Goal: Task Accomplishment & Management: Use online tool/utility

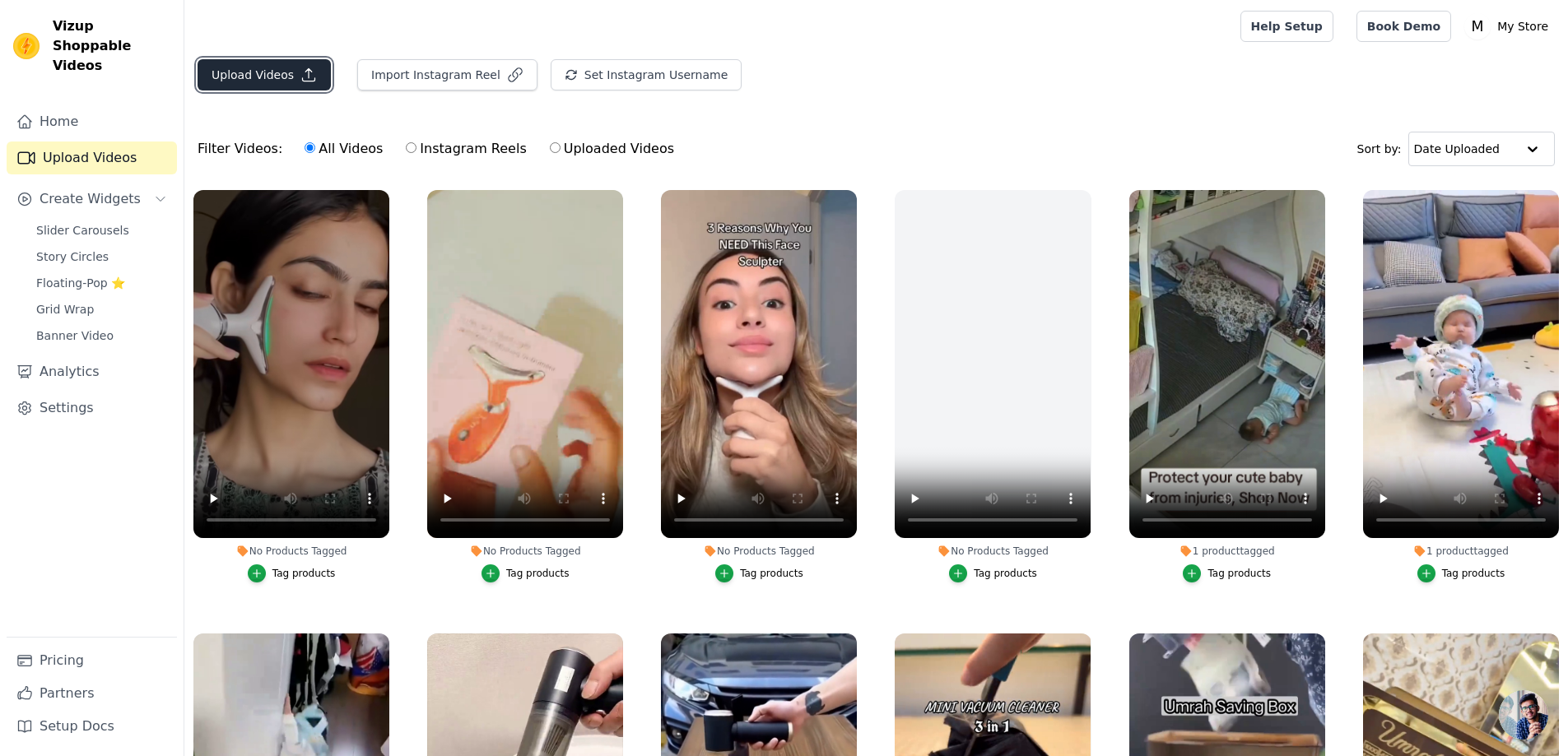
click at [301, 75] on icon "button" at bounding box center [308, 74] width 16 height 16
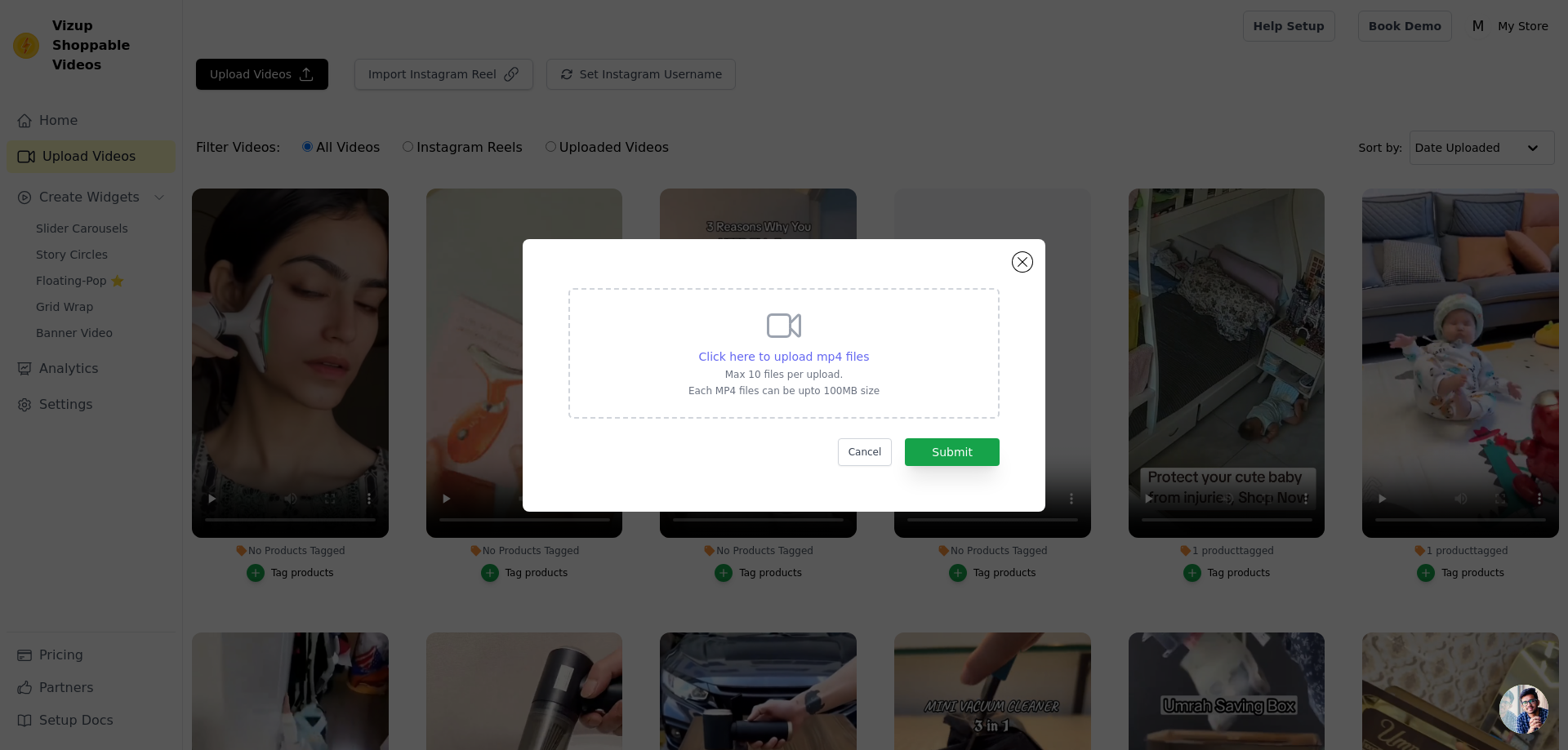
click at [816, 356] on span "Click here to upload mp4 files" at bounding box center [784, 356] width 171 height 13
click at [868, 348] on input "Click here to upload mp4 files Max 10 files per upload. Each MP4 files can be u…" at bounding box center [868, 347] width 1 height 1
type input "C:\fakepath\Fine Sketch Liquid Eyebrow Pen - قلم حنا لإظهار الحواجب.mp4"
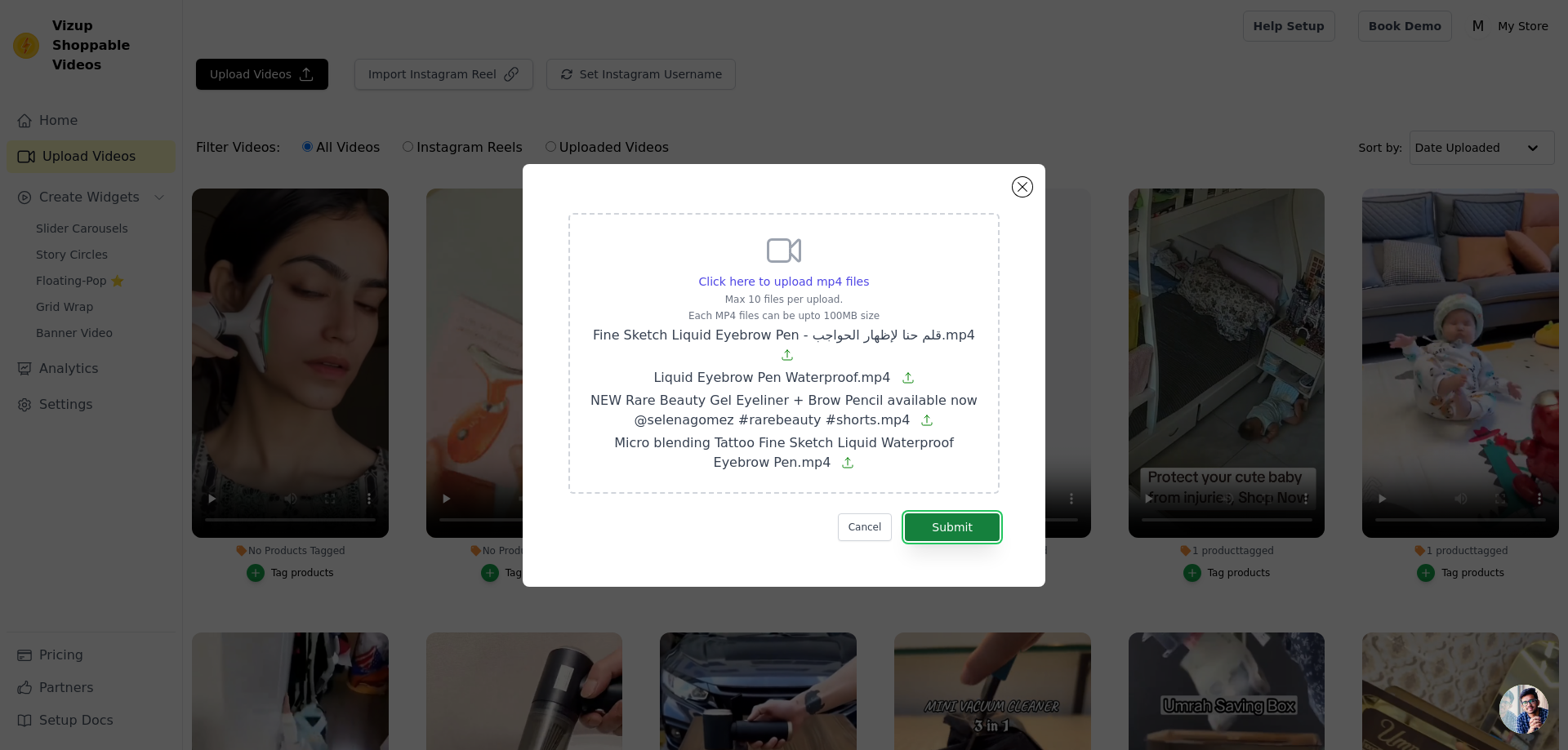
click at [966, 514] on button "Submit" at bounding box center [952, 527] width 95 height 28
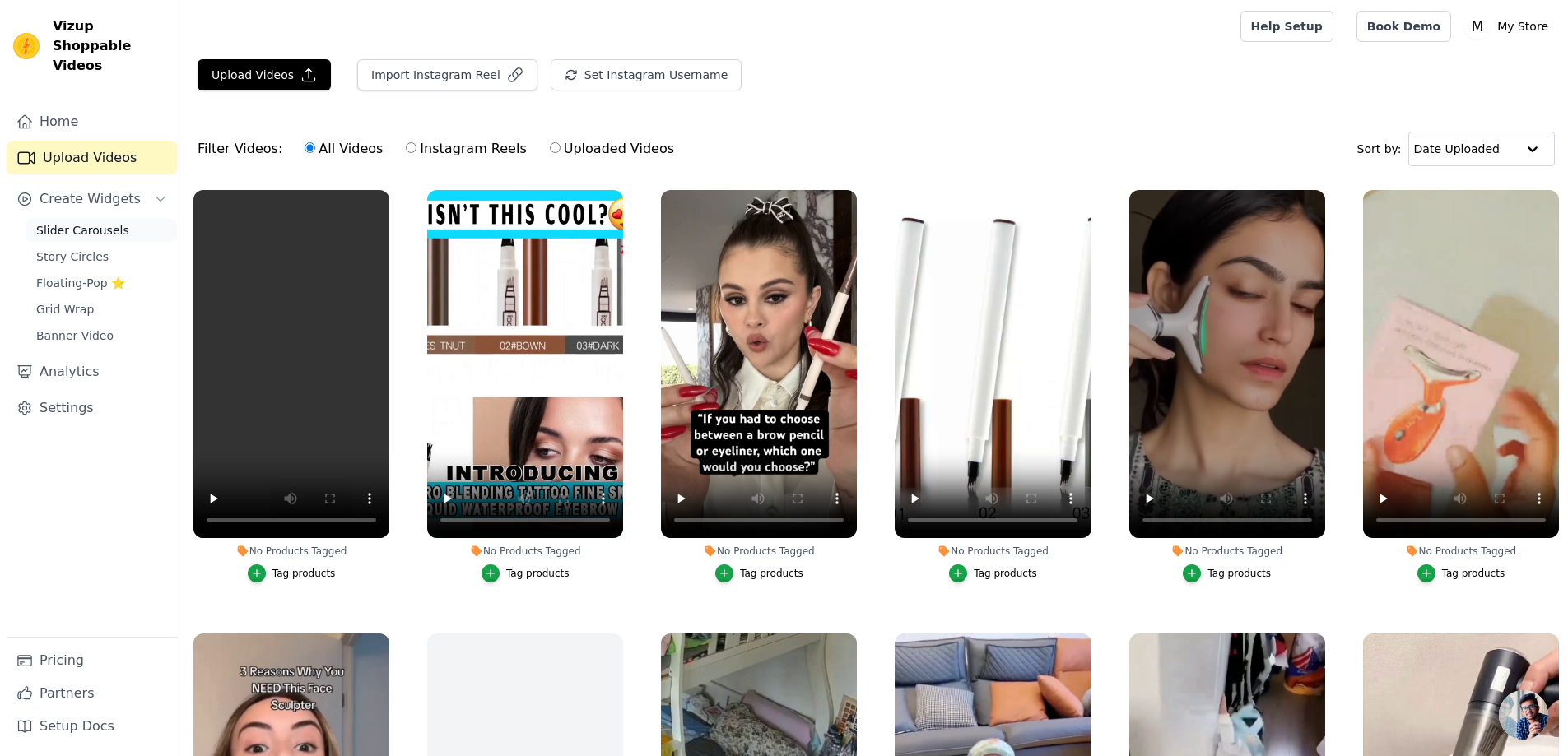
click at [116, 223] on span "Slider Carousels" at bounding box center [82, 230] width 93 height 16
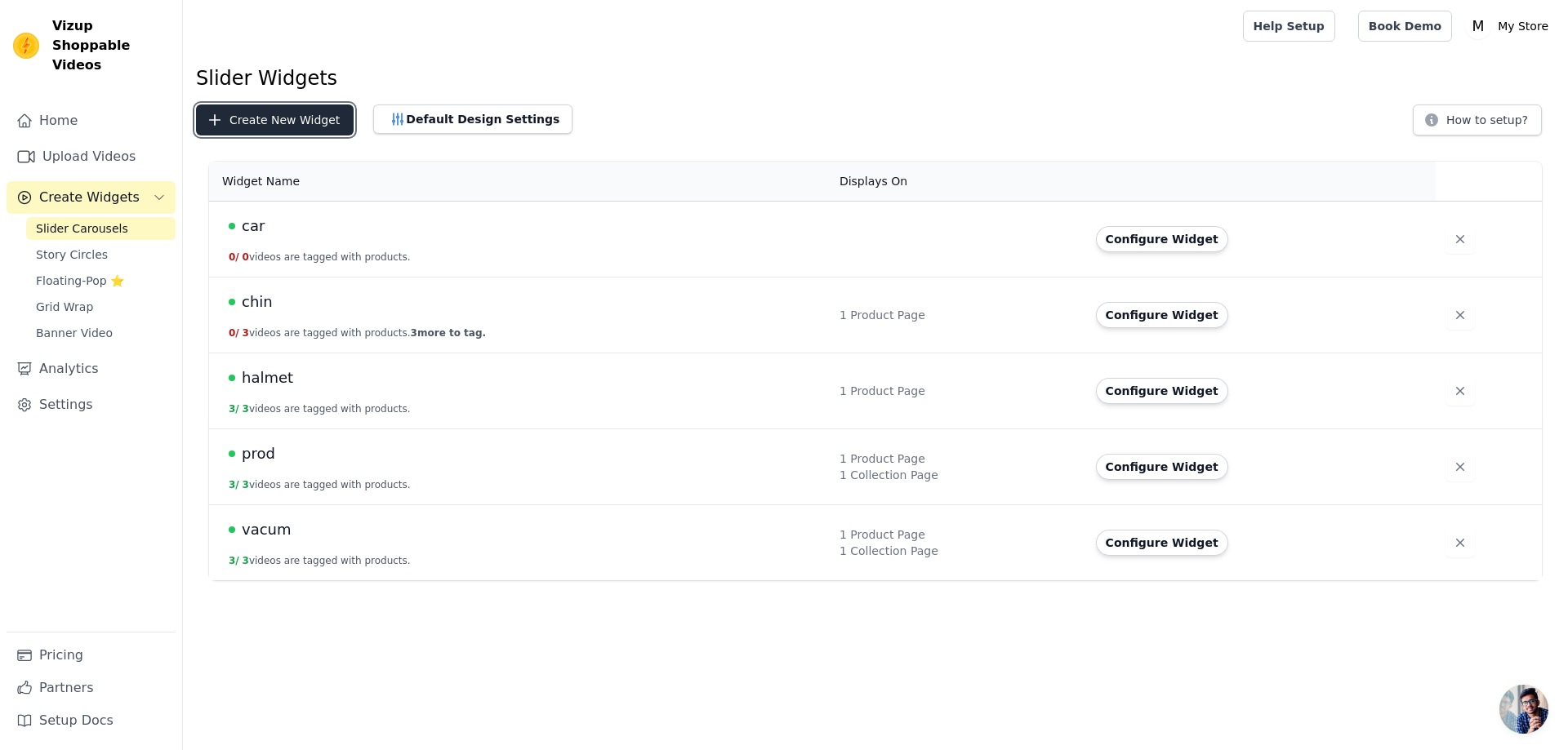
click at [281, 123] on button "Create New Widget" at bounding box center [275, 120] width 158 height 31
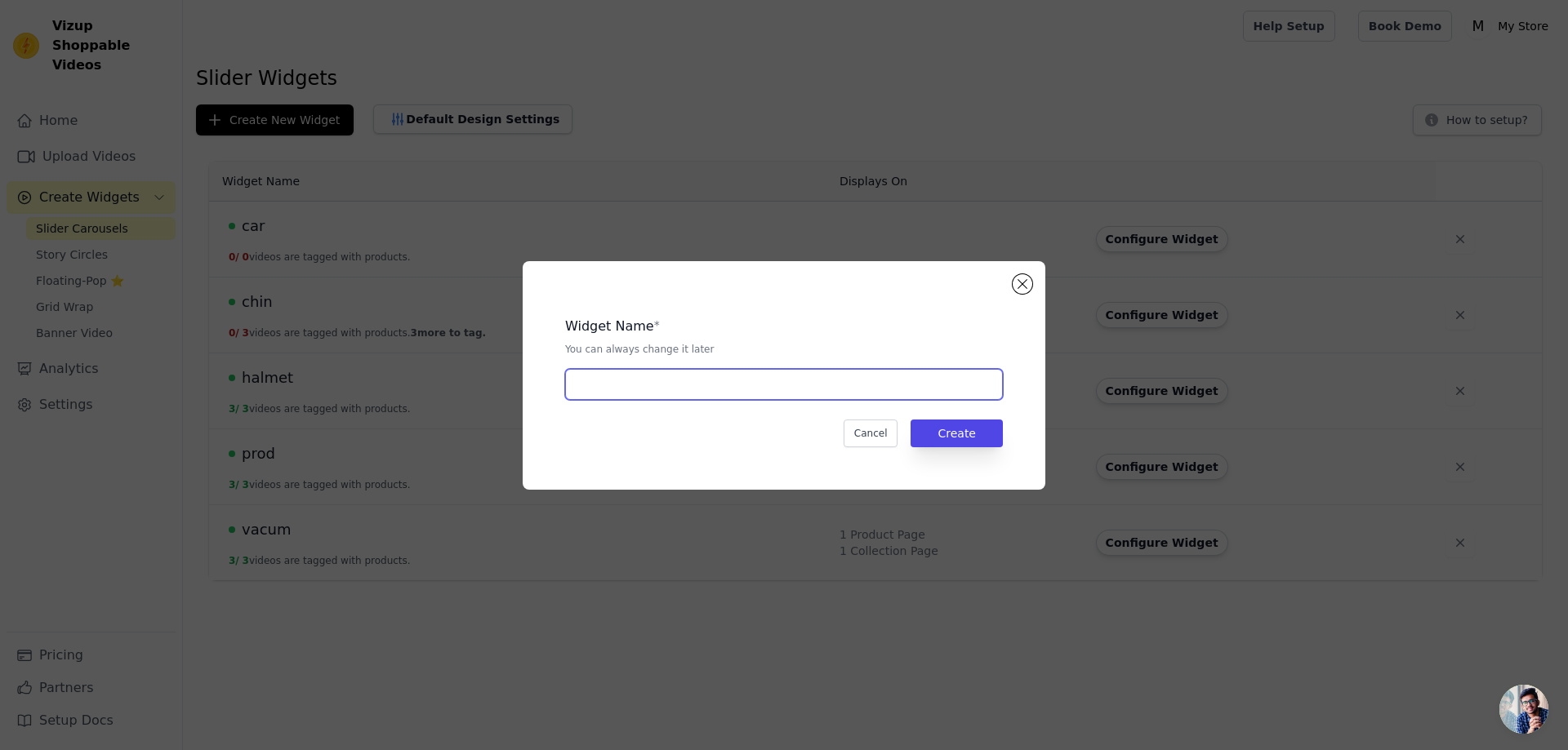
click at [763, 379] on input "text" at bounding box center [783, 384] width 437 height 31
type input "PENCIL"
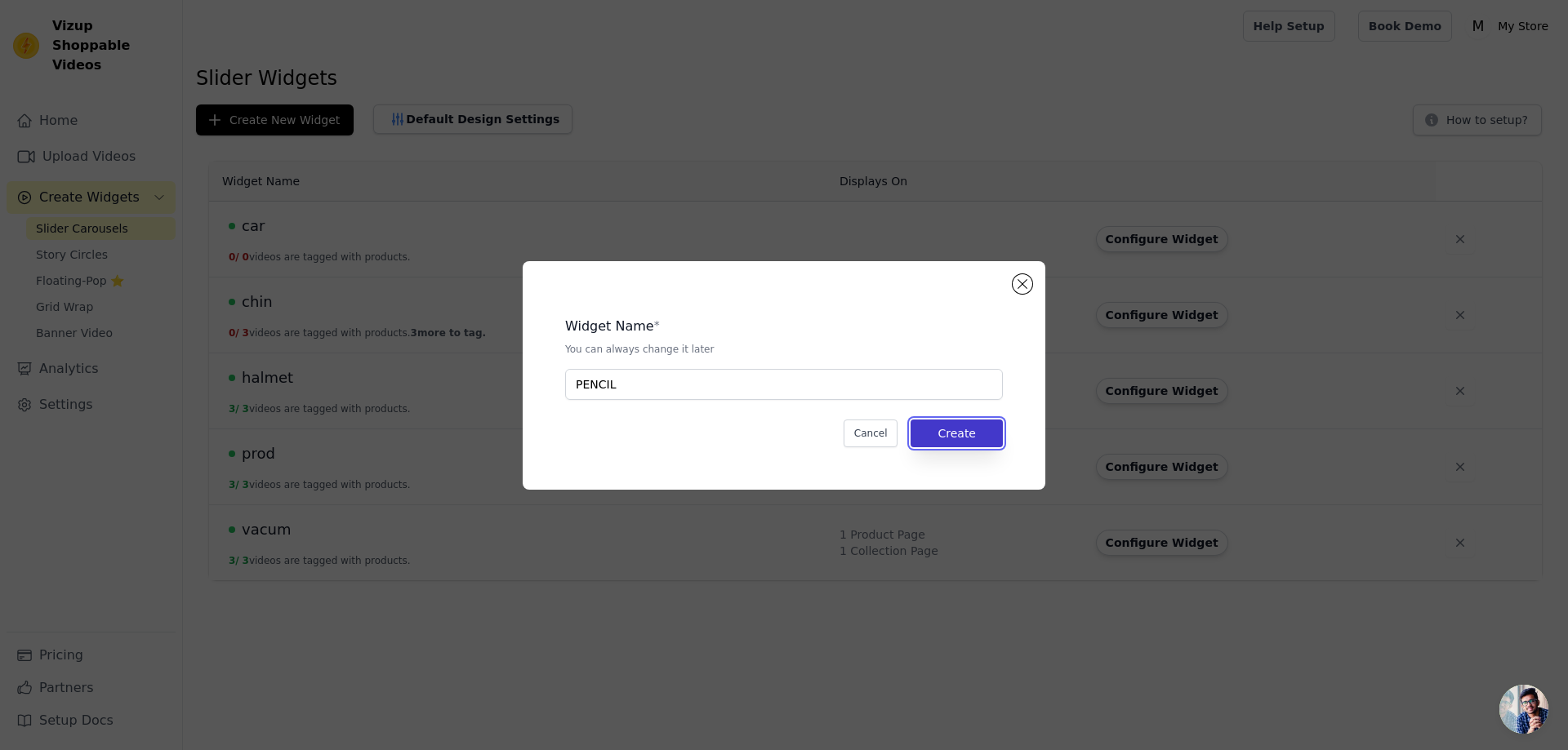
click at [963, 430] on button "Create" at bounding box center [956, 433] width 93 height 28
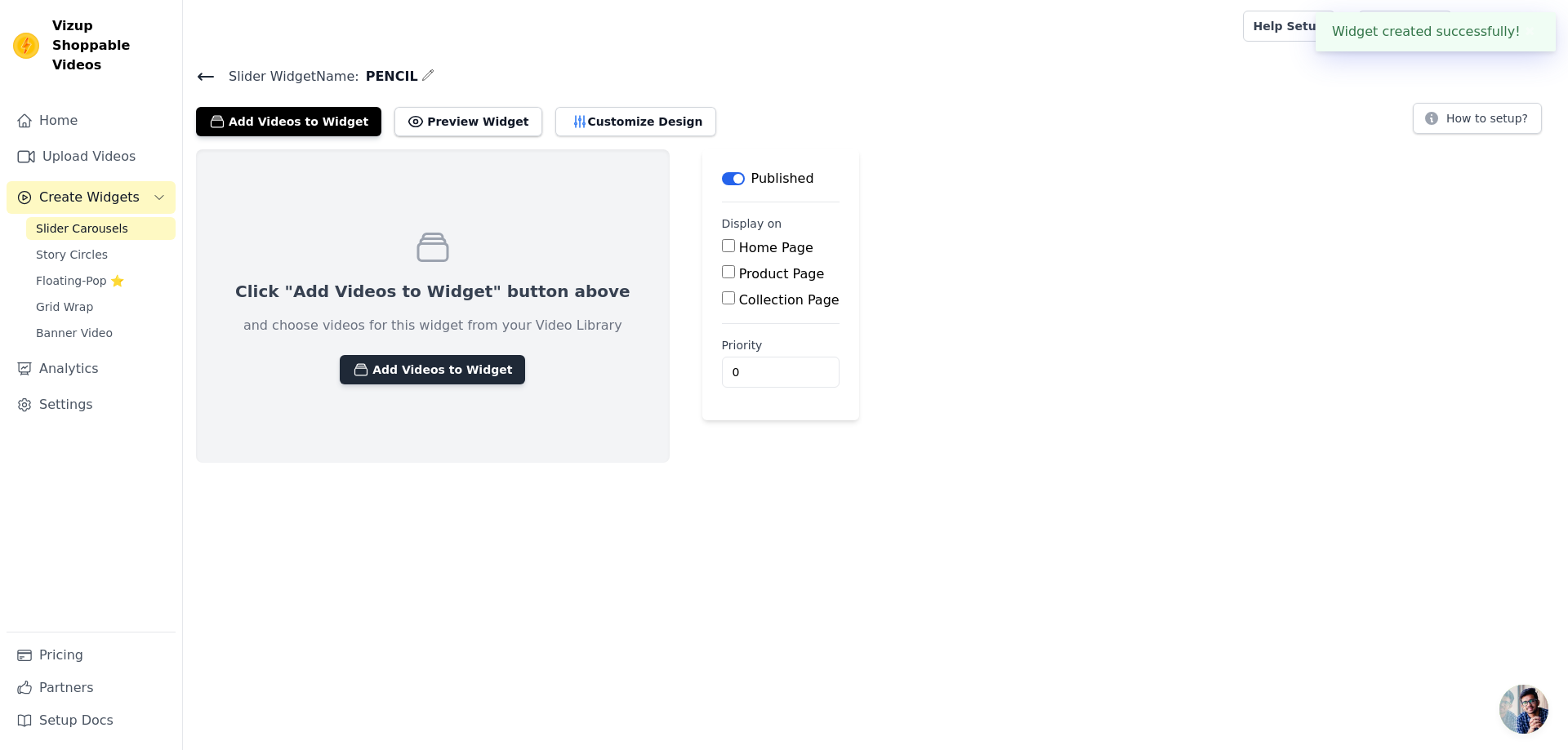
click at [425, 369] on button "Add Videos to Widget" at bounding box center [432, 369] width 185 height 30
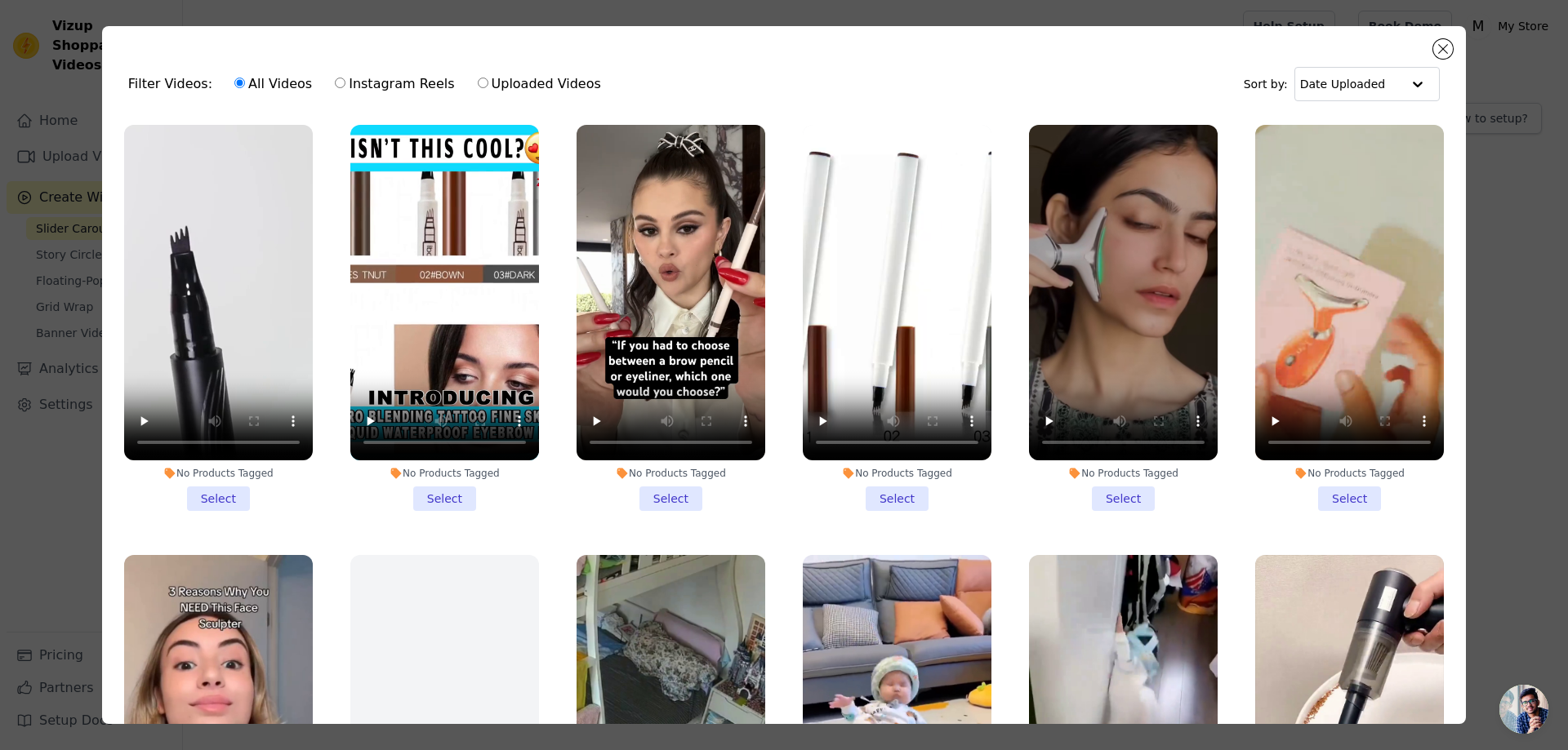
click at [889, 488] on li "No Products Tagged Select" at bounding box center [897, 318] width 189 height 386
click at [0, 0] on input "No Products Tagged Select" at bounding box center [0, 0] width 0 height 0
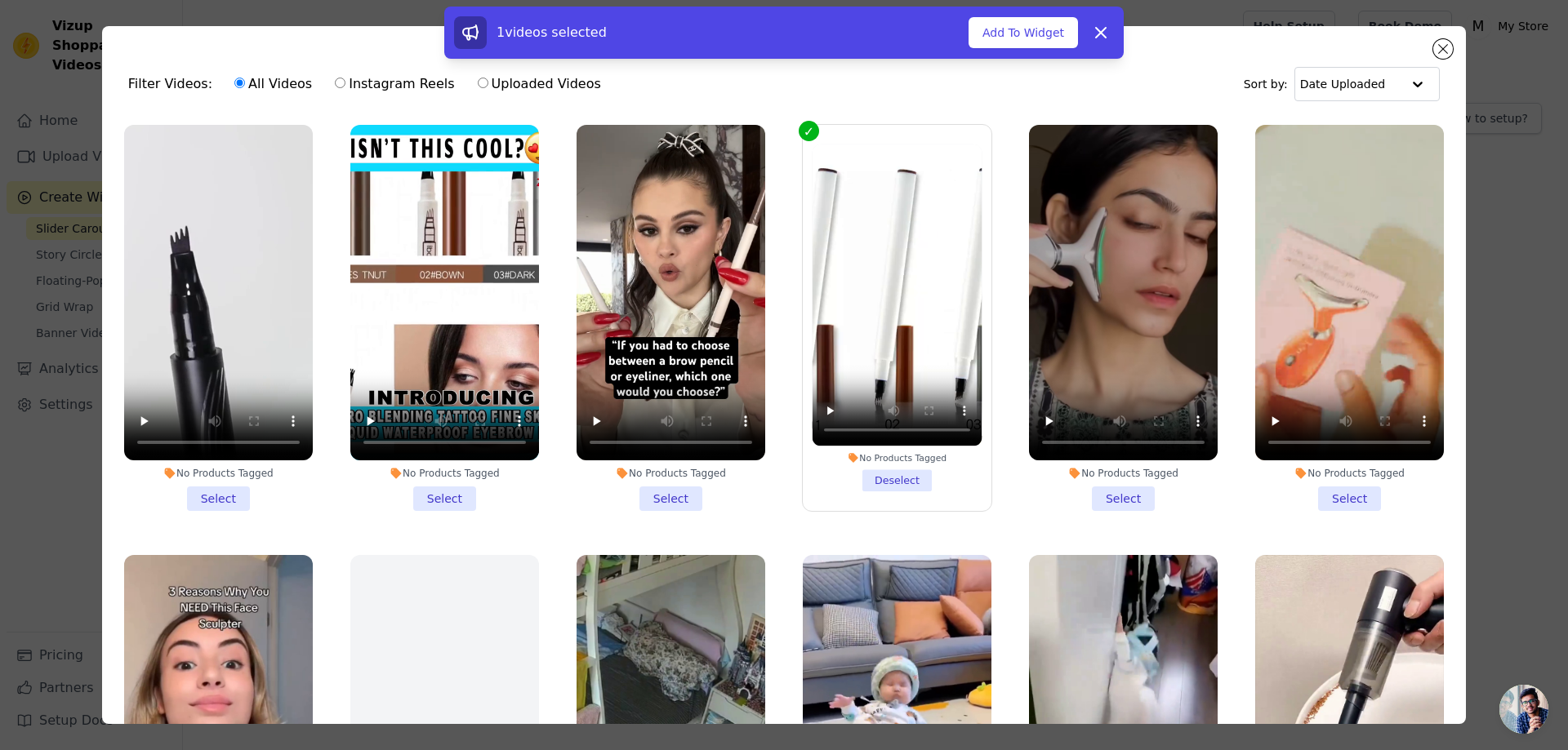
click at [668, 489] on li "No Products Tagged Select" at bounding box center [671, 318] width 189 height 386
click at [0, 0] on input "No Products Tagged Select" at bounding box center [0, 0] width 0 height 0
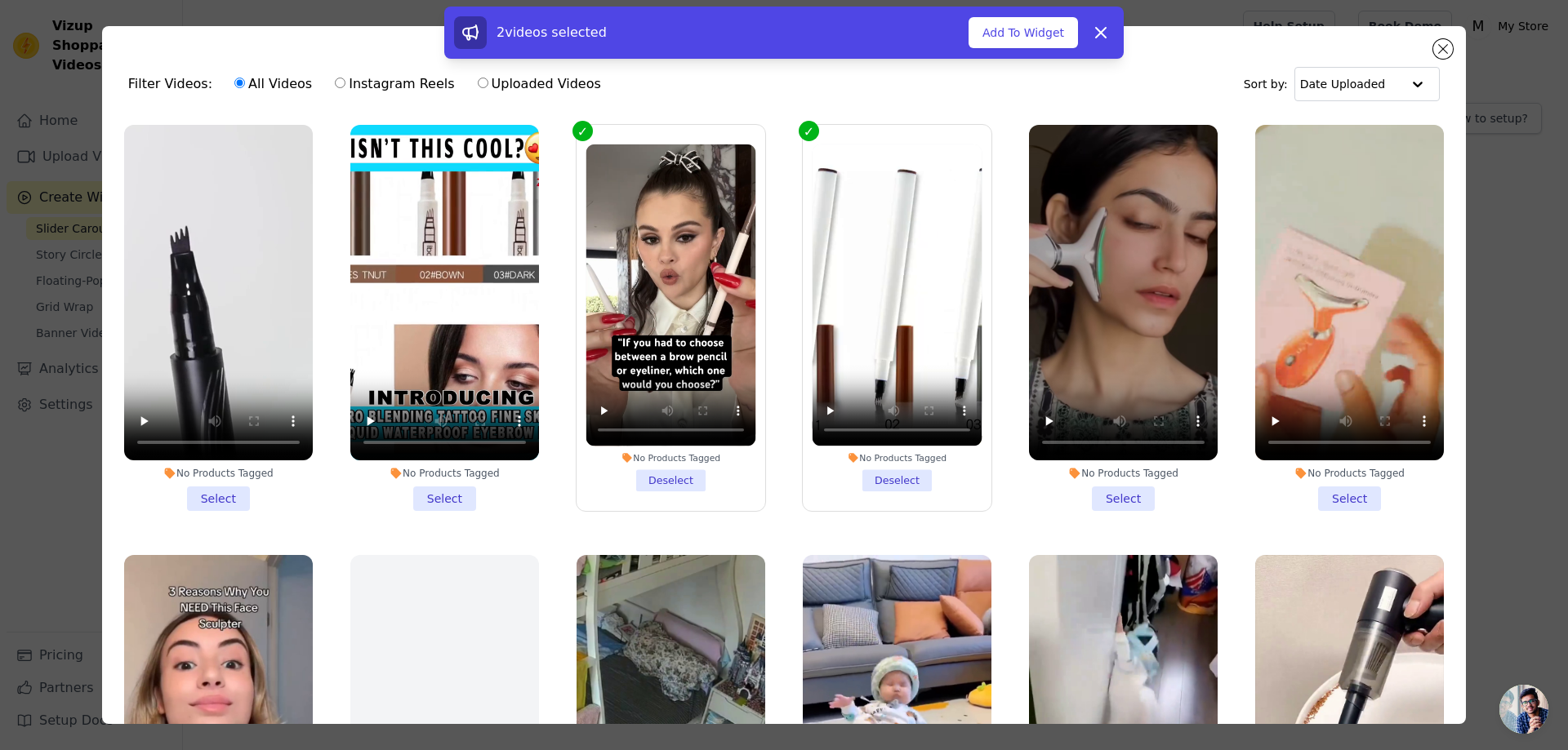
click at [225, 487] on li "No Products Tagged Select" at bounding box center [218, 318] width 189 height 386
click at [0, 0] on input "No Products Tagged Select" at bounding box center [0, 0] width 0 height 0
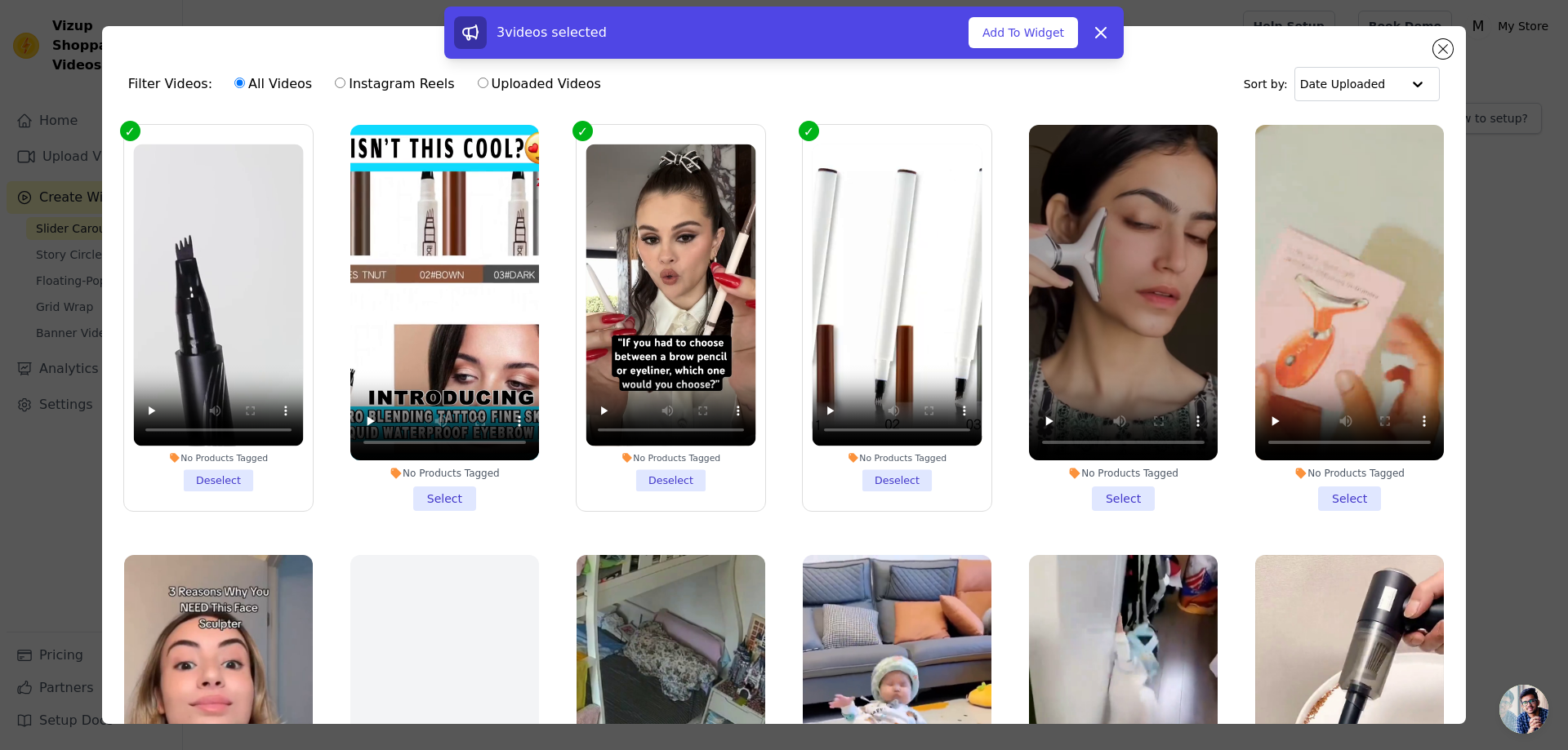
click at [441, 493] on li "No Products Tagged Select" at bounding box center [444, 318] width 189 height 386
click at [0, 0] on input "No Products Tagged Select" at bounding box center [0, 0] width 0 height 0
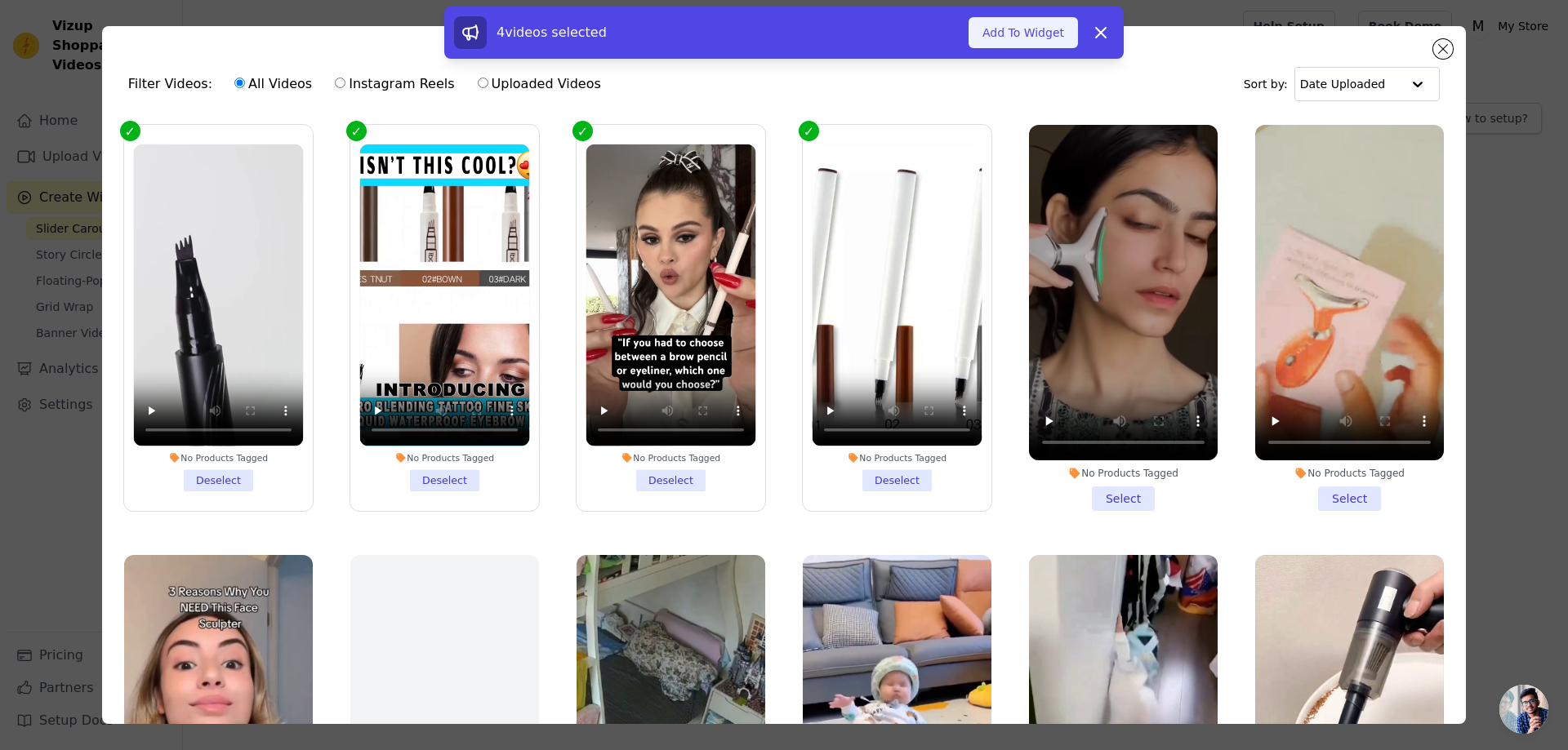
click at [1041, 31] on button "Add To Widget" at bounding box center [1023, 32] width 110 height 31
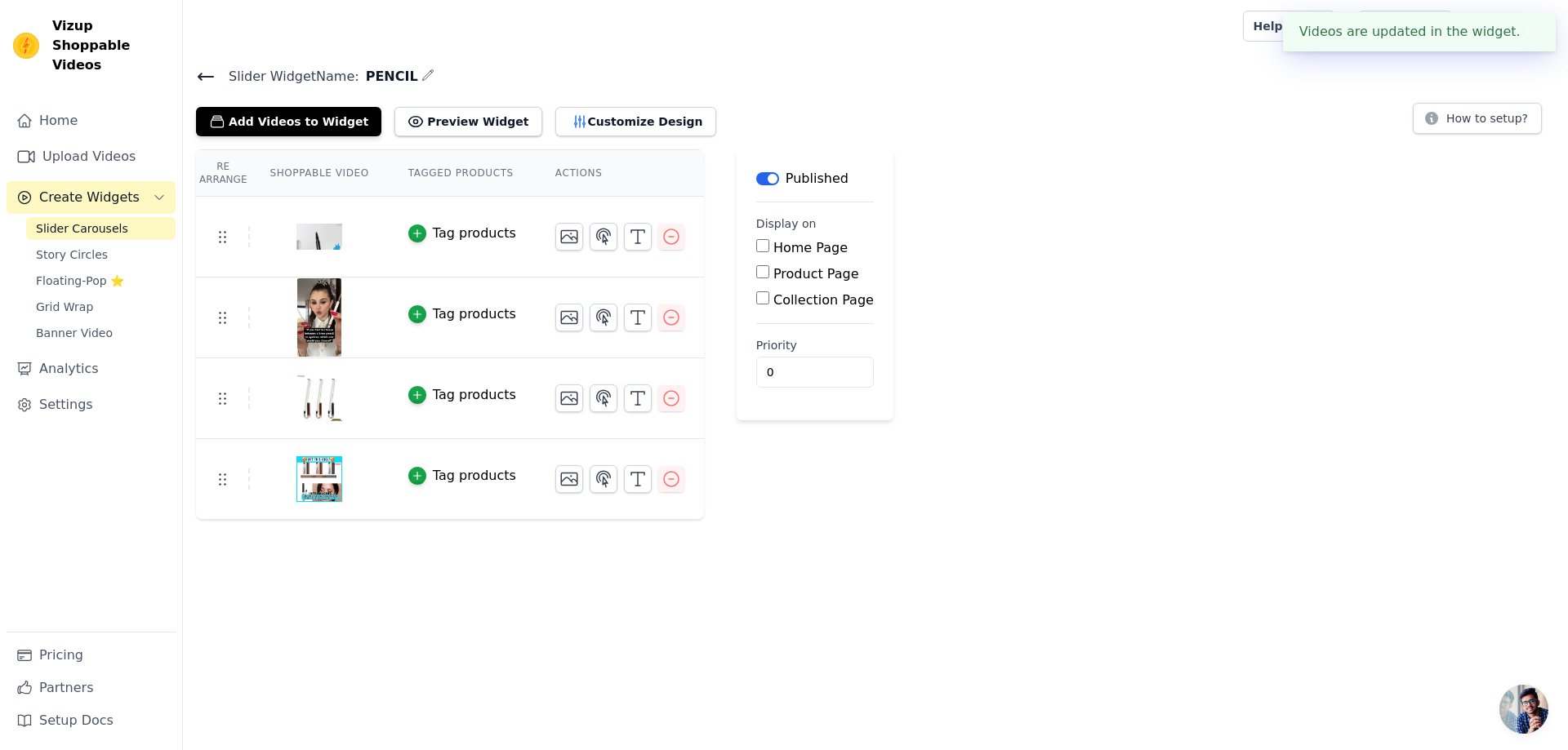
click at [794, 273] on label "Product Page" at bounding box center [815, 273] width 86 height 15
click at [769, 273] on input "Product Page" at bounding box center [762, 271] width 13 height 13
checkbox input "true"
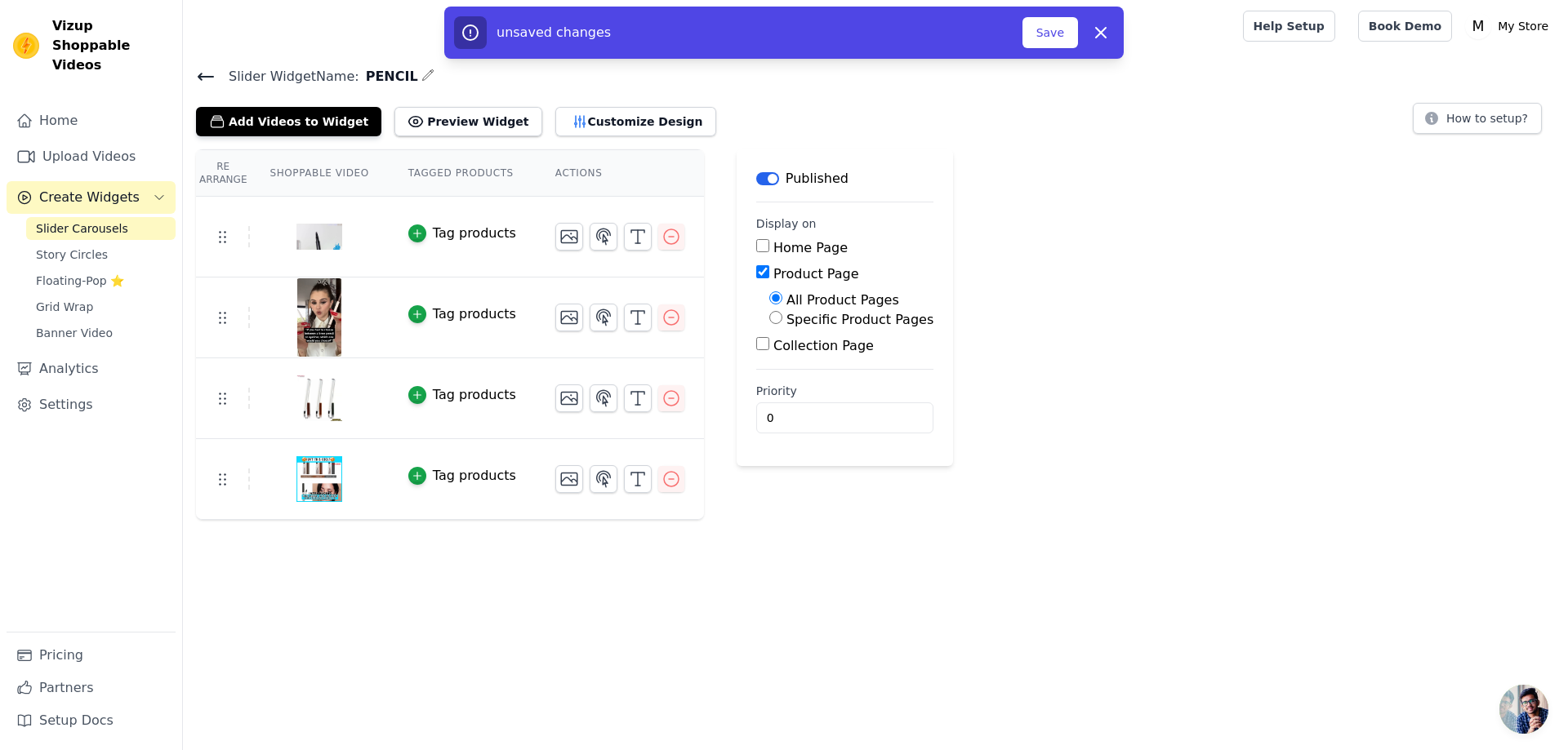
click at [804, 317] on label "Specific Product Pages" at bounding box center [860, 319] width 147 height 15
click at [782, 317] on input "Specific Product Pages" at bounding box center [775, 317] width 13 height 13
radio input "true"
click at [782, 401] on label "Collection Page" at bounding box center [823, 399] width 100 height 15
click at [769, 401] on input "Collection Page" at bounding box center [762, 397] width 13 height 13
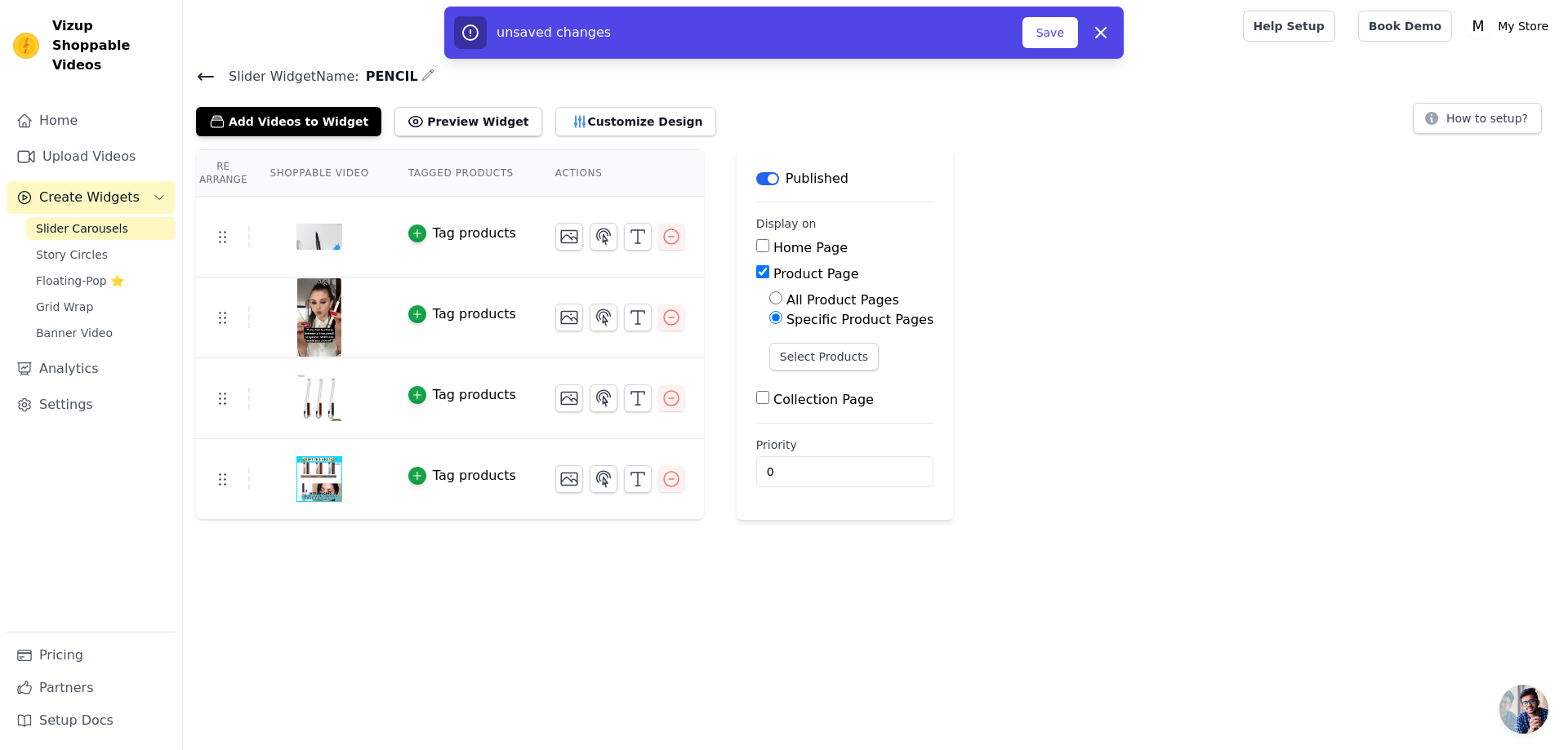
checkbox input "true"
click at [787, 444] on label "Specific Collection Pages" at bounding box center [867, 445] width 162 height 15
click at [775, 444] on input "Specific Collection Pages" at bounding box center [775, 443] width 13 height 13
radio input "true"
click at [816, 360] on button "Select Products" at bounding box center [823, 357] width 110 height 28
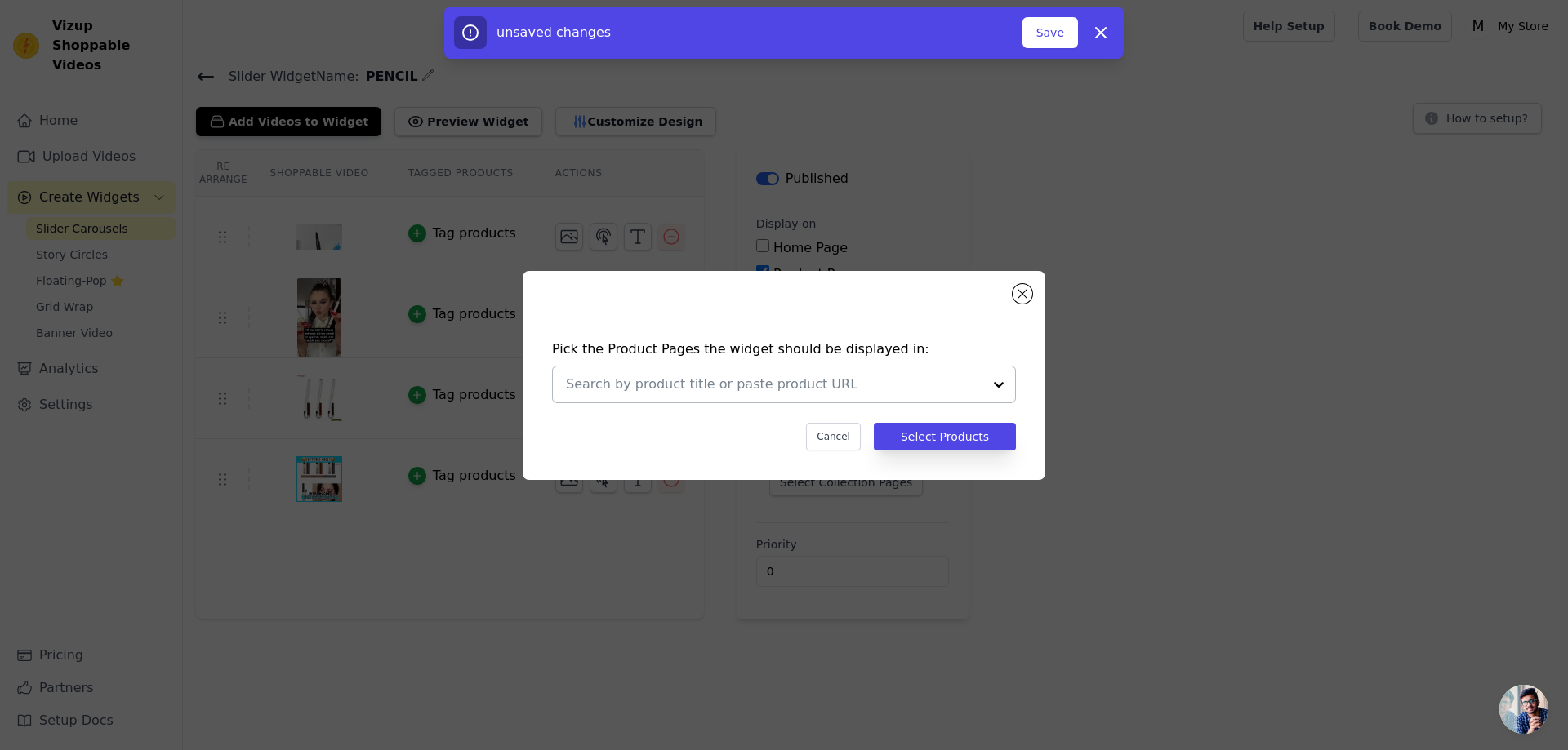
click at [1000, 381] on div at bounding box center [998, 385] width 32 height 36
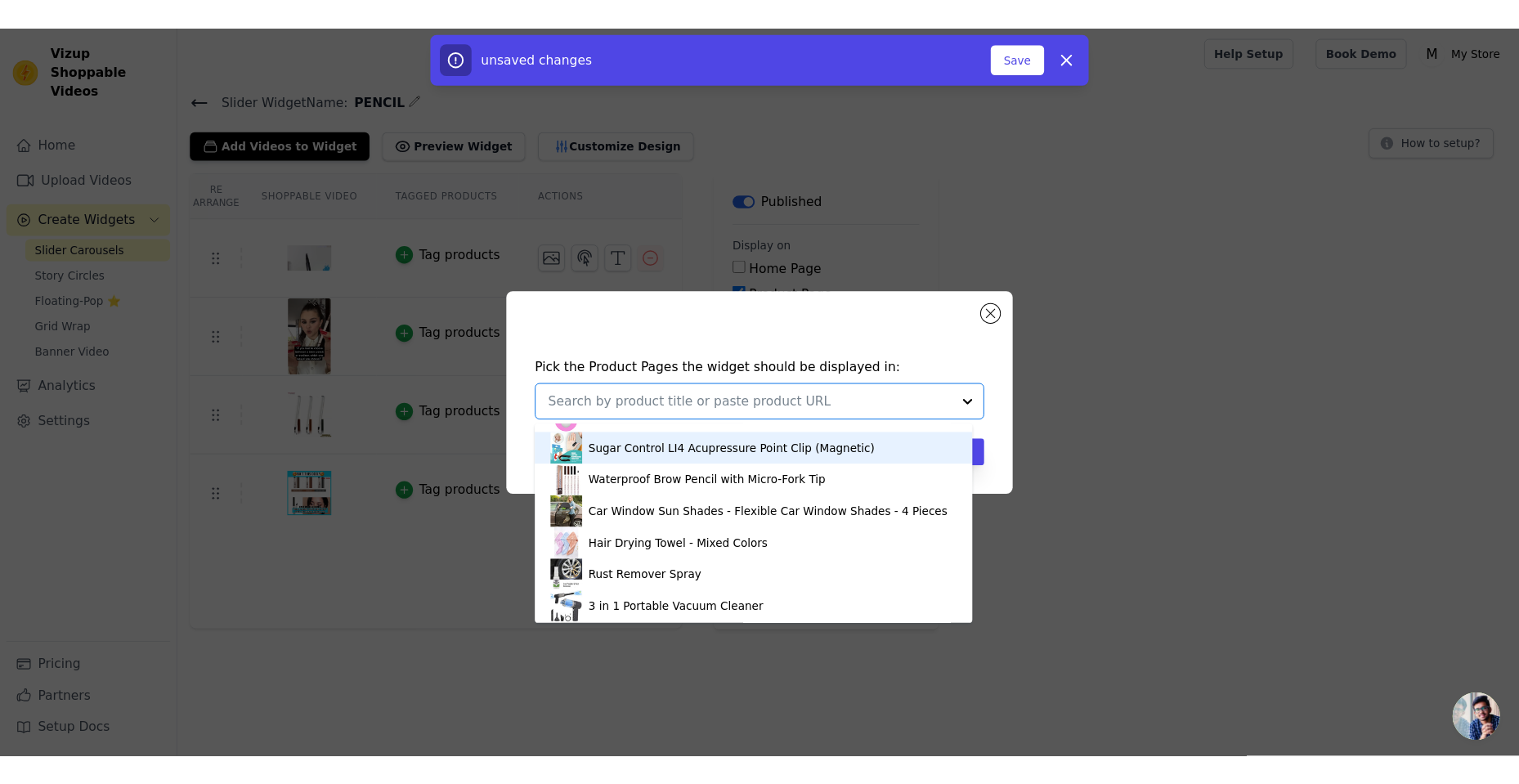
scroll to position [94, 0]
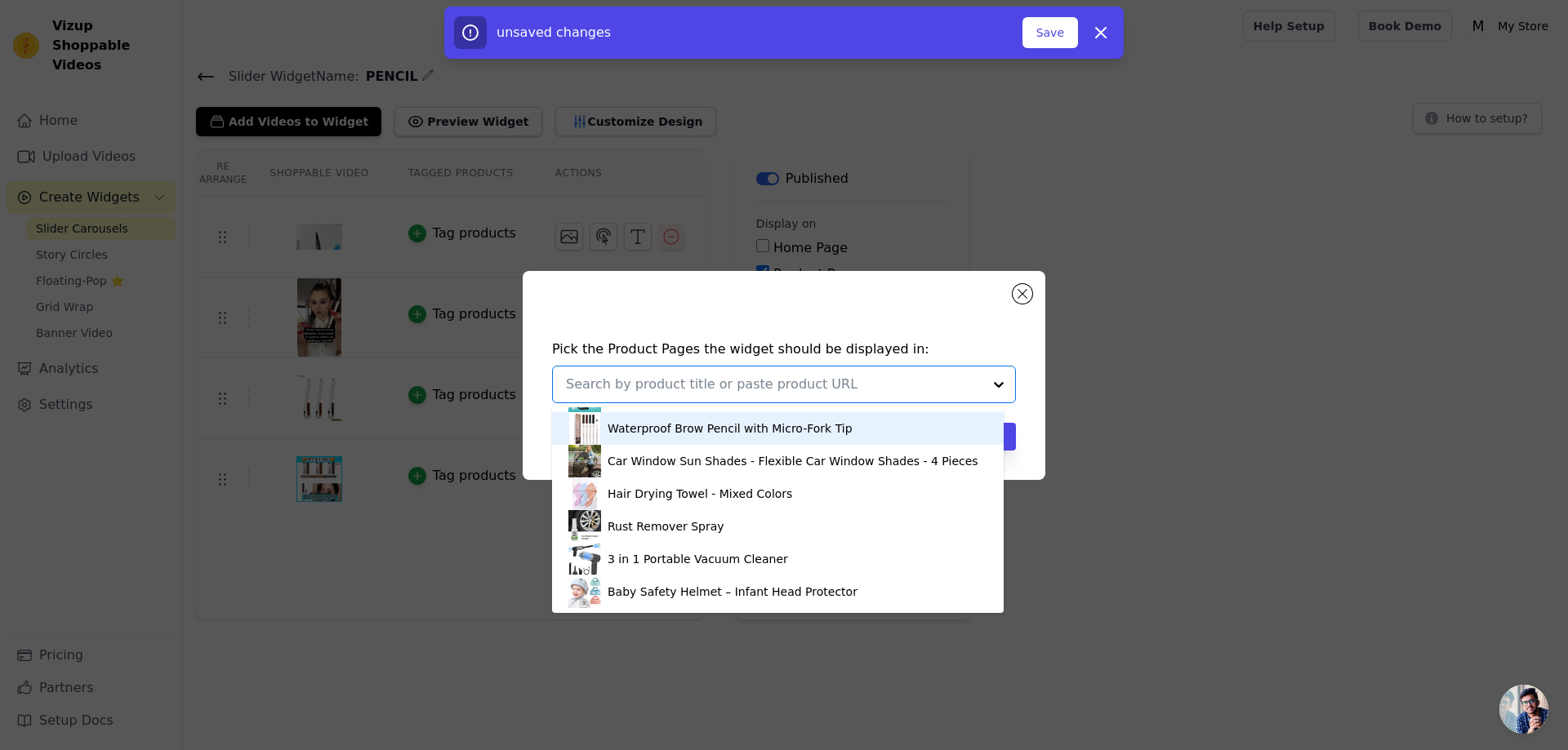
click at [691, 431] on div "Waterproof Brow Pencil with Micro-Fork Tip" at bounding box center [730, 428] width 245 height 16
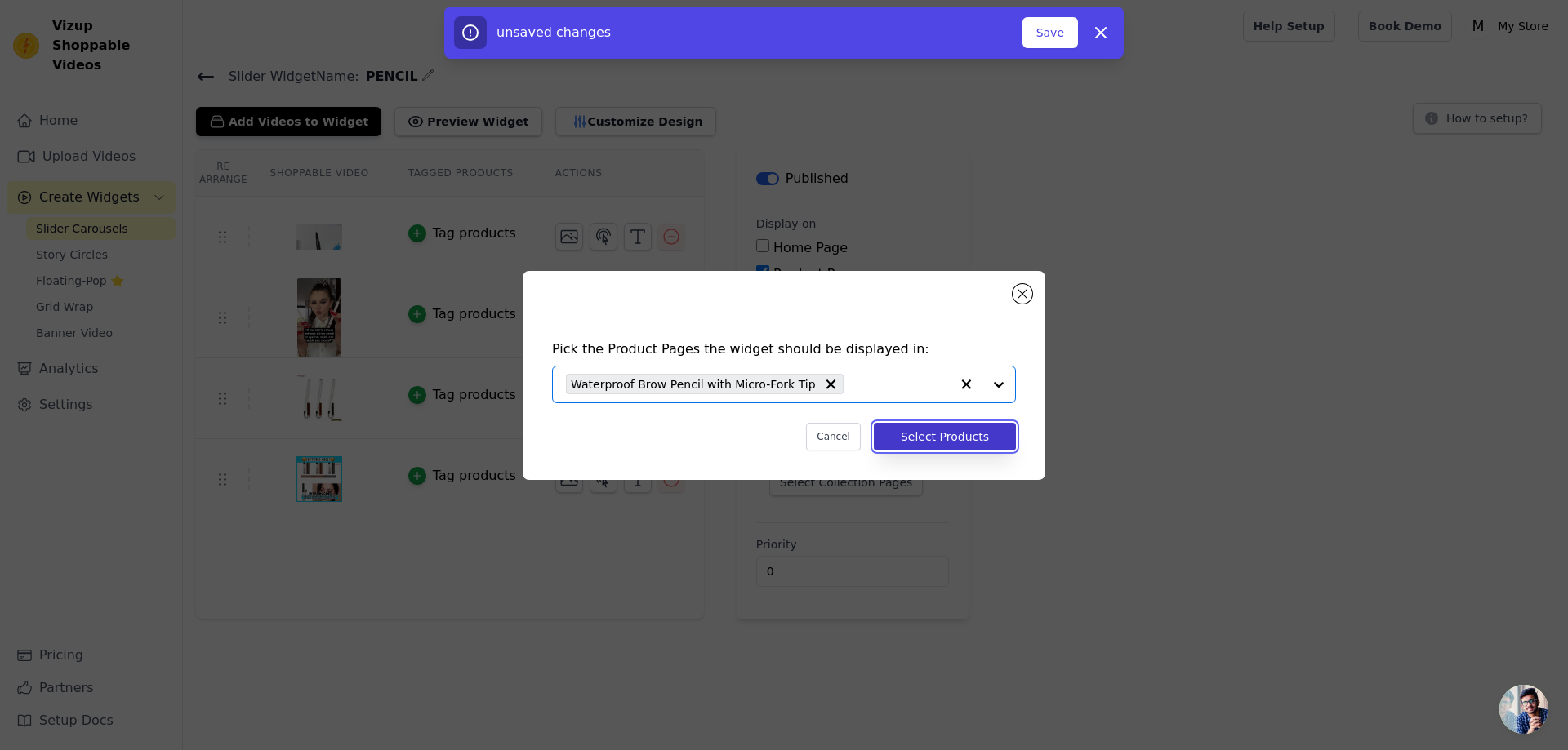
click at [966, 438] on button "Select Products" at bounding box center [944, 437] width 142 height 28
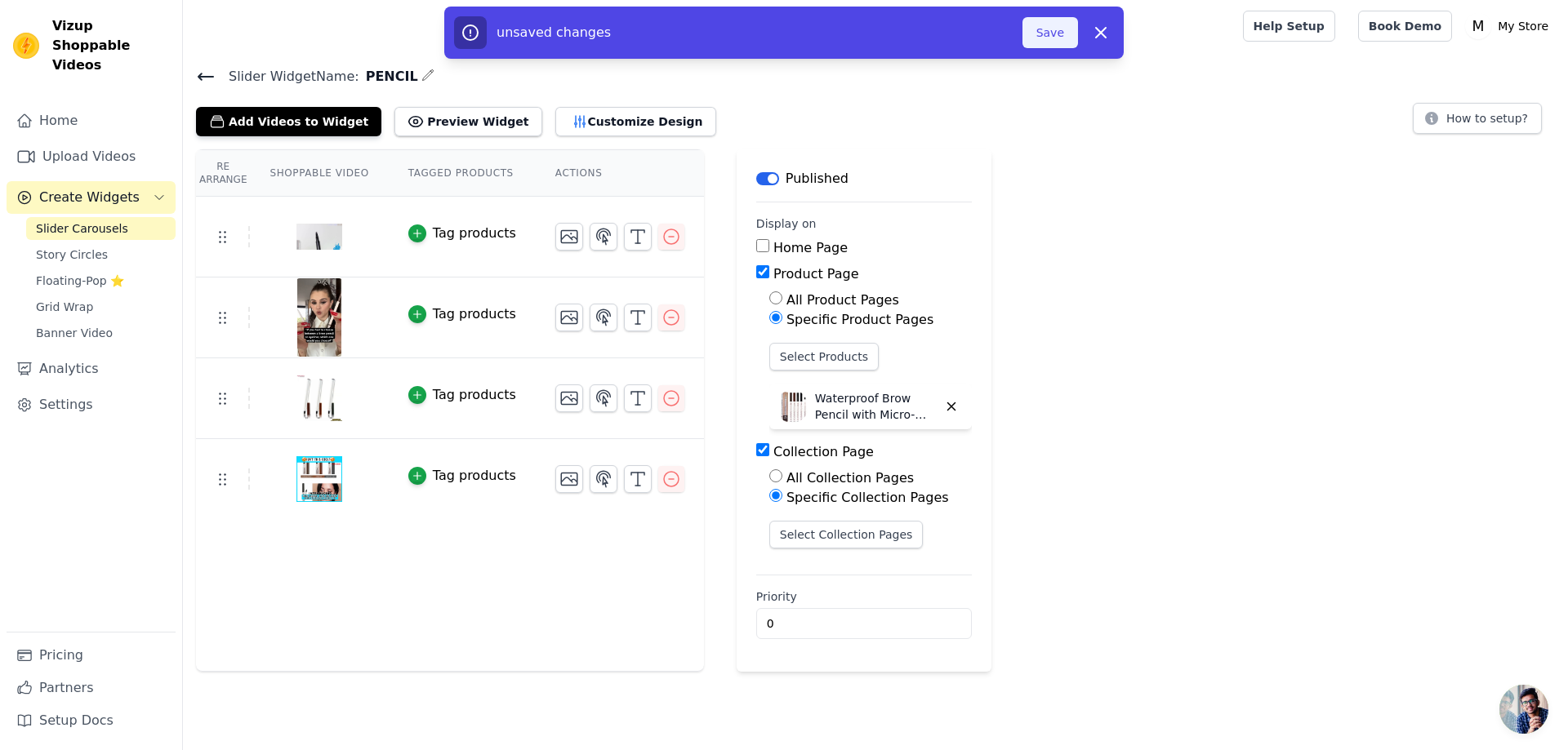
click at [1052, 33] on button "Save" at bounding box center [1049, 32] width 55 height 31
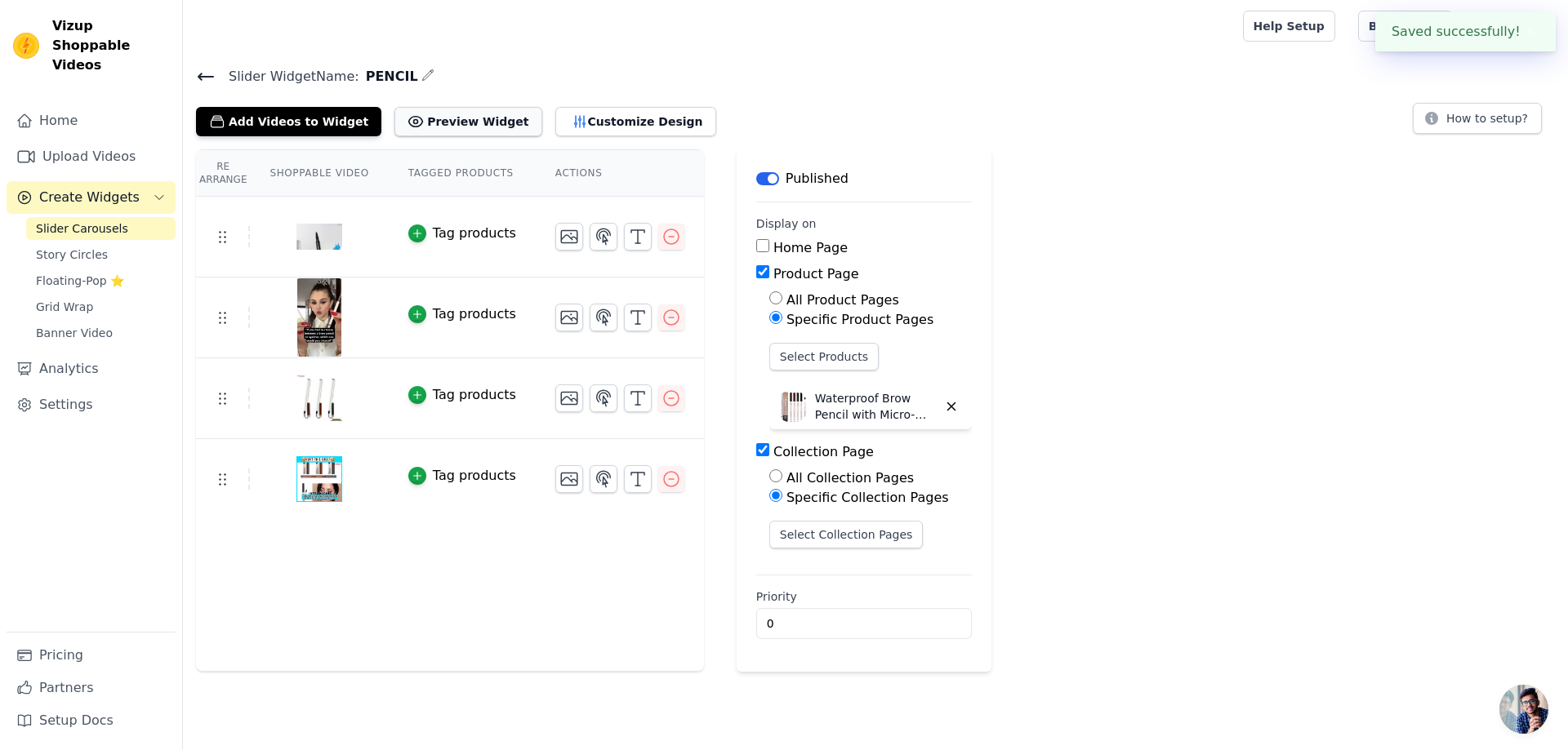
click at [444, 116] on button "Preview Widget" at bounding box center [467, 121] width 147 height 30
click at [93, 246] on span "Story Circles" at bounding box center [71, 254] width 72 height 16
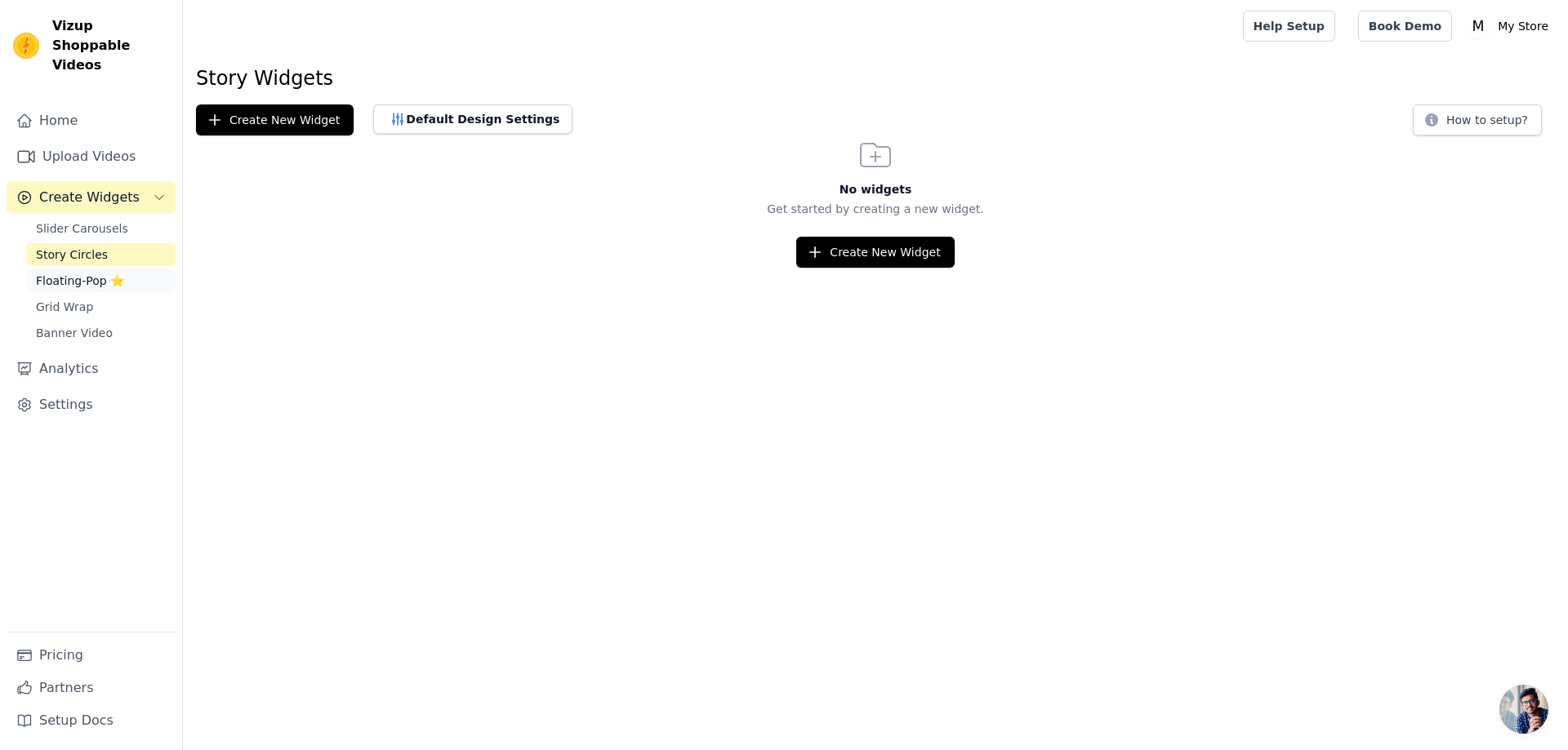
click at [70, 273] on span "Floating-Pop ⭐" at bounding box center [80, 280] width 88 height 16
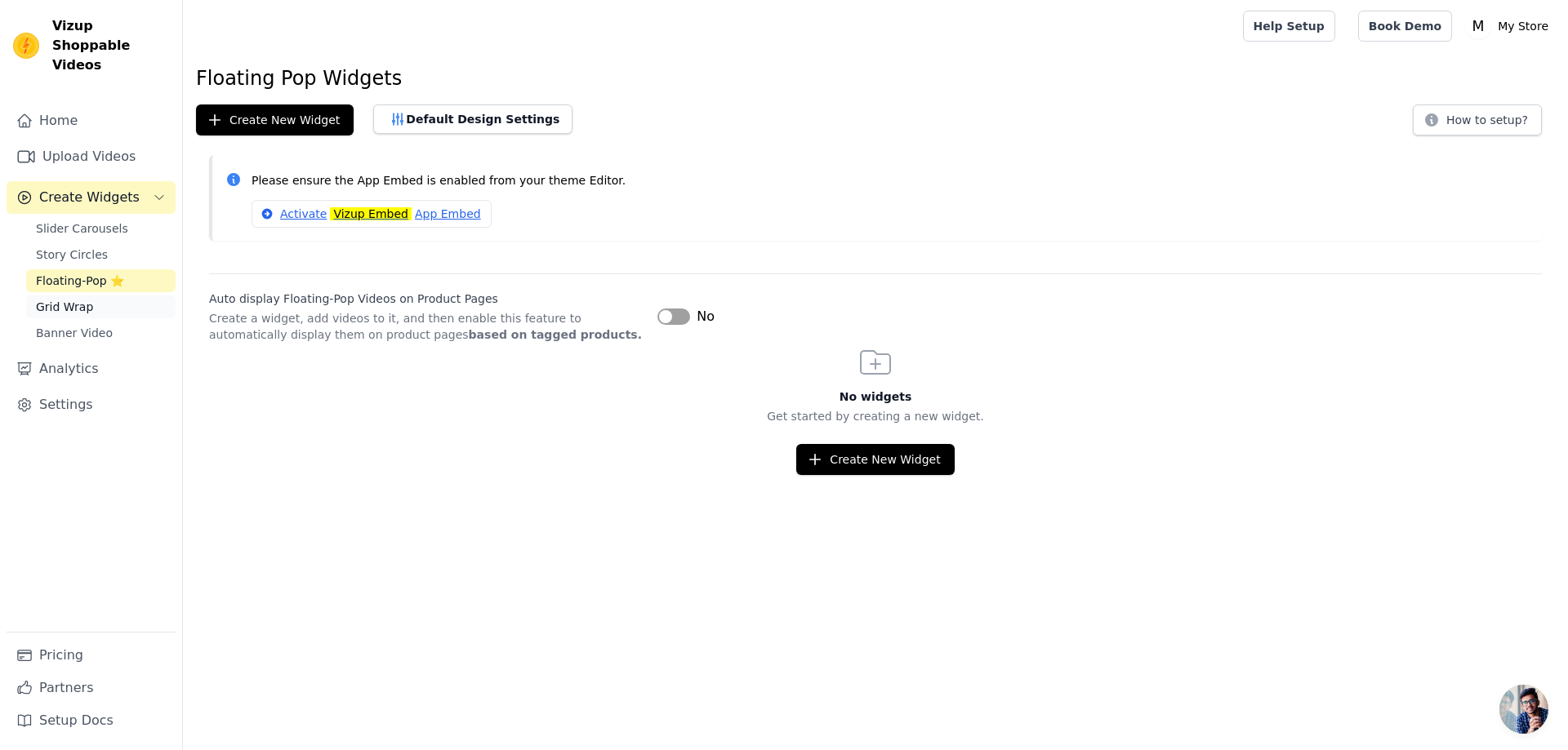
click at [66, 298] on link "Grid Wrap" at bounding box center [101, 307] width 149 height 23
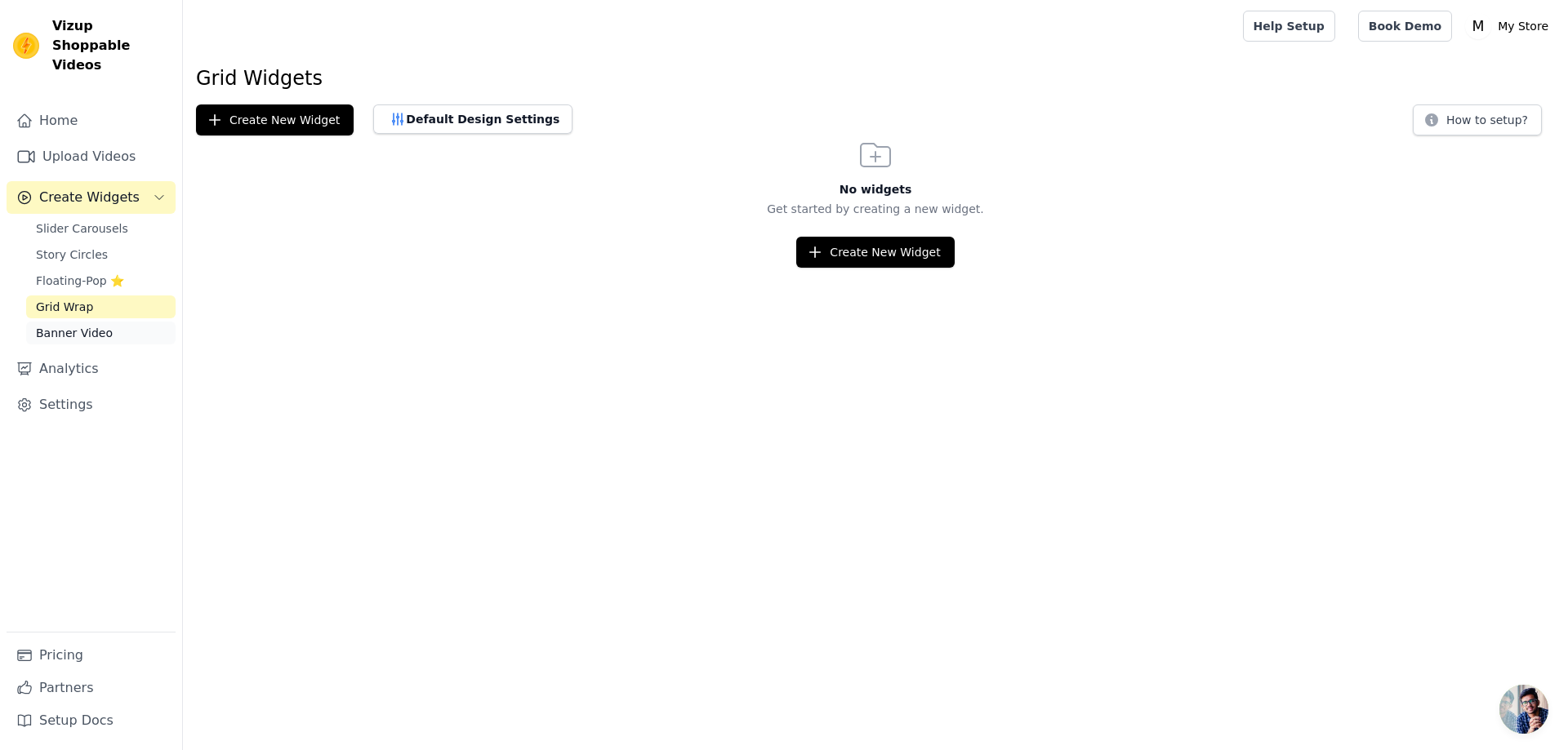
click at [68, 325] on span "Banner Video" at bounding box center [74, 333] width 76 height 16
click at [92, 353] on link "Analytics" at bounding box center [91, 369] width 169 height 32
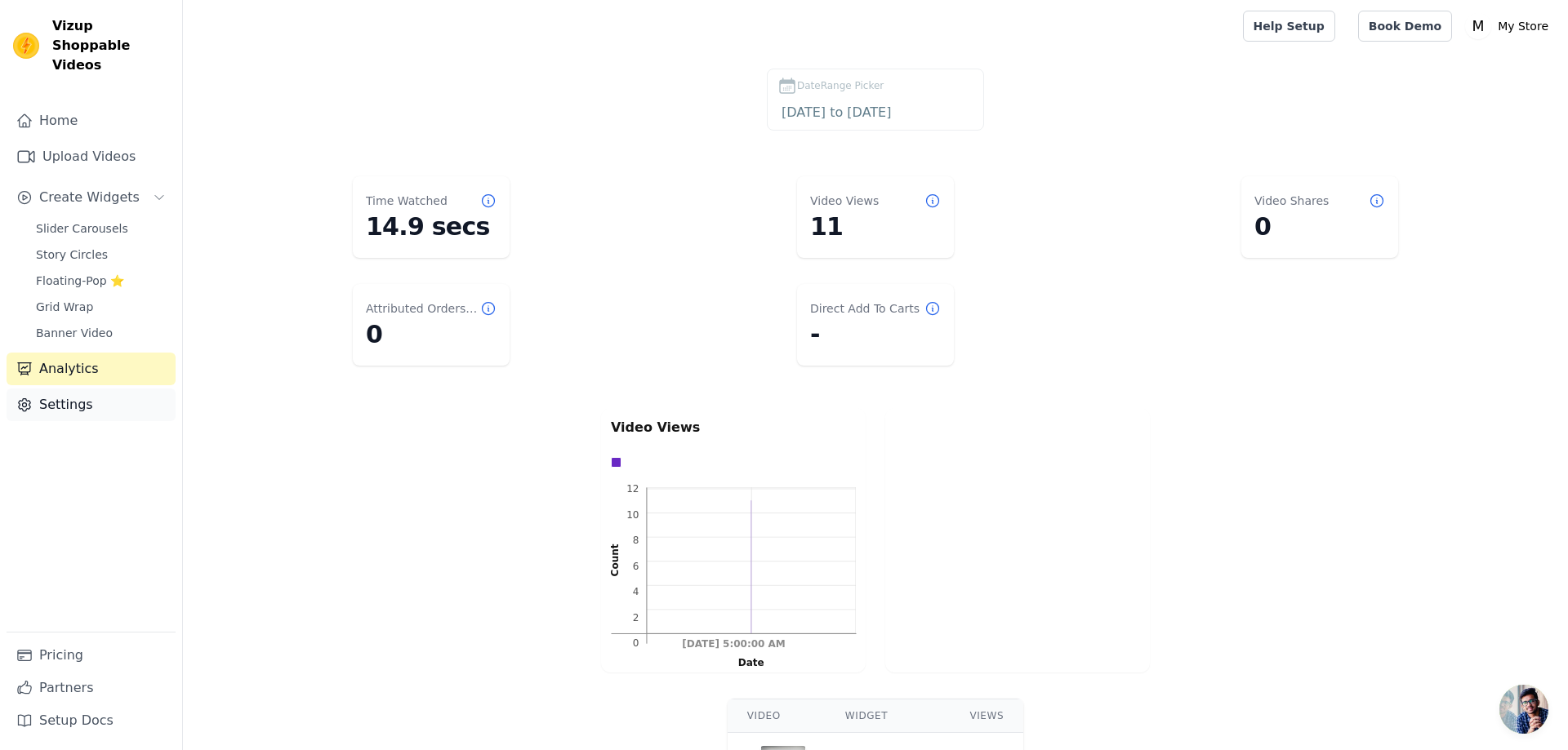
click at [89, 389] on link "Settings" at bounding box center [91, 405] width 169 height 32
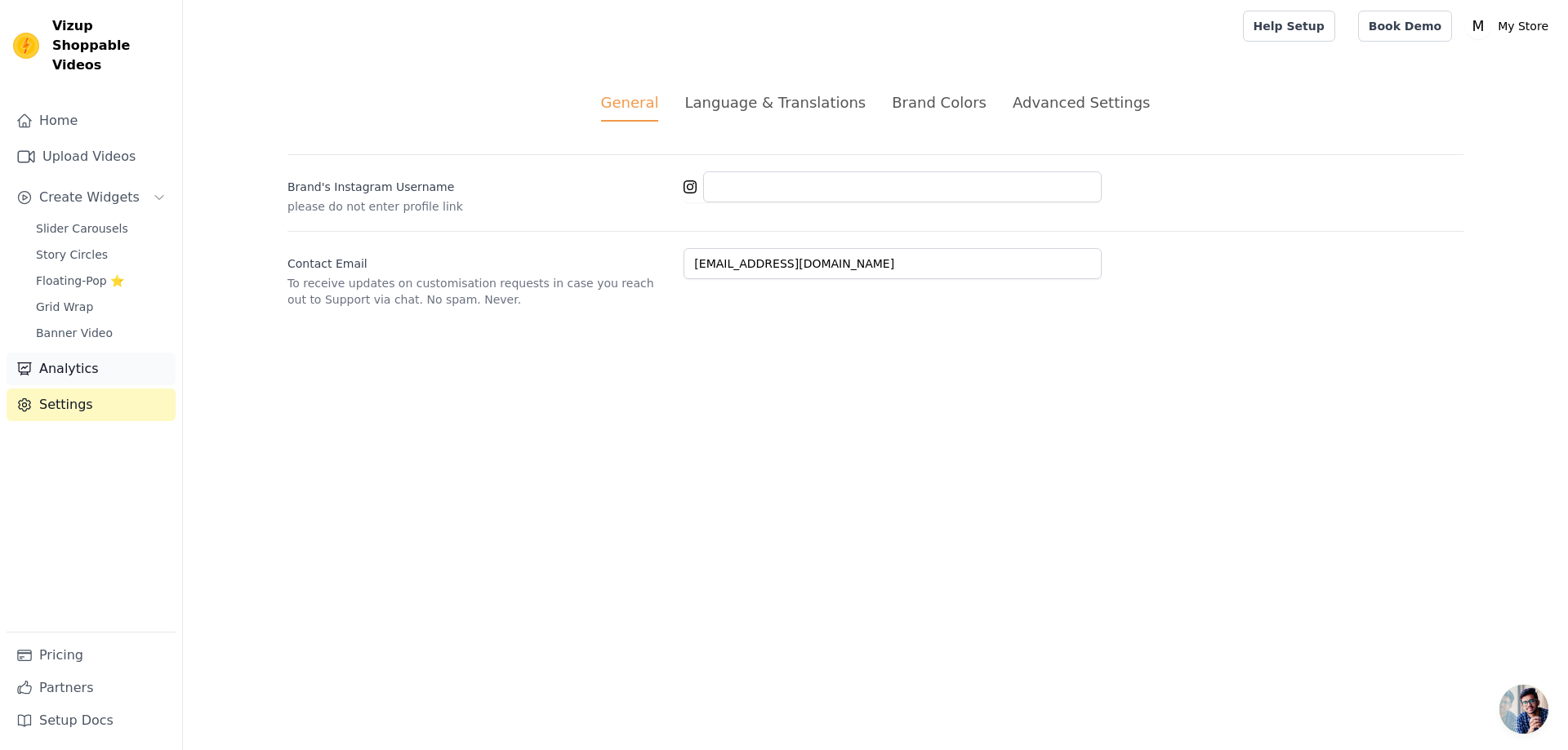
click at [95, 360] on link "Analytics" at bounding box center [91, 369] width 169 height 32
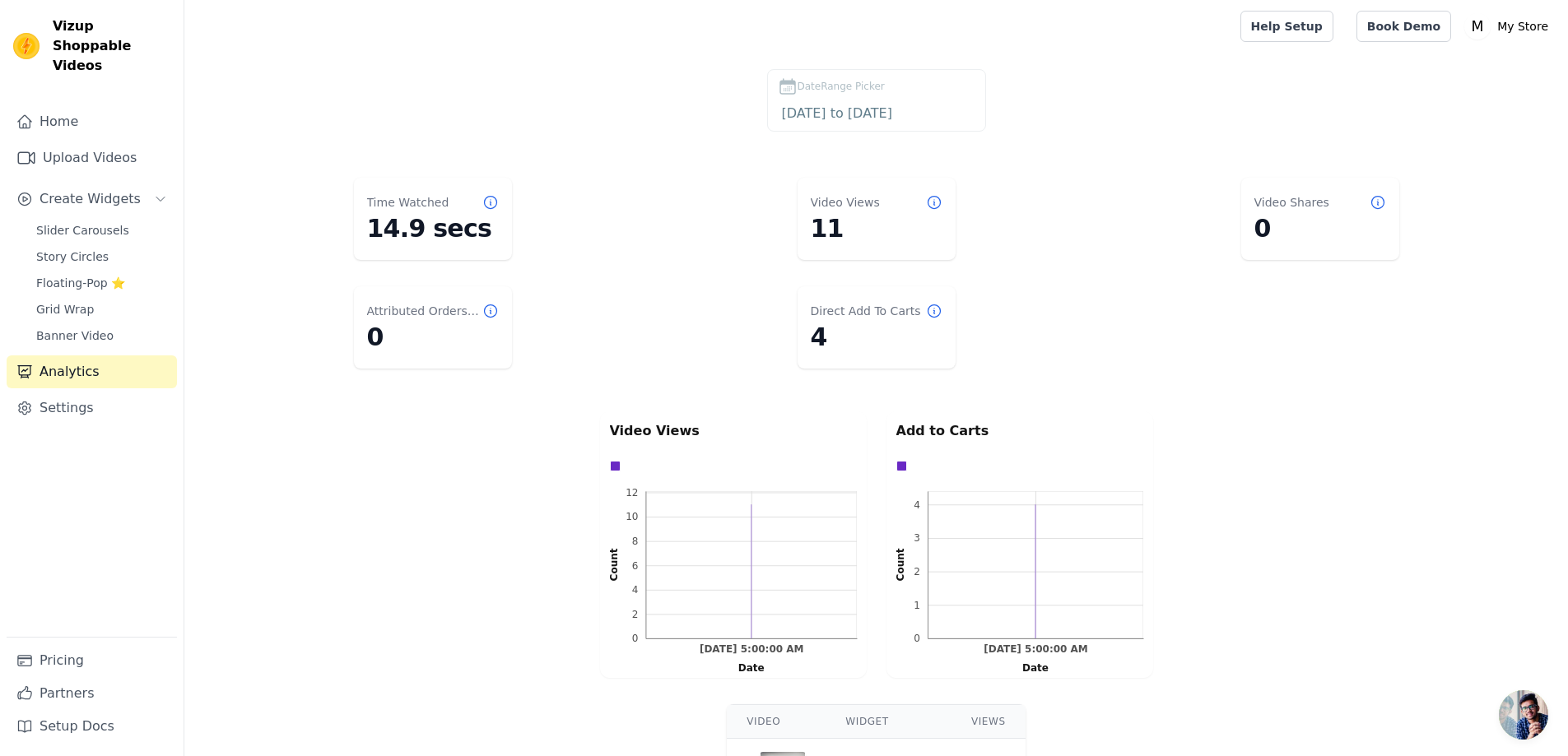
click at [477, 223] on dd "14.9 secs" at bounding box center [433, 229] width 132 height 30
click at [103, 298] on link "Grid Wrap" at bounding box center [102, 309] width 151 height 23
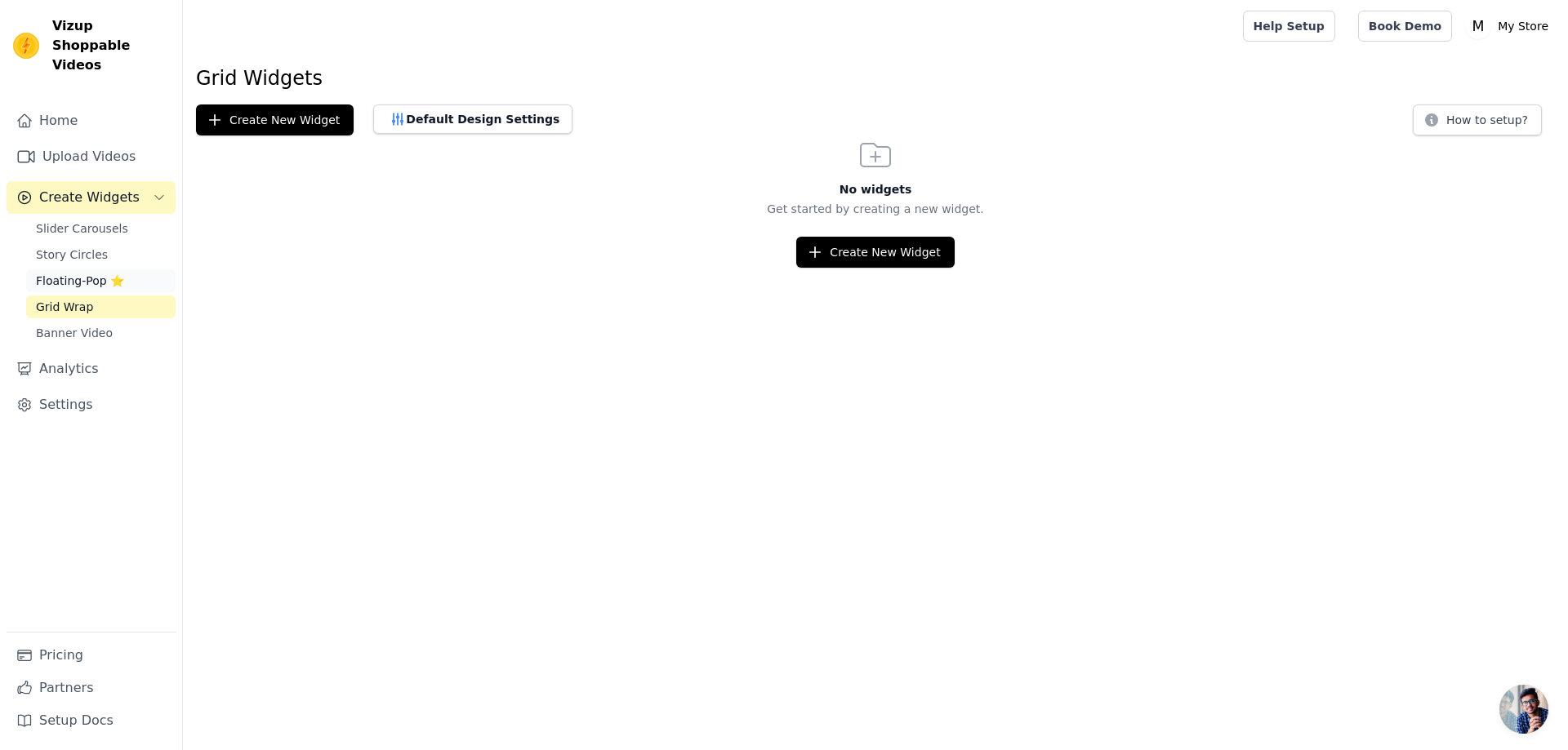
click at [93, 269] on link "Floating-Pop ⭐" at bounding box center [101, 280] width 149 height 23
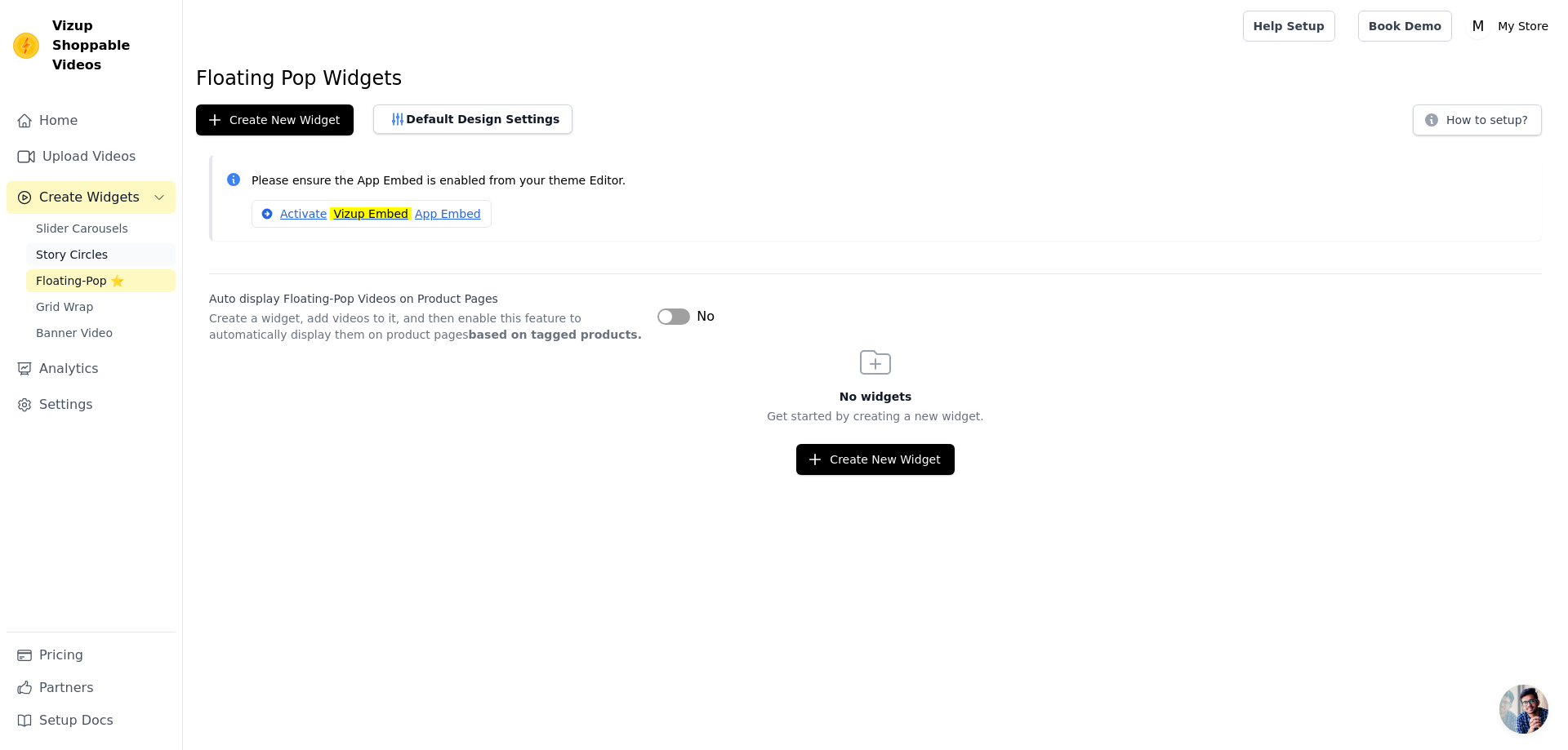
click at [96, 246] on span "Story Circles" at bounding box center [71, 254] width 72 height 16
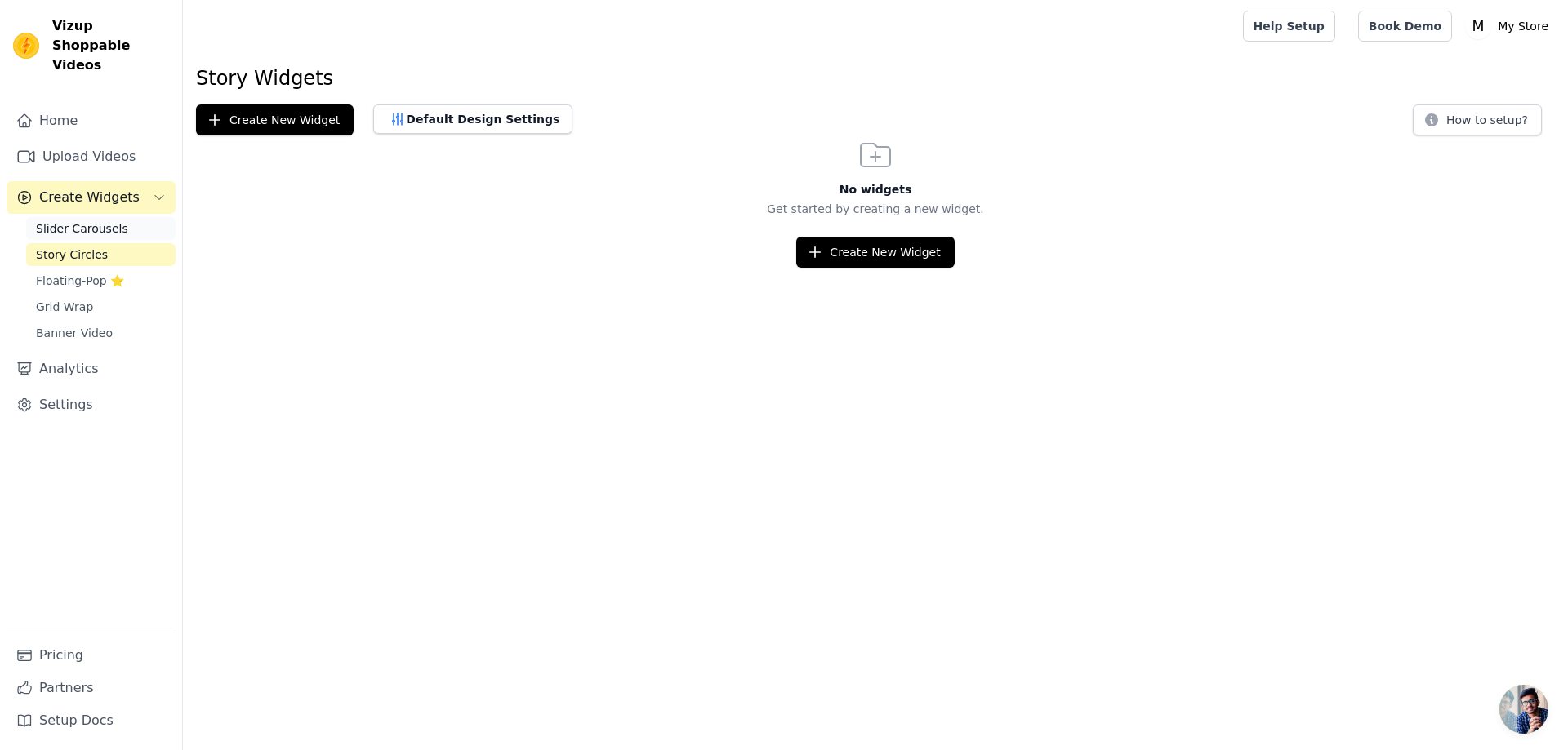
click at [98, 221] on span "Slider Carousels" at bounding box center [82, 228] width 93 height 16
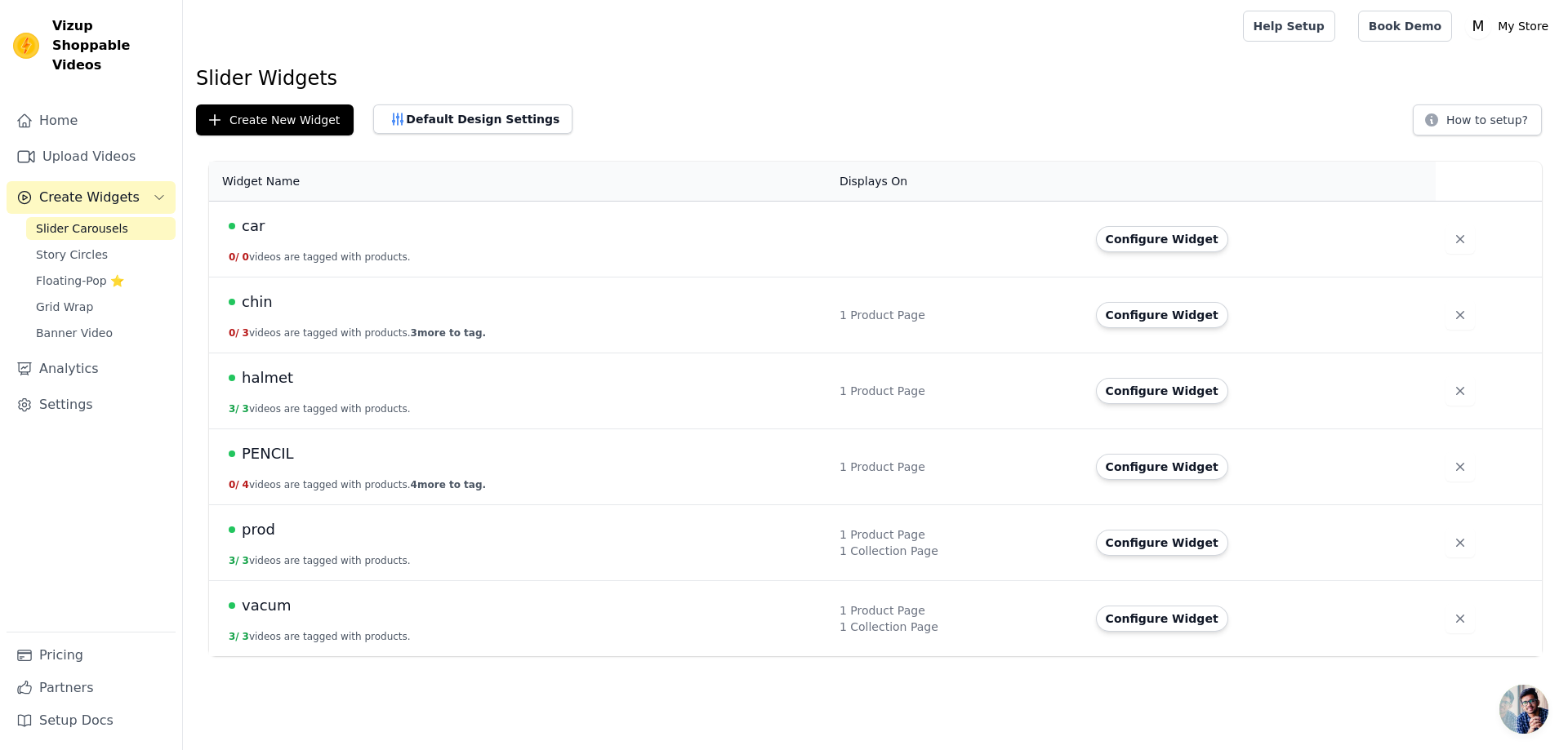
click at [317, 455] on div "PENCIL" at bounding box center [524, 454] width 591 height 23
click at [100, 188] on span "Create Widgets" at bounding box center [89, 197] width 100 height 20
click at [162, 191] on icon "Sidebar" at bounding box center [159, 197] width 13 height 13
click at [140, 217] on link "Slider Carousels" at bounding box center [101, 228] width 149 height 23
click at [420, 128] on button "Default Design Settings" at bounding box center [472, 119] width 200 height 30
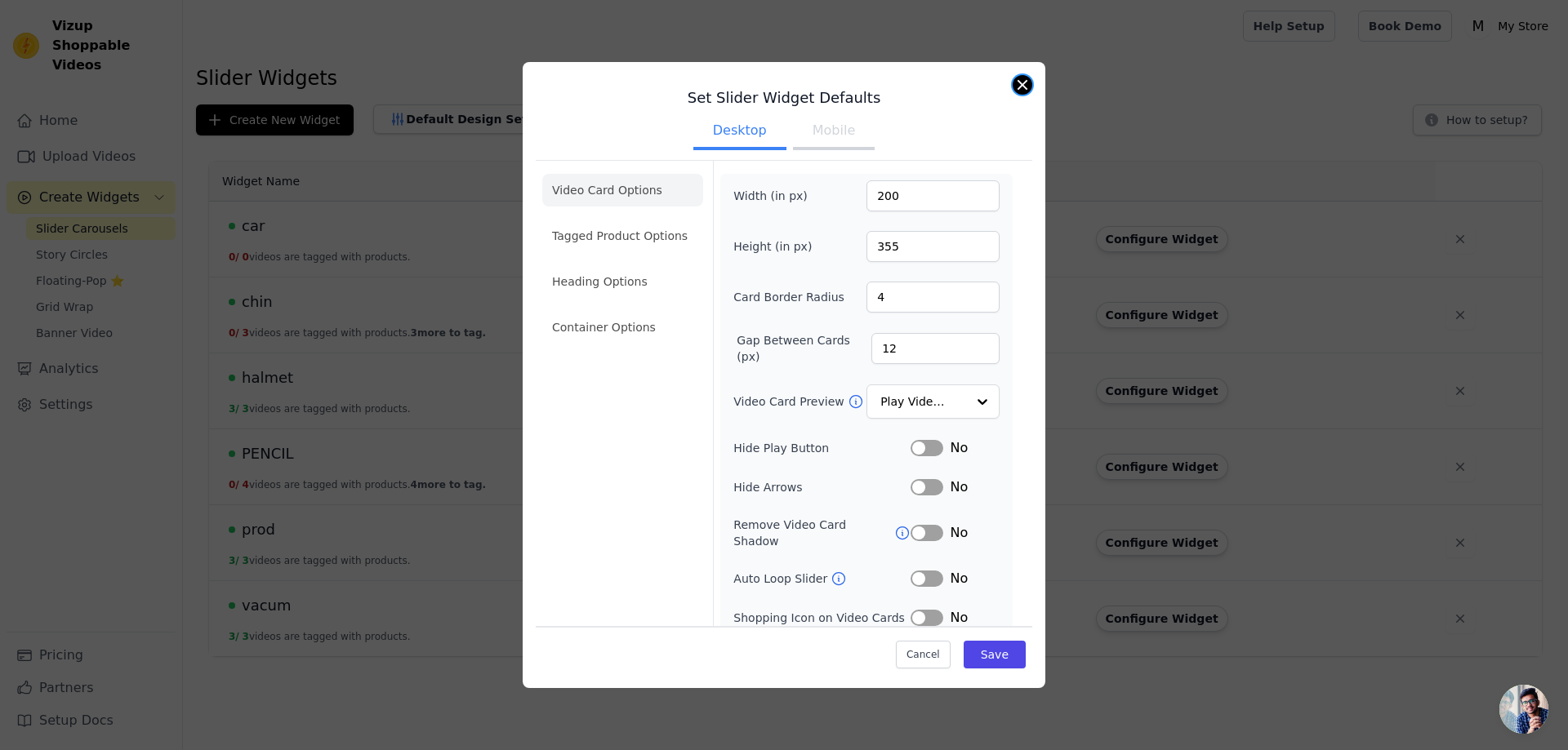
click at [1021, 78] on button "Close modal" at bounding box center [1022, 84] width 20 height 20
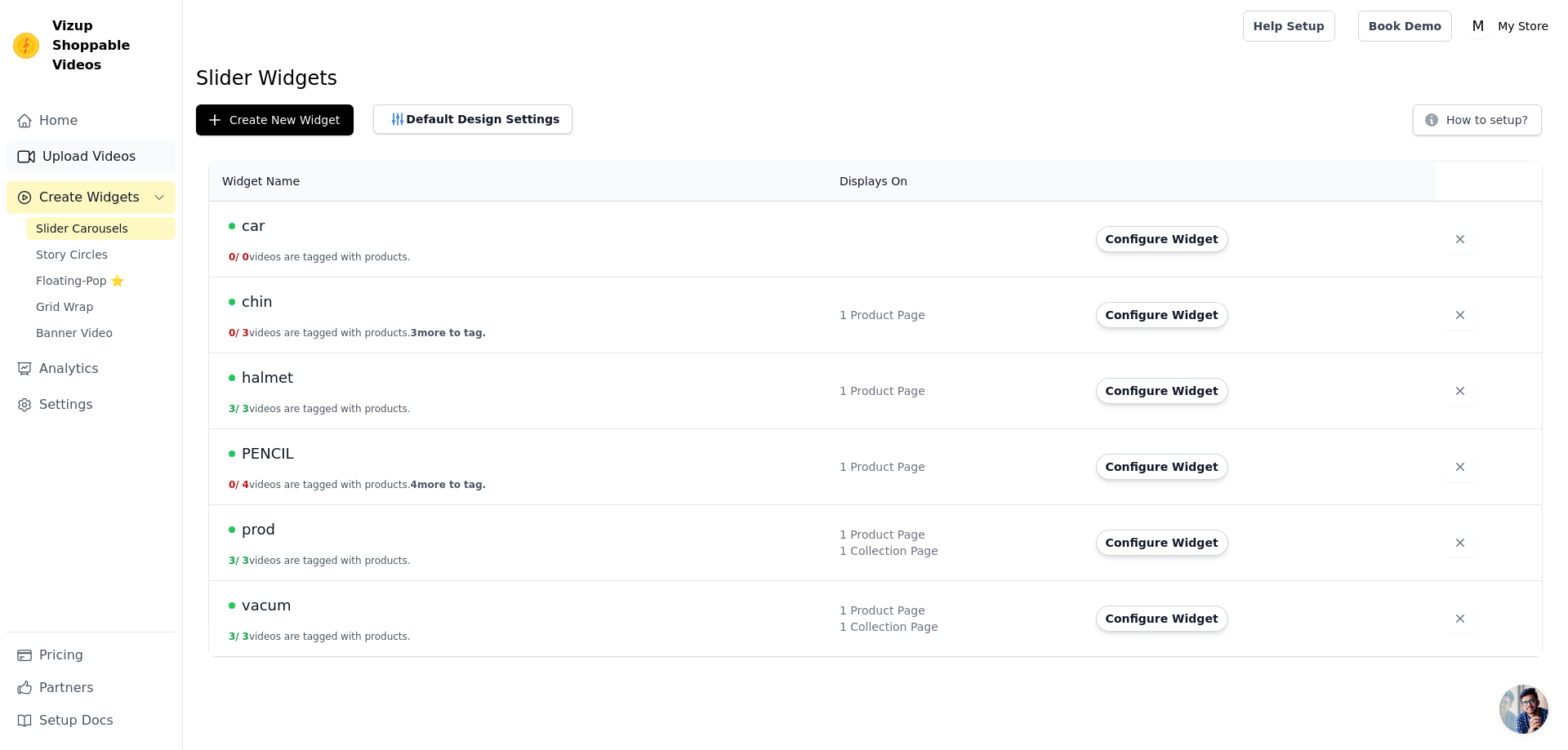
click at [53, 140] on link "Upload Videos" at bounding box center [91, 156] width 169 height 32
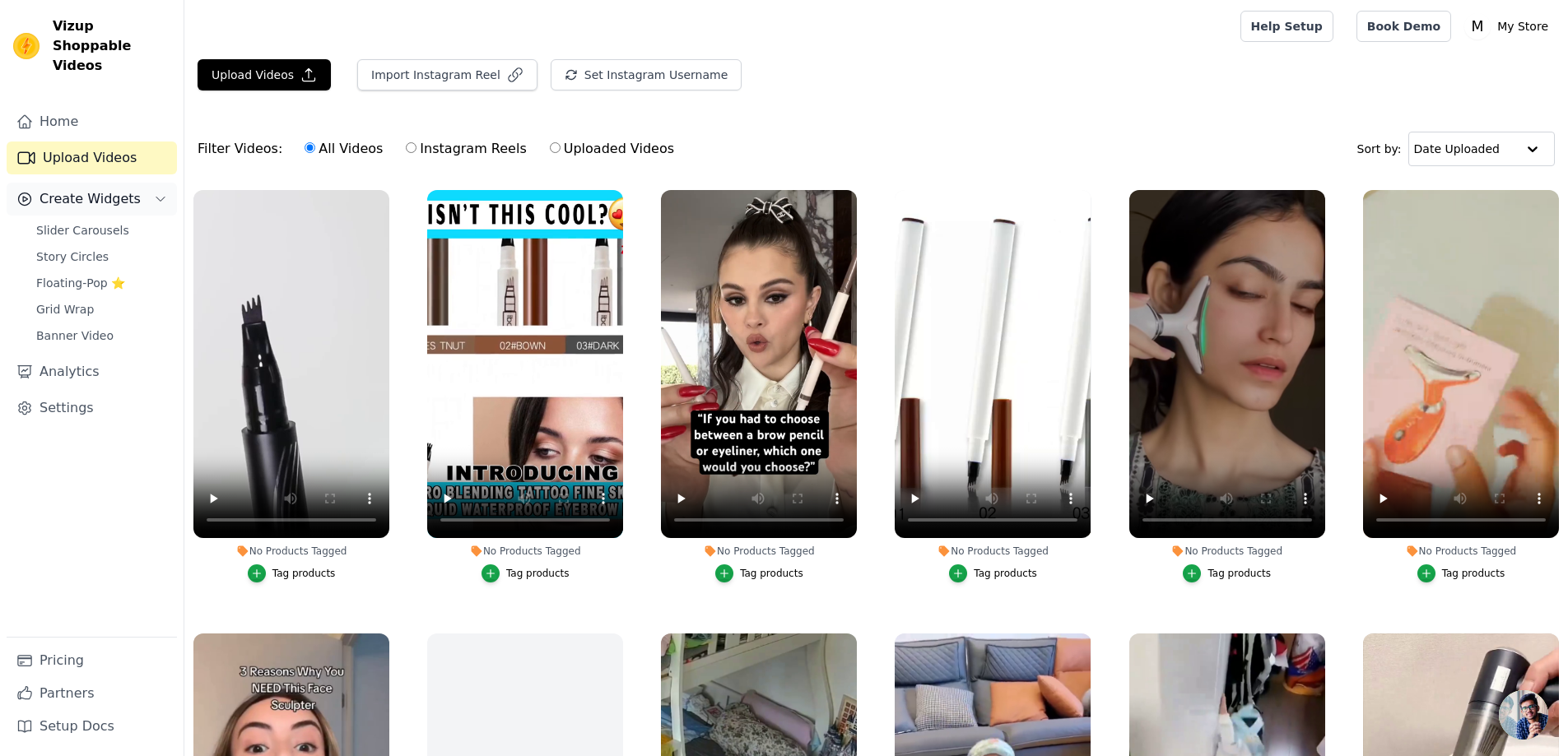
click at [109, 189] on span "Create Widgets" at bounding box center [90, 199] width 101 height 20
click at [138, 182] on button "Create Widgets" at bounding box center [92, 199] width 170 height 33
click at [108, 223] on span "Slider Carousels" at bounding box center [82, 230] width 93 height 16
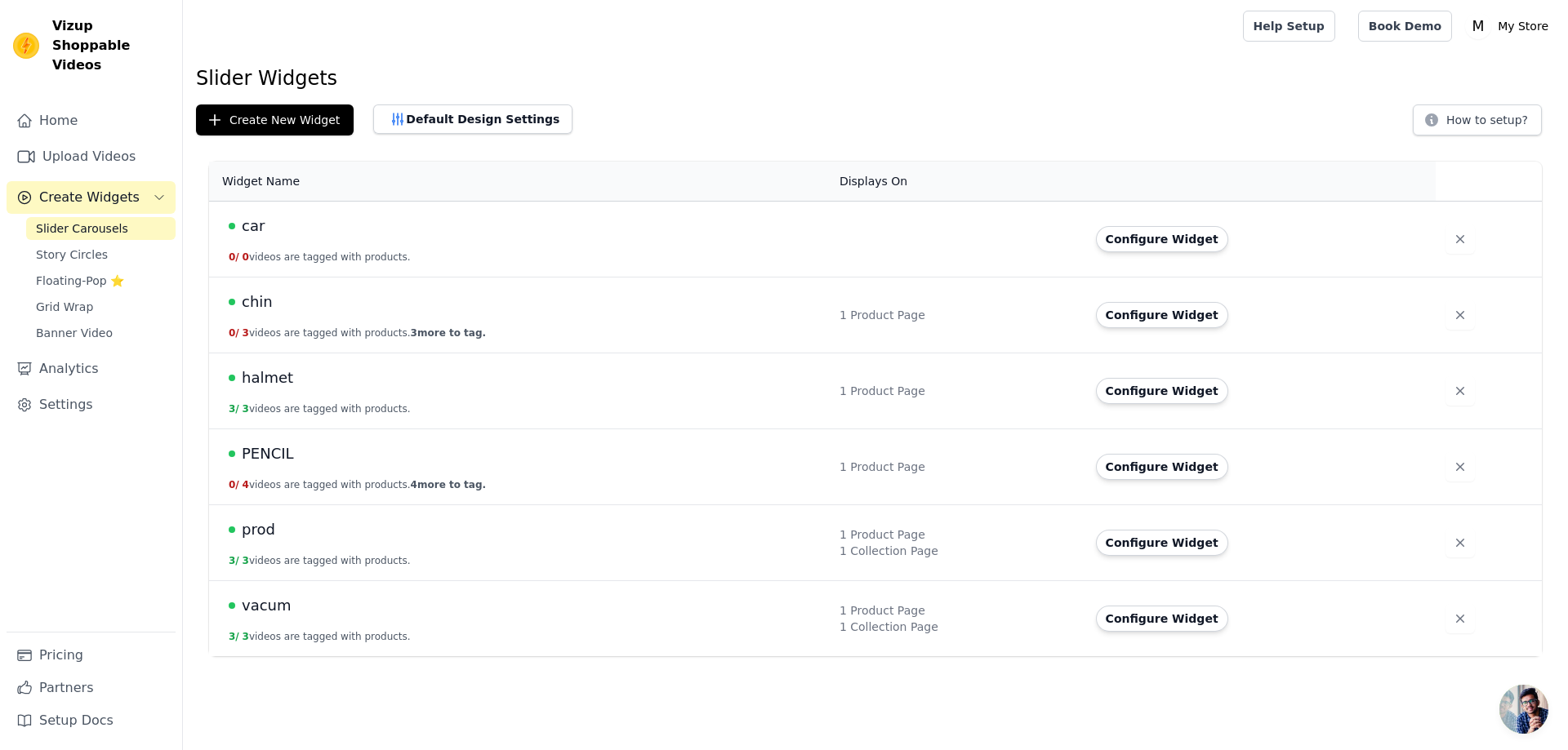
click at [474, 465] on td "PENCIL 0 / 4 videos are tagged with products. 4 more to tag." at bounding box center [519, 467] width 621 height 76
click at [1142, 473] on button "Configure Widget" at bounding box center [1162, 466] width 133 height 26
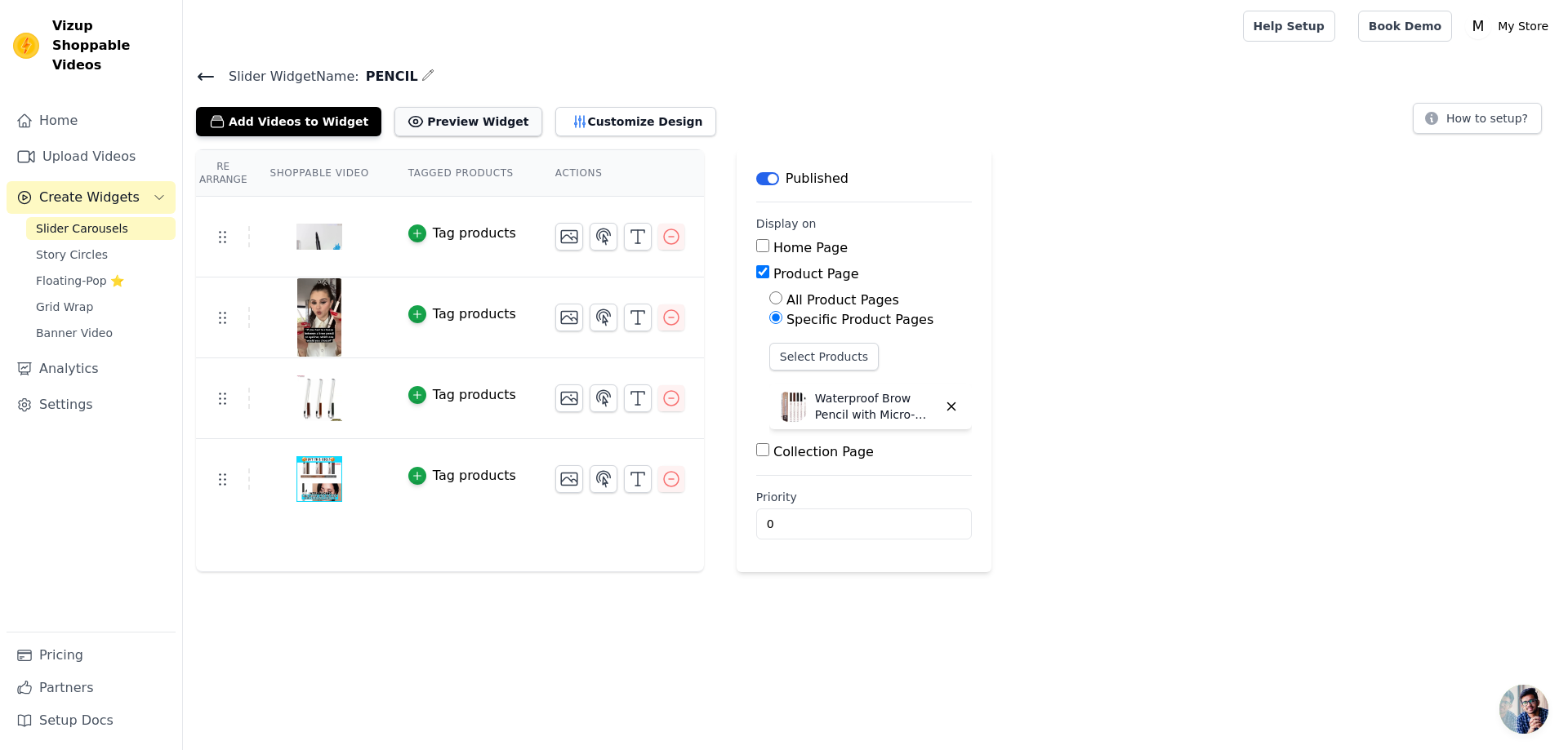
click at [446, 121] on button "Preview Widget" at bounding box center [467, 121] width 147 height 30
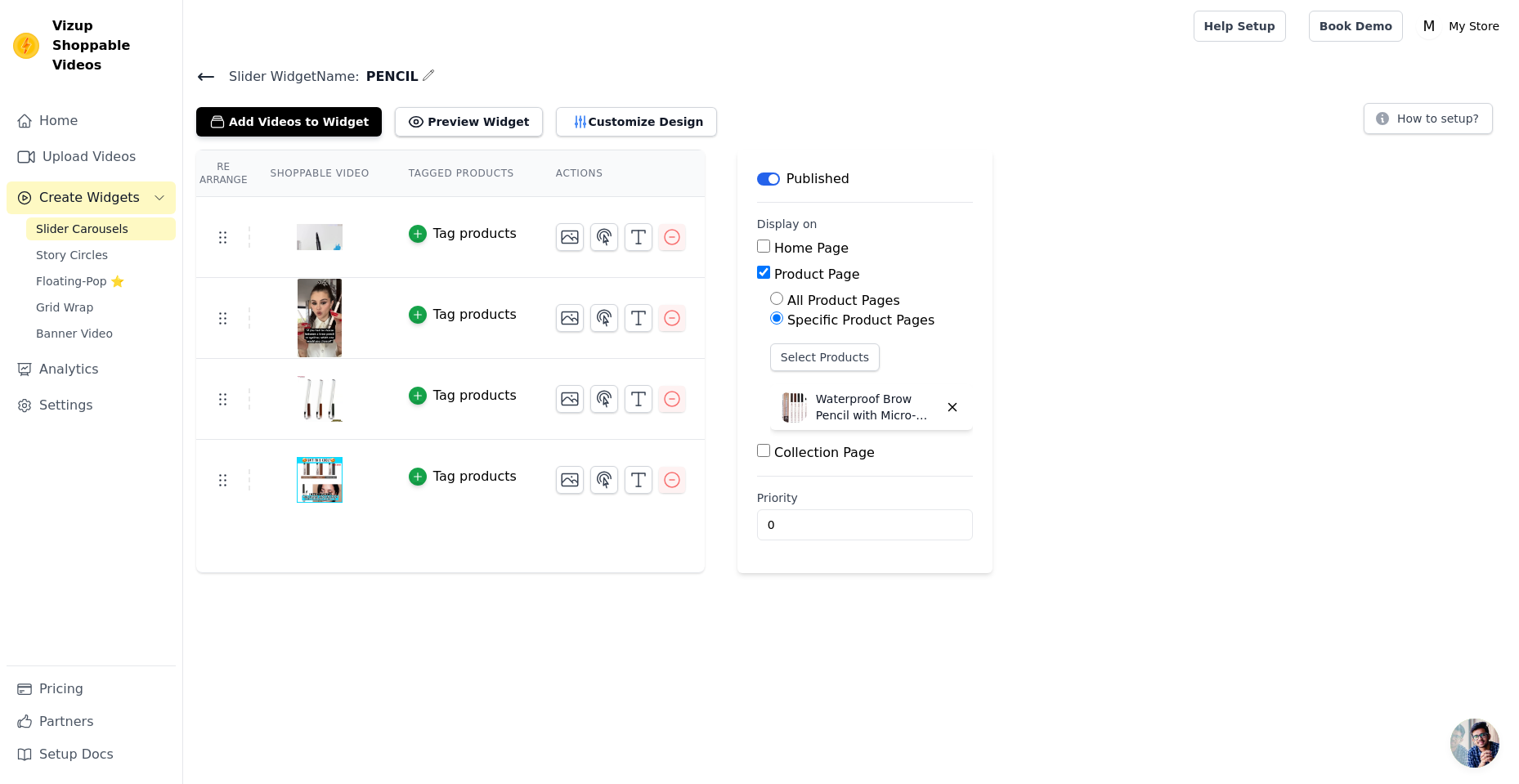
click at [111, 221] on span "Slider Carousels" at bounding box center [82, 229] width 93 height 16
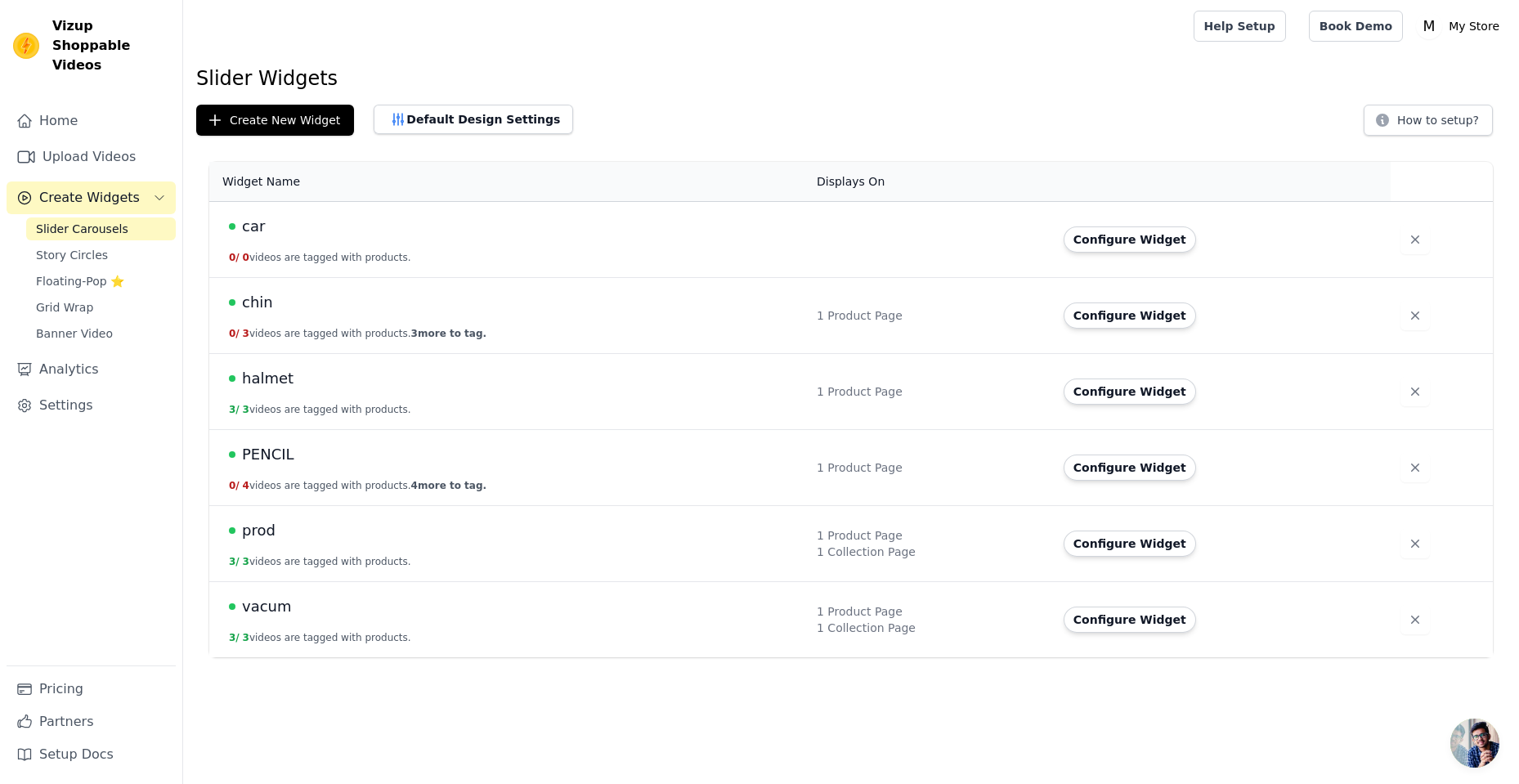
click at [1242, 657] on html "Vizup Shoppable Videos Home Upload Videos Create Widgets Slider Carousels Story…" at bounding box center [760, 328] width 1519 height 657
click at [445, 115] on button "Default Design Settings" at bounding box center [473, 119] width 200 height 30
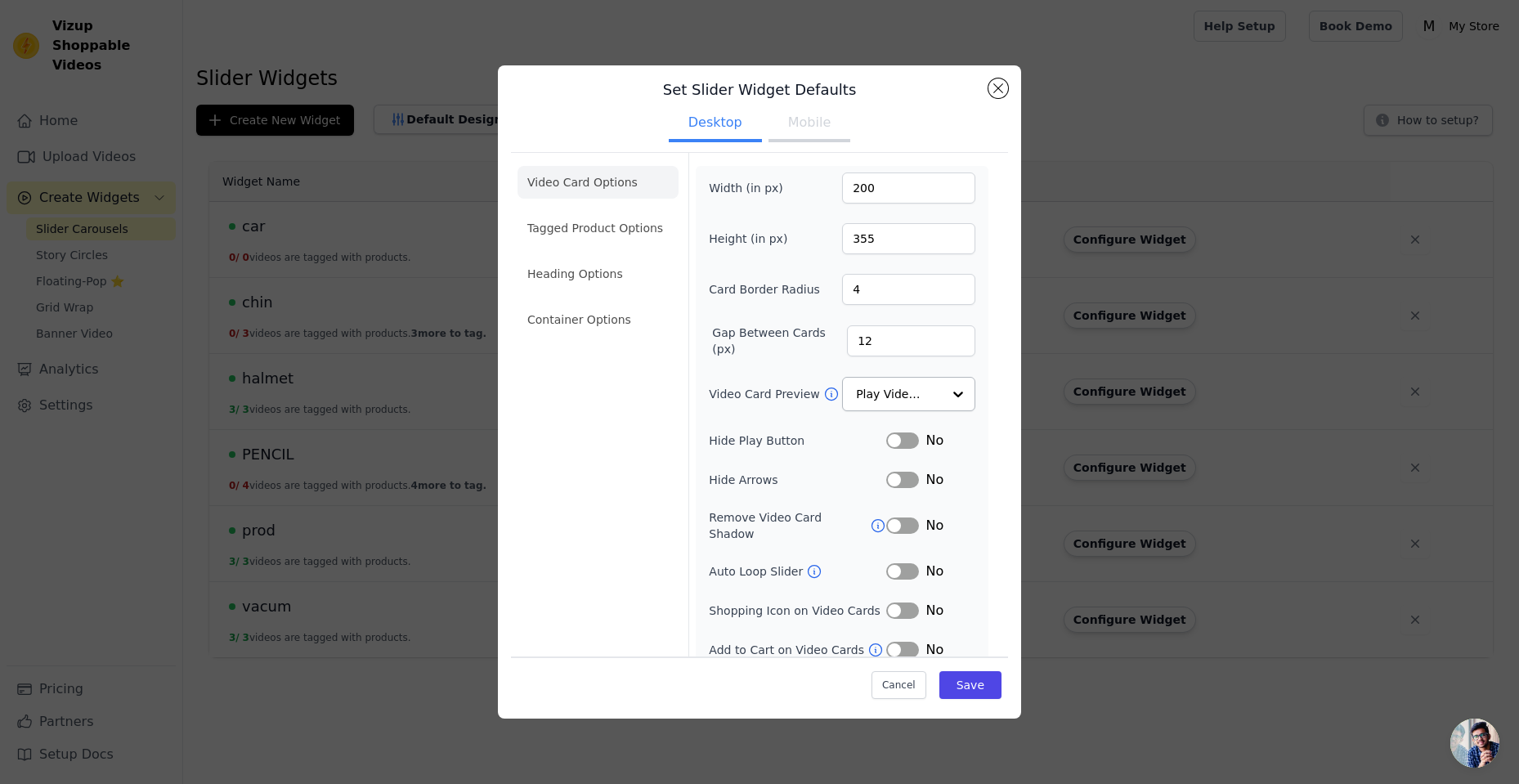
scroll to position [13, 0]
click at [1154, 112] on div "Set Slider Widget Defaults Desktop Mobile Video Card Options Tagged Product Opt…" at bounding box center [760, 392] width 1466 height 706
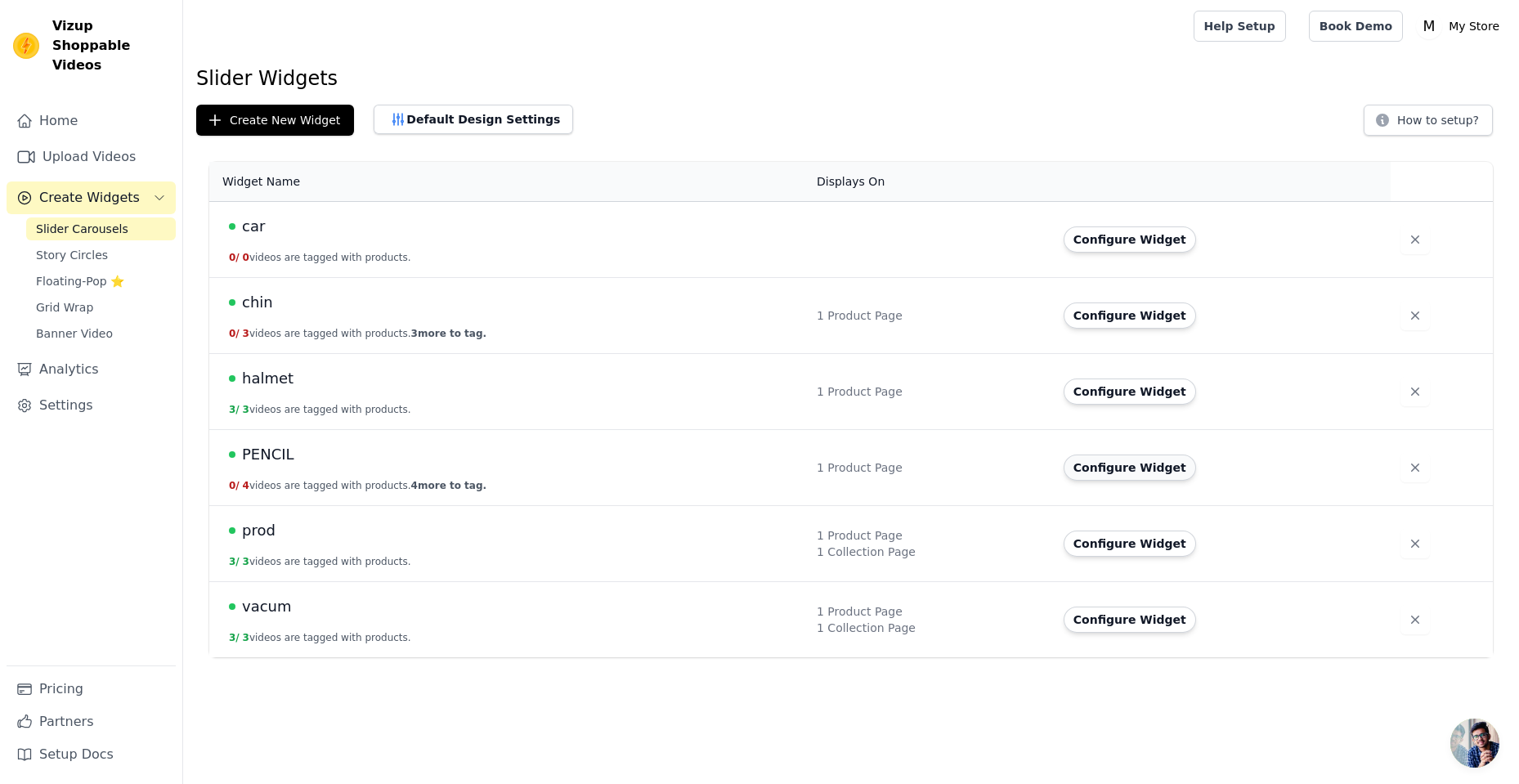
click at [1100, 470] on button "Configure Widget" at bounding box center [1130, 467] width 133 height 26
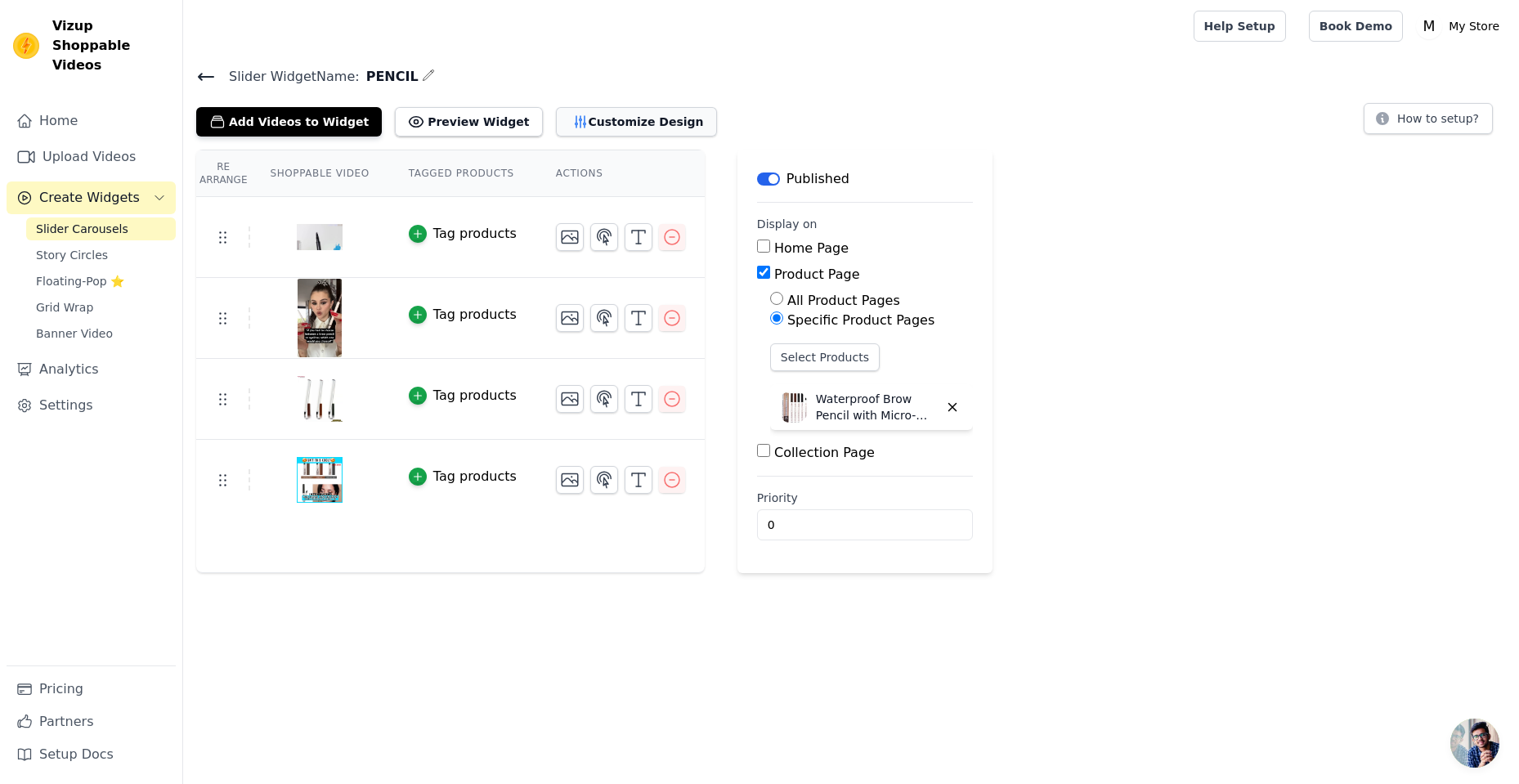
click at [556, 112] on button "Customize Design" at bounding box center [636, 122] width 161 height 30
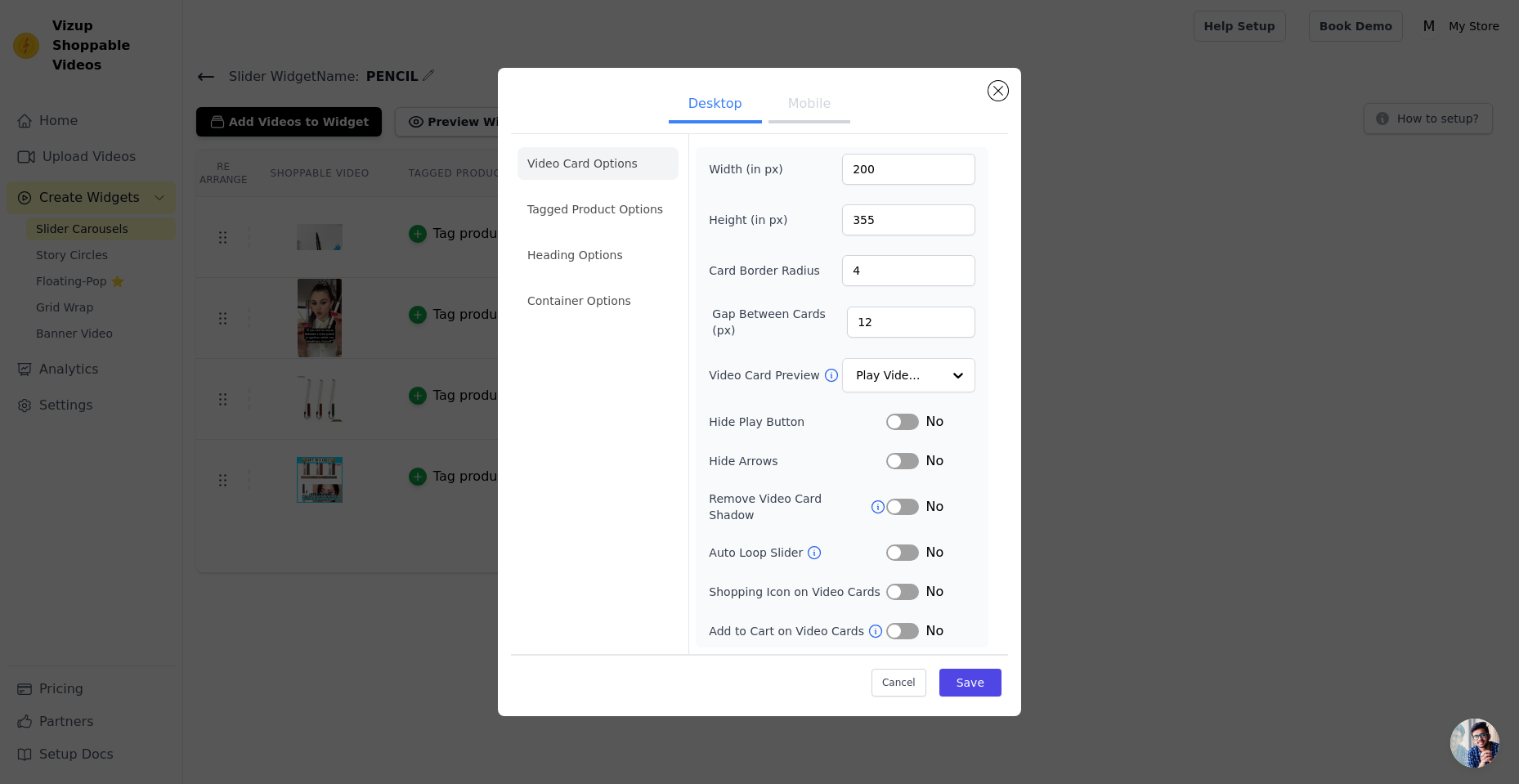
click at [923, 432] on div "No" at bounding box center [930, 421] width 89 height 20
click at [917, 424] on div "No" at bounding box center [930, 421] width 89 height 20
click at [903, 362] on div "Width (in px) 200 Height (in px) 355 Card Border Radius 4 Gap Between Cards (px…" at bounding box center [841, 397] width 266 height 487
click at [905, 368] on input "Video Card Preview" at bounding box center [898, 375] width 84 height 32
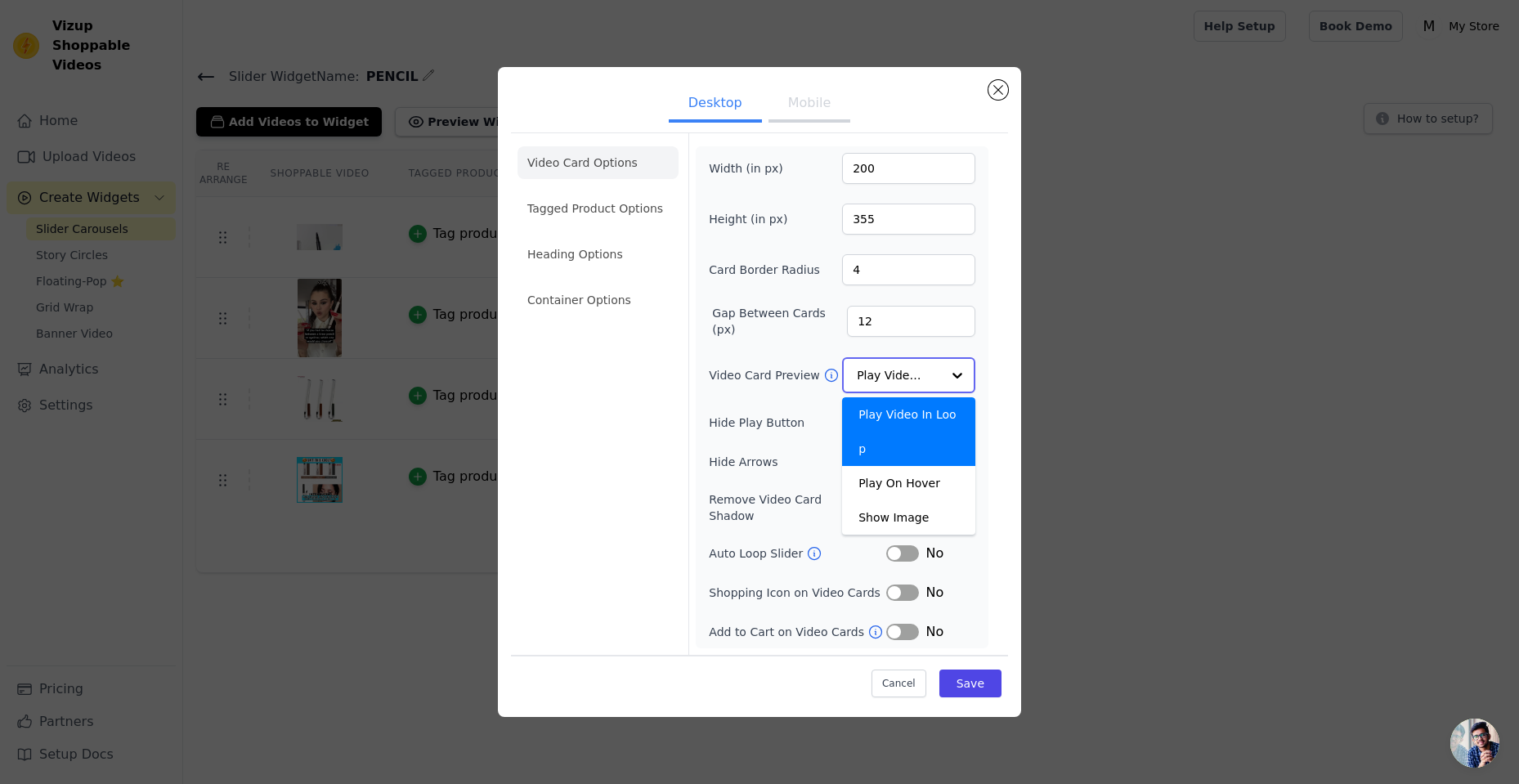
click at [905, 368] on input "Video Card Preview" at bounding box center [898, 375] width 84 height 32
click at [614, 173] on li "Video Card Options" at bounding box center [597, 163] width 161 height 32
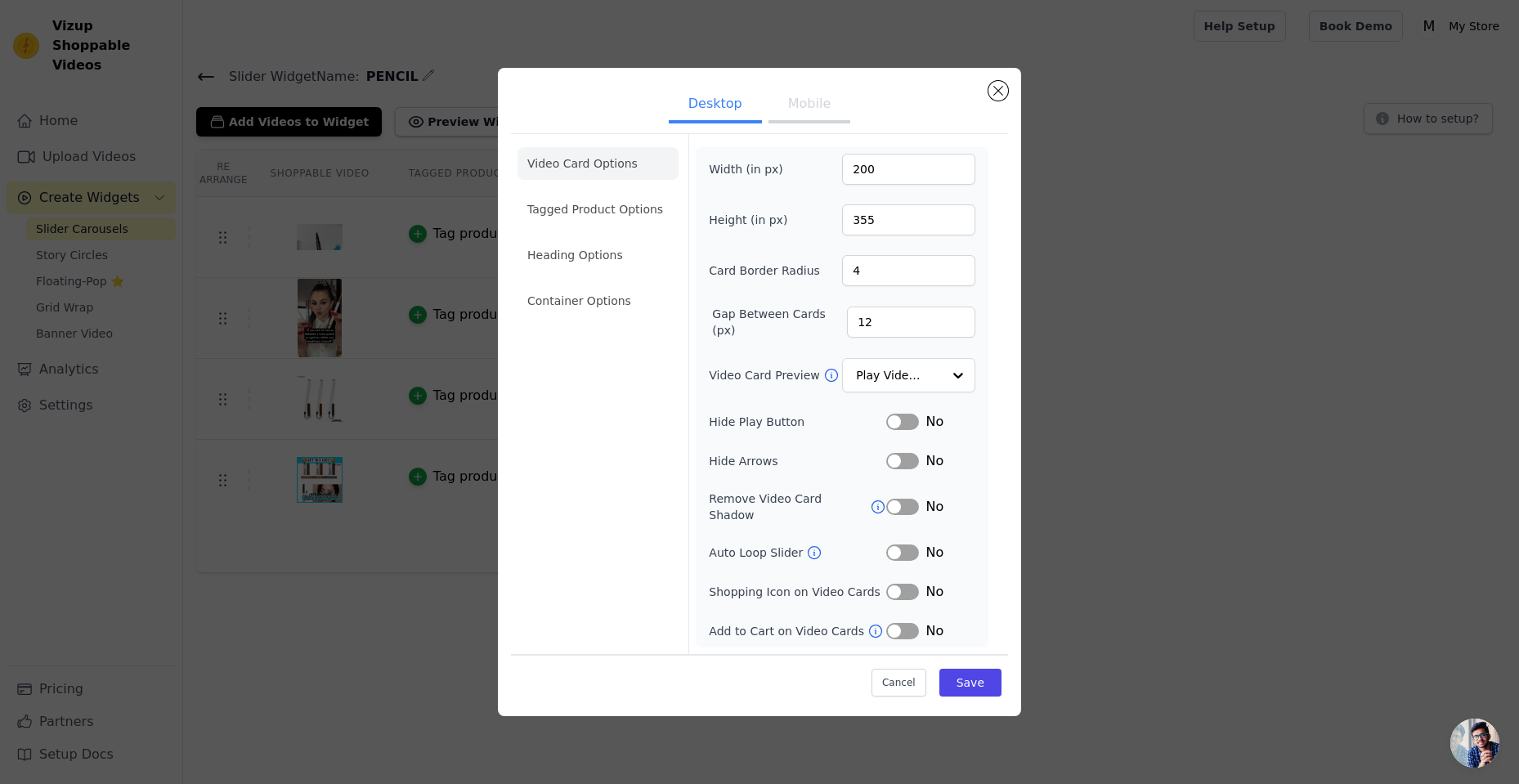
click at [897, 544] on button "Label" at bounding box center [902, 552] width 32 height 16
click at [918, 443] on div "Width (in px) 200 Height (in px) 355 Card Border Radius 4 Gap Between Cards (px…" at bounding box center [841, 397] width 266 height 487
click at [902, 430] on button "Label" at bounding box center [902, 421] width 32 height 16
click at [583, 307] on li "Container Options" at bounding box center [597, 301] width 161 height 32
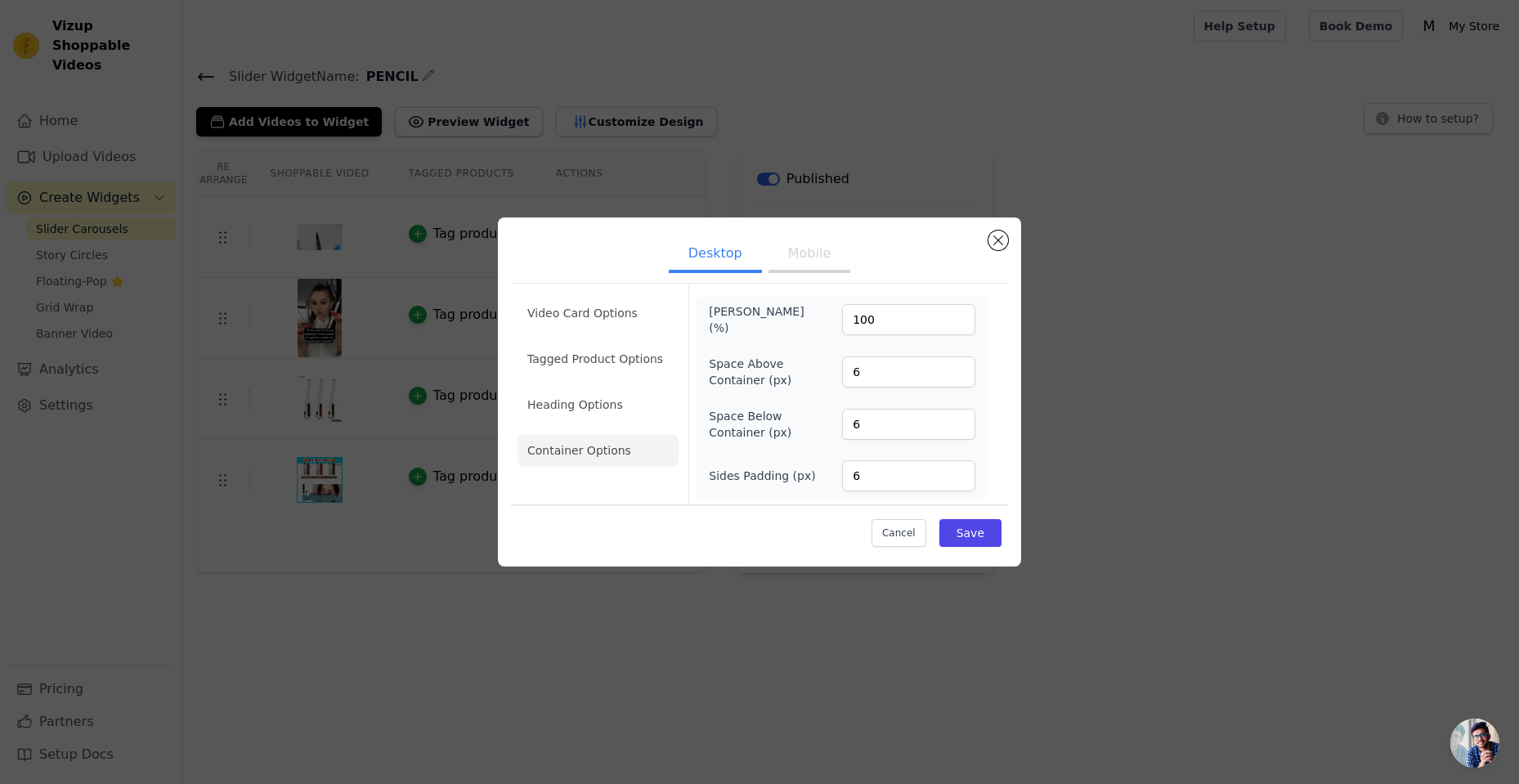
click at [566, 383] on ul "Video Card Options Tagged Product Options Heading Options Container Options" at bounding box center [597, 381] width 161 height 183
click at [571, 394] on li "Heading Options" at bounding box center [597, 405] width 161 height 32
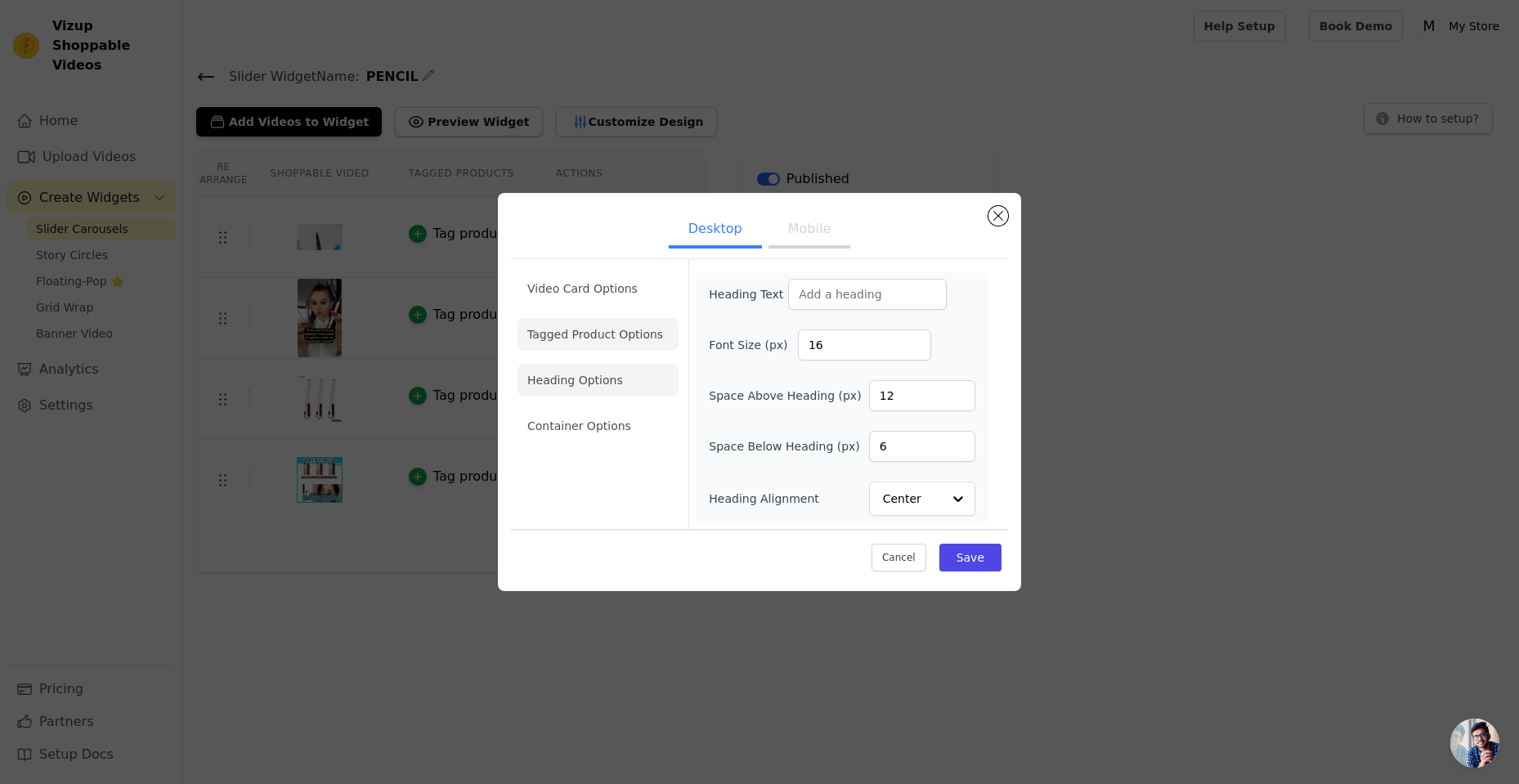
click at [596, 337] on li "Tagged Product Options" at bounding box center [597, 334] width 161 height 32
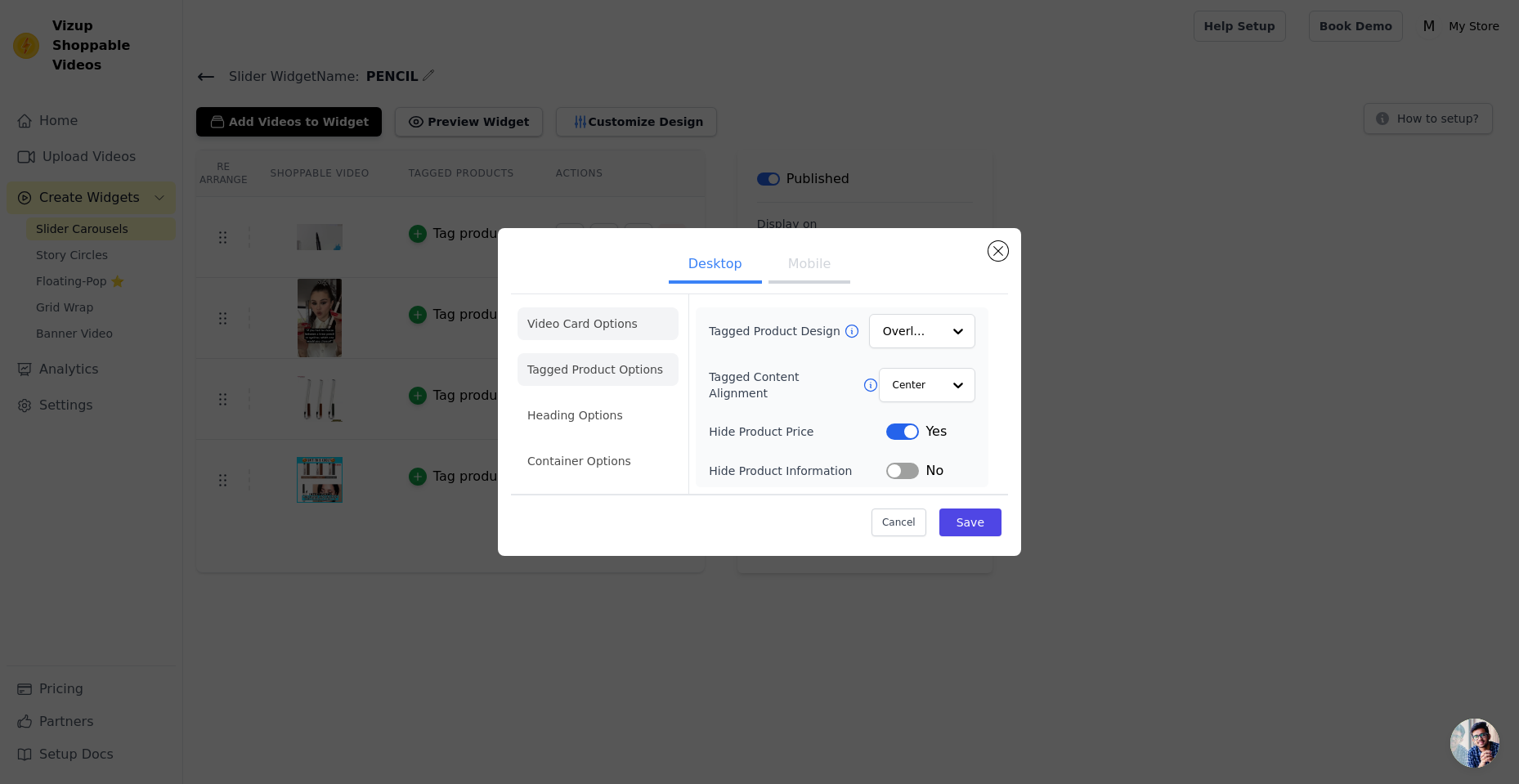
click at [612, 324] on li "Video Card Options" at bounding box center [597, 323] width 161 height 32
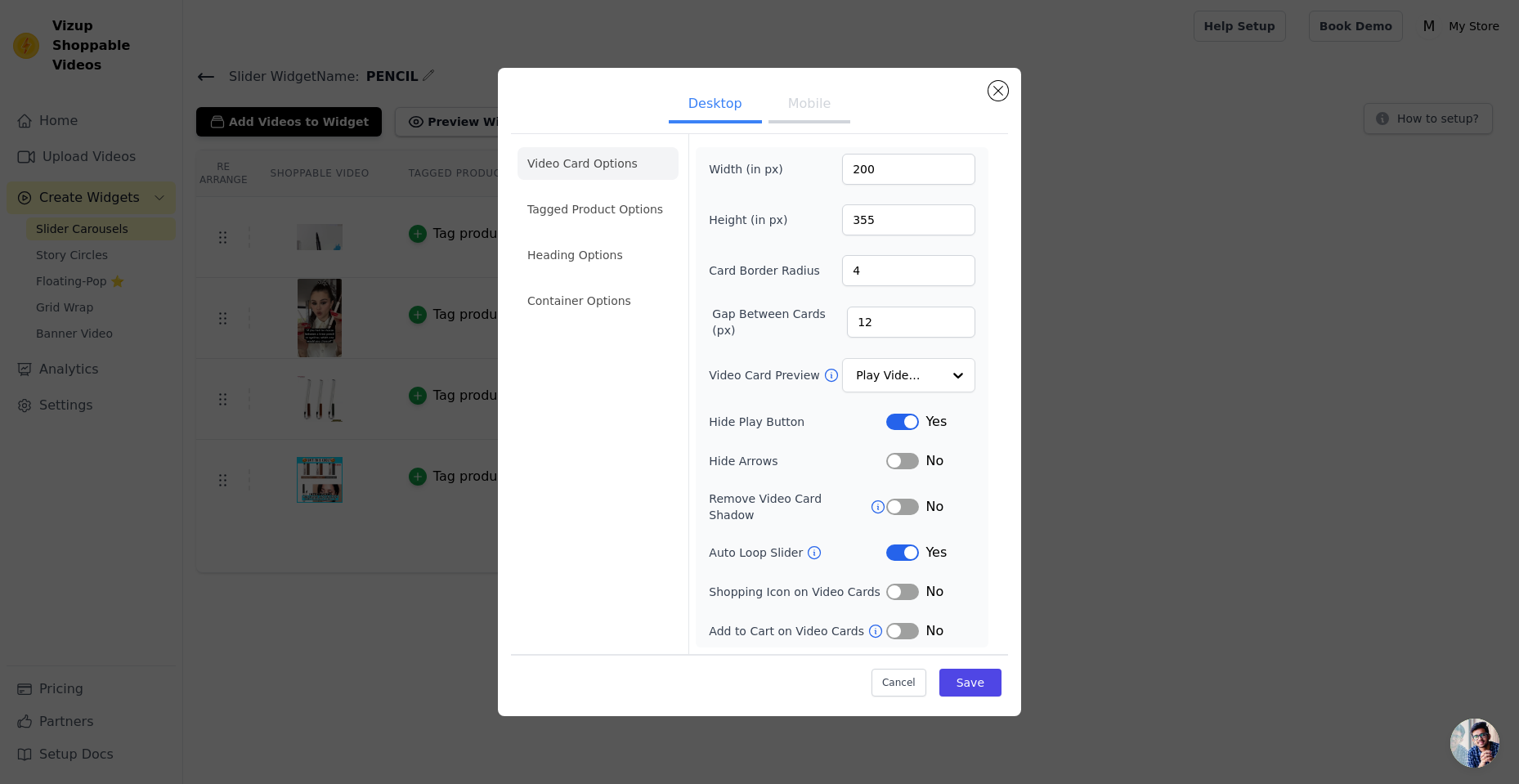
click at [906, 454] on div "Width (in px) 200 Height (in px) 355 Card Border Radius 4 Gap Between Cards (px…" at bounding box center [841, 397] width 266 height 487
click at [910, 464] on button "Label" at bounding box center [902, 461] width 32 height 16
click at [903, 387] on input "Video Card Preview" at bounding box center [898, 375] width 84 height 32
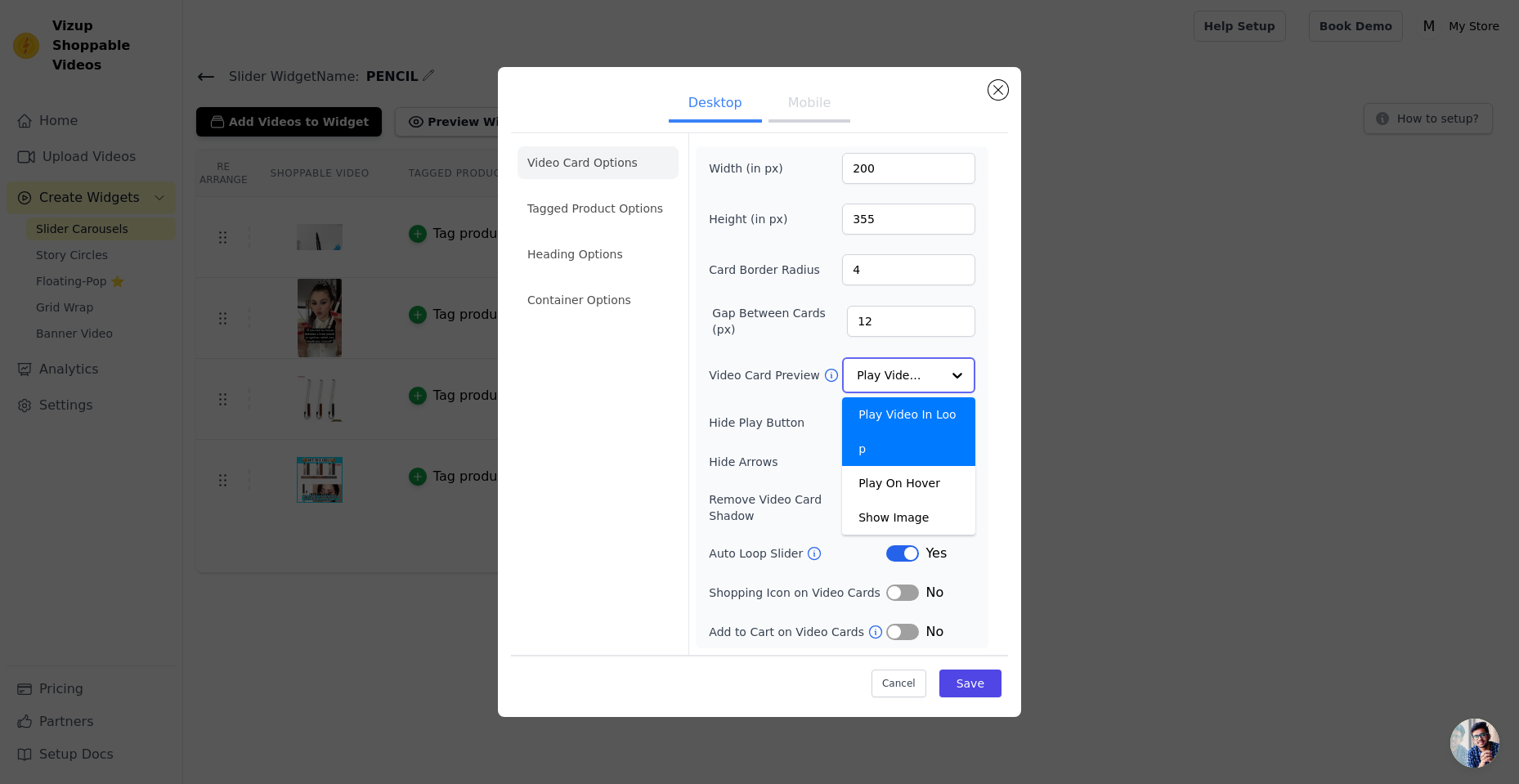
click at [903, 387] on input "Video Card Preview" at bounding box center [898, 375] width 84 height 32
click at [911, 379] on input "Video Card Preview" at bounding box center [898, 375] width 84 height 32
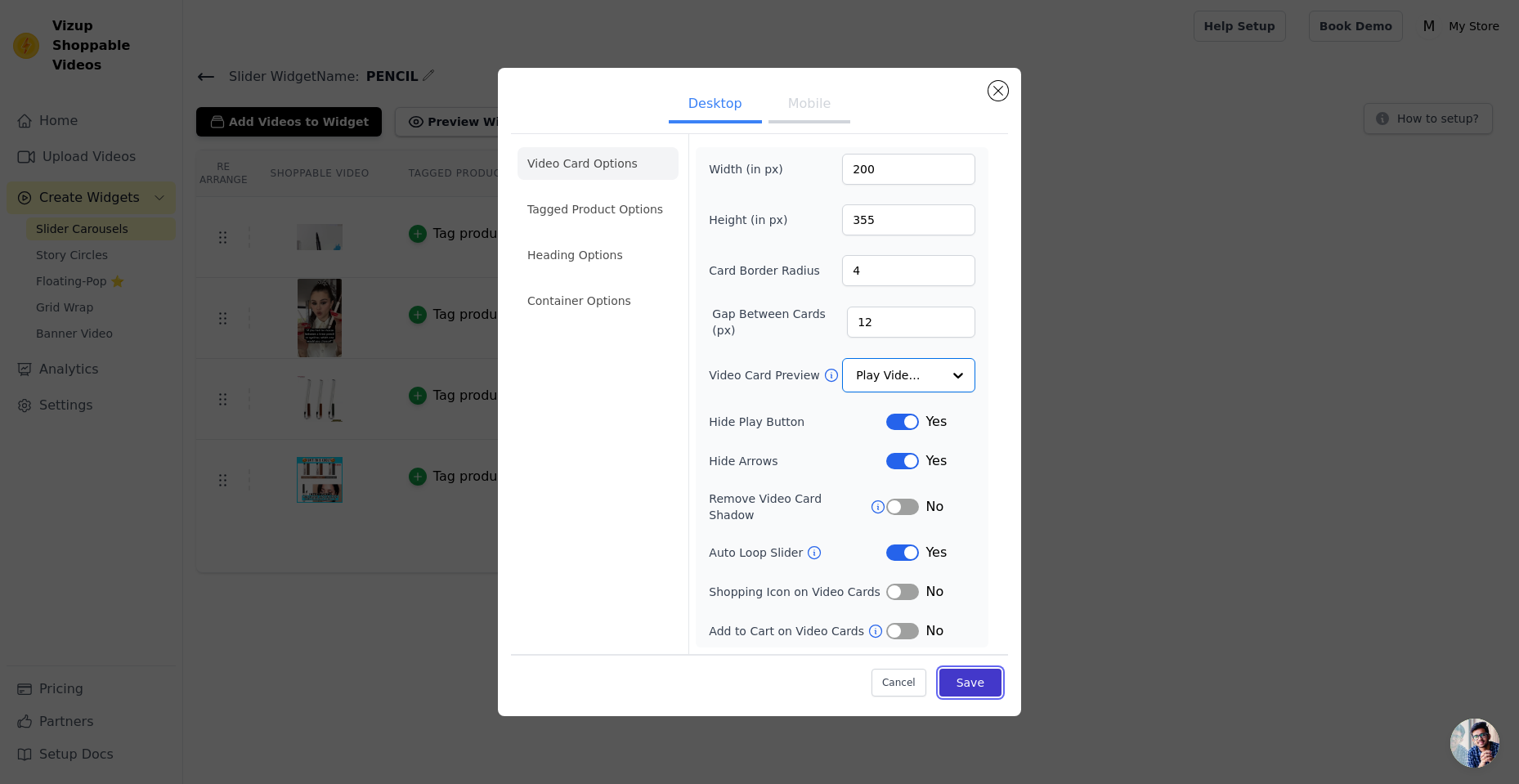
click at [987, 679] on button "Save" at bounding box center [970, 682] width 62 height 28
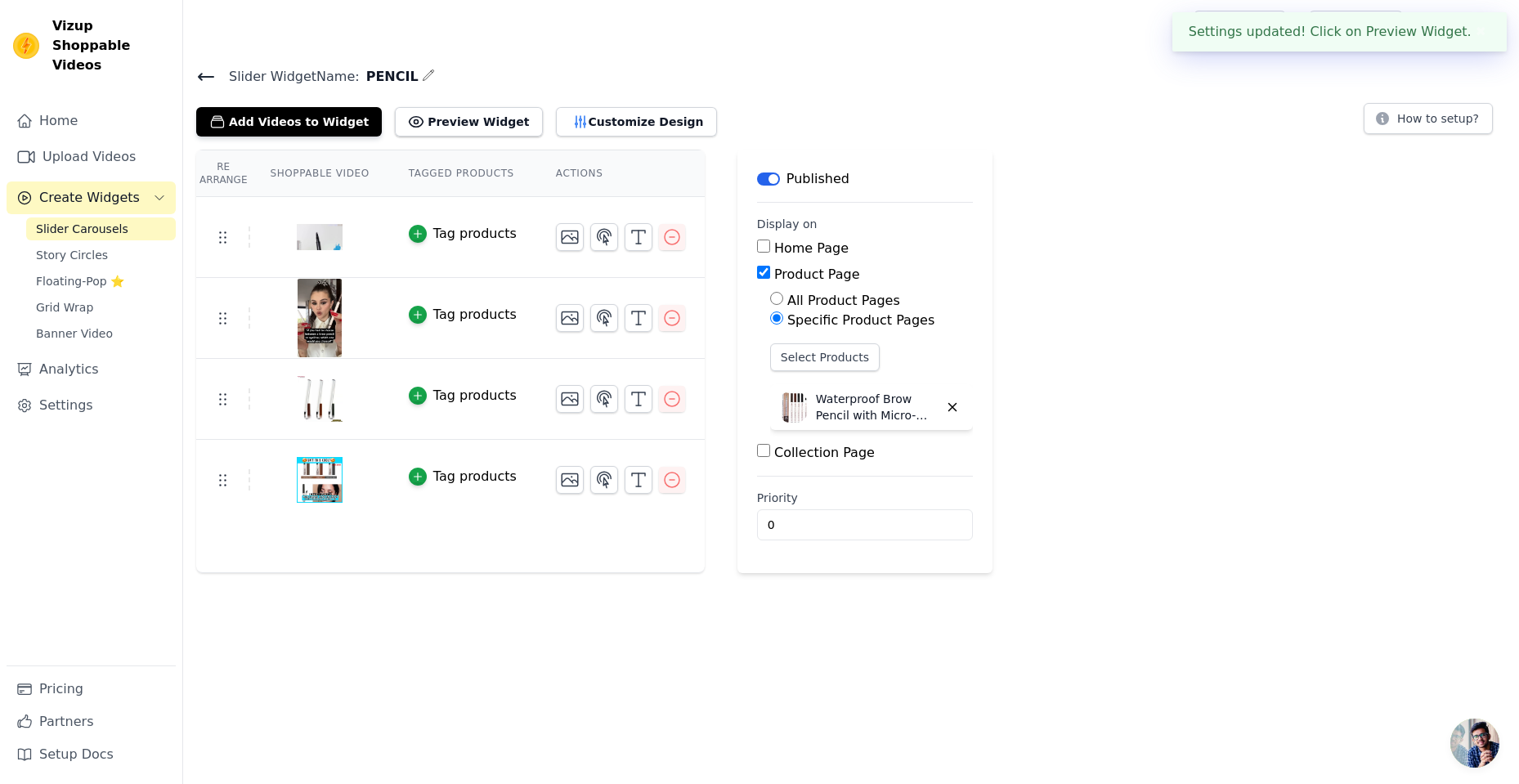
click at [321, 231] on img at bounding box center [320, 237] width 46 height 78
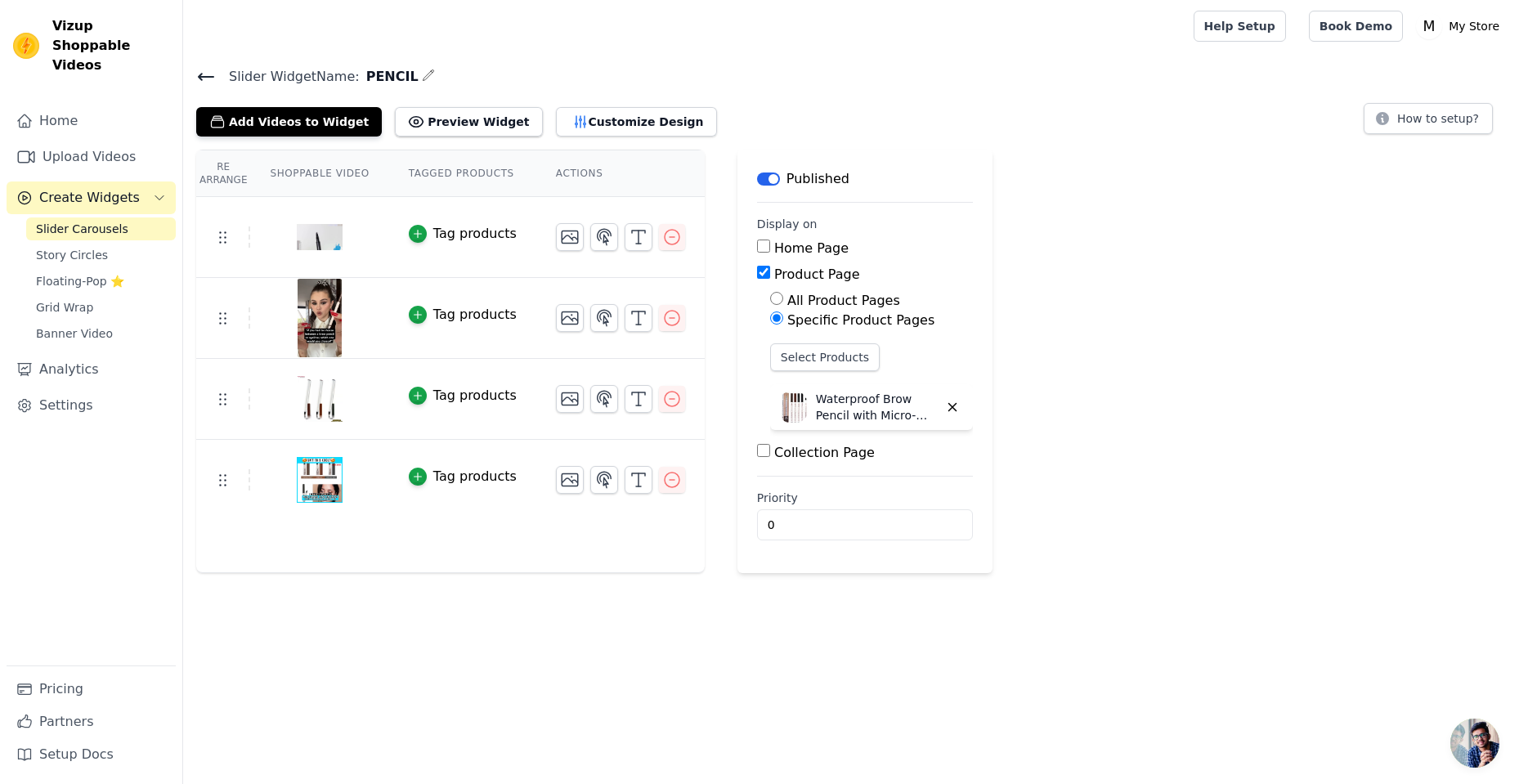
click at [310, 243] on img at bounding box center [320, 237] width 46 height 78
drag, startPoint x: 310, startPoint y: 243, endPoint x: 327, endPoint y: 241, distance: 17.1
click at [326, 241] on img at bounding box center [320, 237] width 46 height 78
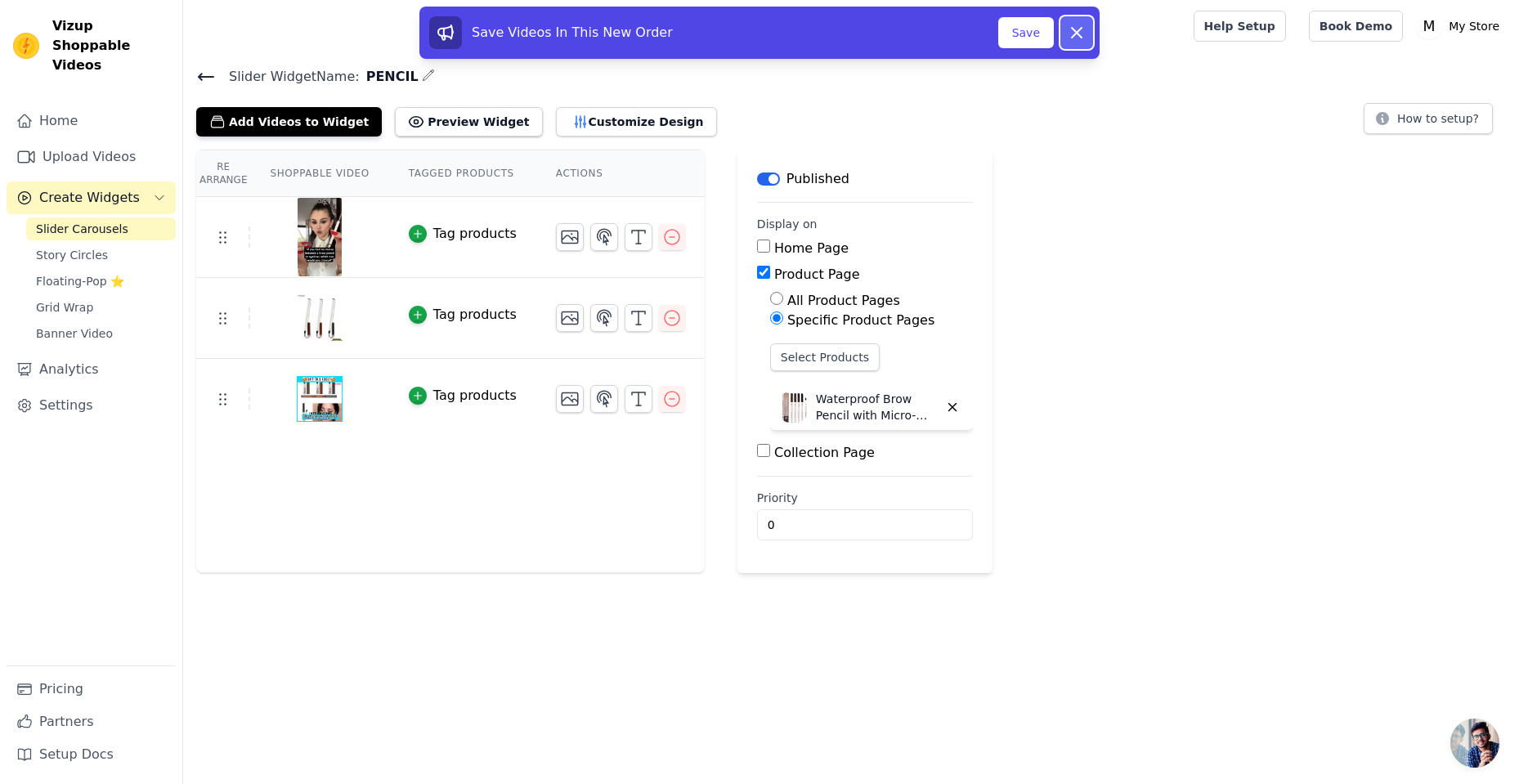
click at [1078, 26] on icon at bounding box center [1076, 32] width 20 height 20
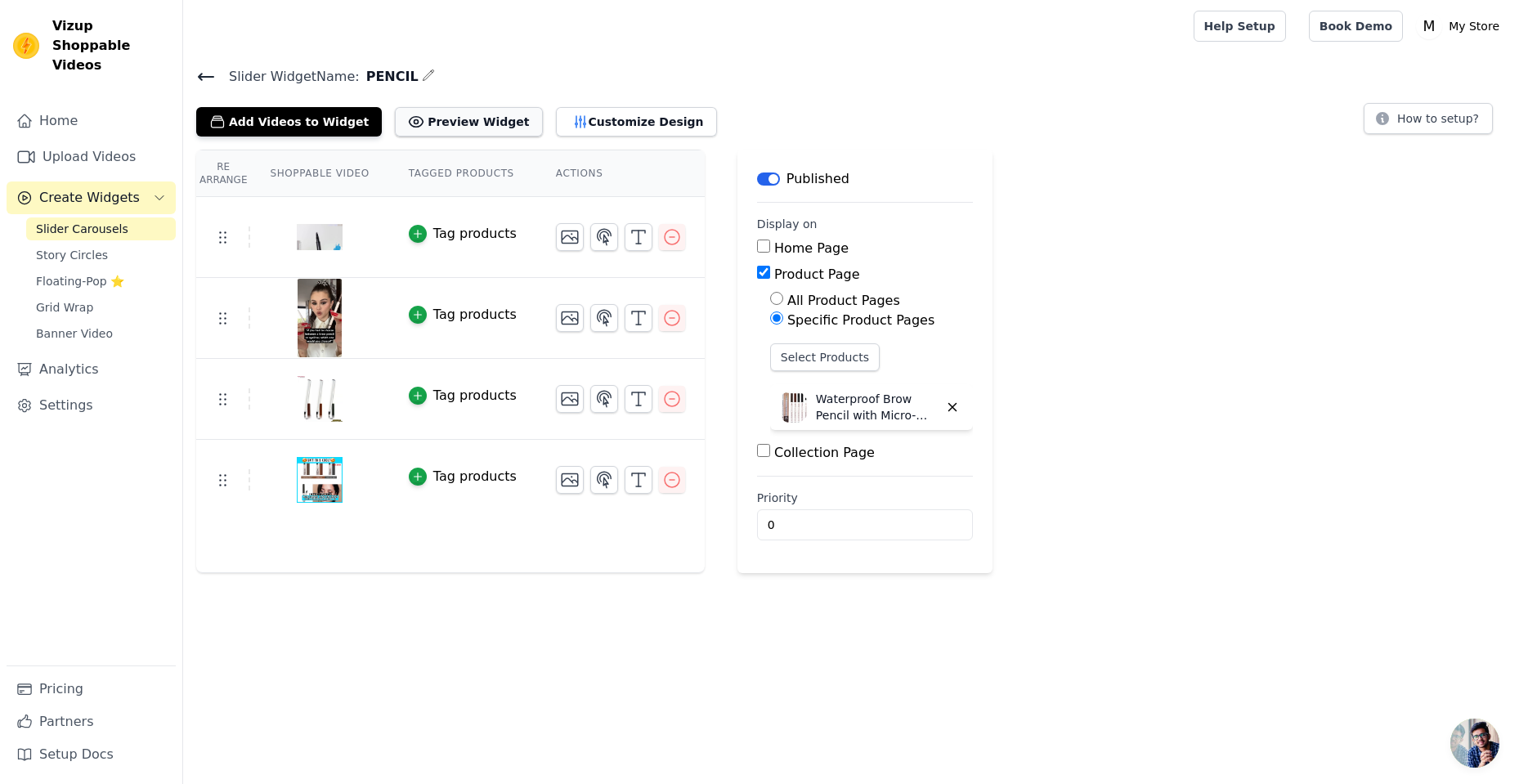
click at [473, 117] on button "Preview Widget" at bounding box center [468, 122] width 147 height 30
click at [201, 76] on icon at bounding box center [206, 77] width 14 height 7
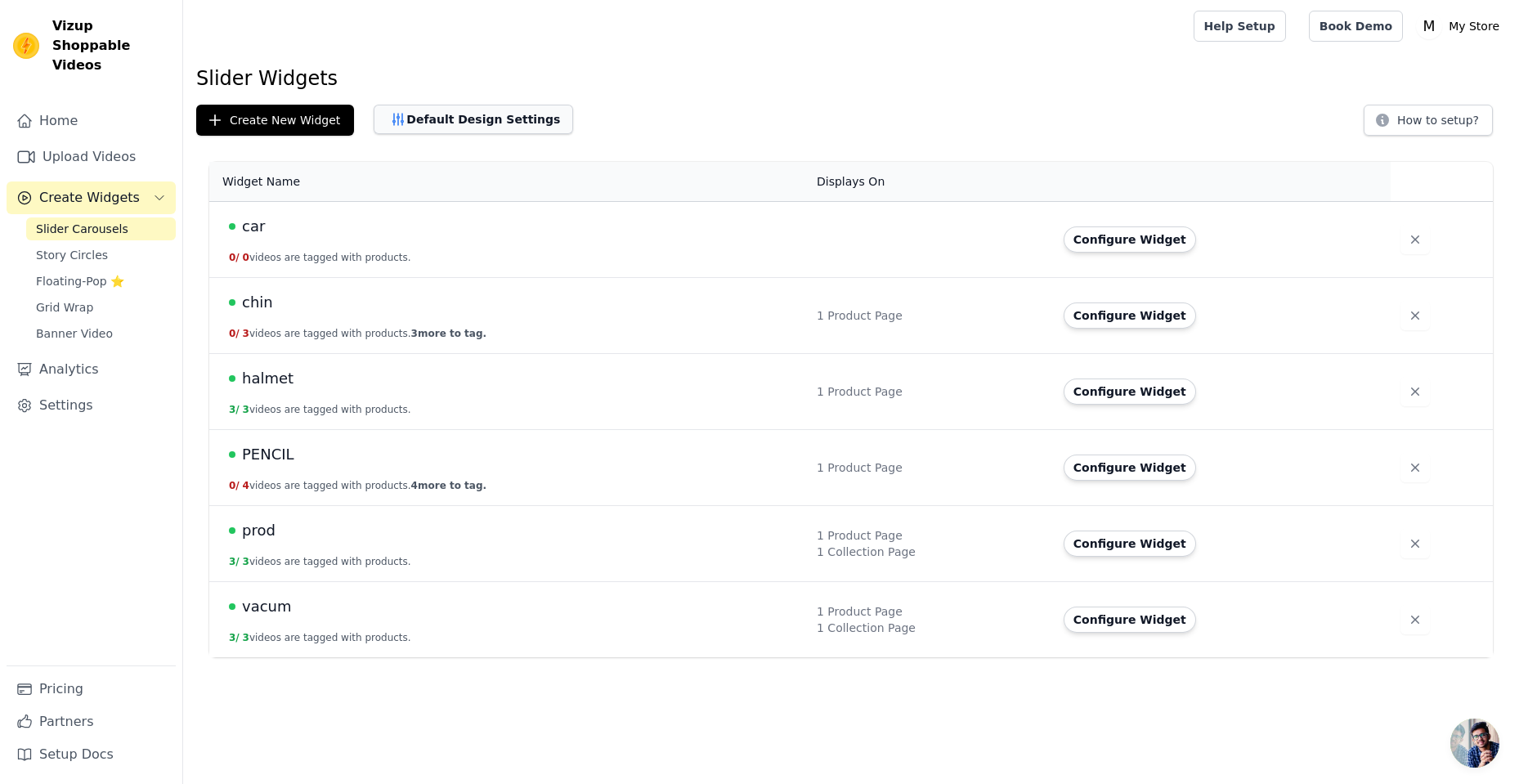
click at [418, 118] on button "Default Design Settings" at bounding box center [473, 119] width 200 height 30
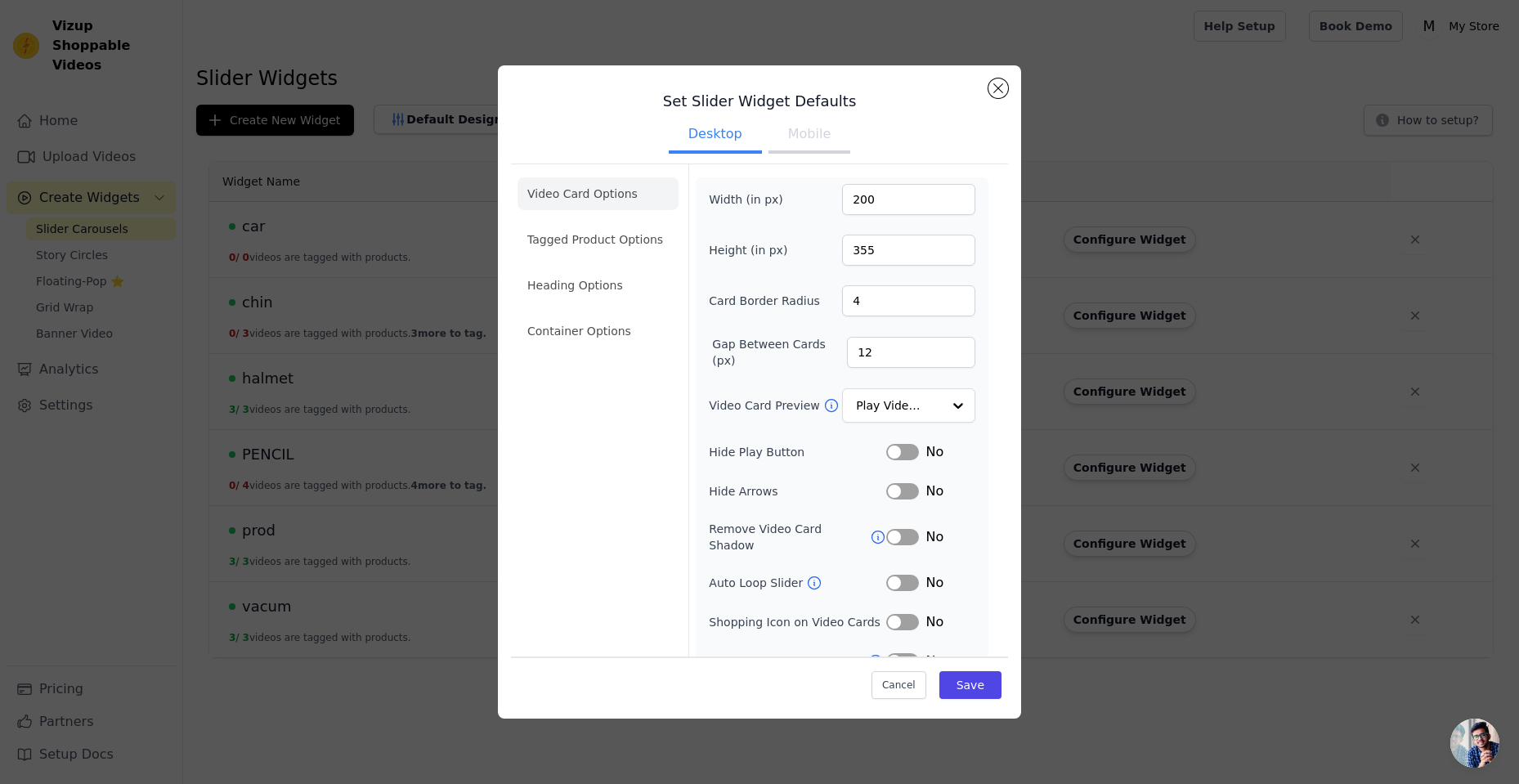
click at [1010, 172] on div "Set Slider Widget Defaults Desktop Mobile Video Card Options Tagged Product Opt…" at bounding box center [759, 392] width 523 height 653
click at [1262, 173] on div "Set Slider Widget Defaults Desktop Mobile Video Card Options Tagged Product Opt…" at bounding box center [760, 392] width 1466 height 706
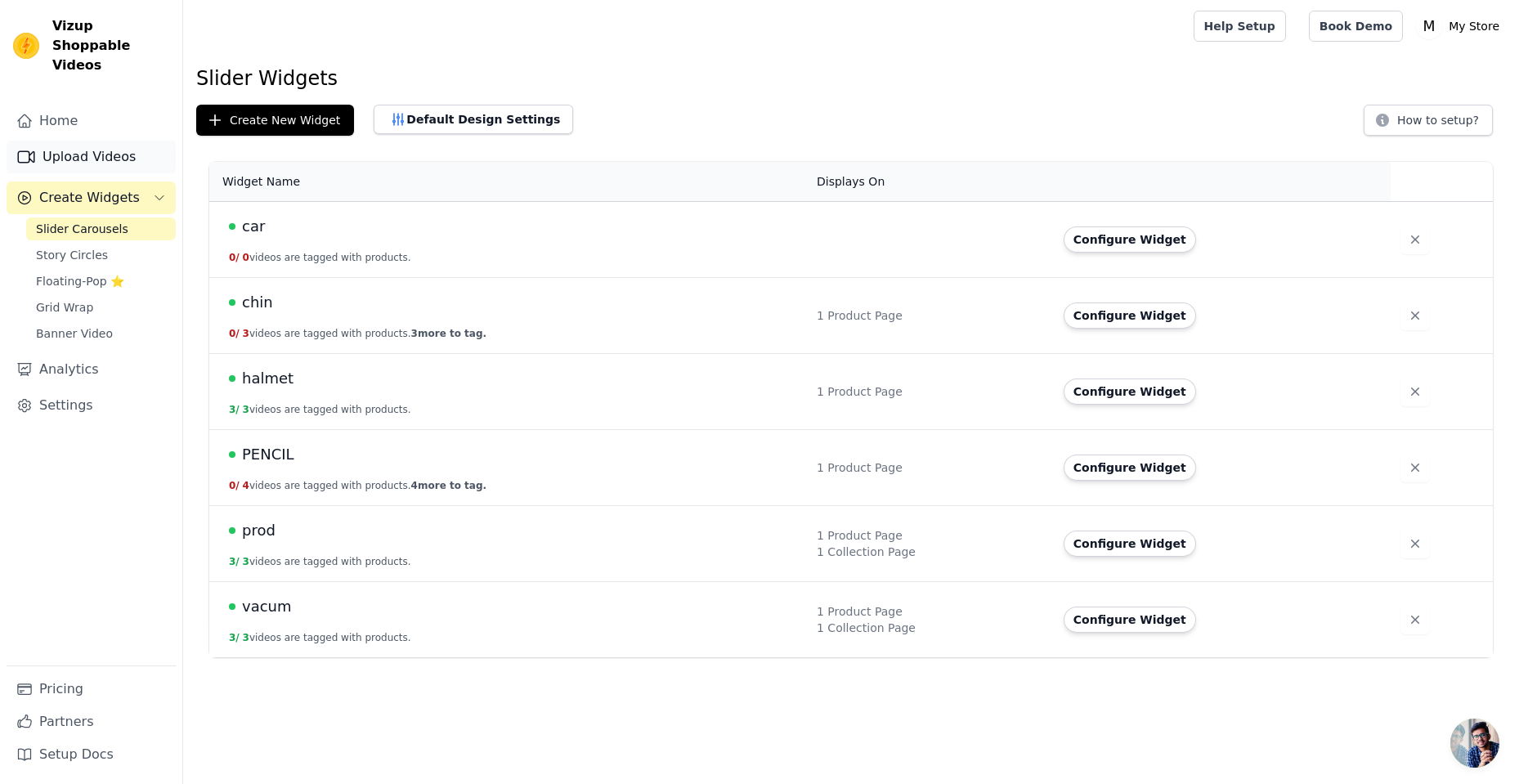
click at [141, 140] on link "Upload Videos" at bounding box center [91, 156] width 169 height 32
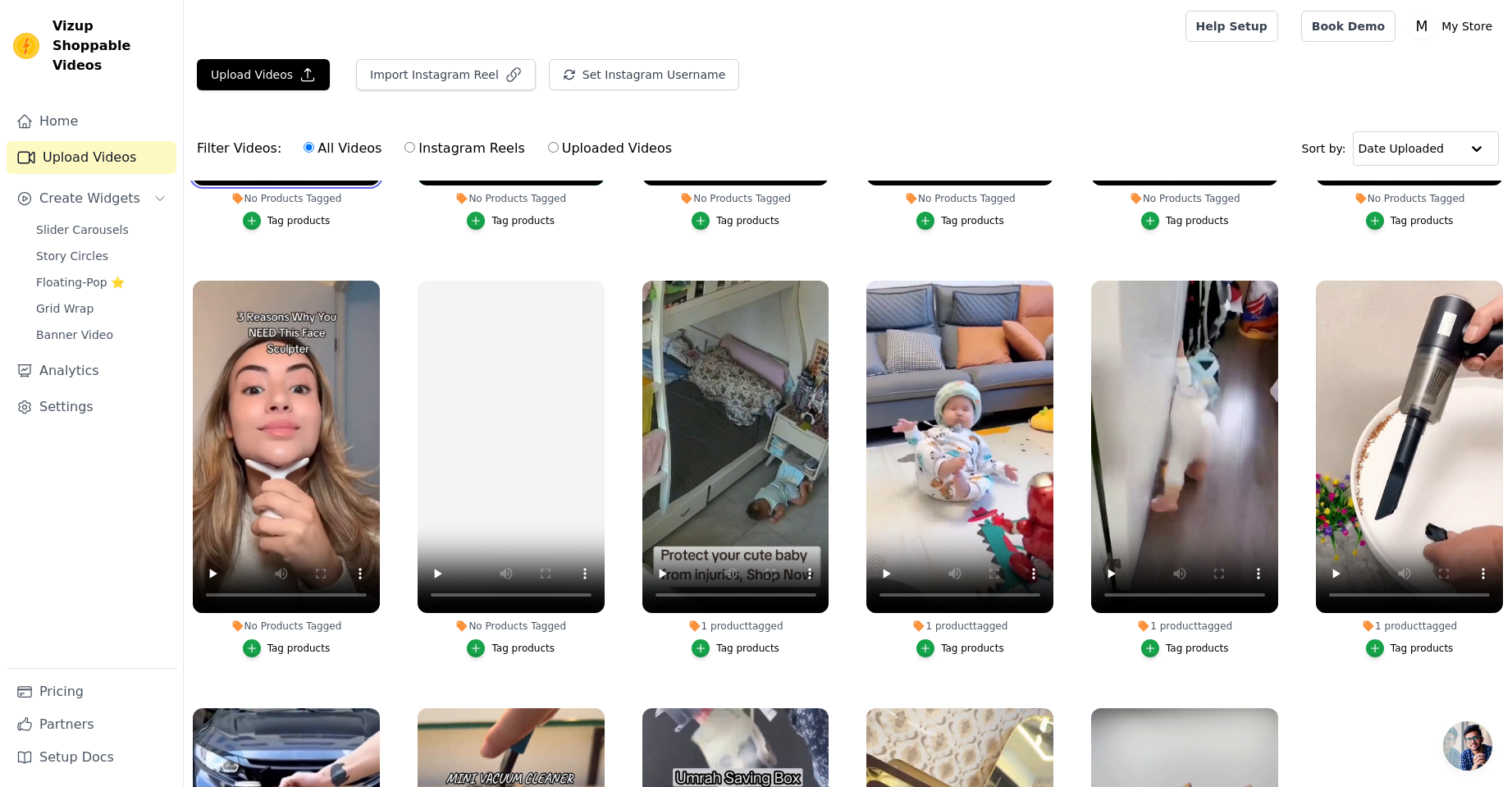
scroll to position [138, 0]
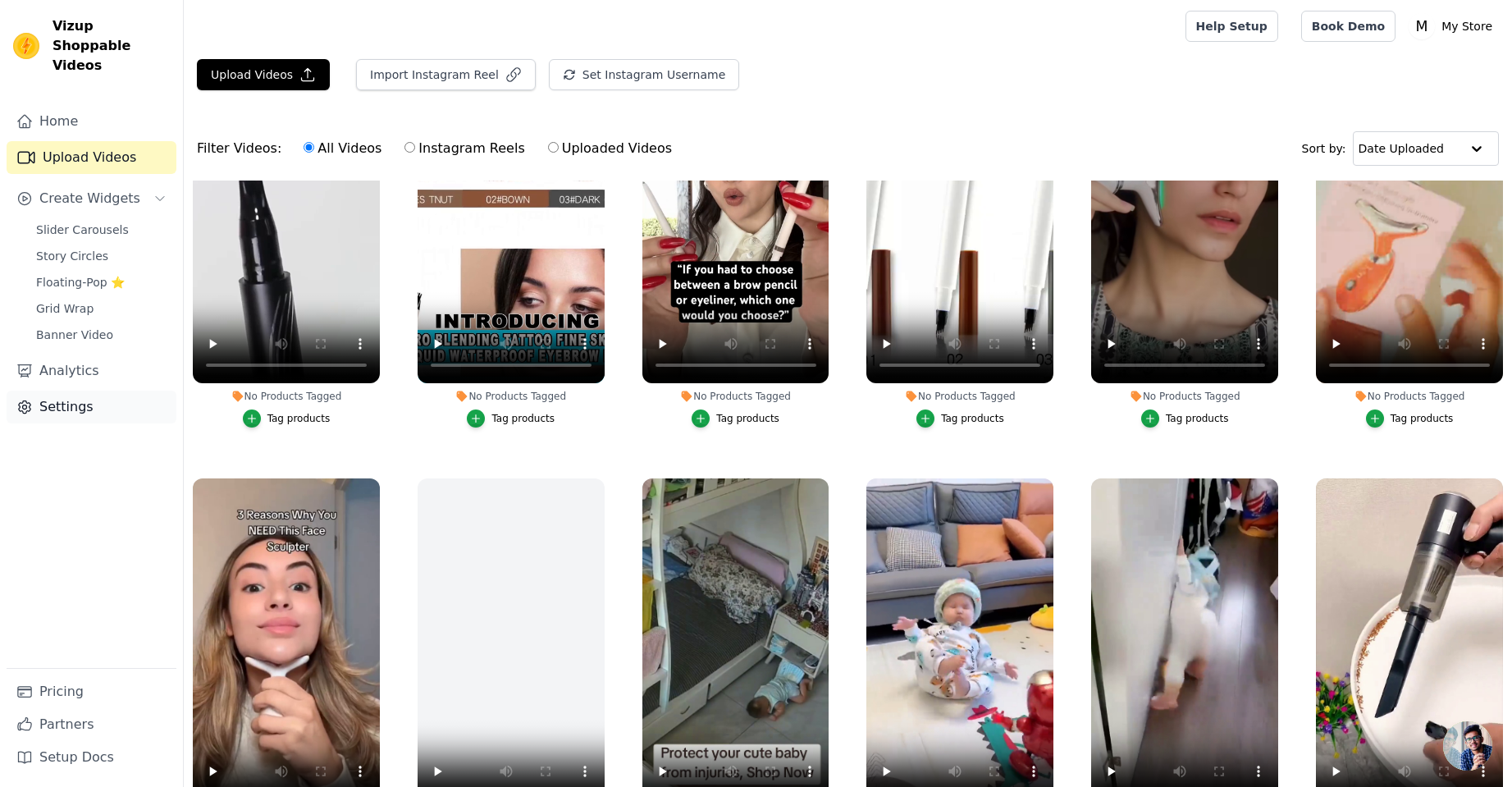
click at [59, 391] on link "Settings" at bounding box center [91, 407] width 170 height 32
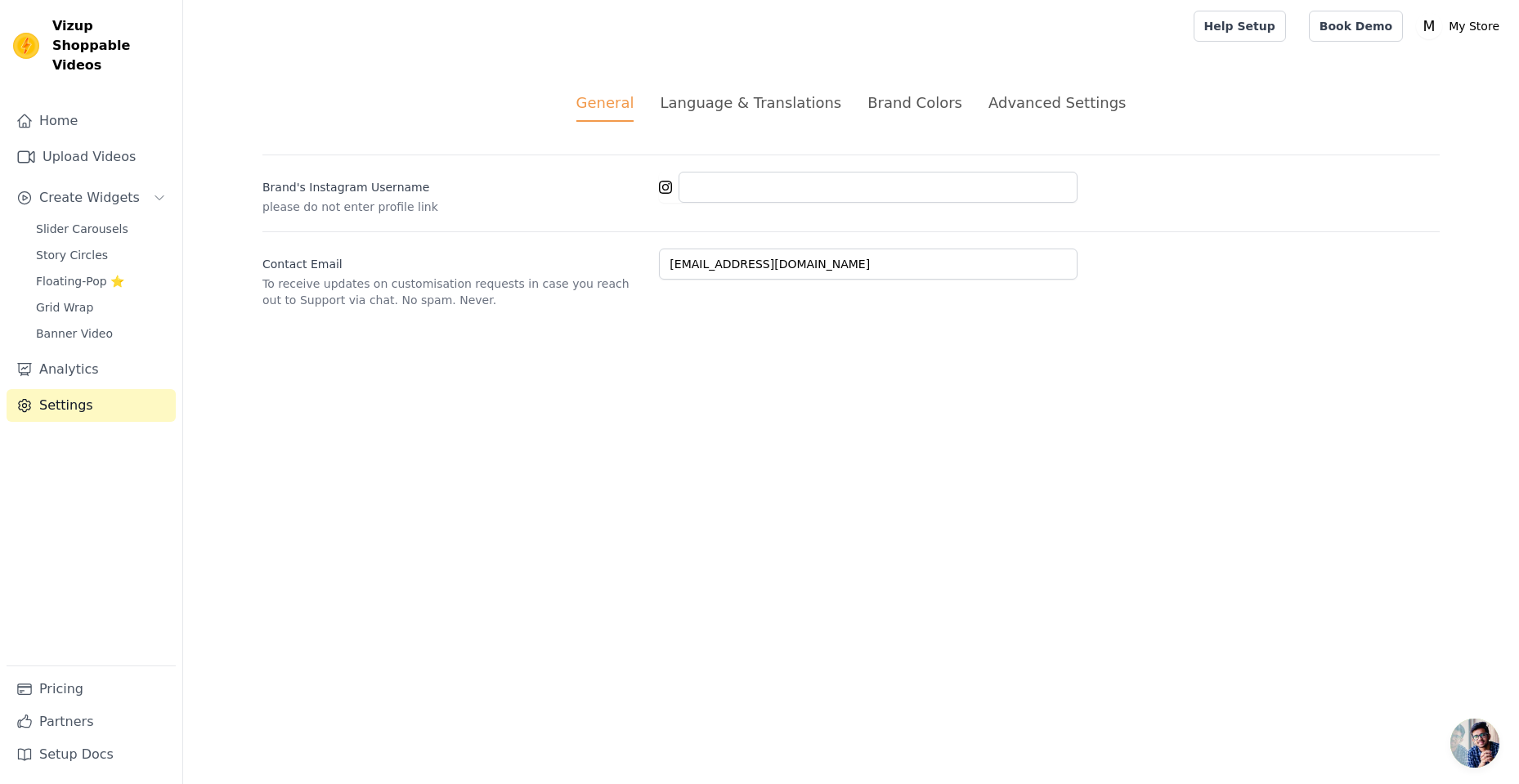
click at [1027, 109] on div "Advanced Settings" at bounding box center [1056, 103] width 137 height 22
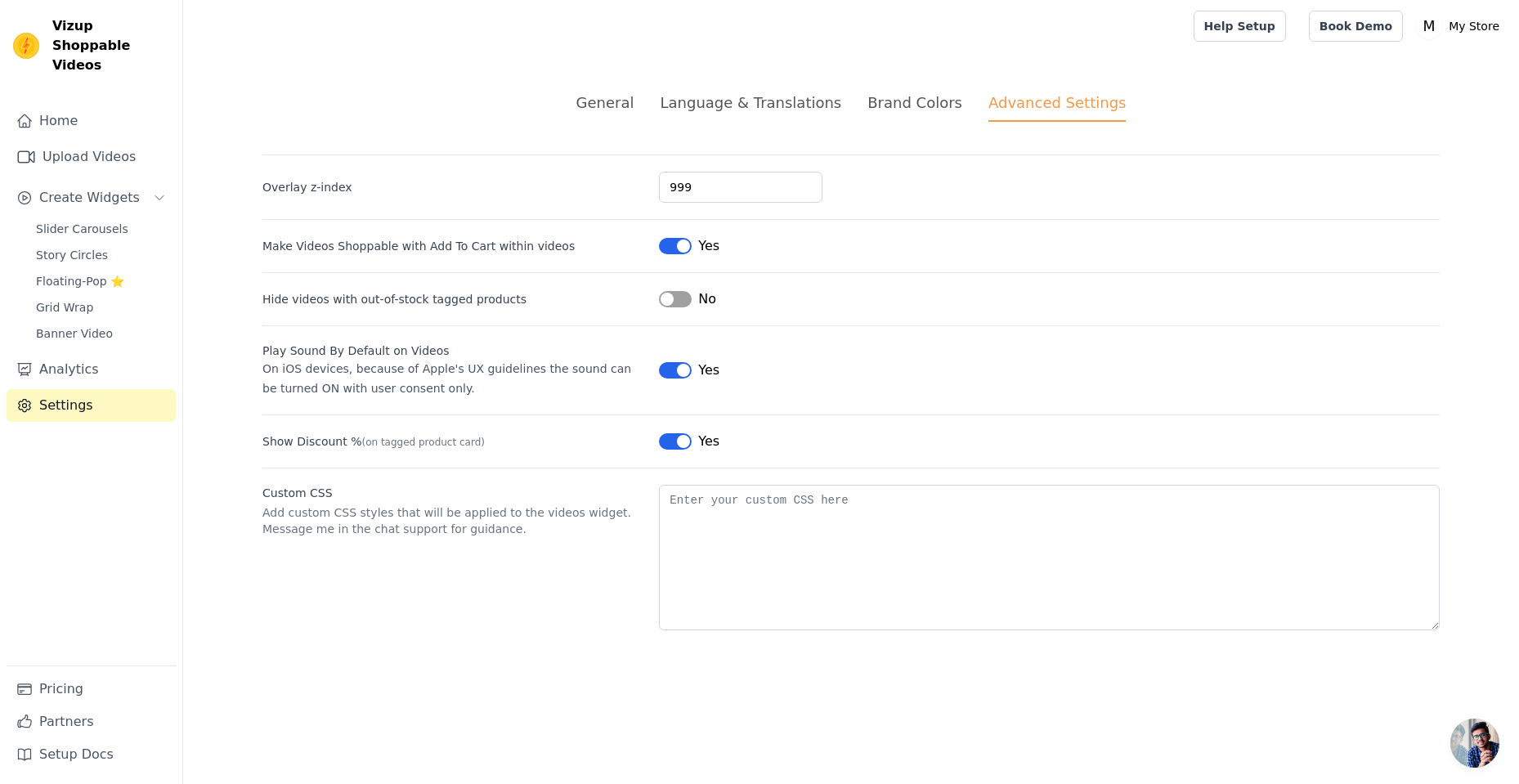
click at [1242, 669] on html "Vizup Shoppable Videos Home Upload Videos Create Widgets Slider Carousels Story…" at bounding box center [760, 334] width 1519 height 669
click at [91, 356] on link "Analytics" at bounding box center [91, 369] width 169 height 32
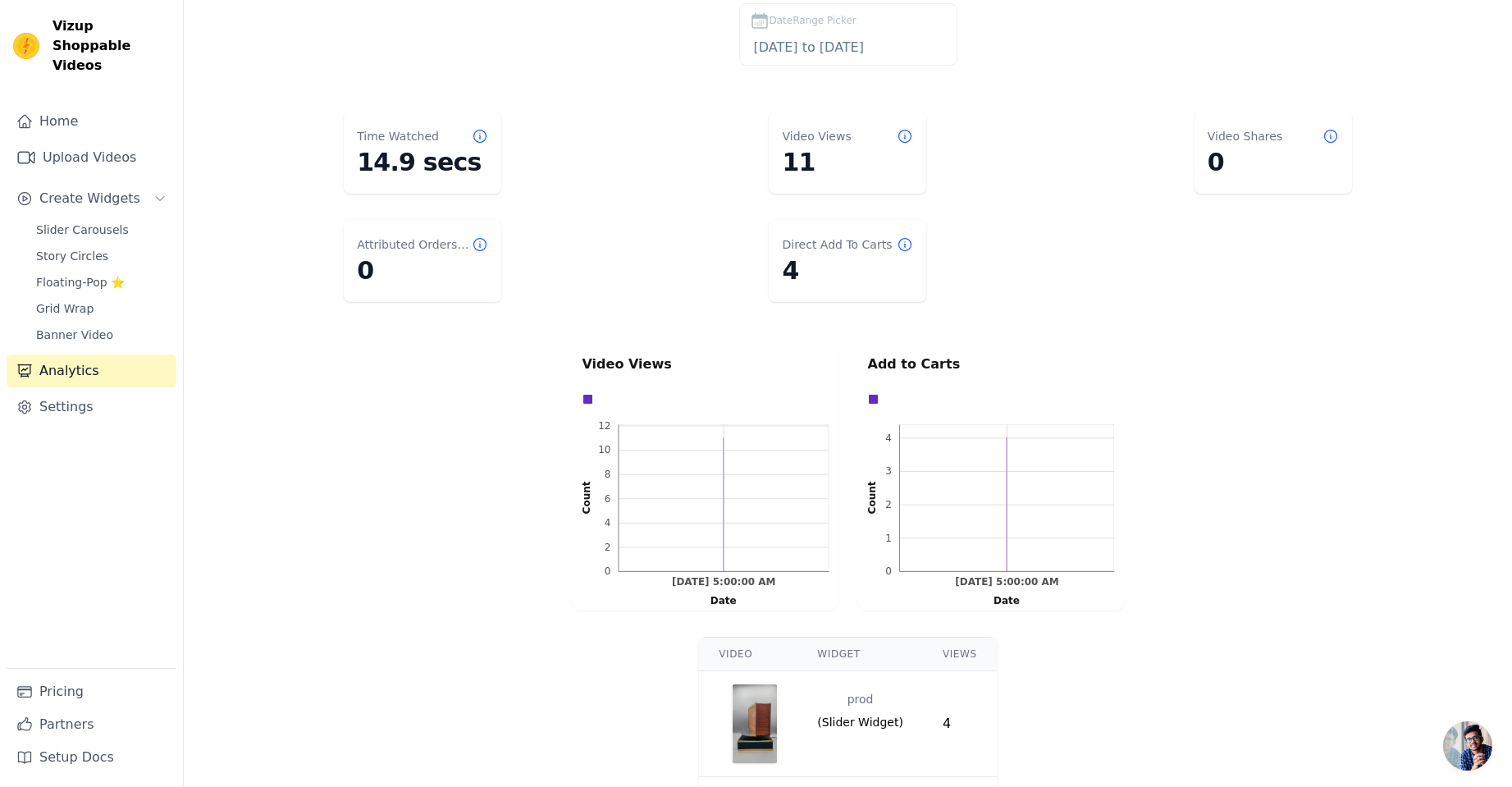
scroll to position [8, 0]
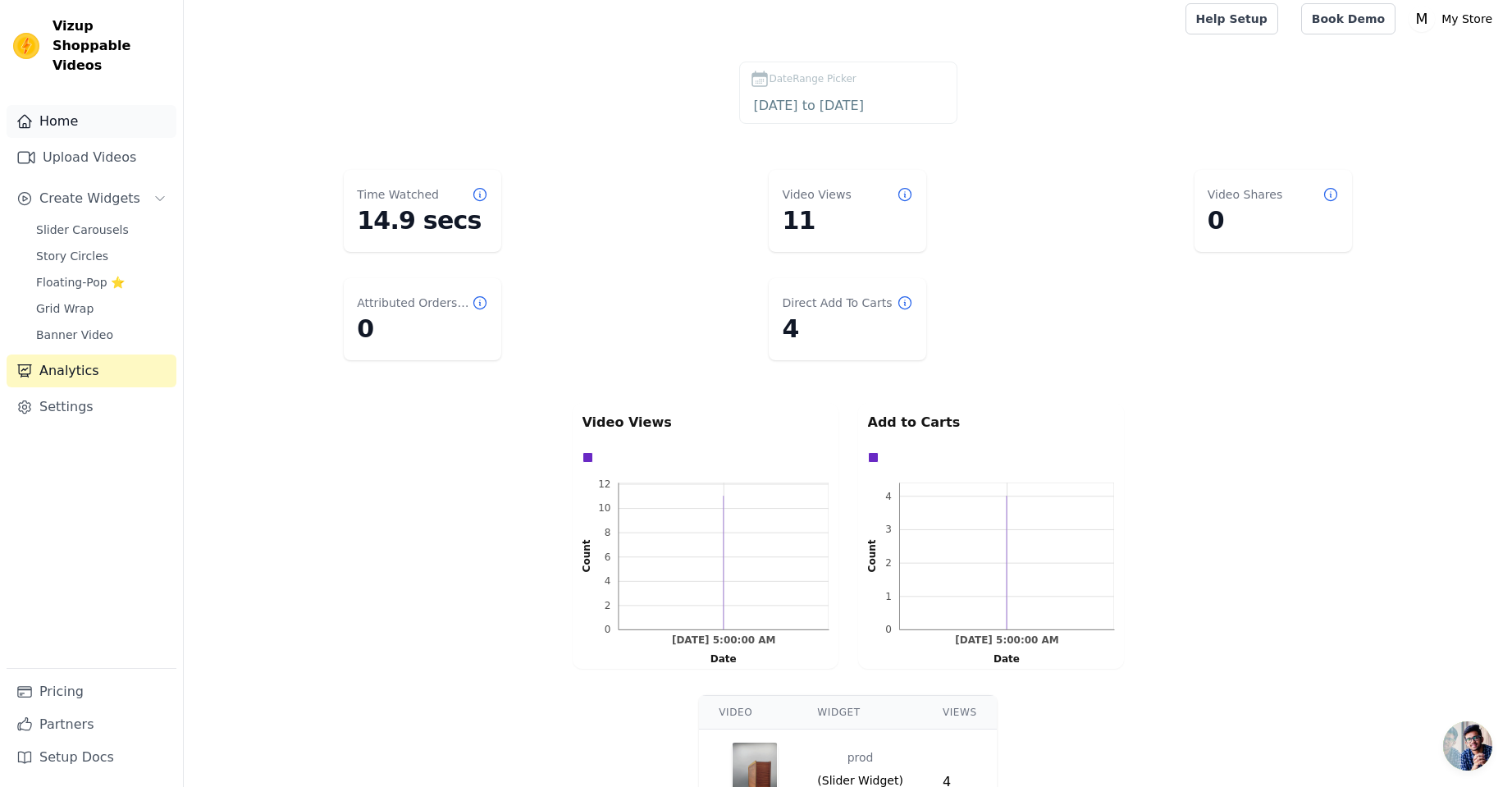
click at [90, 105] on link "Home" at bounding box center [91, 121] width 170 height 32
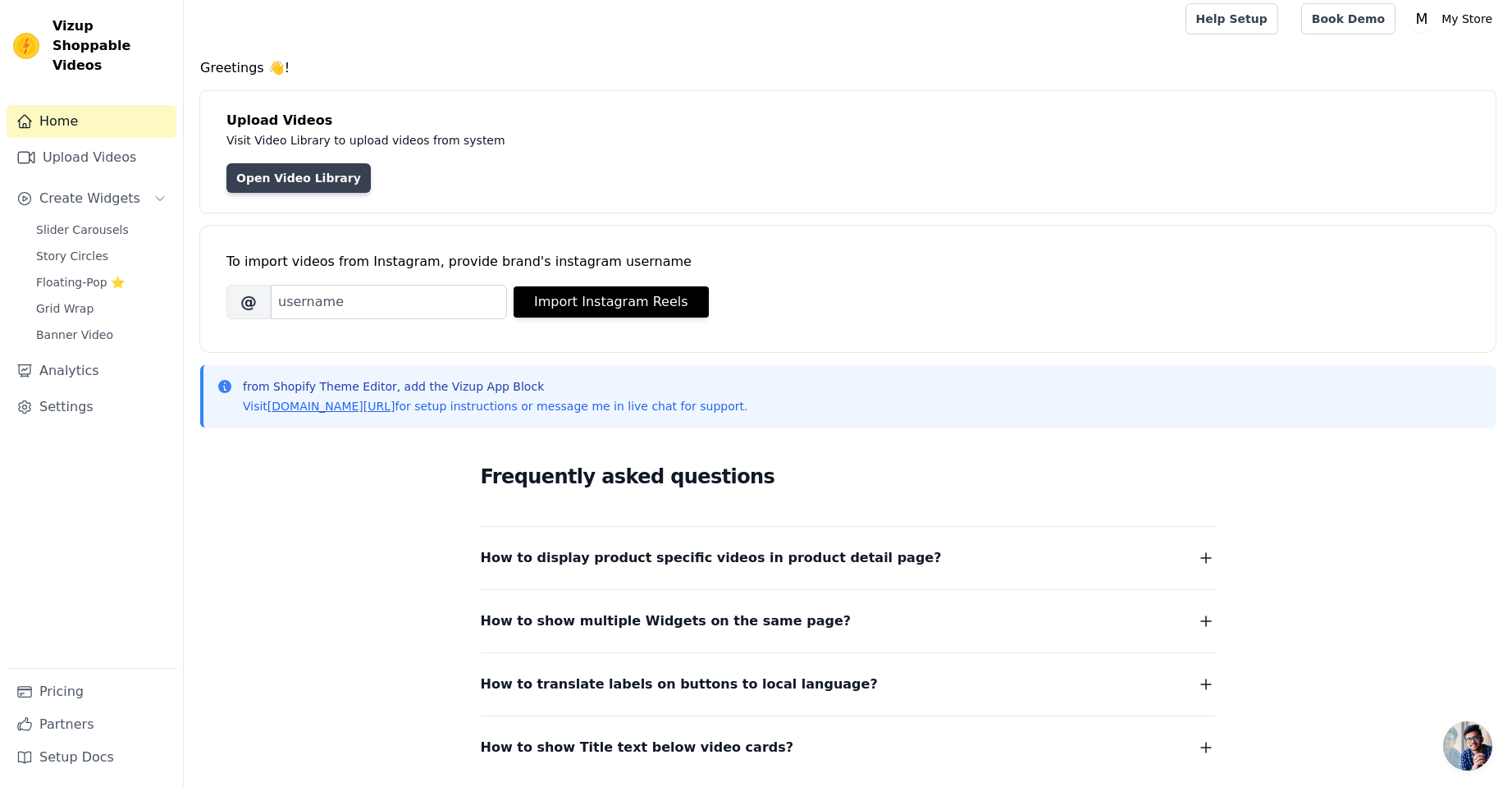
click at [252, 184] on link "Open Video Library" at bounding box center [298, 178] width 144 height 30
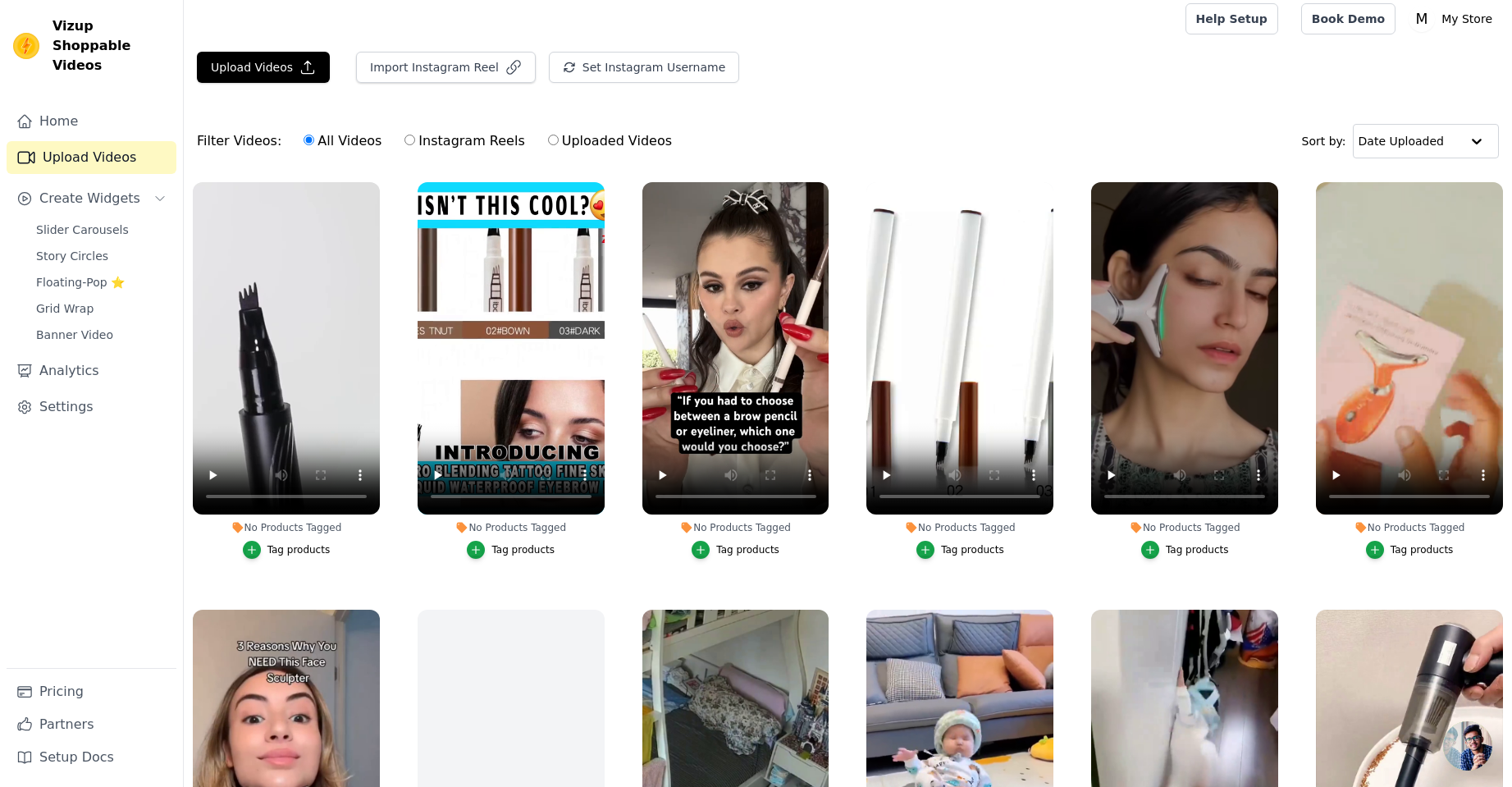
click at [300, 528] on div "No Products Tagged" at bounding box center [286, 527] width 187 height 13
click at [305, 546] on div "Tag products" at bounding box center [299, 549] width 63 height 13
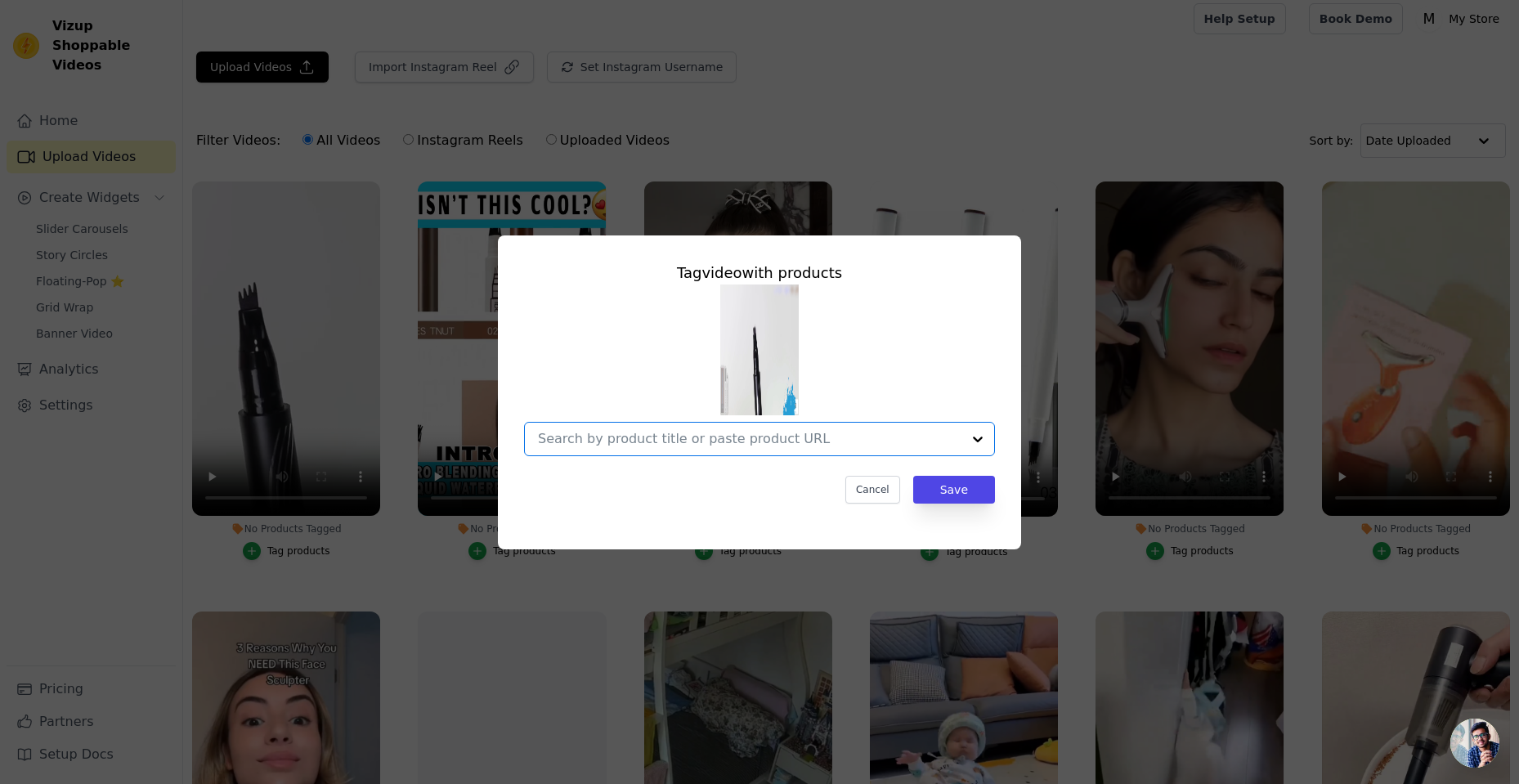
click at [911, 441] on input "No Products Tagged Tag video with products Option undefined, selected. Select i…" at bounding box center [749, 439] width 424 height 15
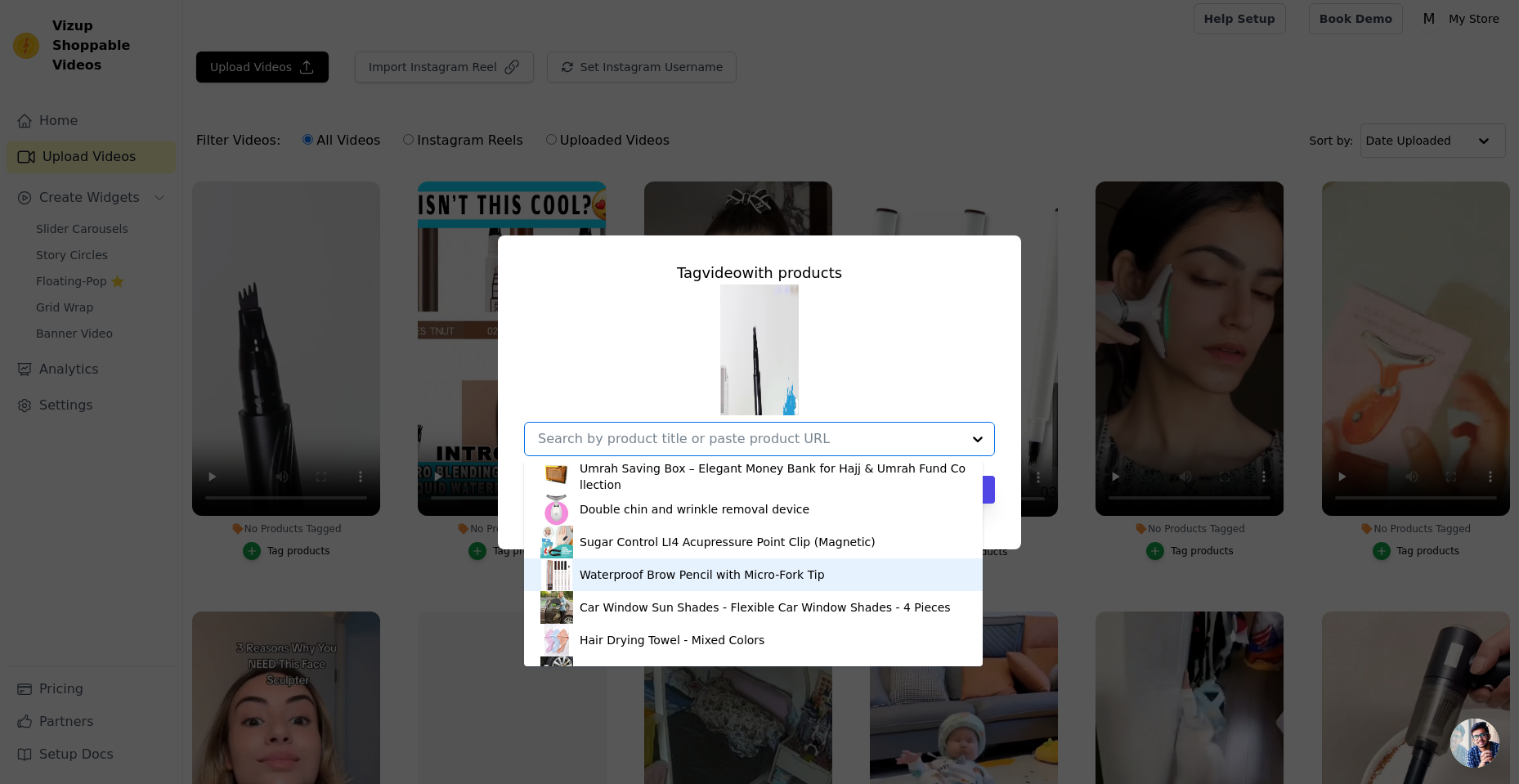
click at [647, 579] on div "Waterproof Brow Pencil with Micro-Fork Tip" at bounding box center [702, 574] width 245 height 16
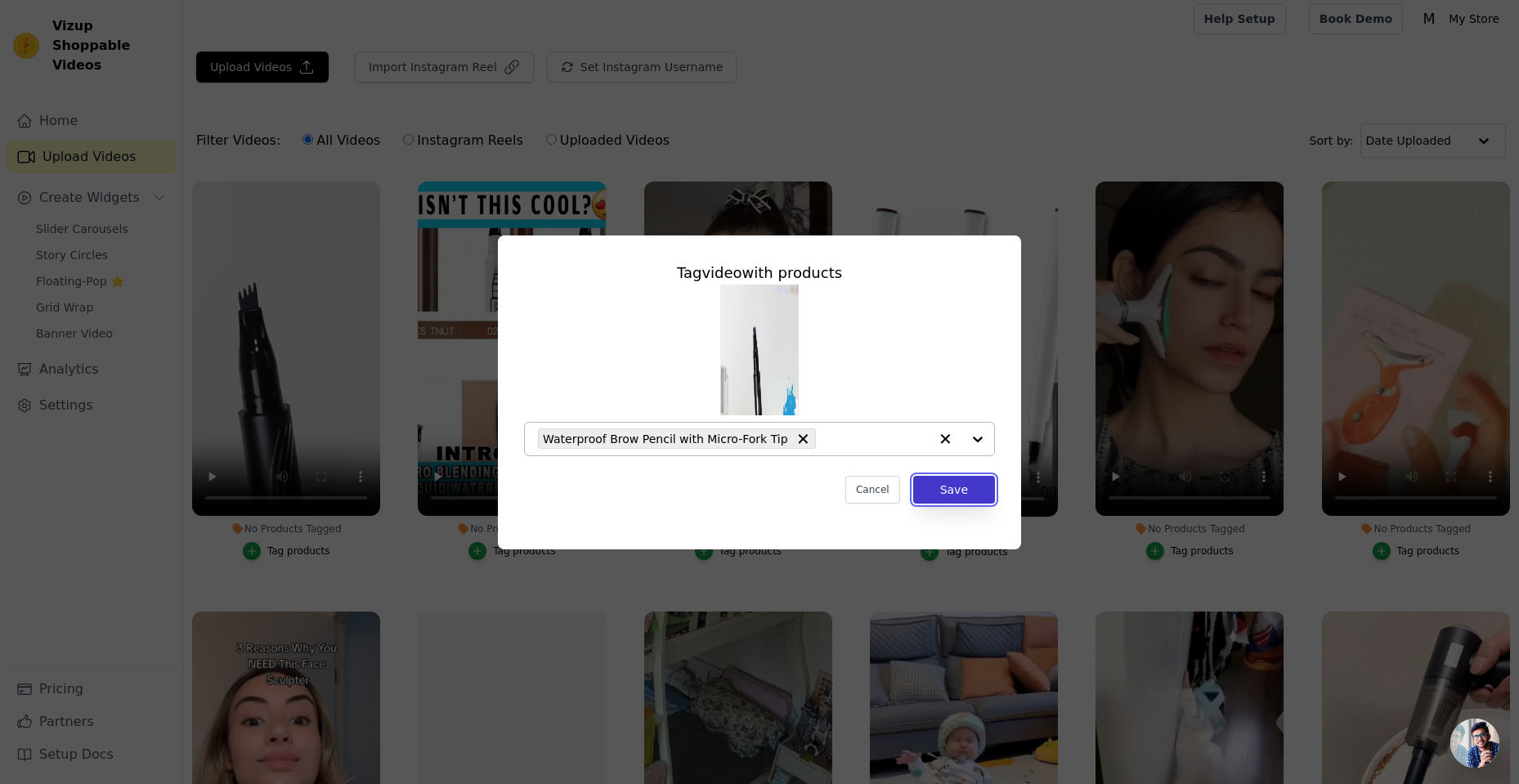
click at [947, 489] on button "Save" at bounding box center [954, 489] width 82 height 28
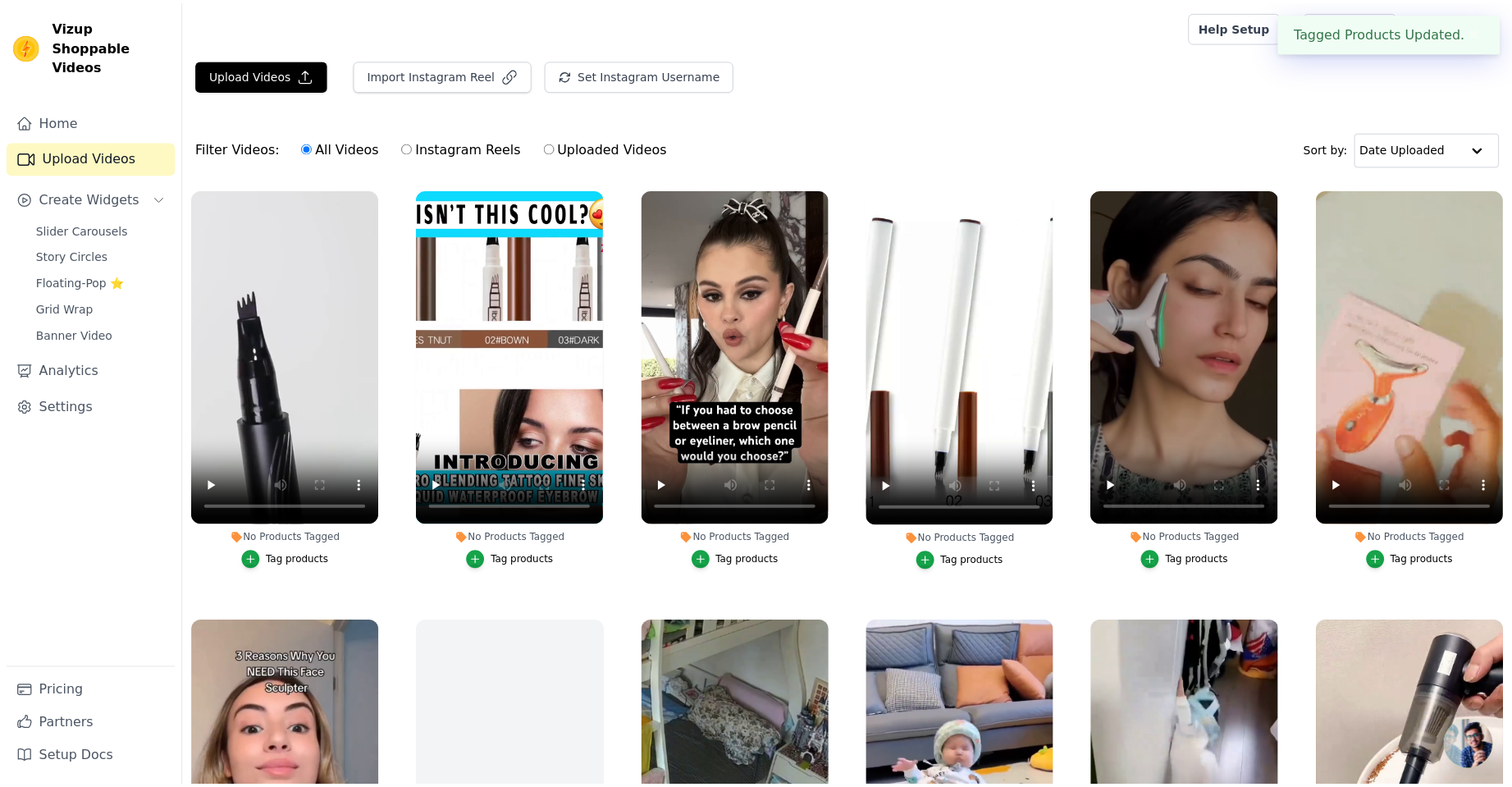
scroll to position [8, 0]
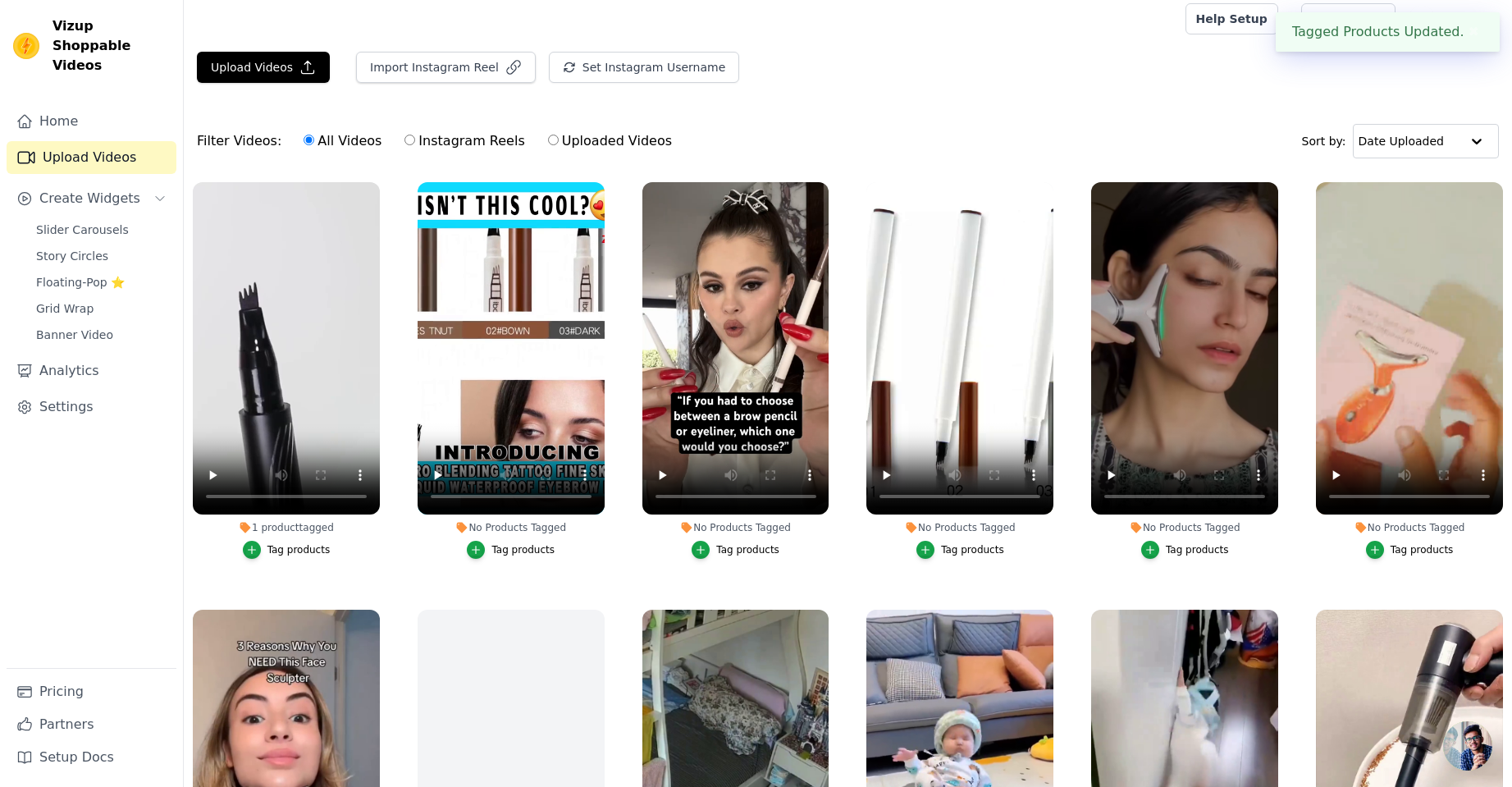
click at [520, 548] on div "Tag products" at bounding box center [523, 549] width 63 height 13
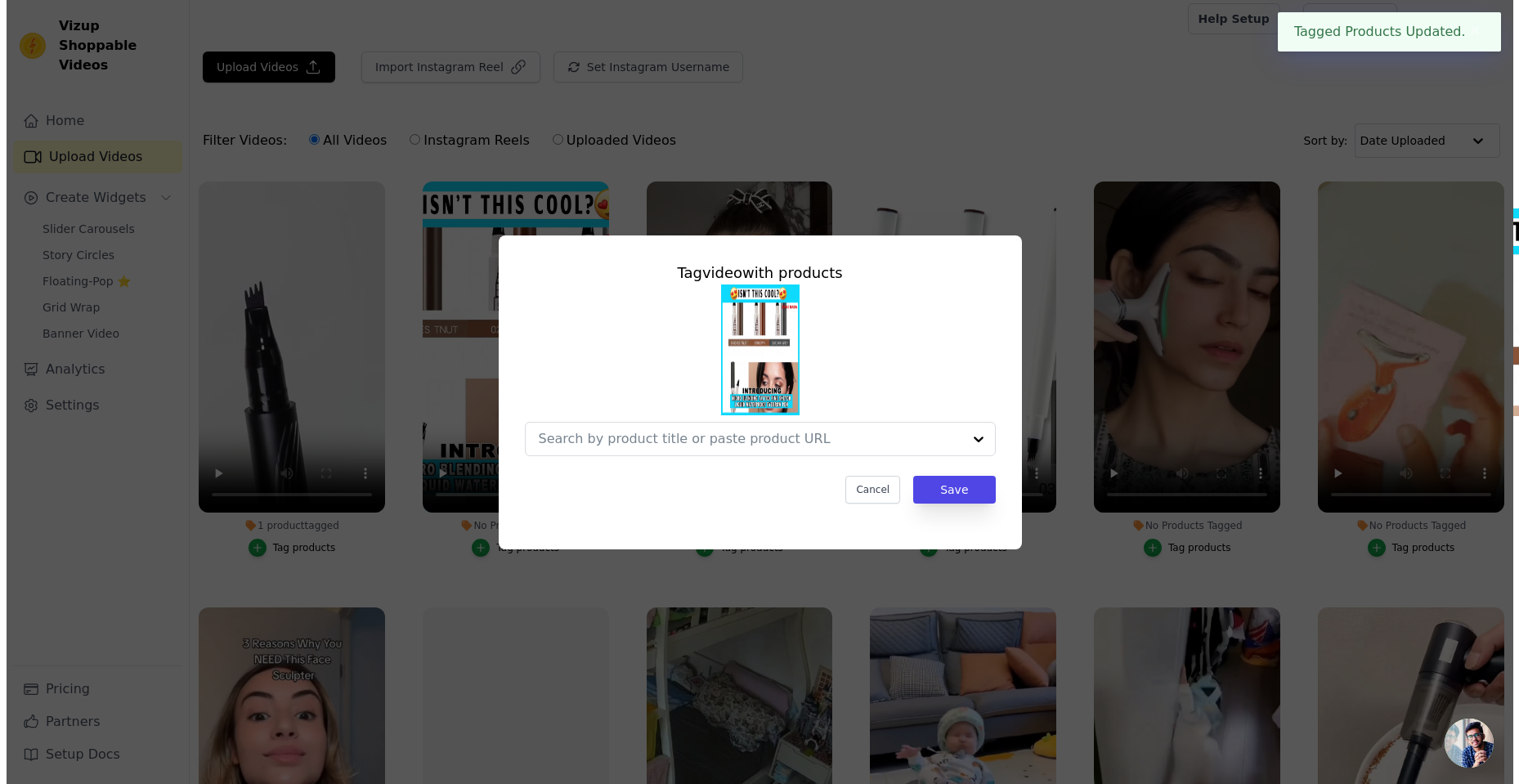
scroll to position [0, 0]
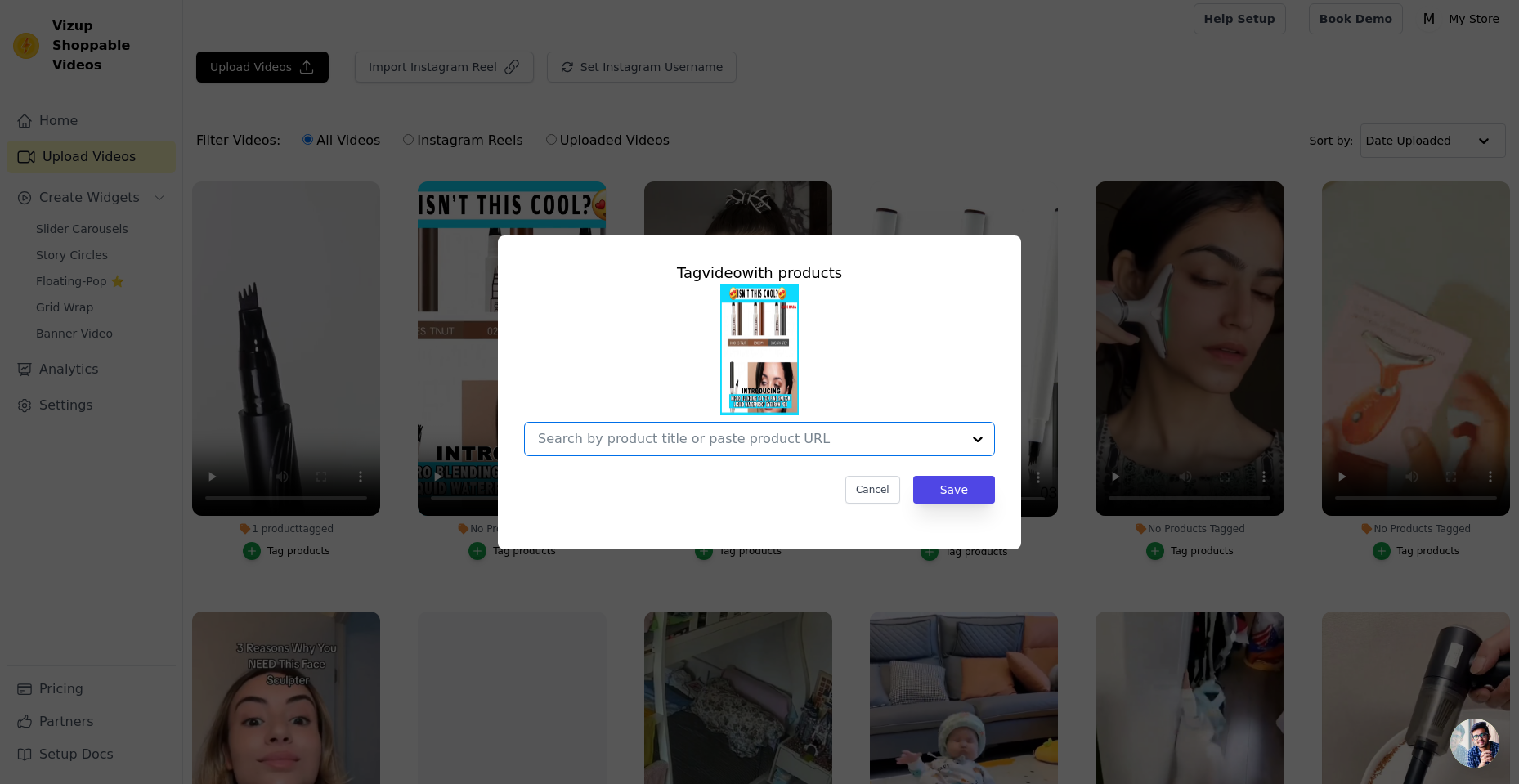
click at [815, 440] on input "No Products Tagged Tag video with products Option undefined, selected. Select i…" at bounding box center [749, 439] width 424 height 15
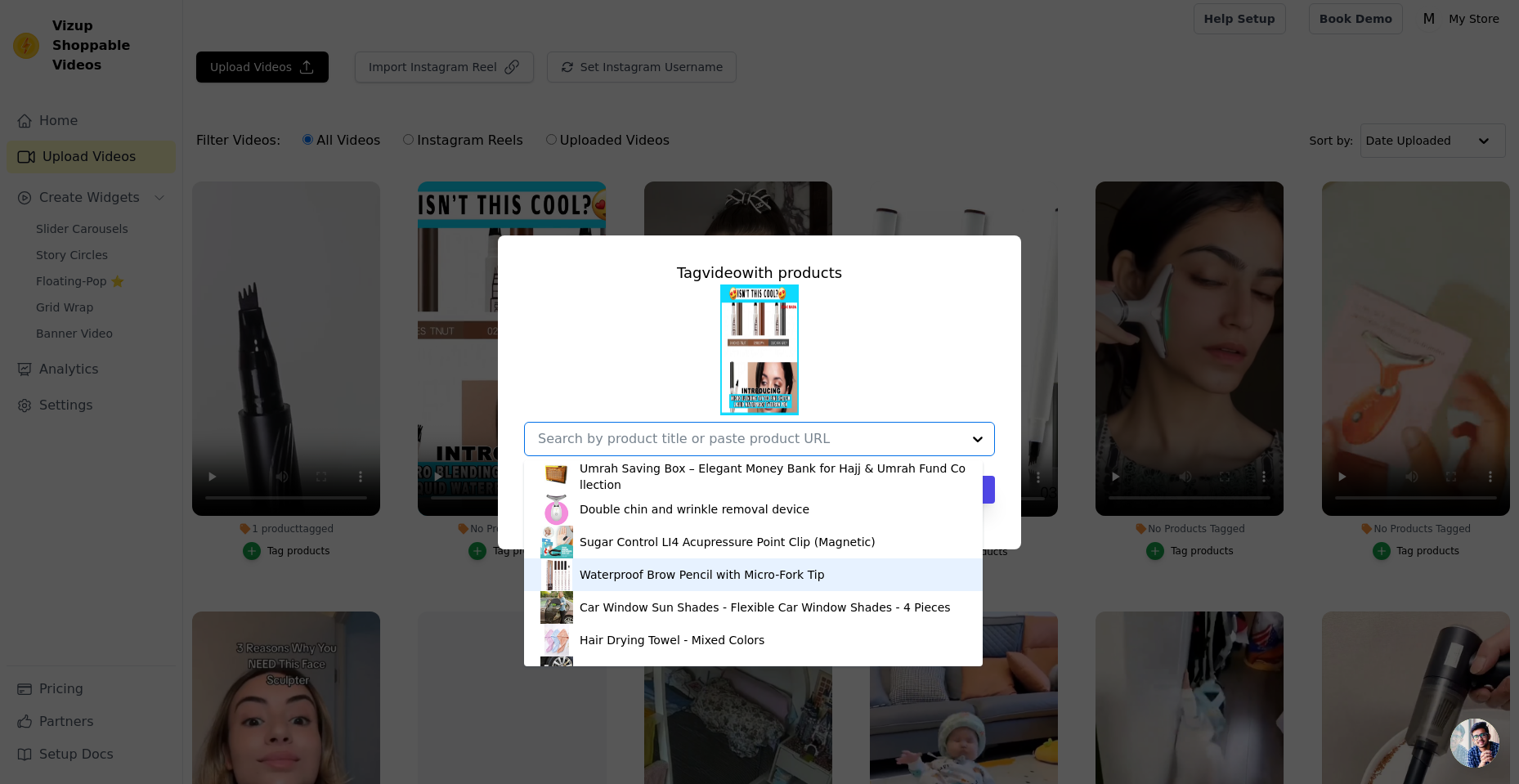
click at [638, 577] on div "Waterproof Brow Pencil with Micro-Fork Tip" at bounding box center [702, 574] width 245 height 16
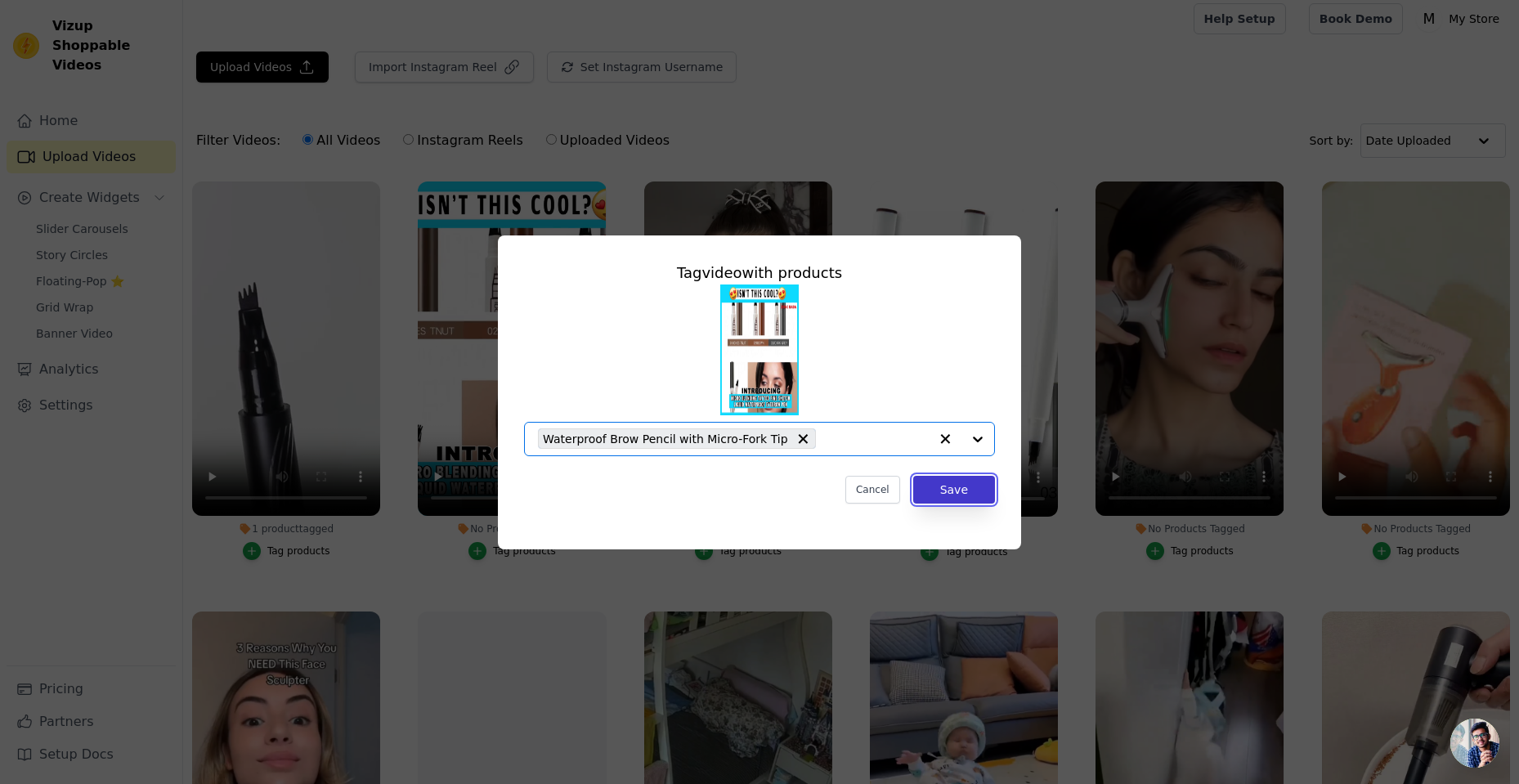
click at [964, 496] on button "Save" at bounding box center [954, 489] width 82 height 28
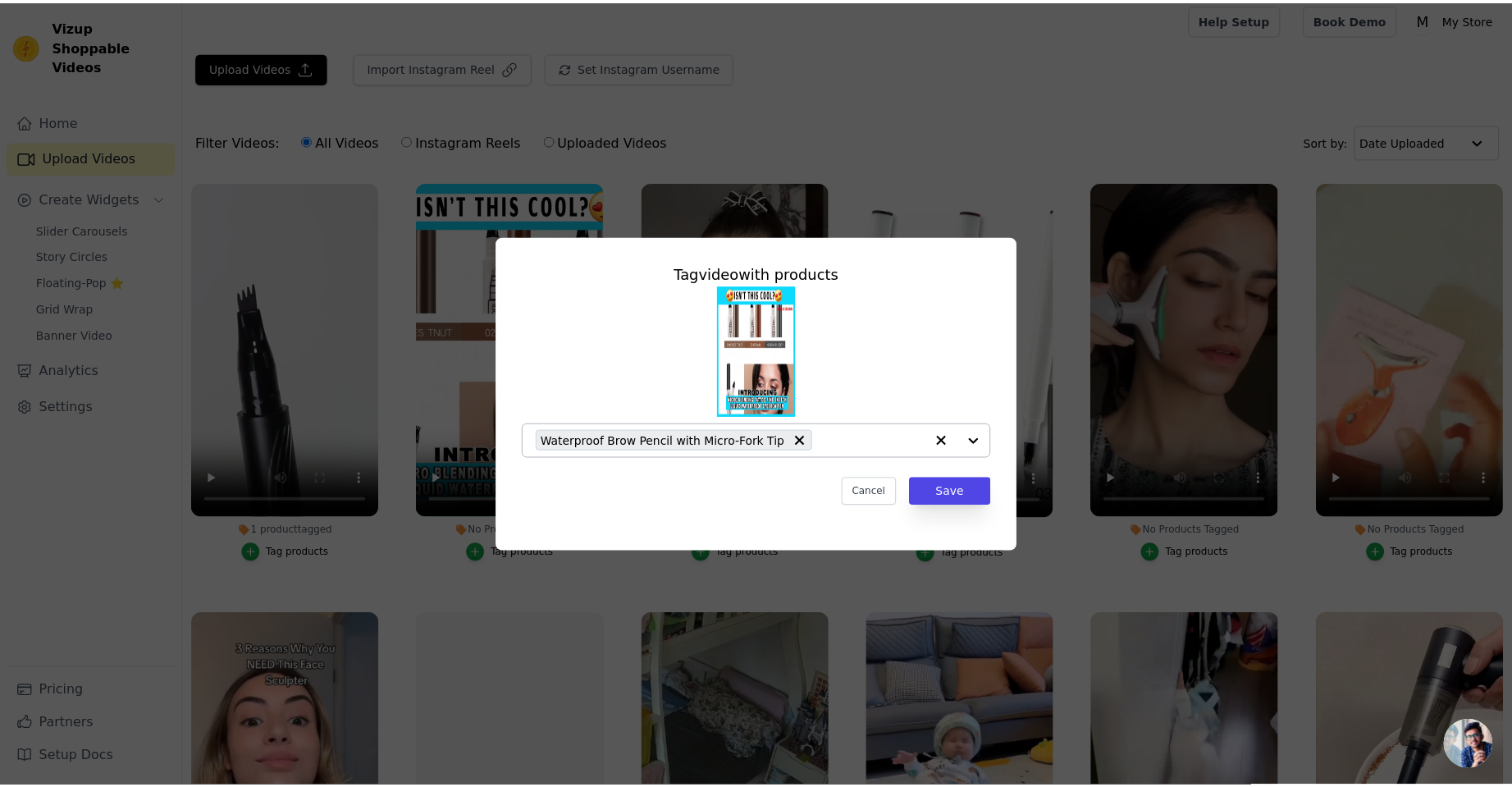
scroll to position [8, 0]
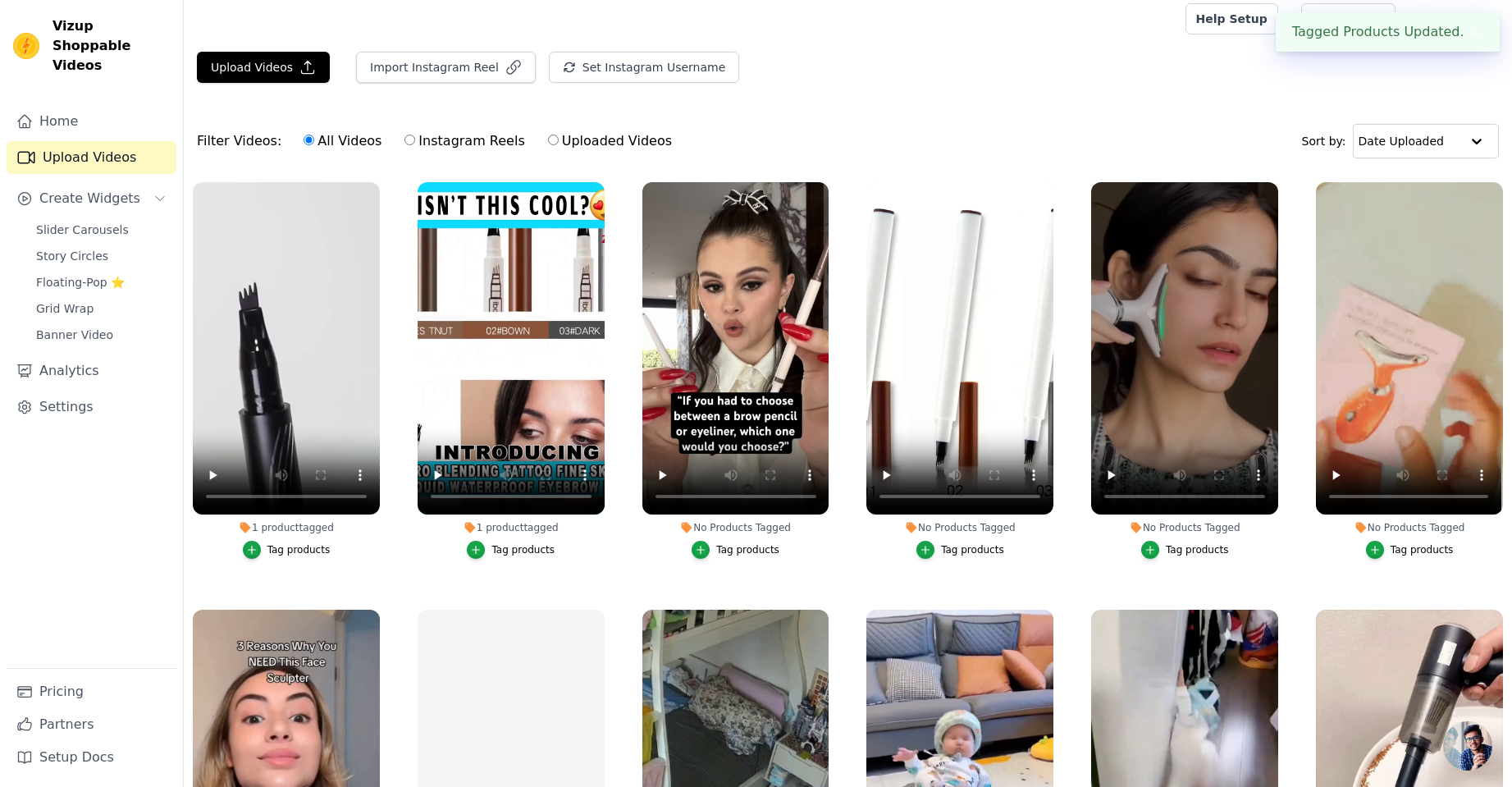
click at [745, 552] on div "Tag products" at bounding box center [747, 549] width 63 height 13
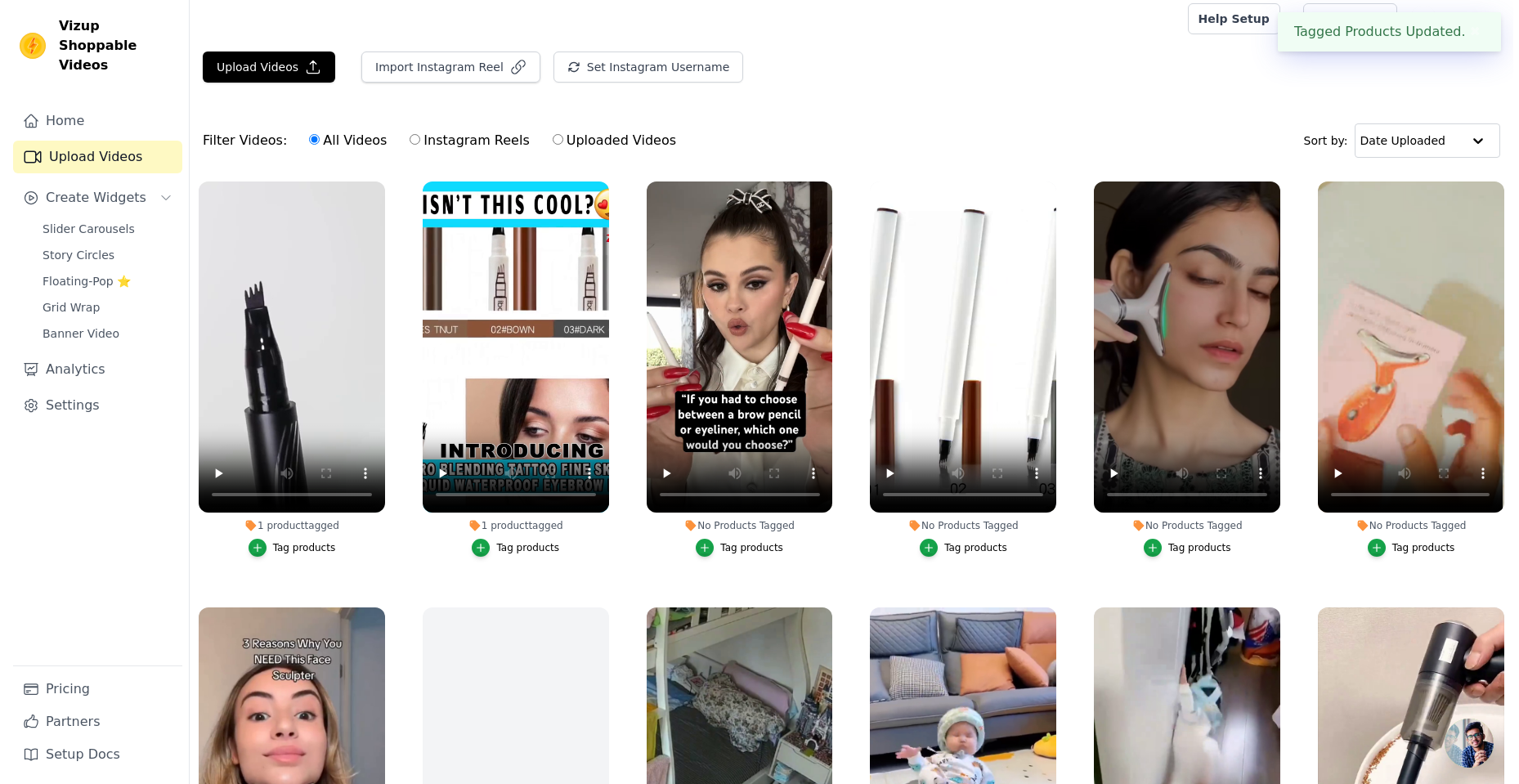
scroll to position [0, 0]
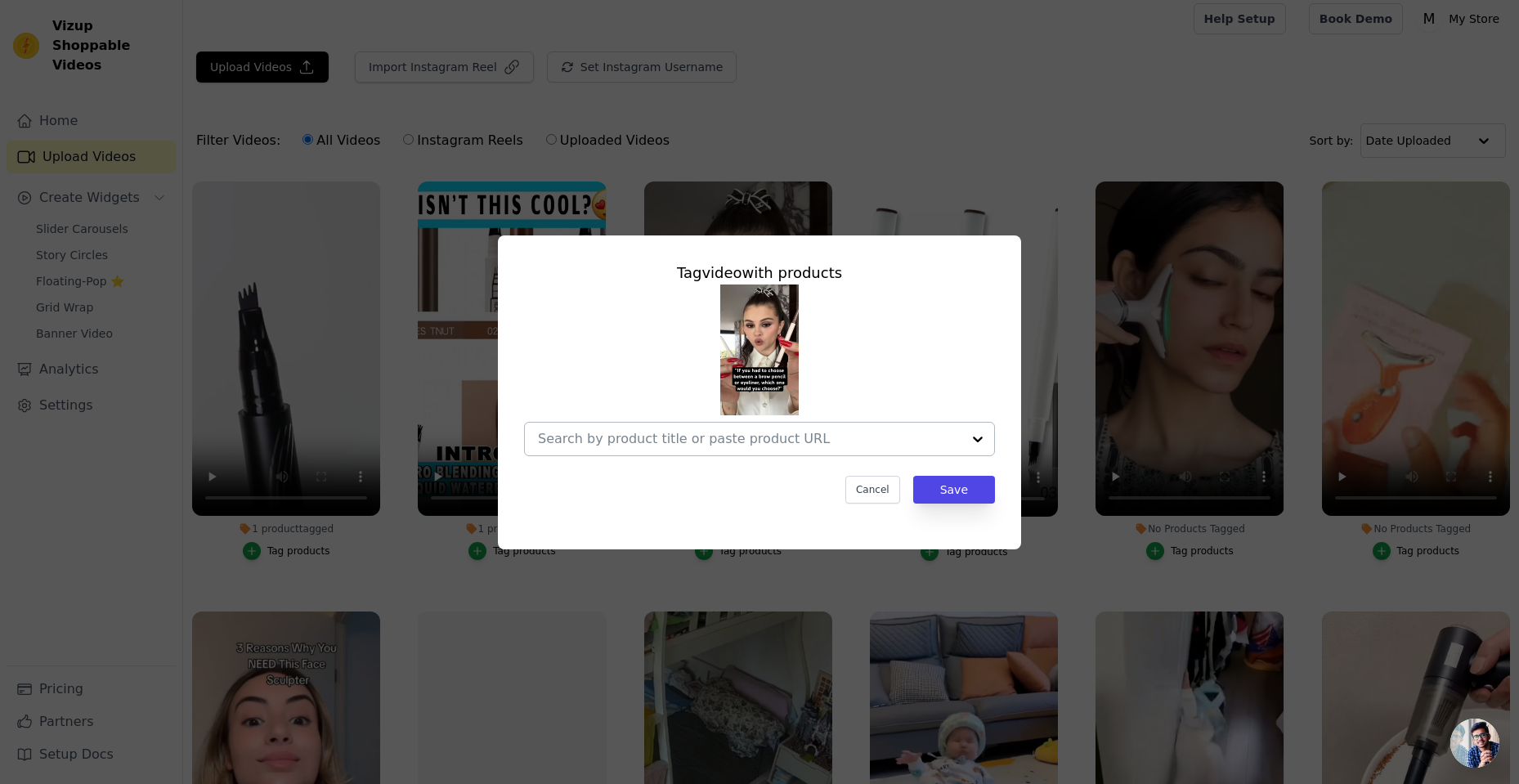
click at [845, 439] on input "No Products Tagged Tag video with products Cancel Save Tag products" at bounding box center [749, 439] width 424 height 15
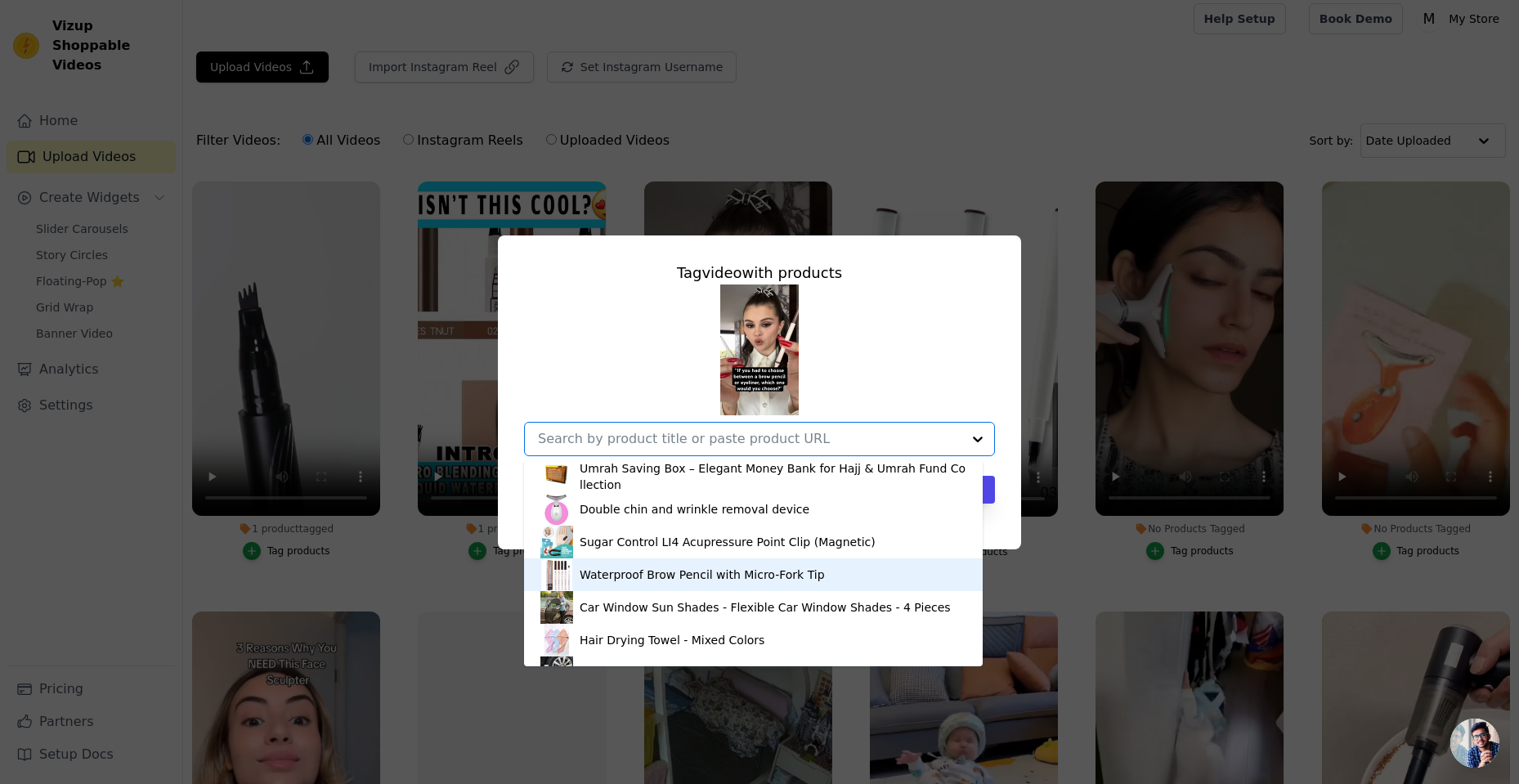
click at [685, 577] on div "Waterproof Brow Pencil with Micro-Fork Tip" at bounding box center [702, 574] width 245 height 16
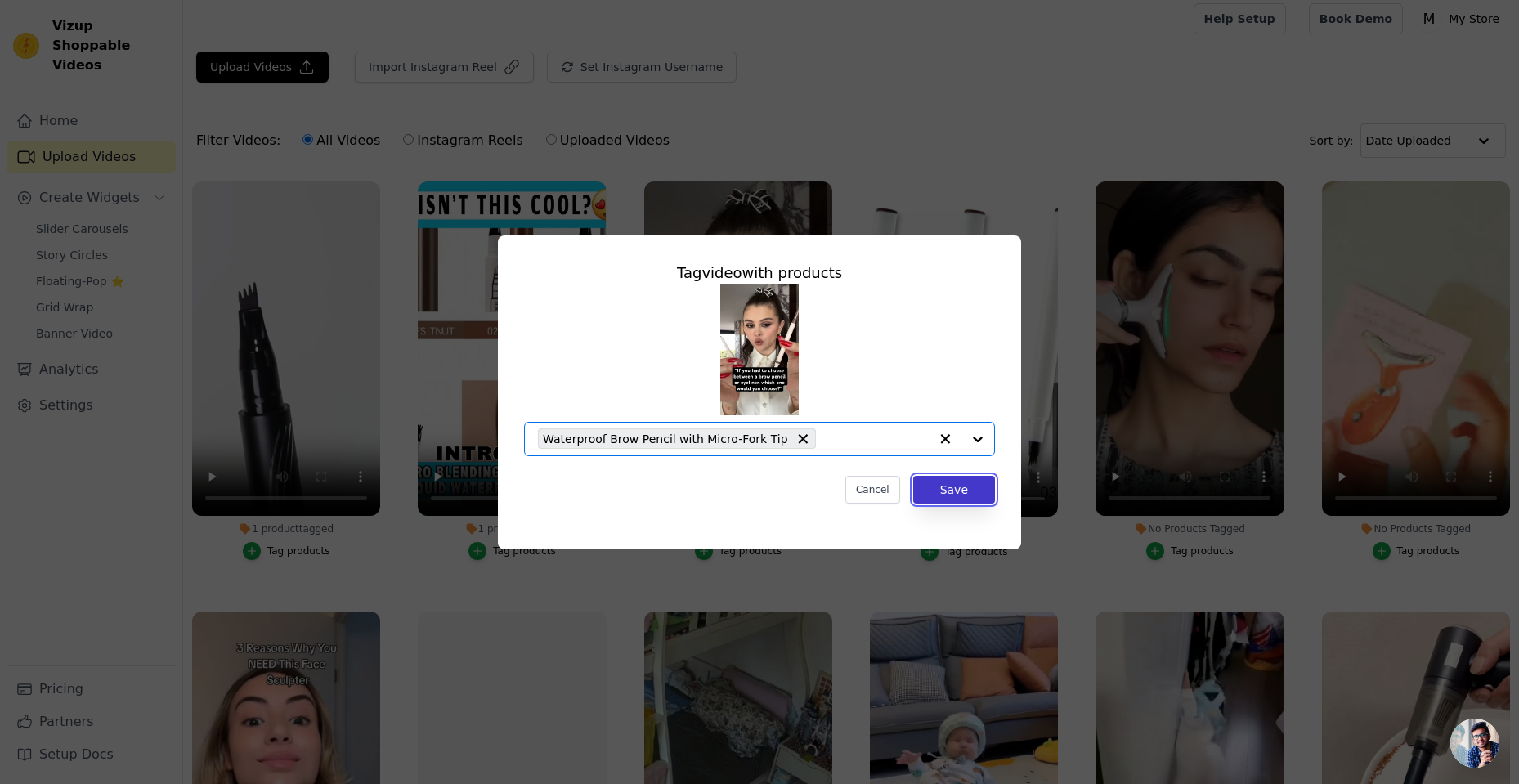
click at [942, 489] on button "Save" at bounding box center [954, 489] width 82 height 28
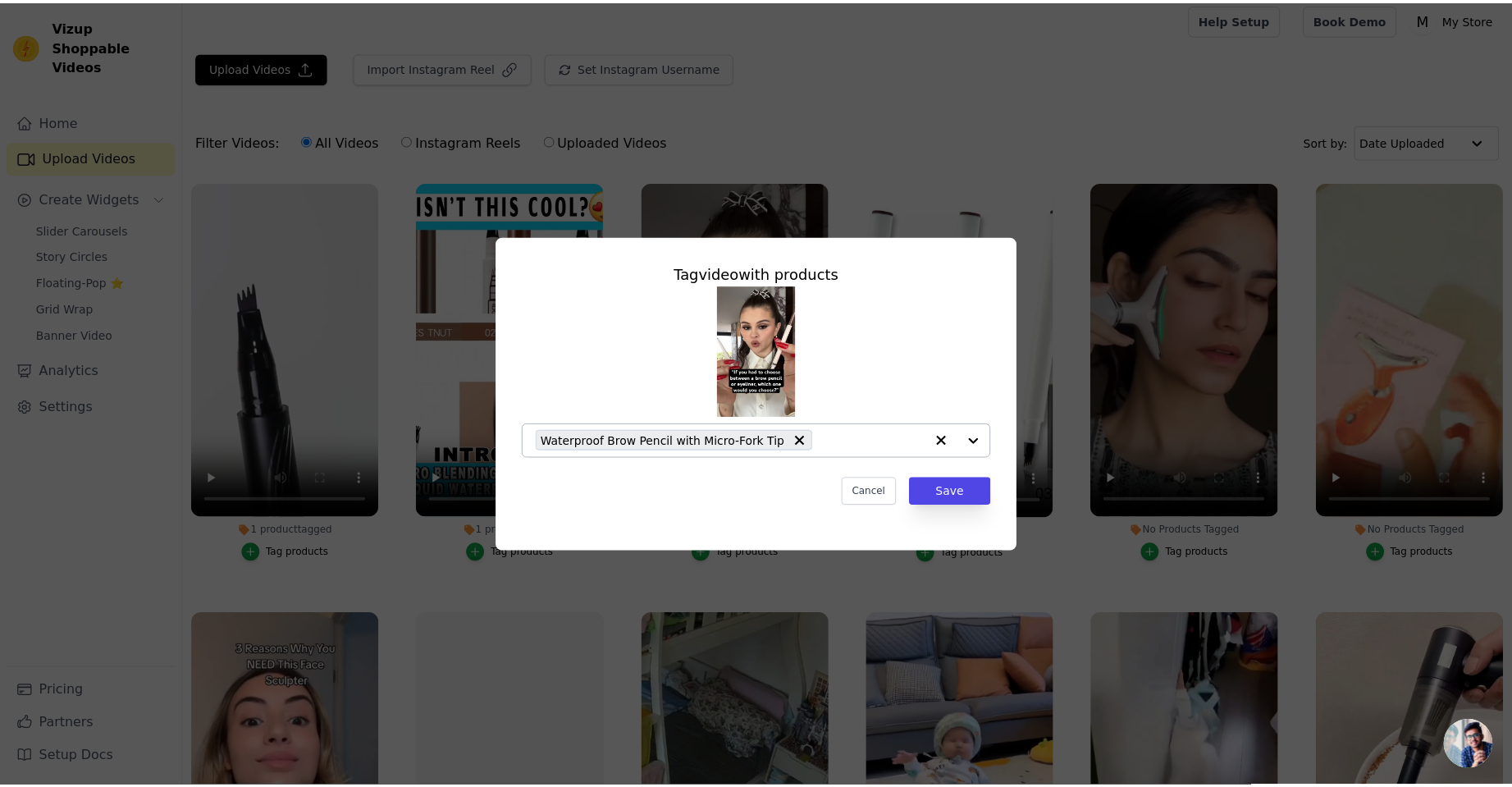
scroll to position [8, 0]
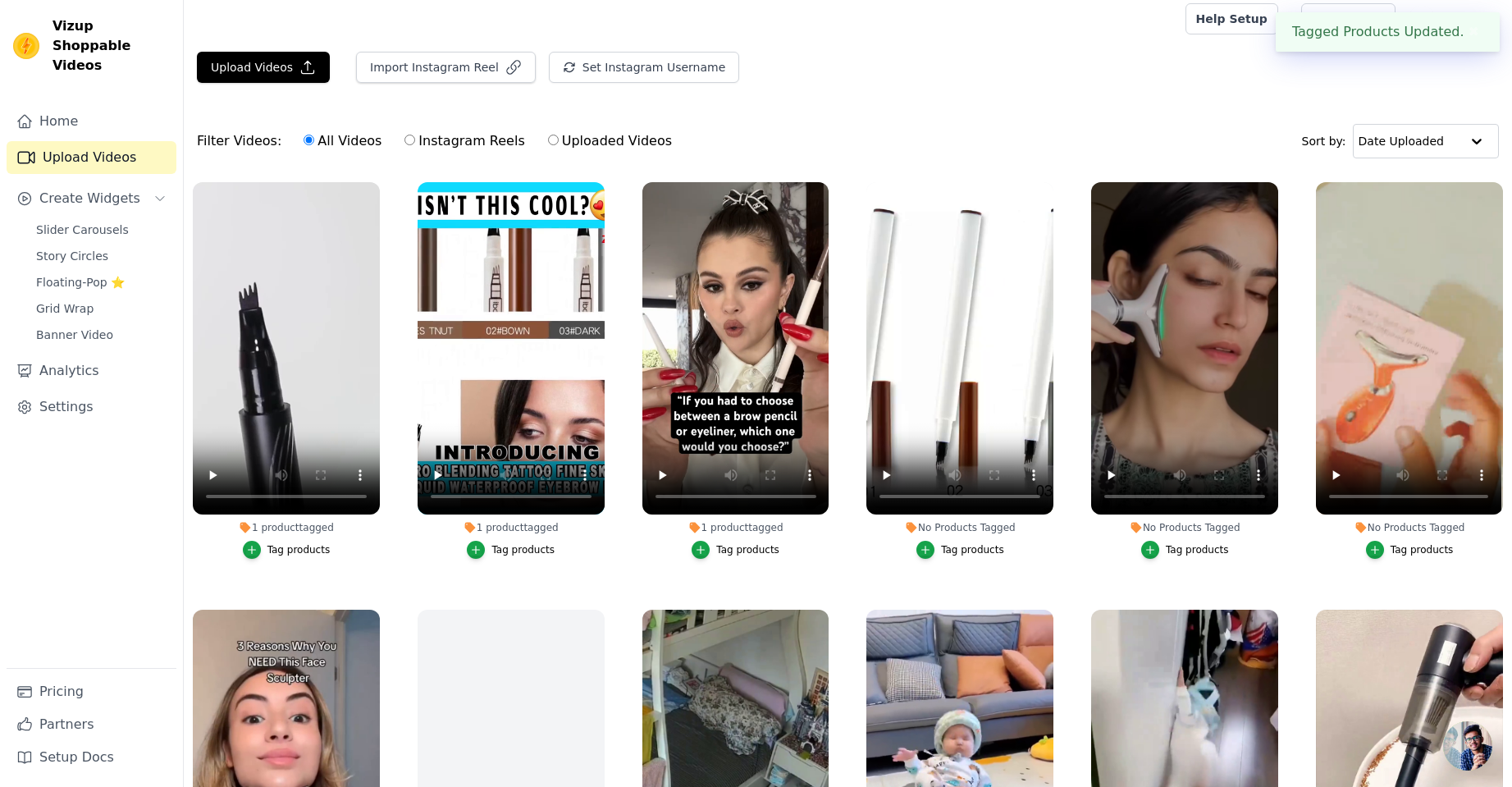
click at [957, 547] on div "Tag products" at bounding box center [973, 549] width 63 height 13
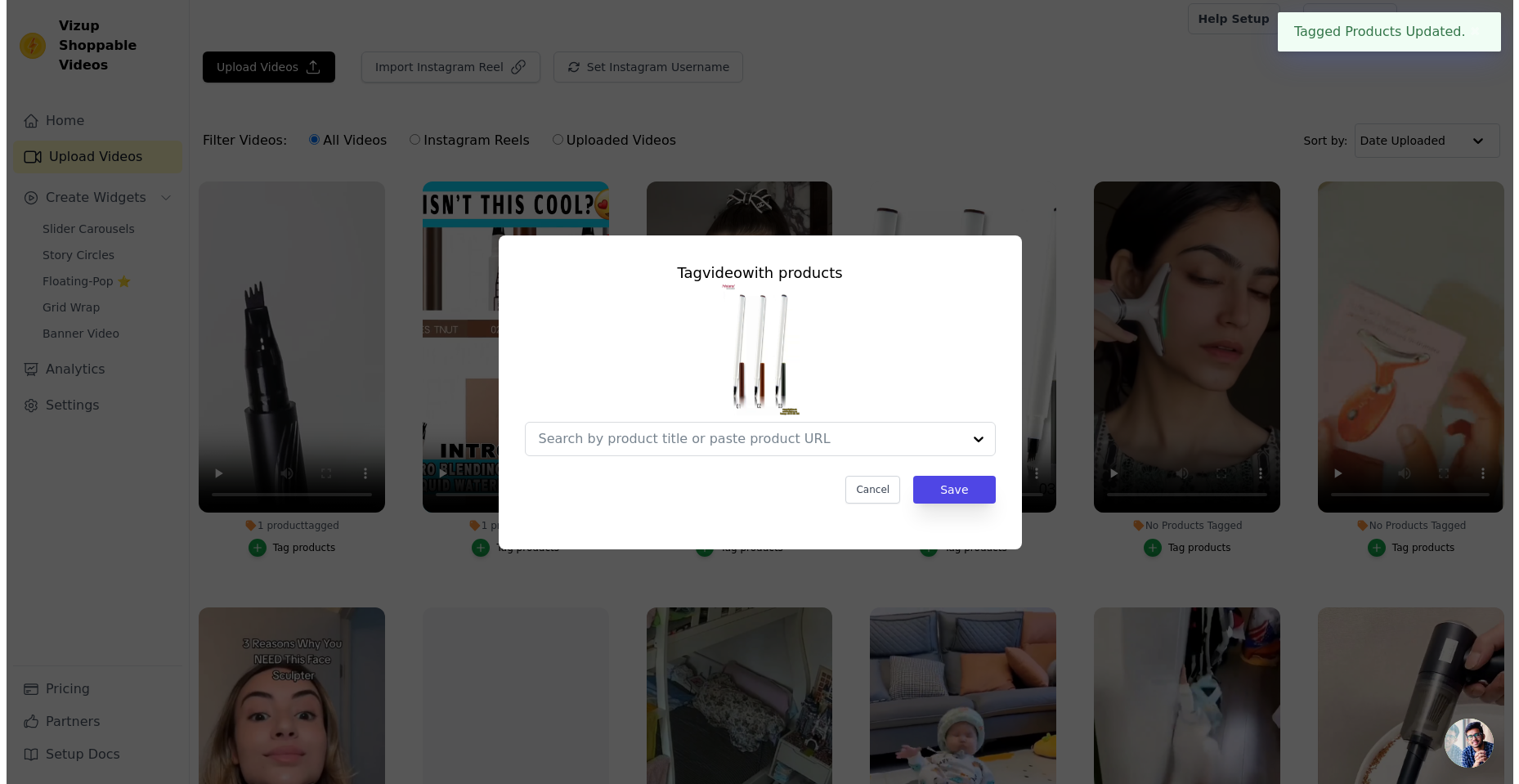
scroll to position [0, 0]
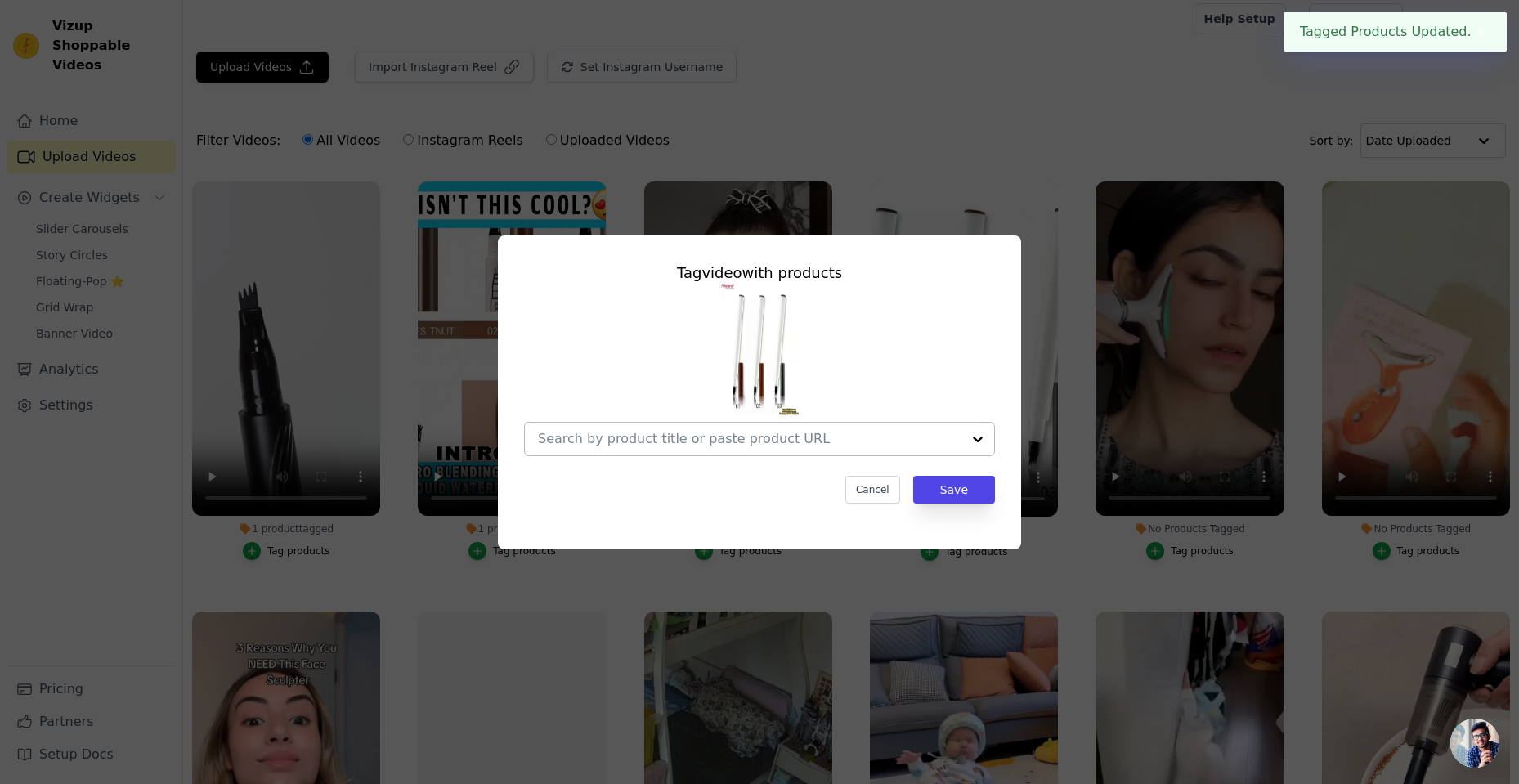
click at [964, 439] on div at bounding box center [977, 439] width 32 height 32
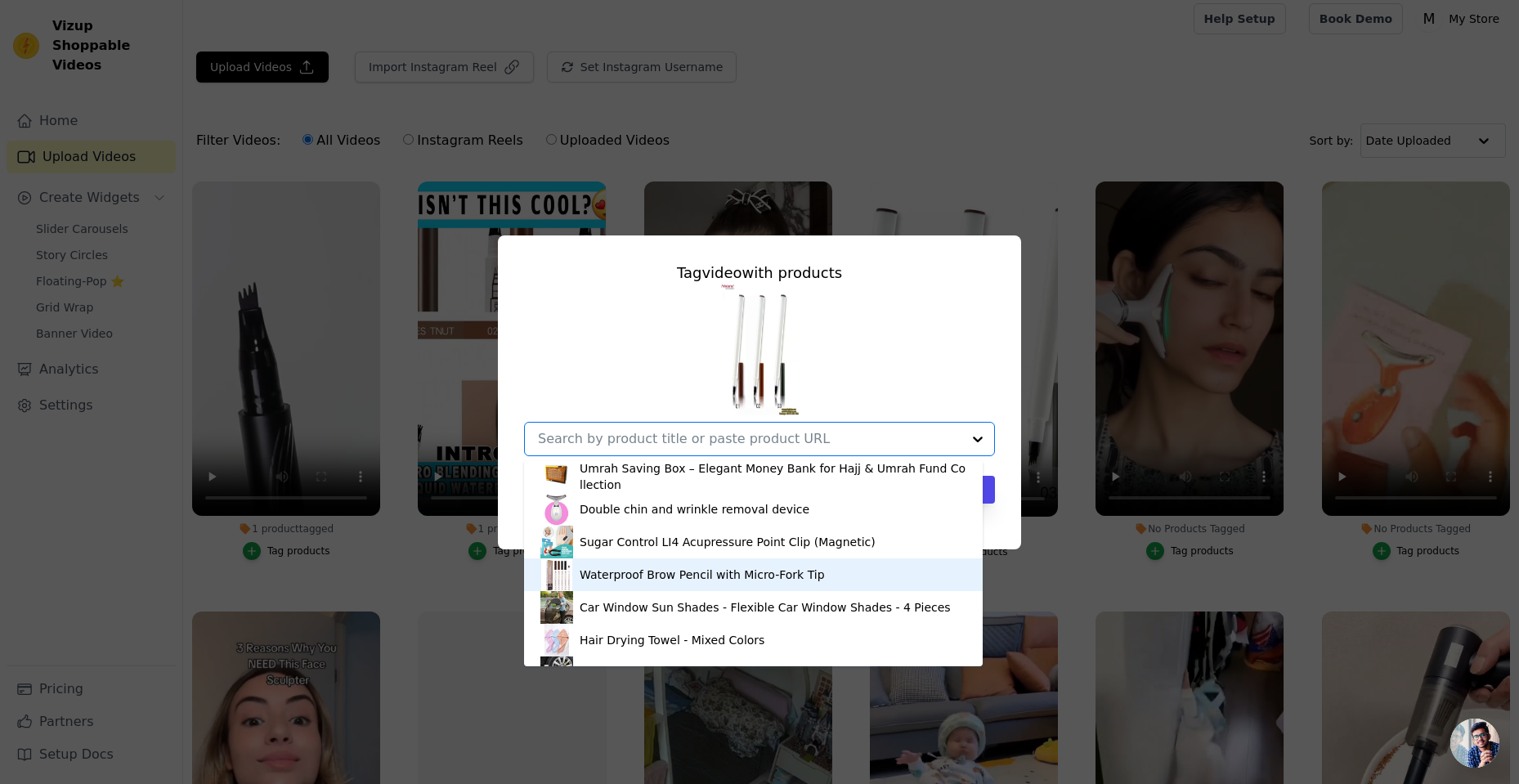
click at [710, 577] on div "Waterproof Brow Pencil with Micro-Fork Tip" at bounding box center [702, 574] width 245 height 16
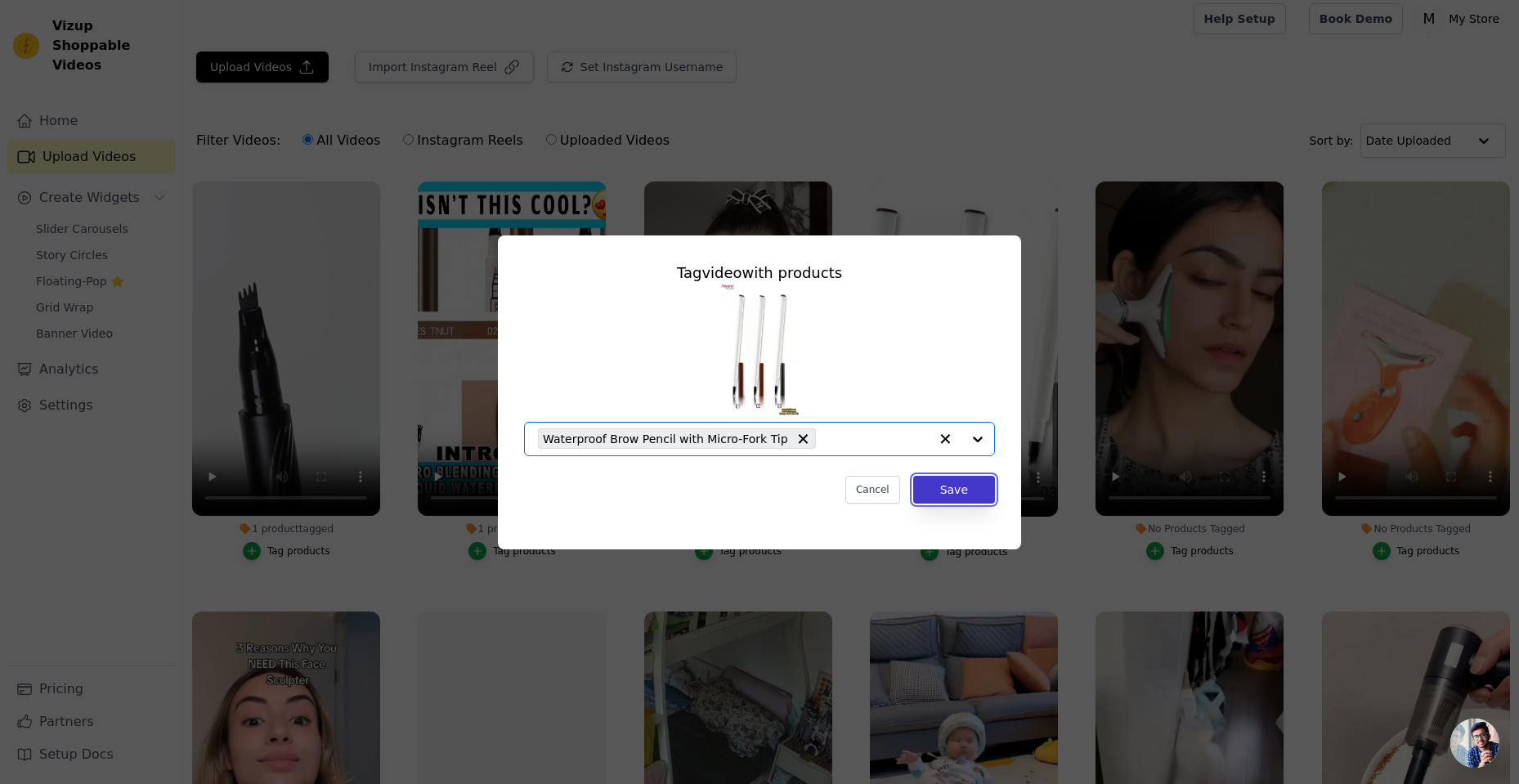
click at [970, 492] on button "Save" at bounding box center [954, 489] width 82 height 28
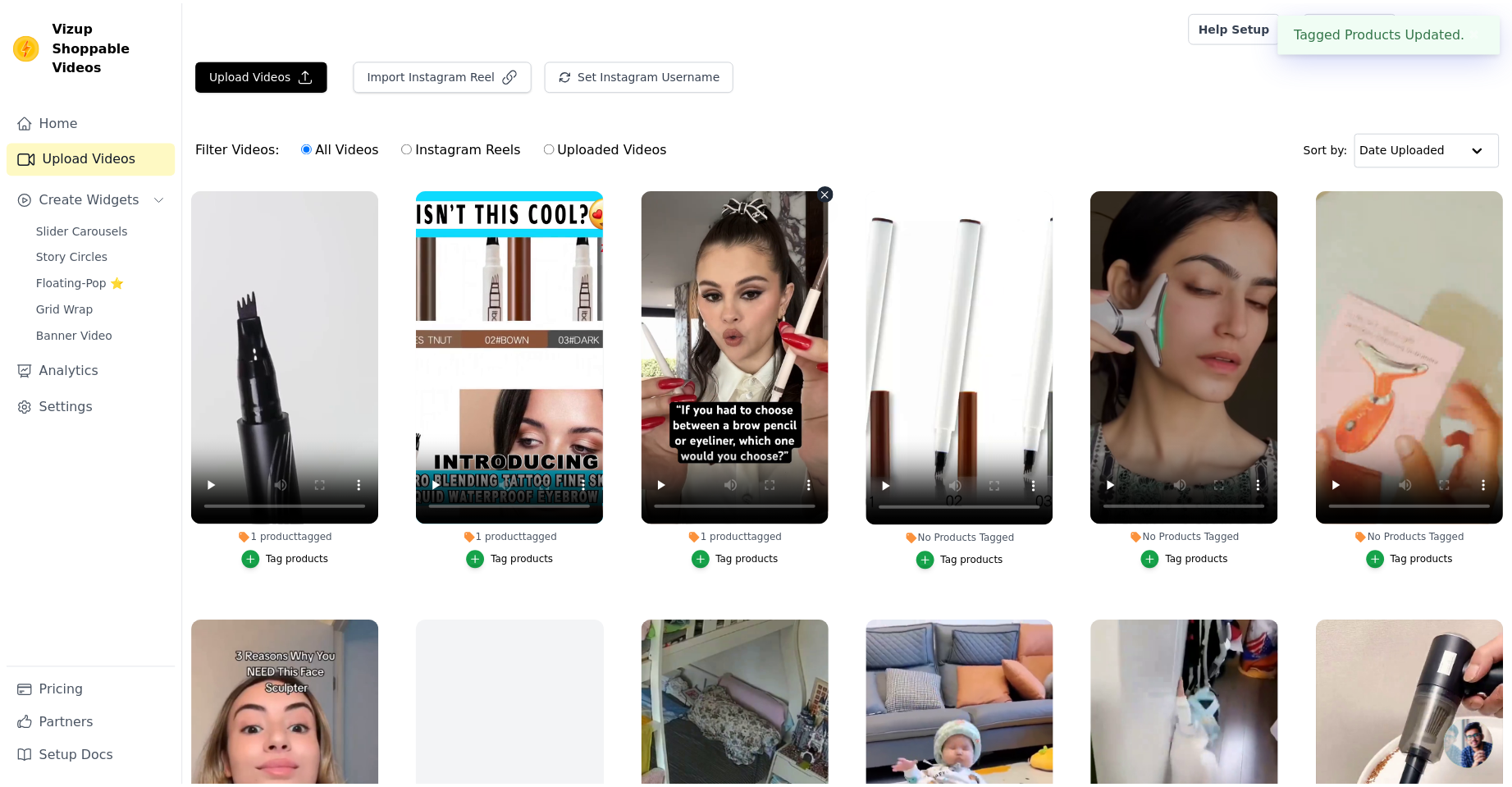
scroll to position [8, 0]
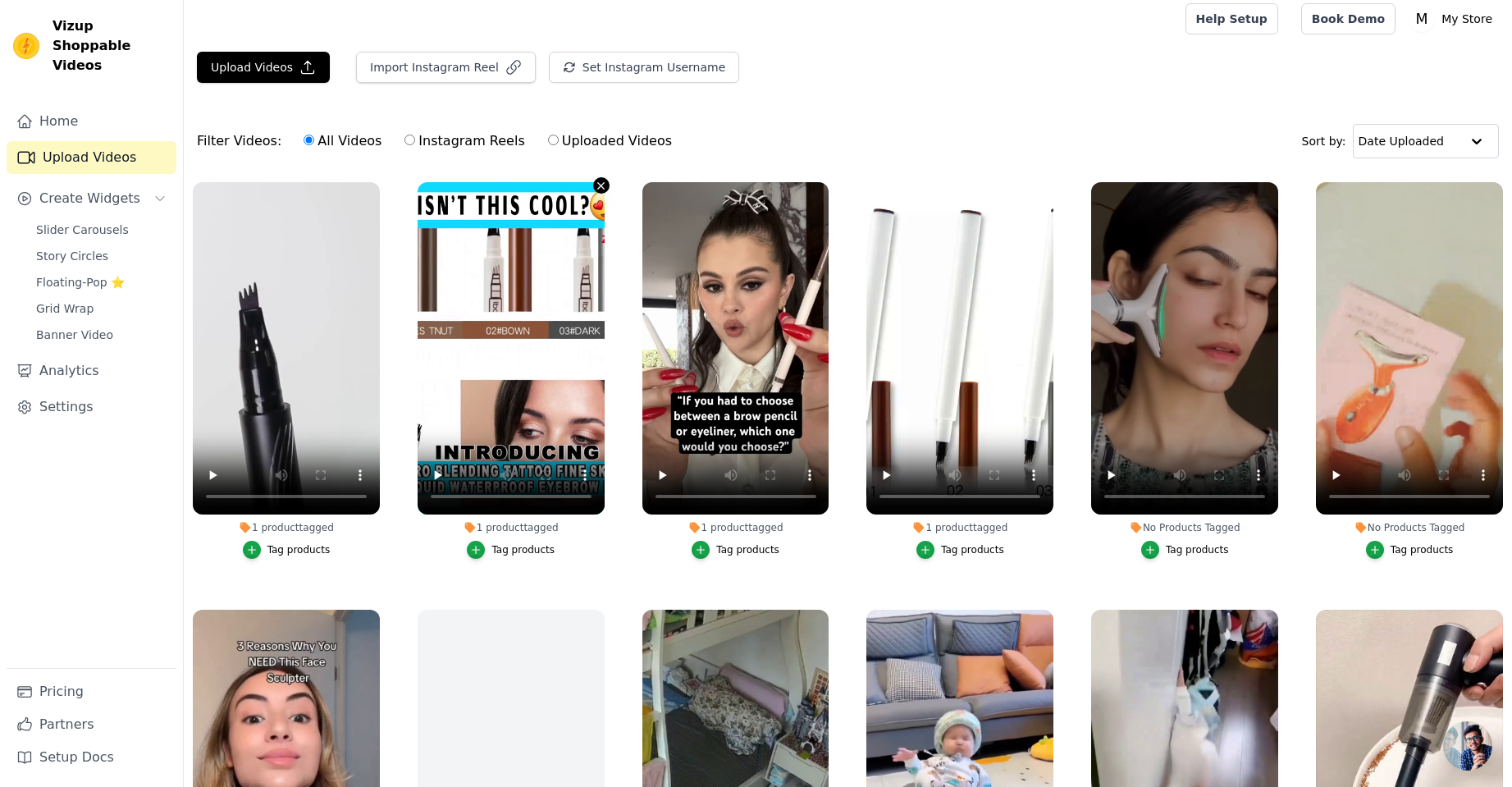
click at [596, 187] on icon "button" at bounding box center [601, 186] width 12 height 12
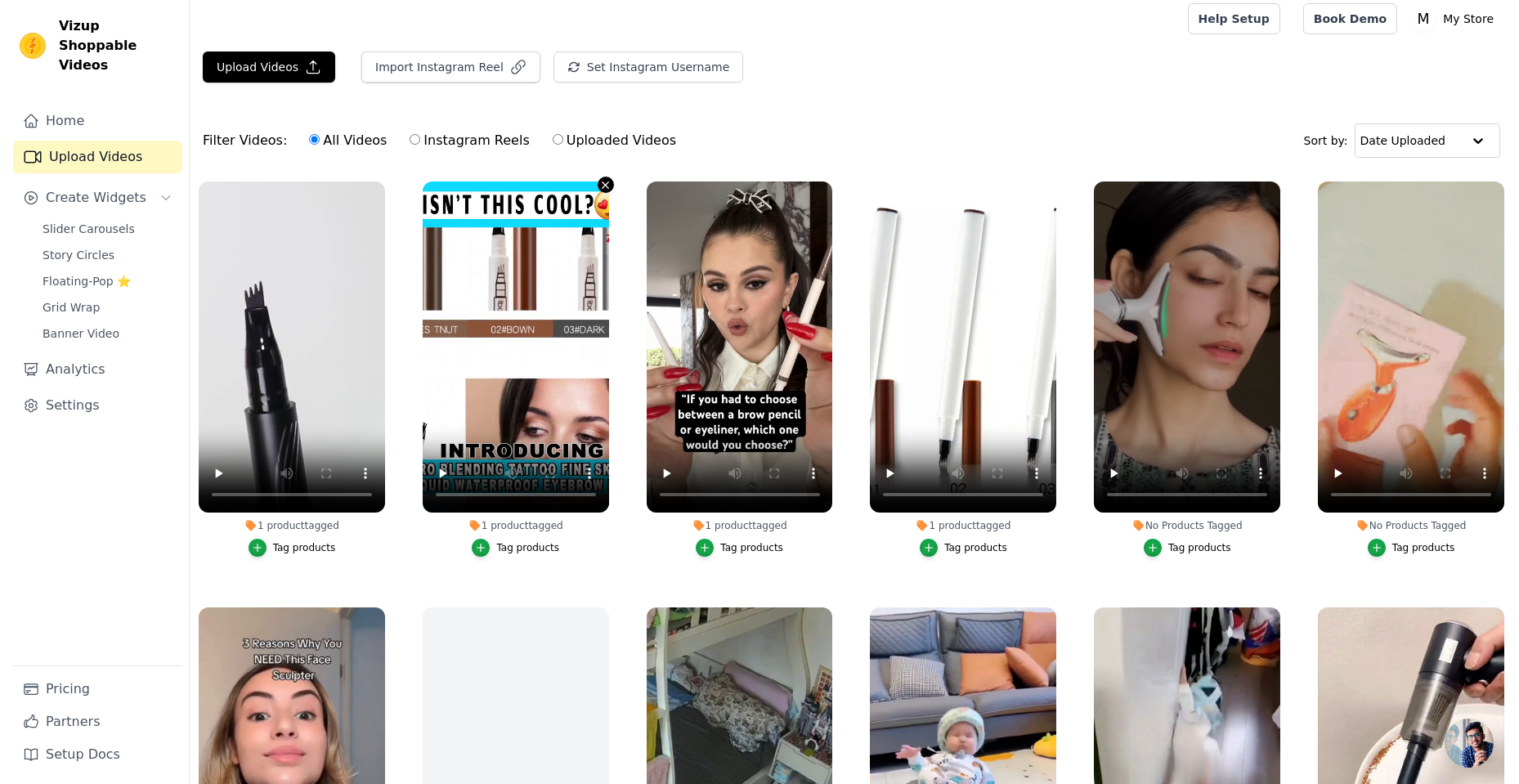
scroll to position [0, 0]
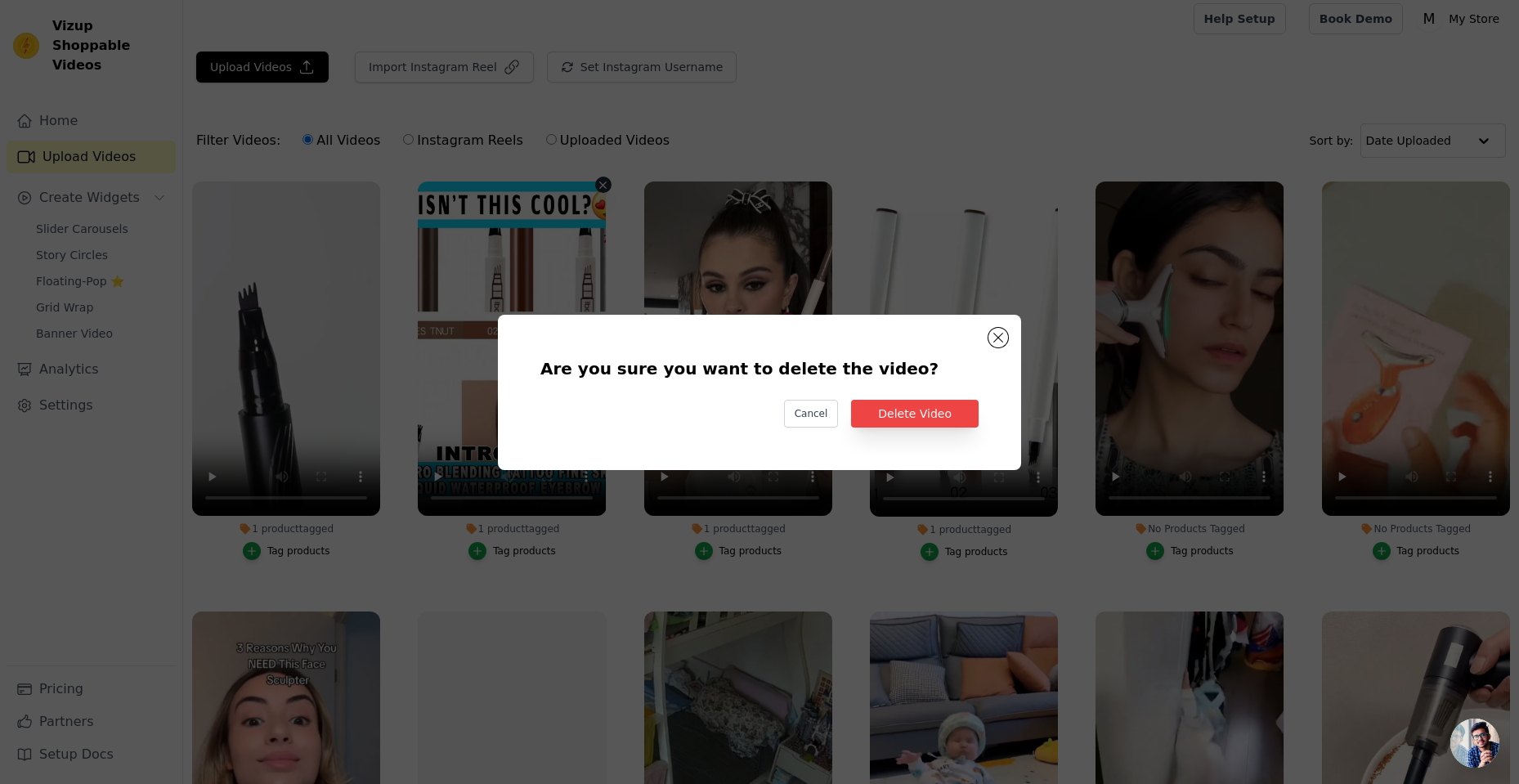
click at [287, 750] on div "Are you sure you want to delete the video? Cancel Delete Video" at bounding box center [760, 392] width 1519 height 784
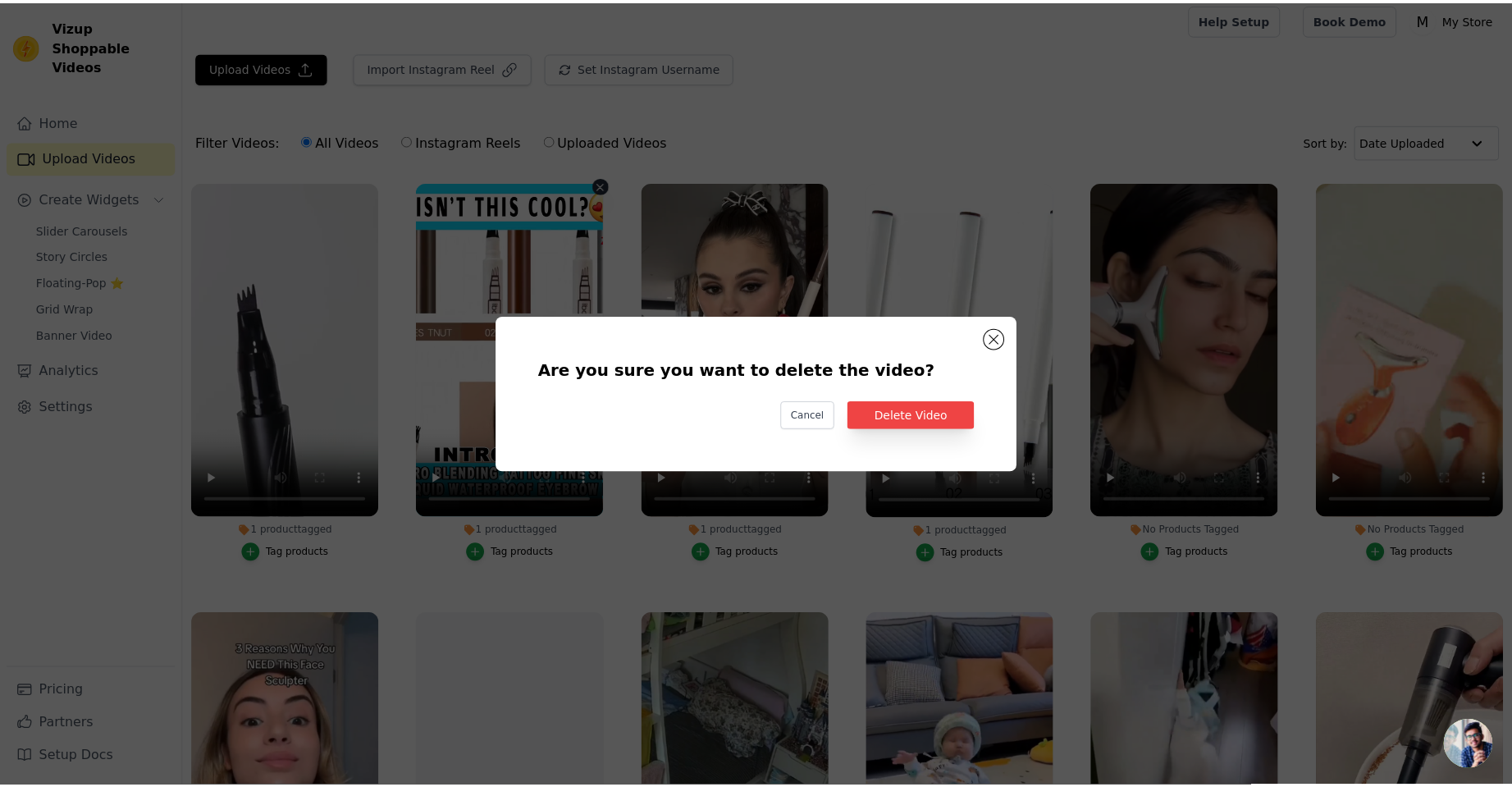
scroll to position [8, 0]
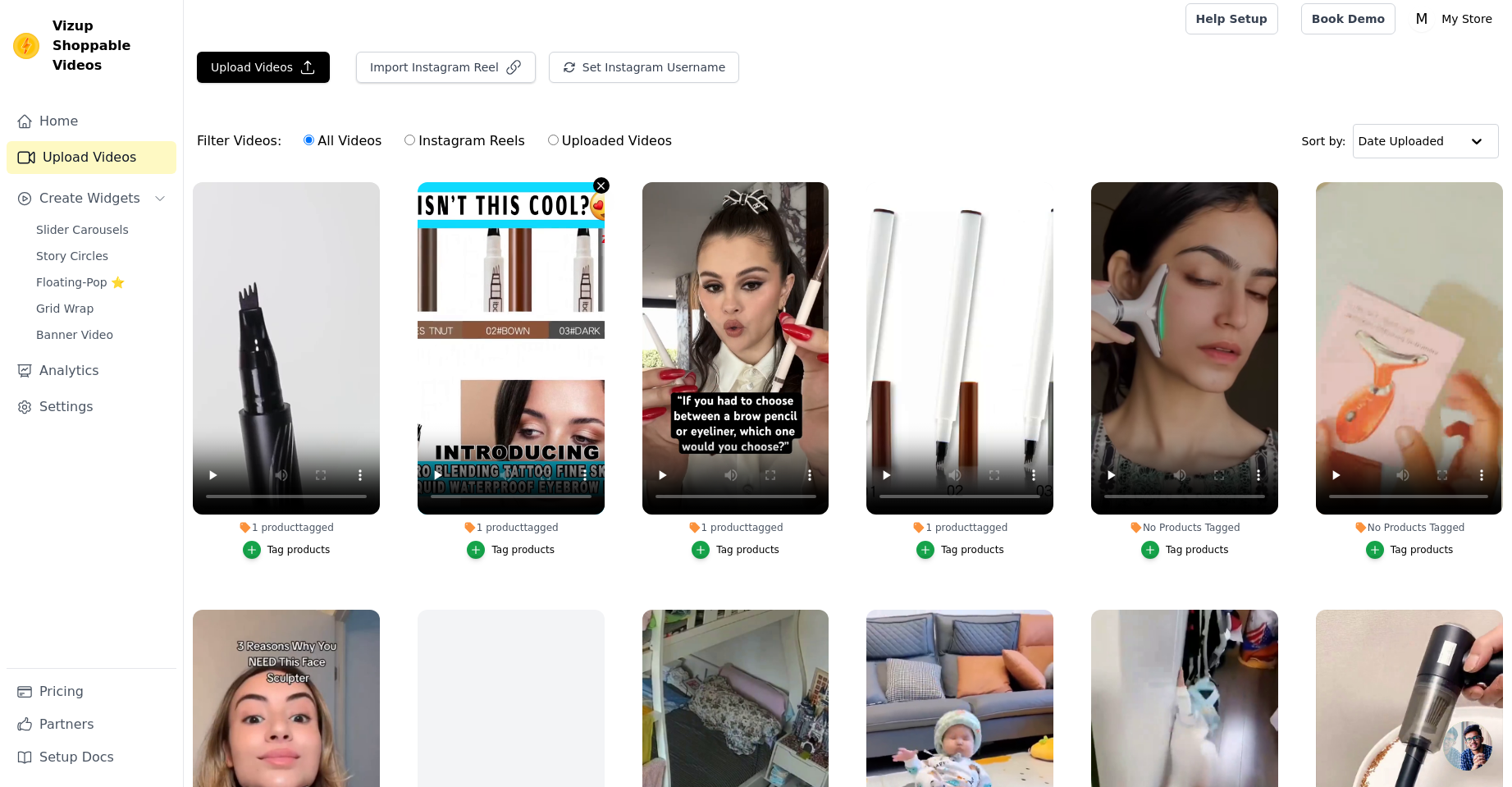
click at [596, 189] on icon "button" at bounding box center [601, 186] width 12 height 12
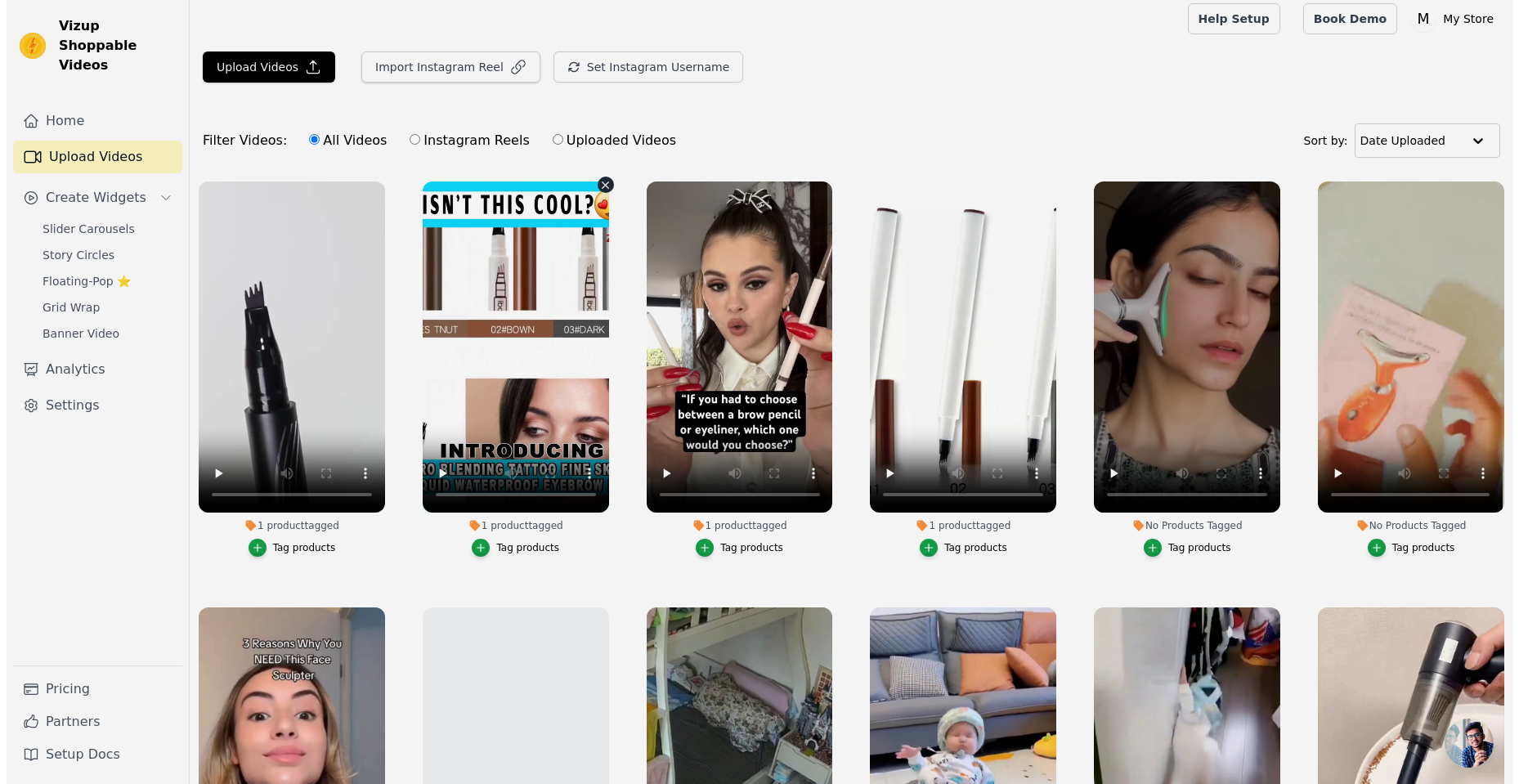
scroll to position [0, 0]
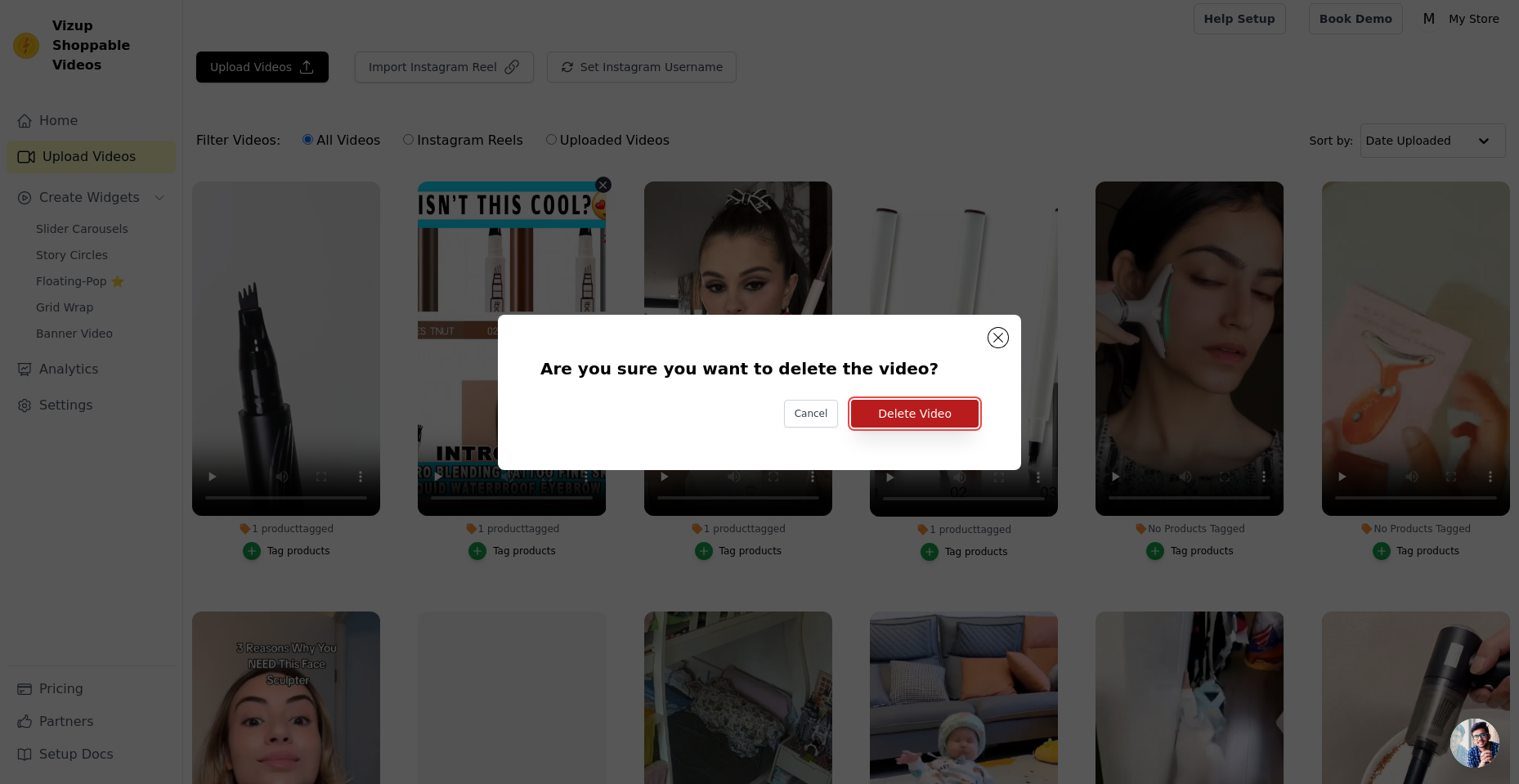
click at [907, 412] on button "Delete Video" at bounding box center [915, 413] width 128 height 28
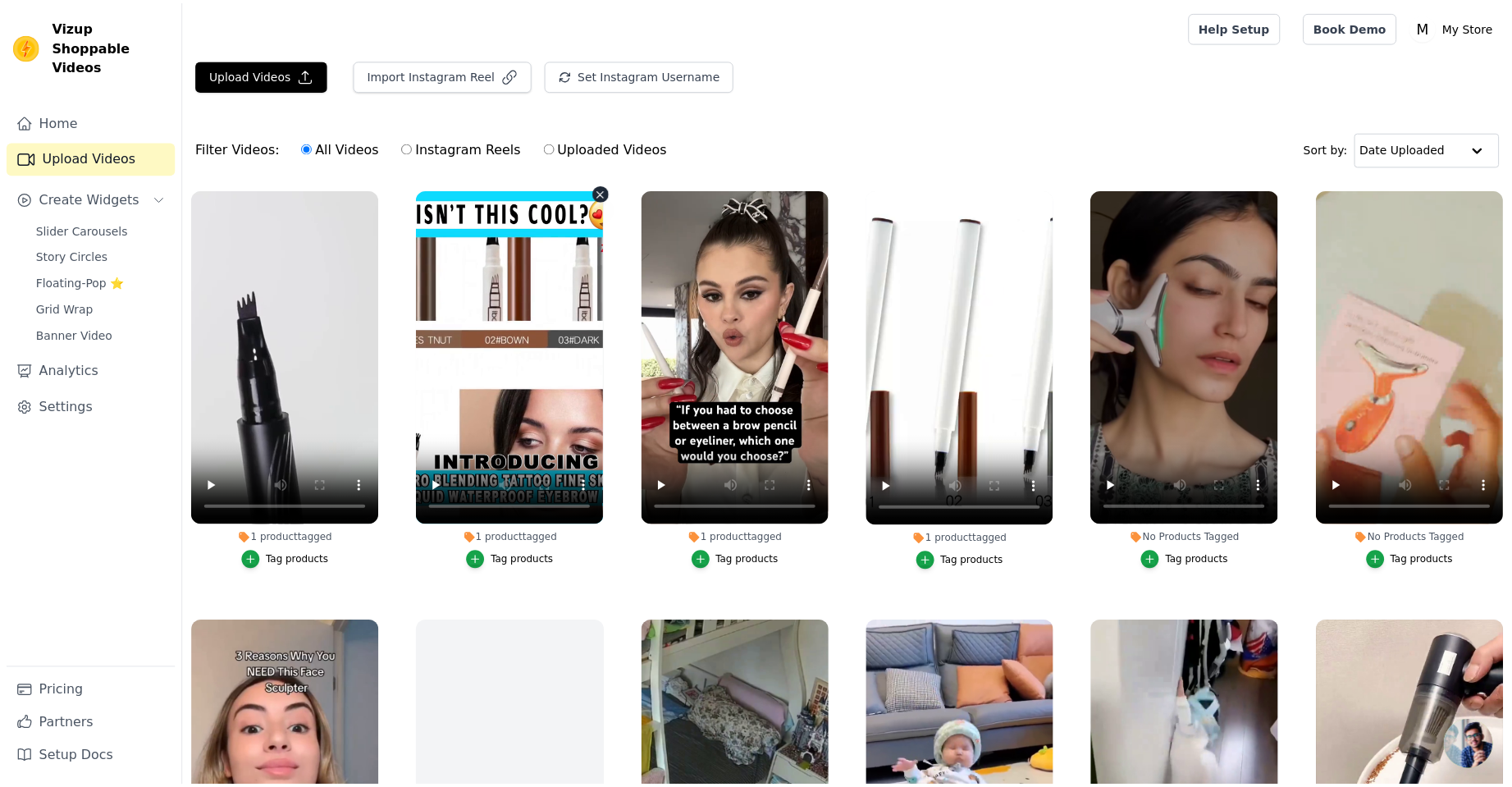
scroll to position [8, 0]
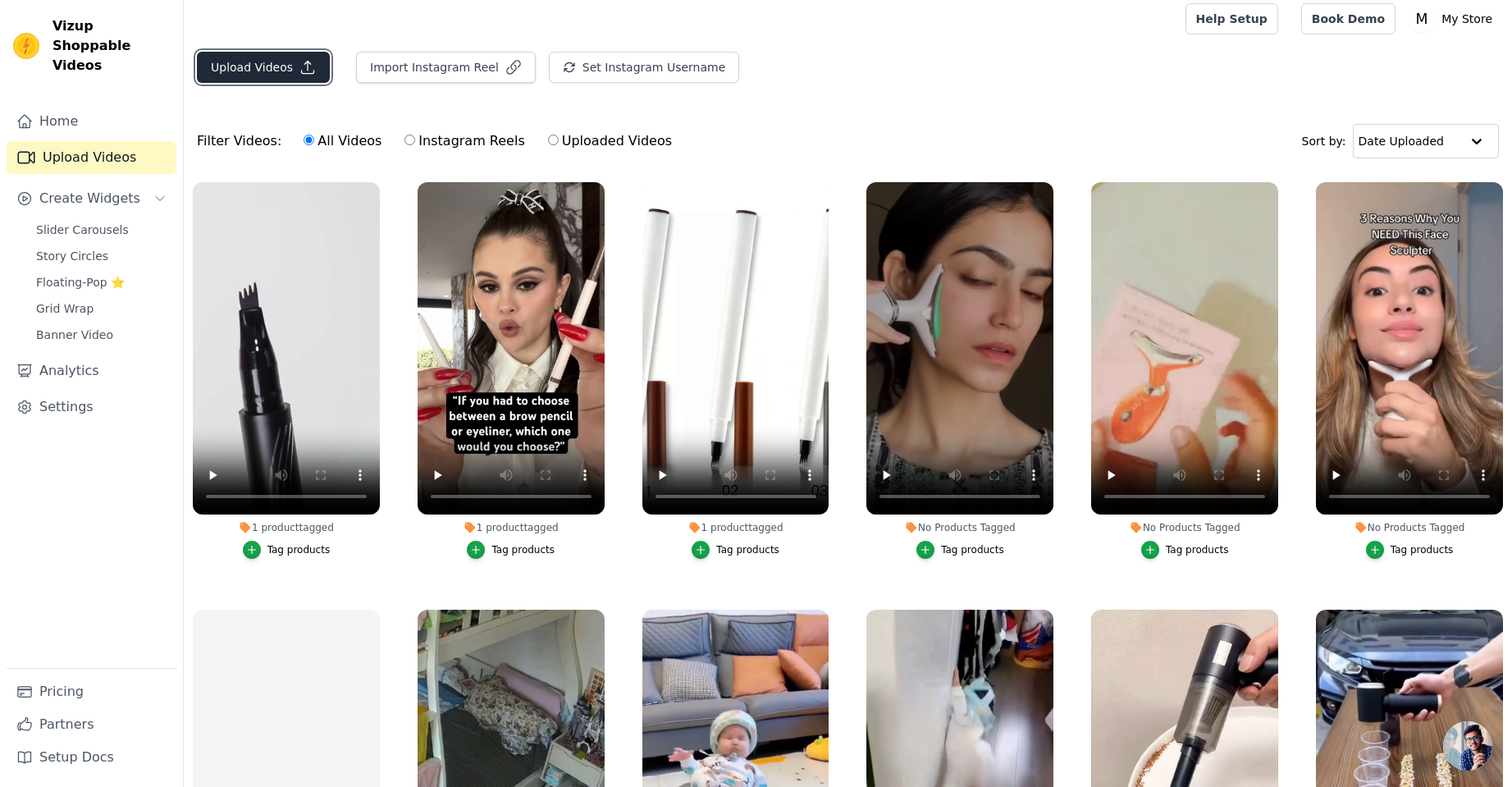
click at [305, 67] on icon "button" at bounding box center [307, 67] width 16 height 16
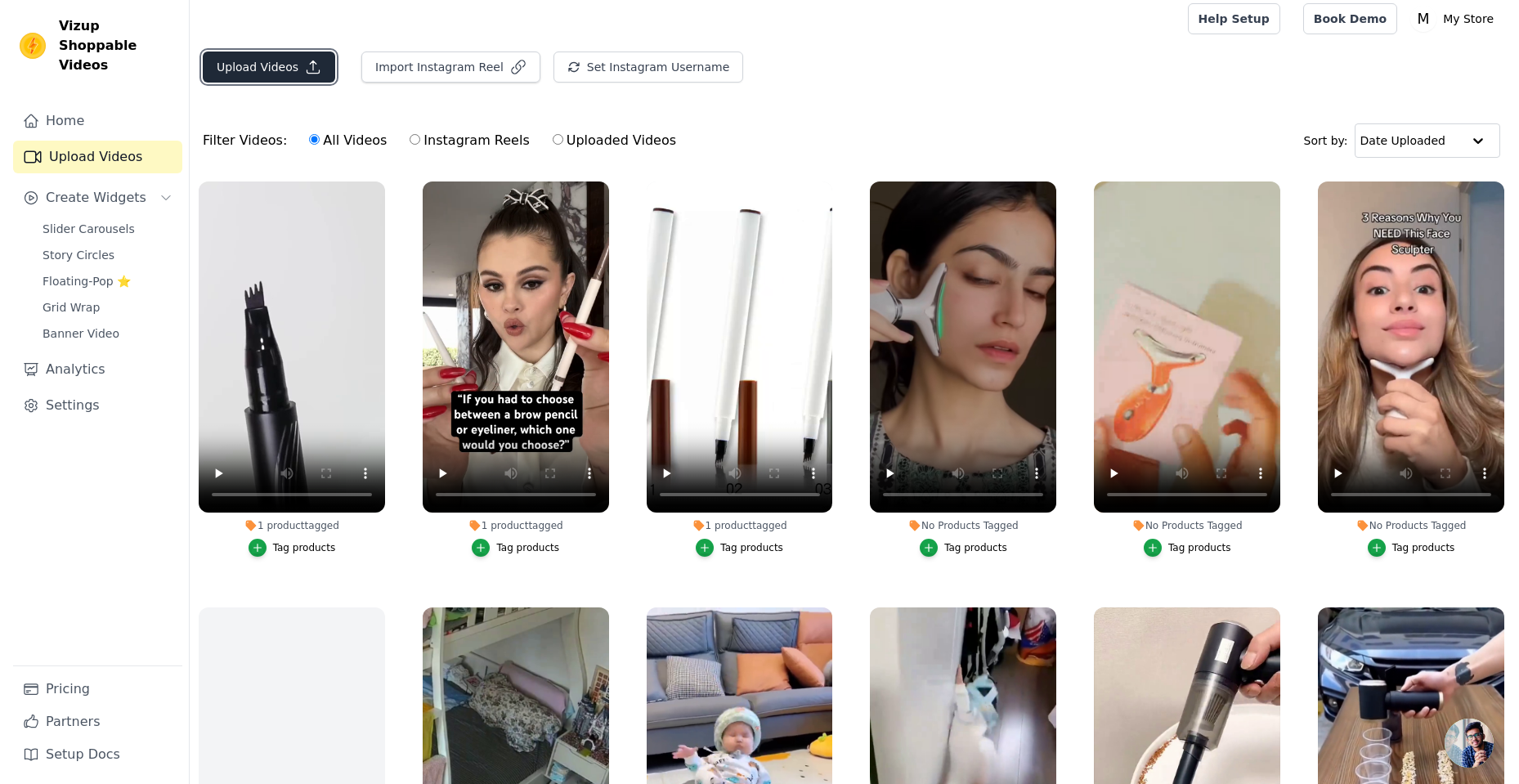
scroll to position [0, 0]
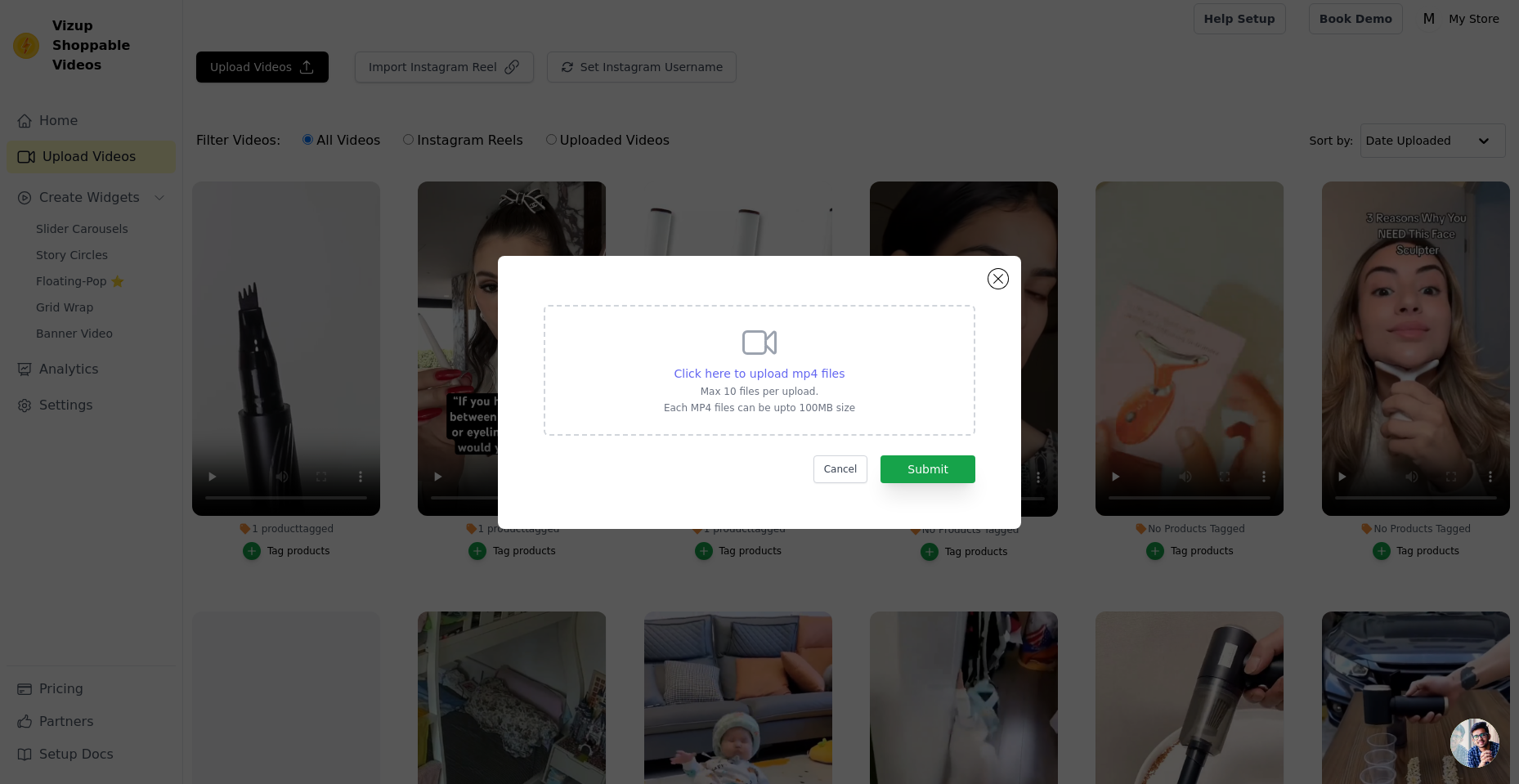
click at [798, 372] on span "Click here to upload mp4 files" at bounding box center [760, 373] width 171 height 13
click at [844, 366] on input "Click here to upload mp4 files Max 10 files per upload. Each MP4 files can be u…" at bounding box center [844, 365] width 1 height 1
type input "C:\fakepath\TENDY HUB_7398404543324622096-no-watermark.mp4"
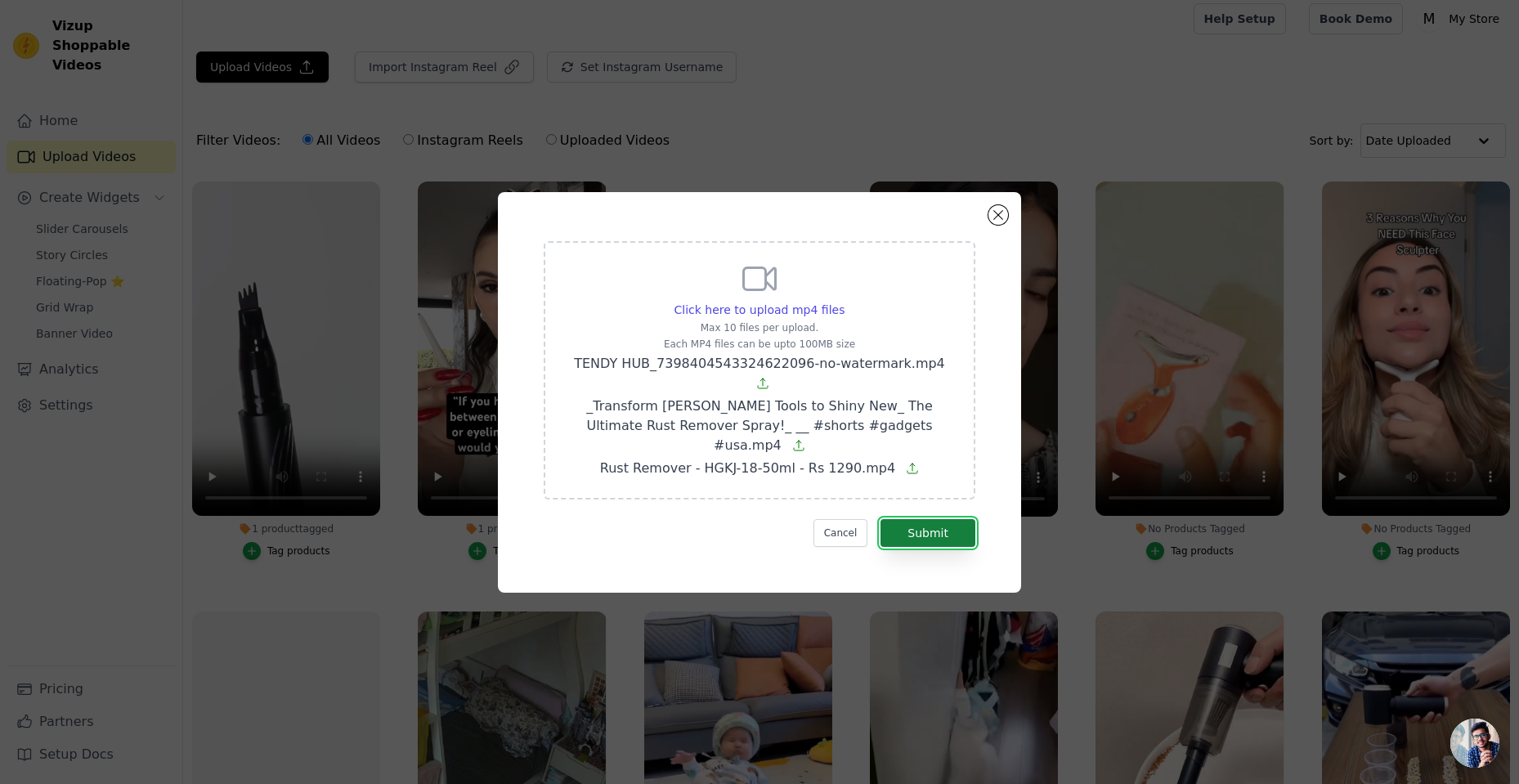
click at [912, 519] on button "Submit" at bounding box center [928, 532] width 95 height 28
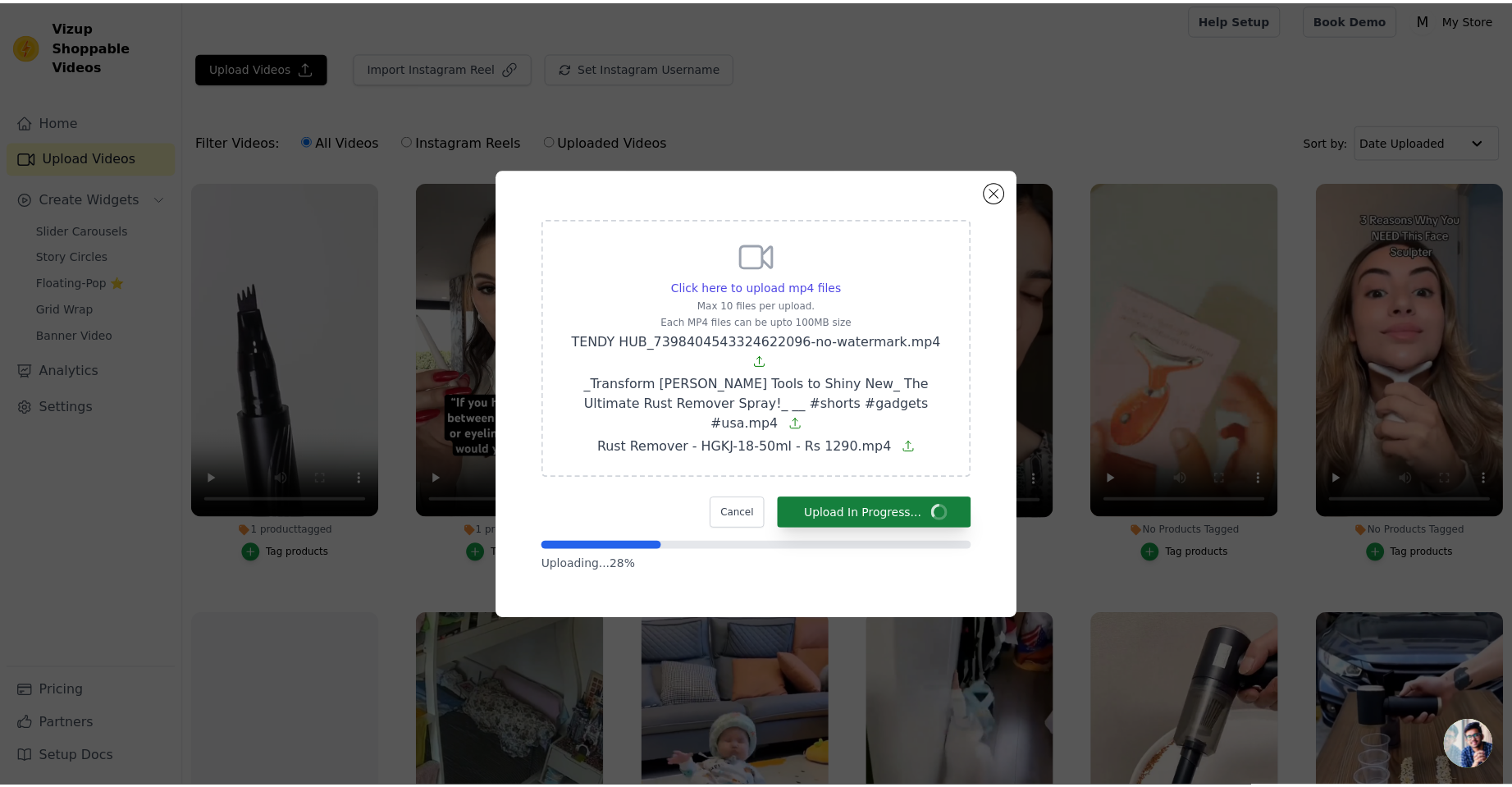
scroll to position [8, 0]
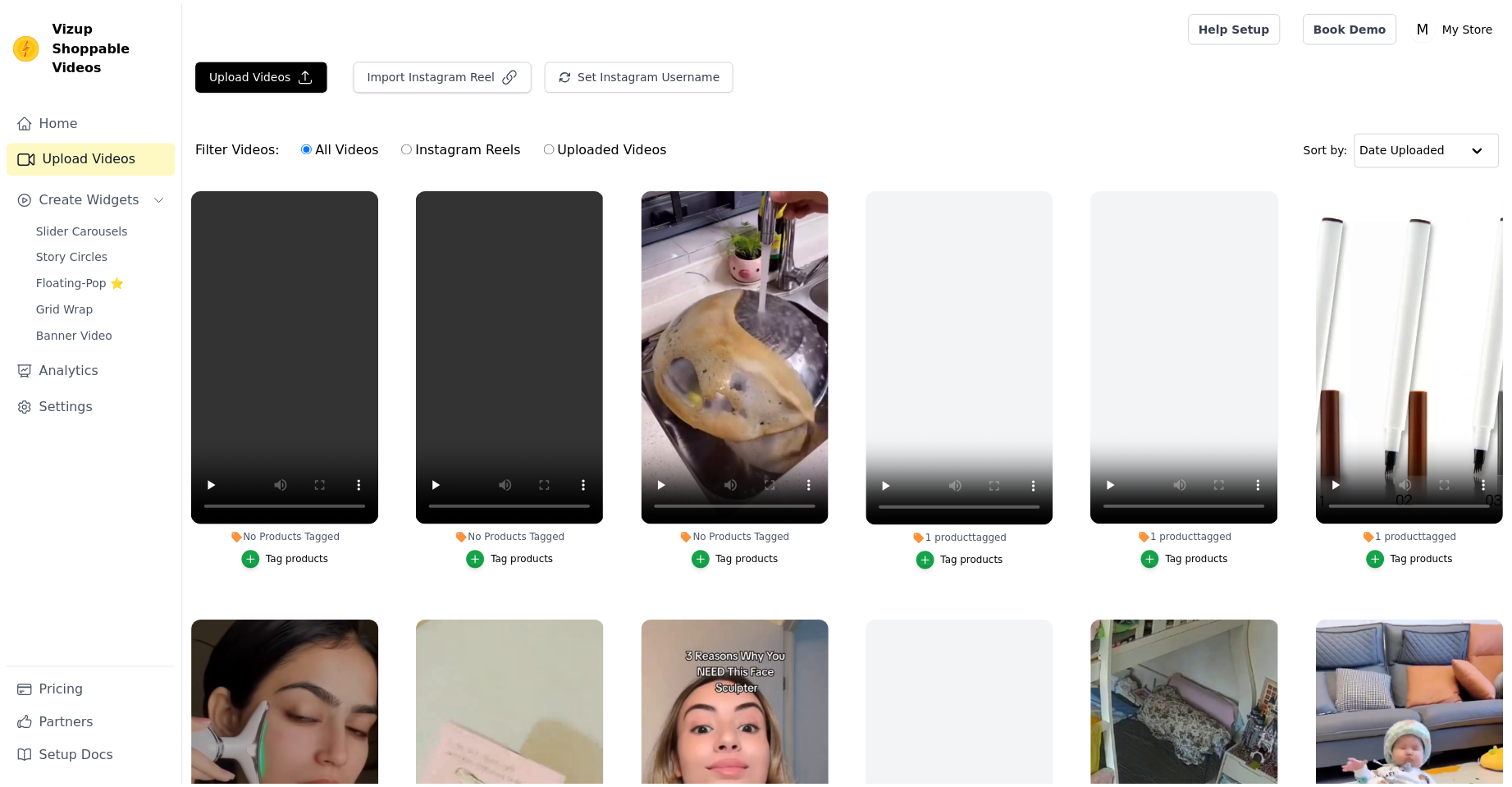
scroll to position [8, 0]
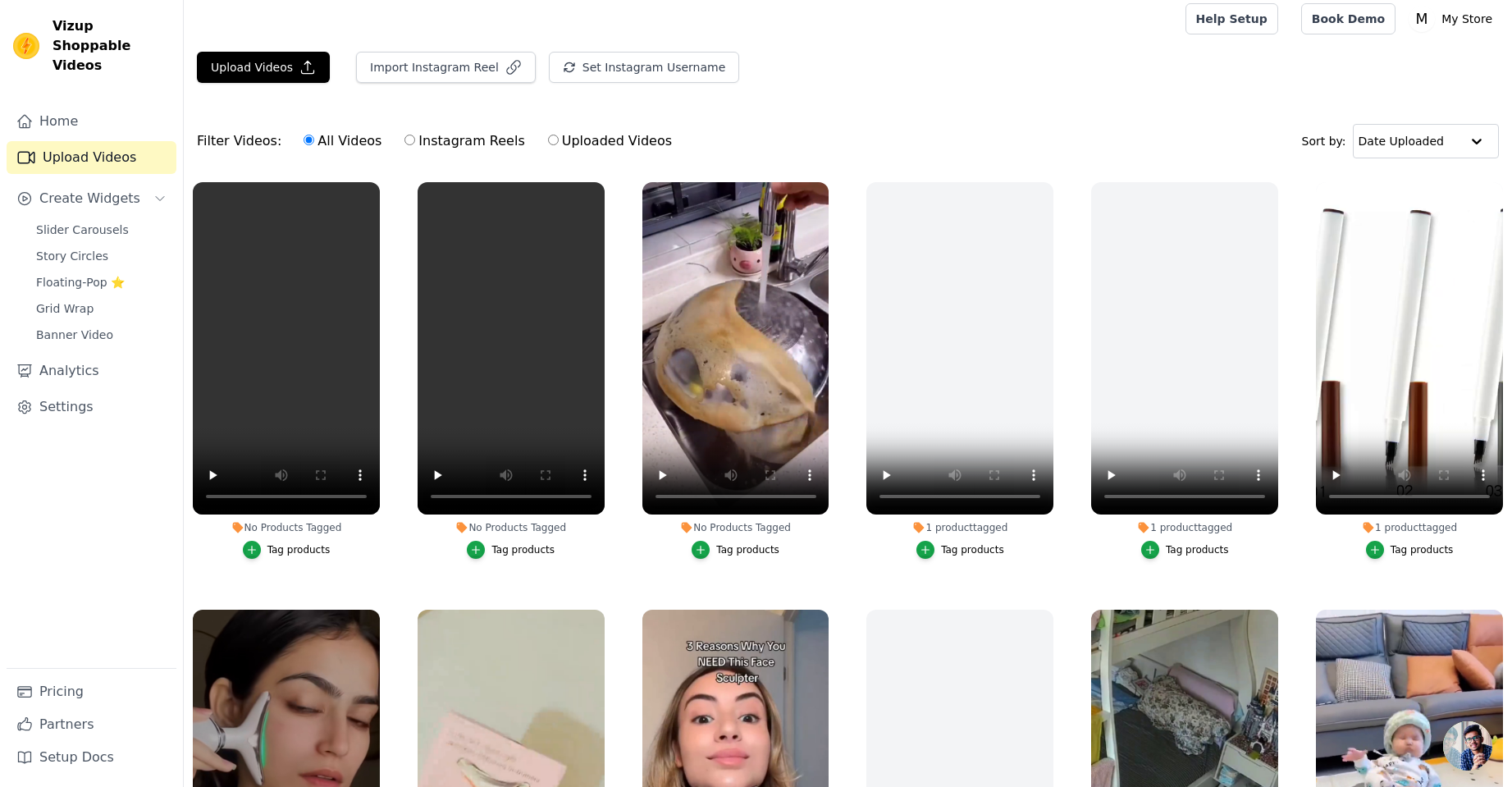
click at [305, 551] on div "Tag products" at bounding box center [299, 549] width 63 height 13
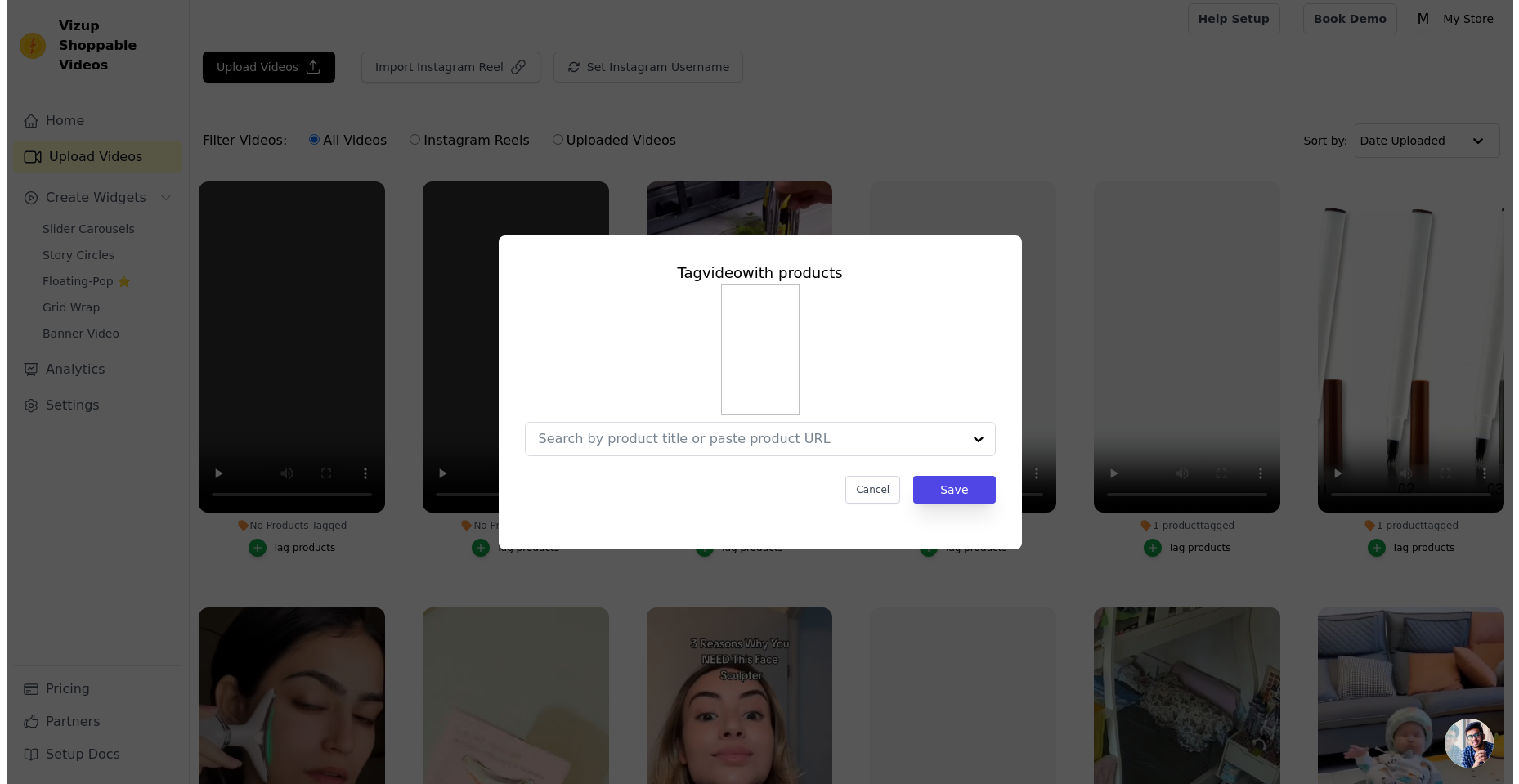
scroll to position [0, 0]
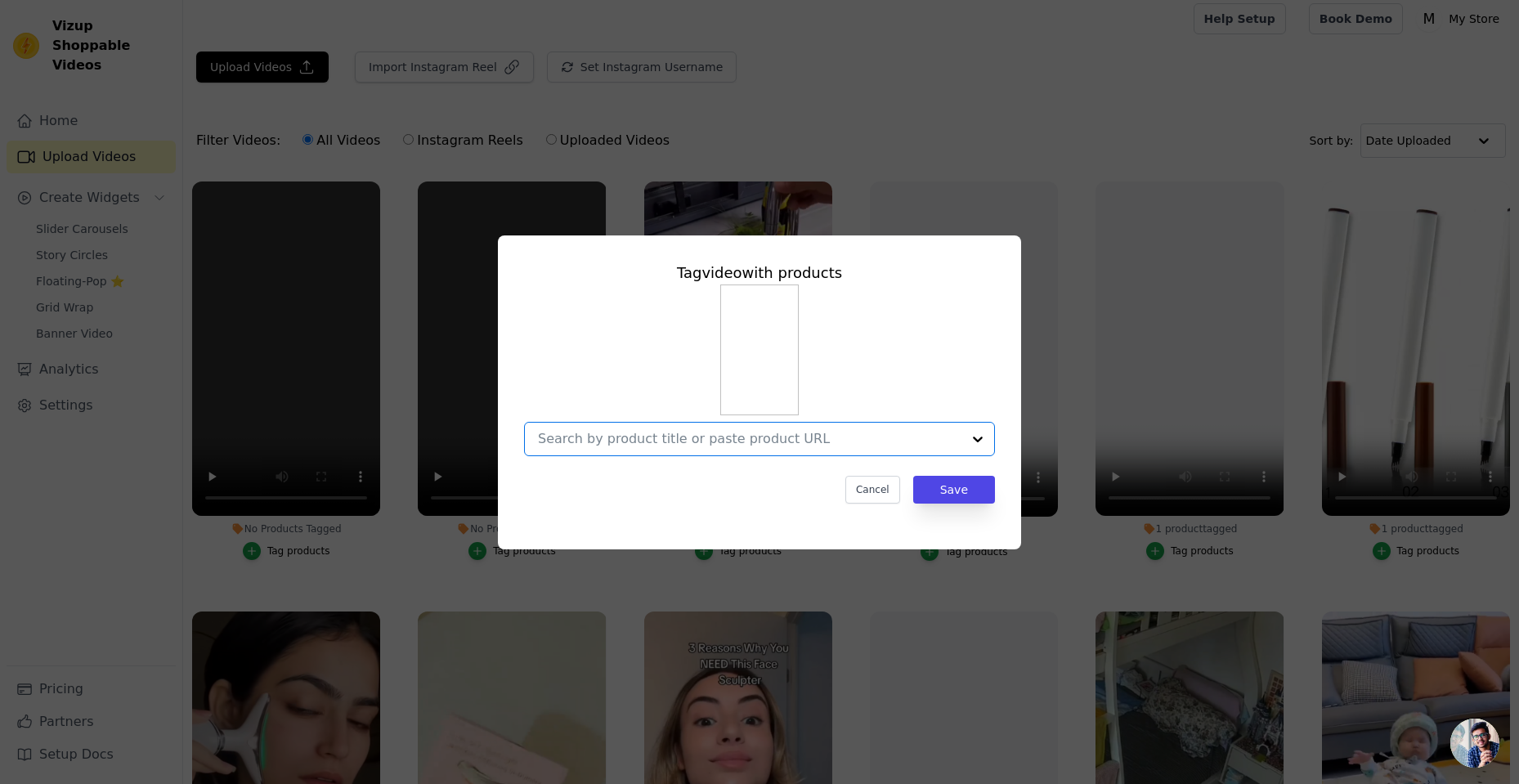
click at [842, 444] on input "No Products Tagged Tag video with products Option undefined, selected. Select i…" at bounding box center [749, 439] width 424 height 15
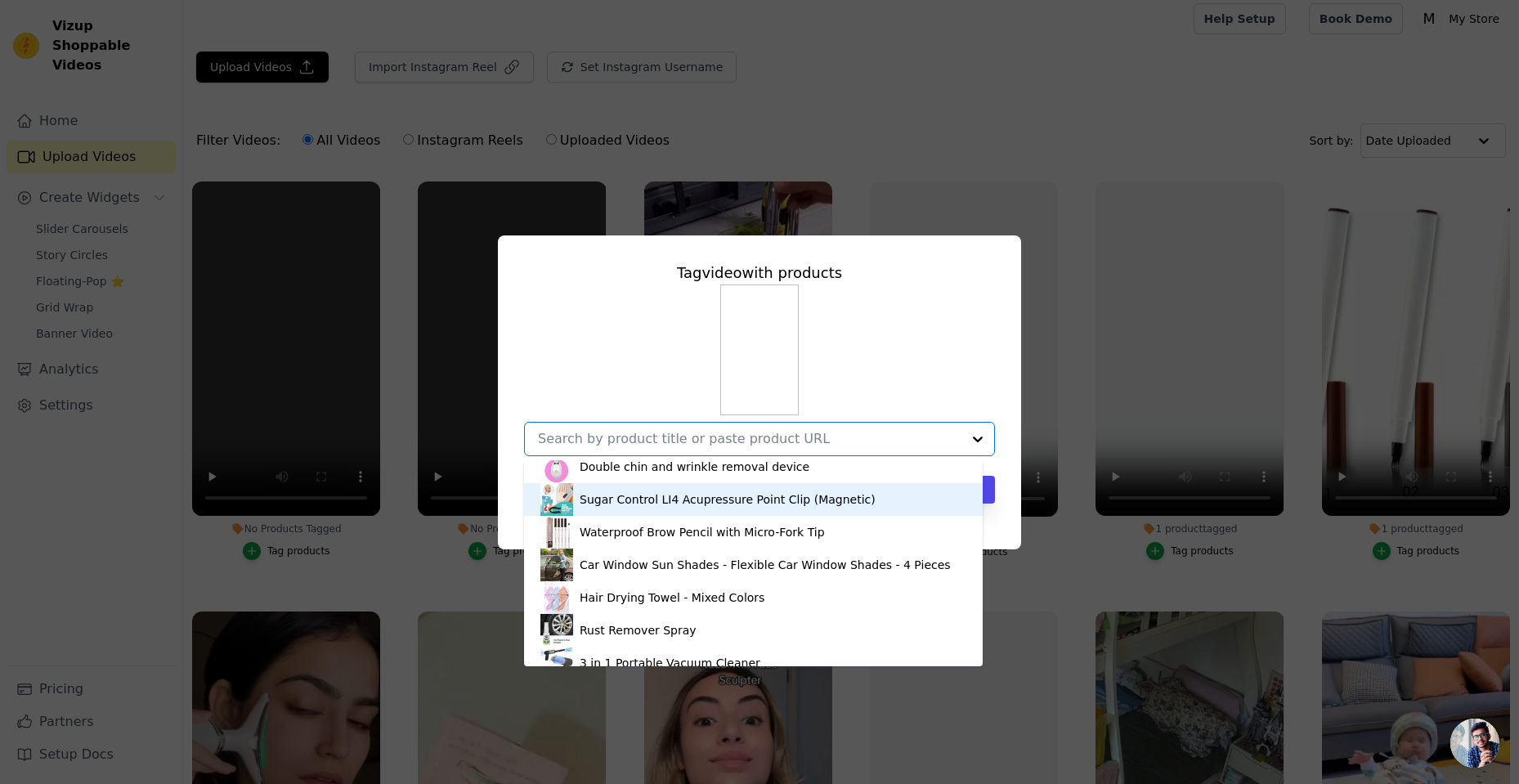
scroll to position [82, 0]
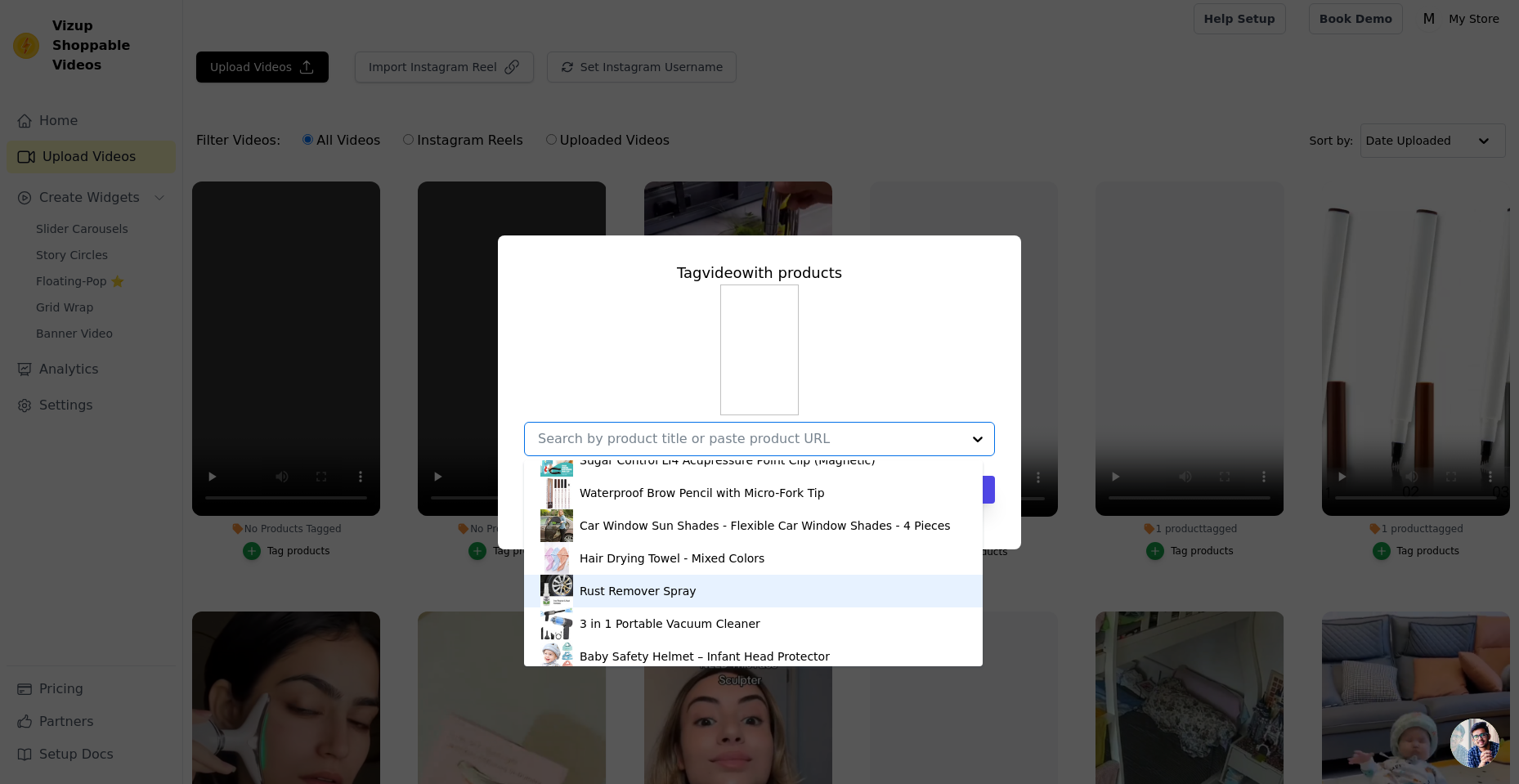
click at [611, 592] on div "Rust Remover Spray" at bounding box center [637, 590] width 117 height 16
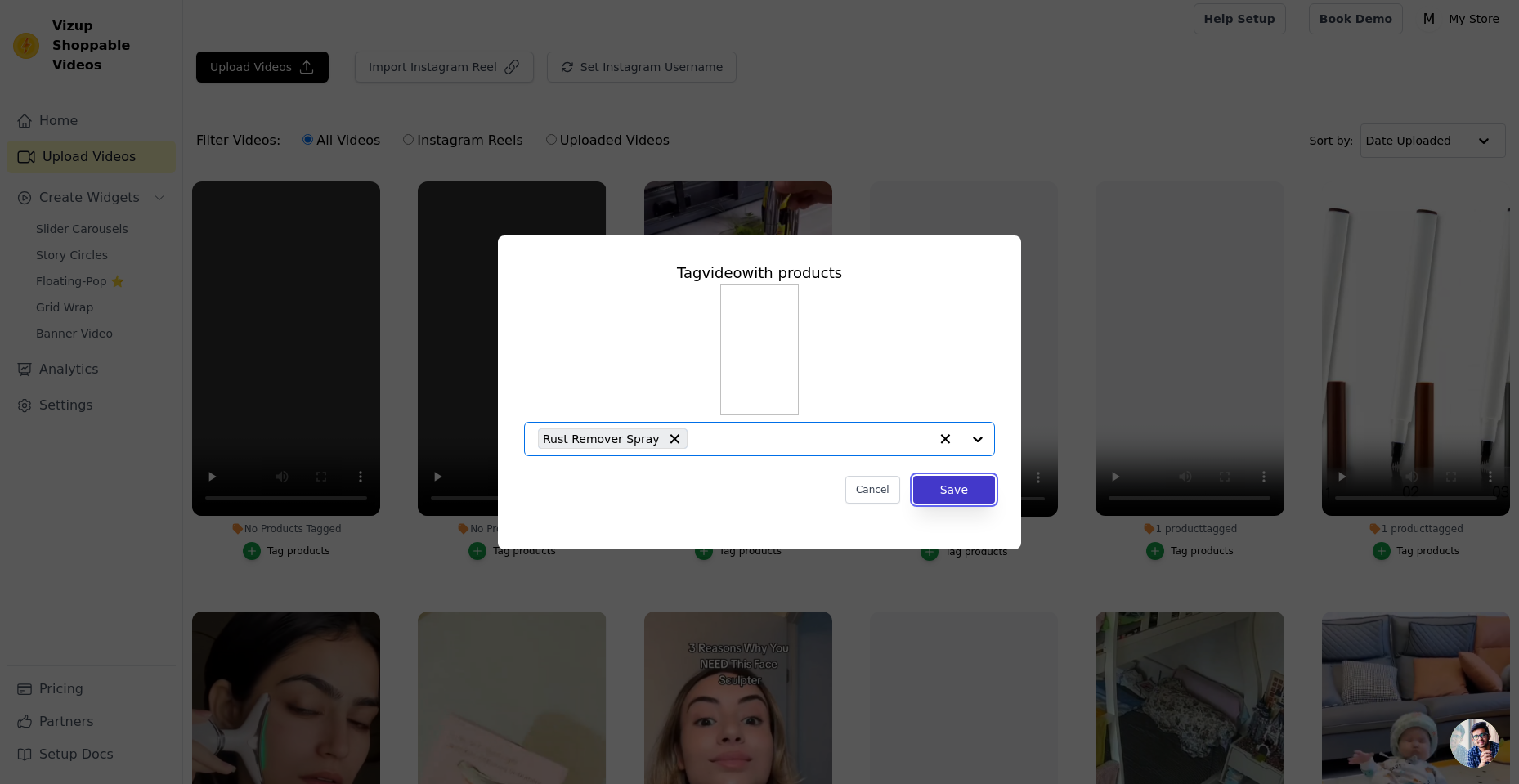
click at [935, 497] on button "Save" at bounding box center [954, 489] width 82 height 28
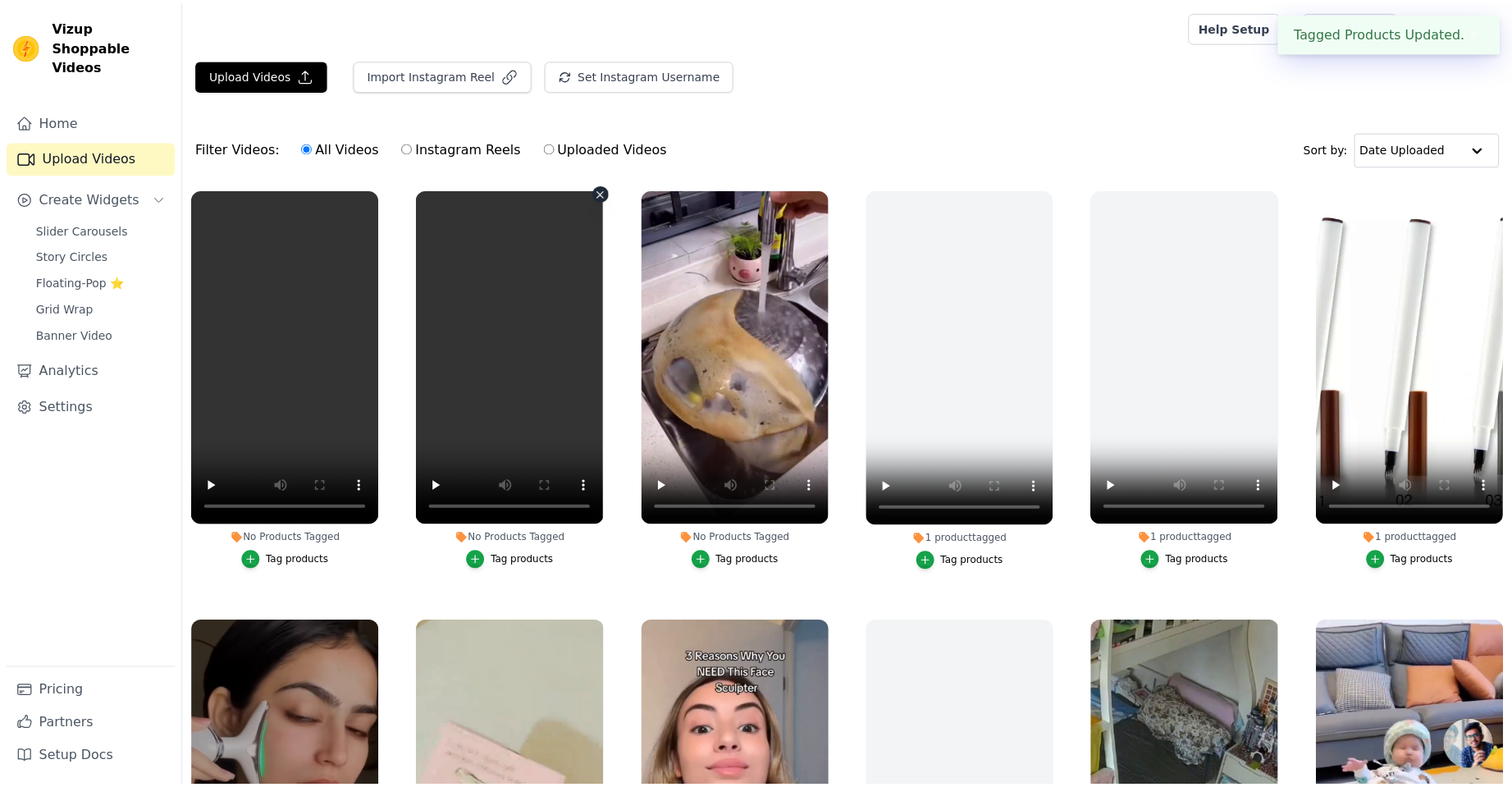
scroll to position [8, 0]
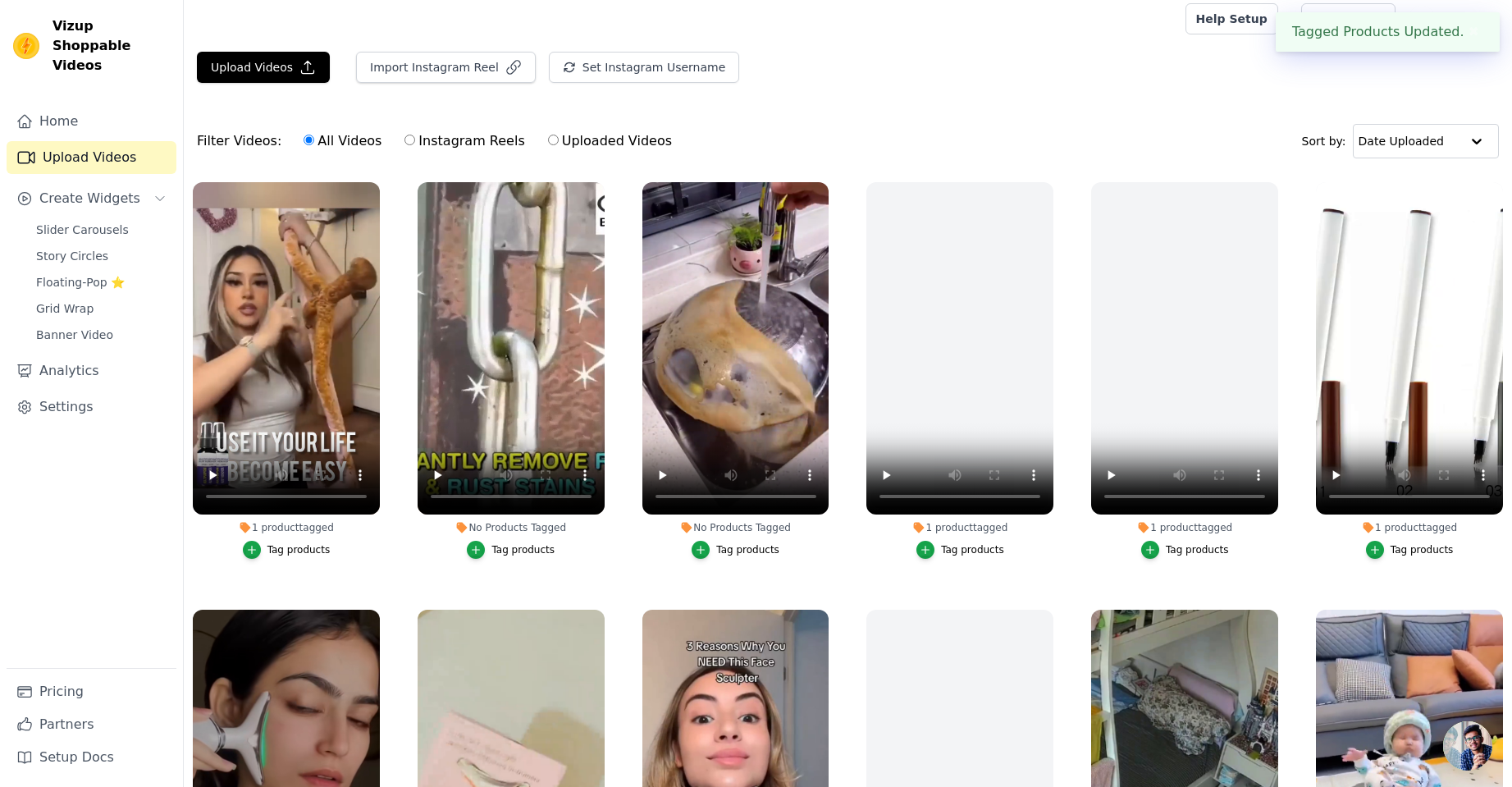
click at [520, 551] on div "Tag products" at bounding box center [523, 549] width 63 height 13
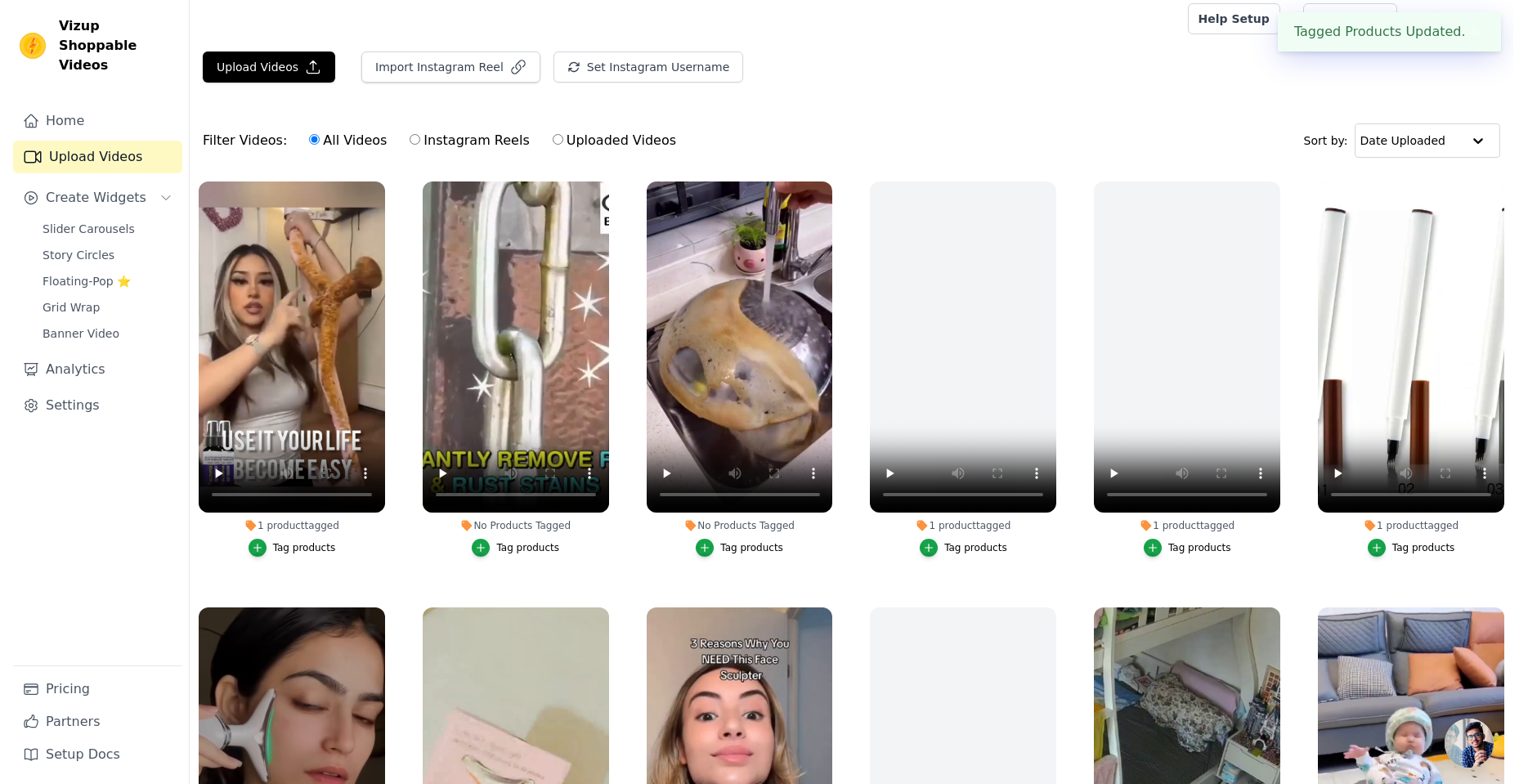
scroll to position [0, 0]
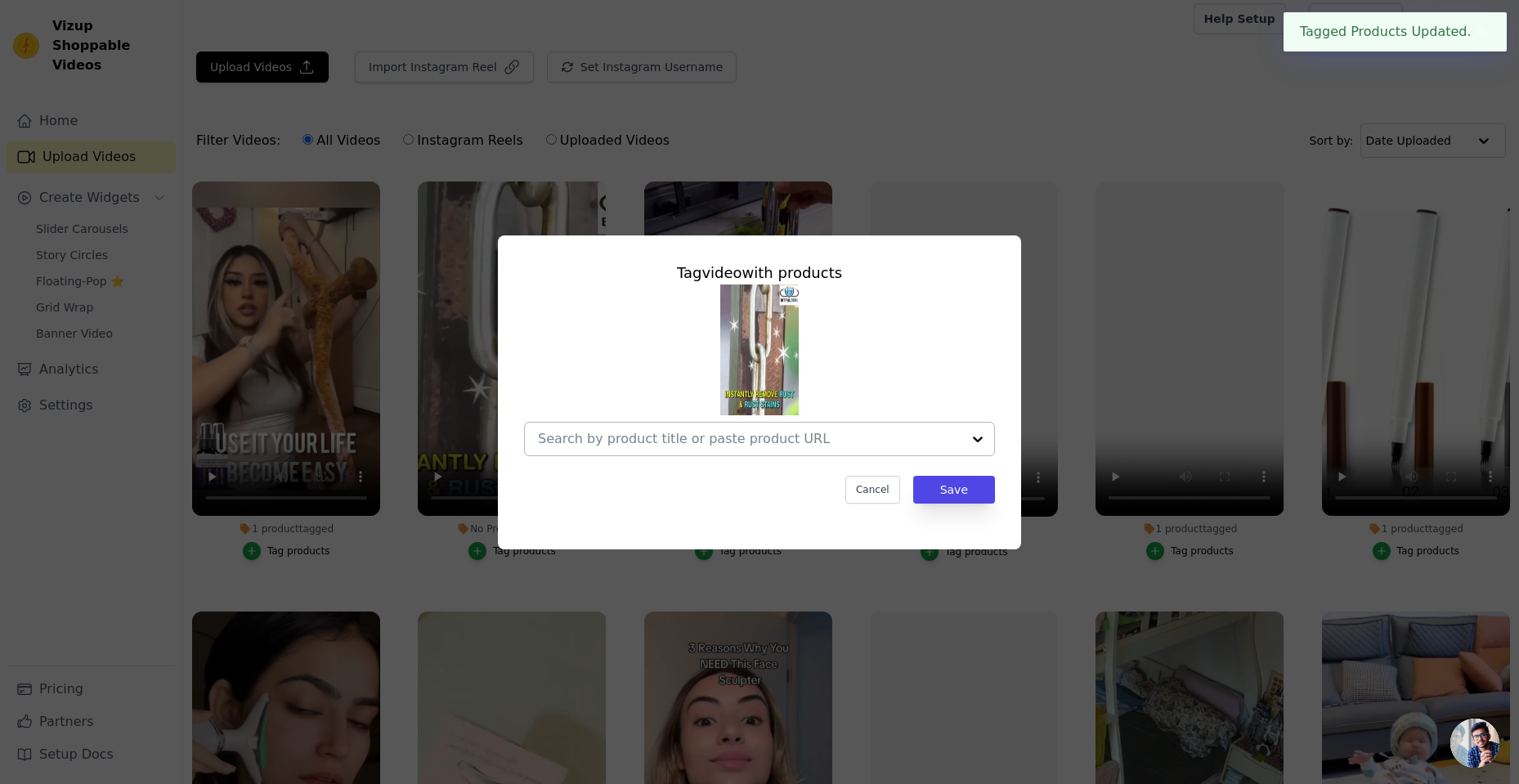
click at [976, 440] on div at bounding box center [977, 439] width 32 height 32
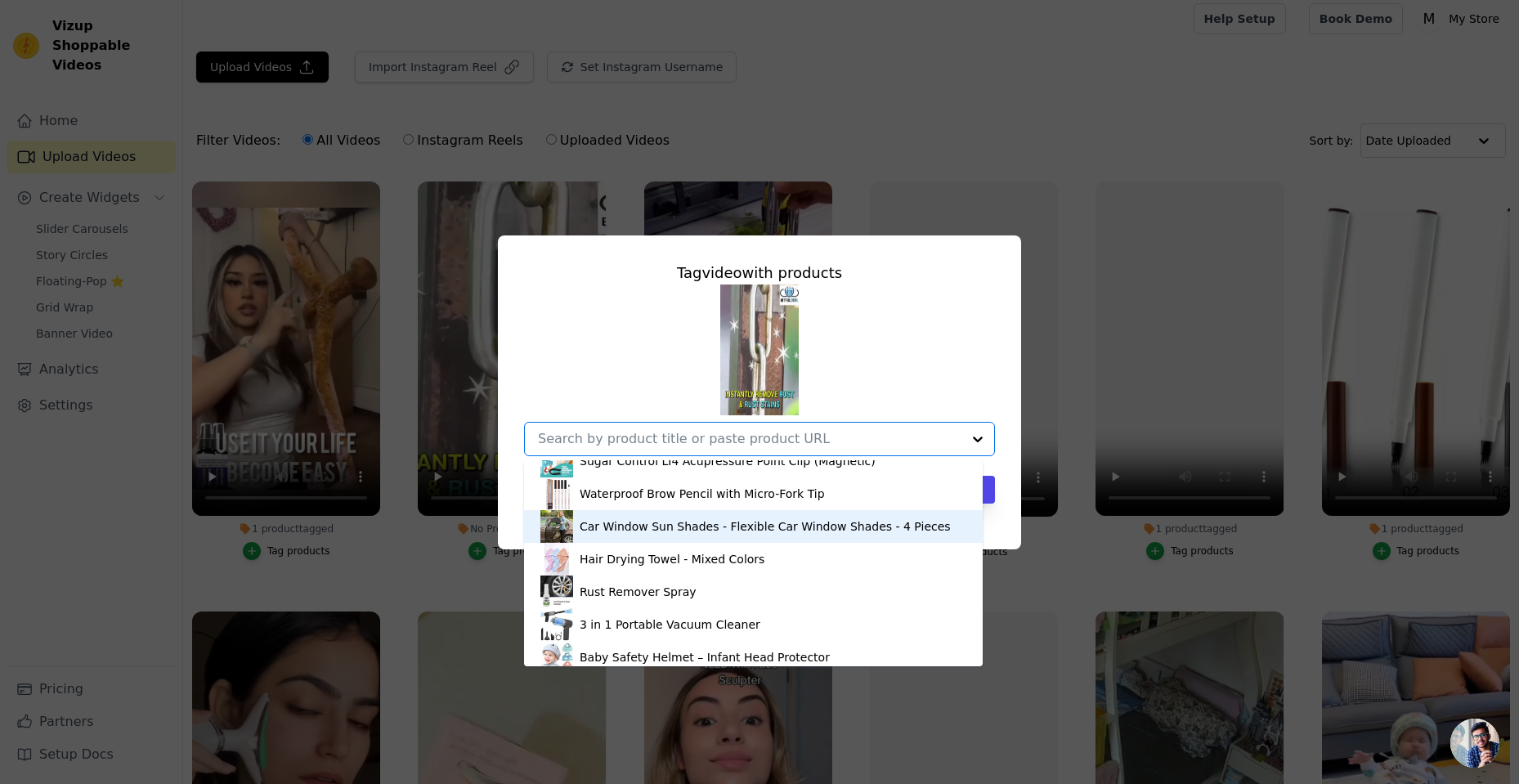
scroll to position [82, 0]
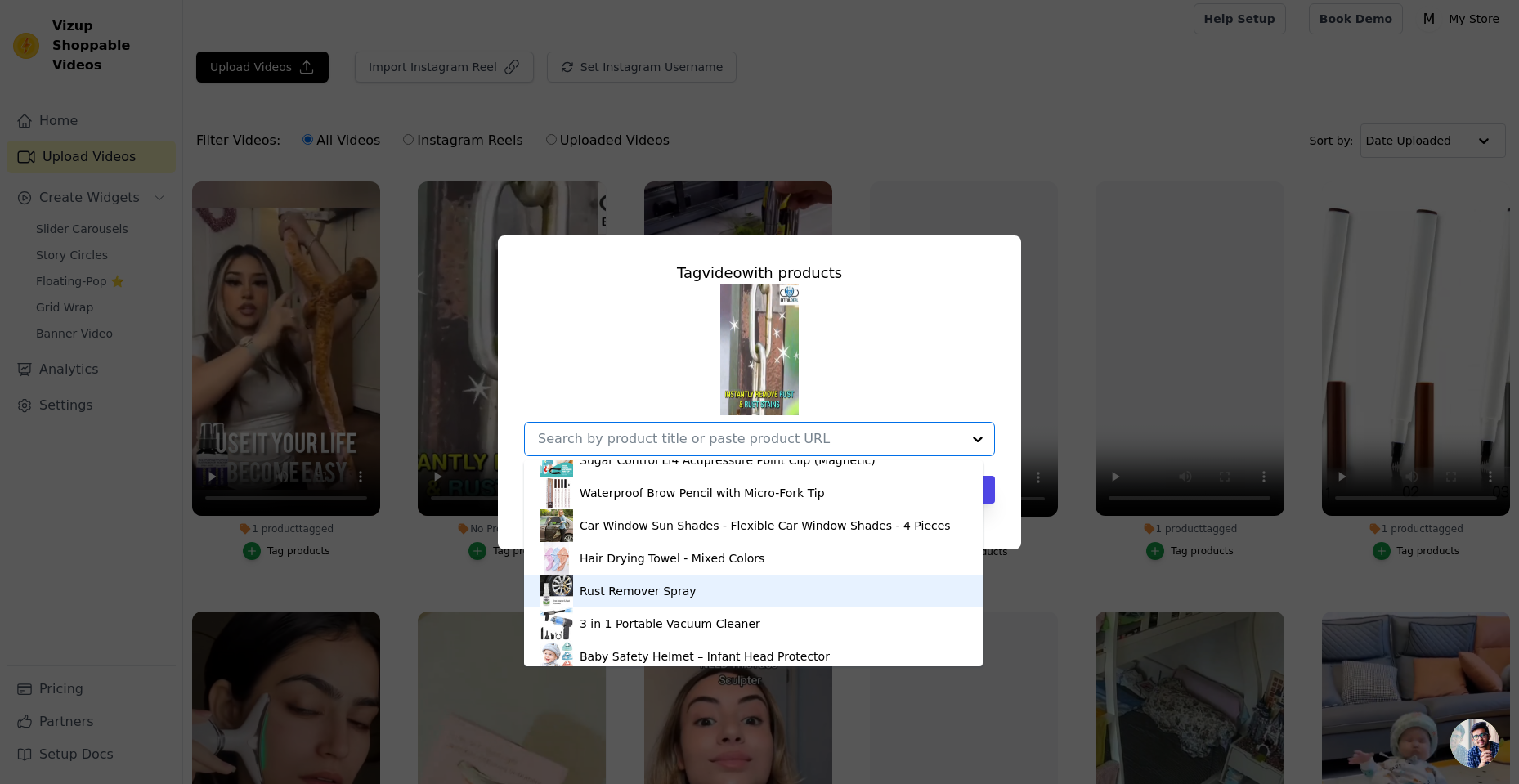
click at [614, 589] on div "Rust Remover Spray" at bounding box center [637, 590] width 117 height 16
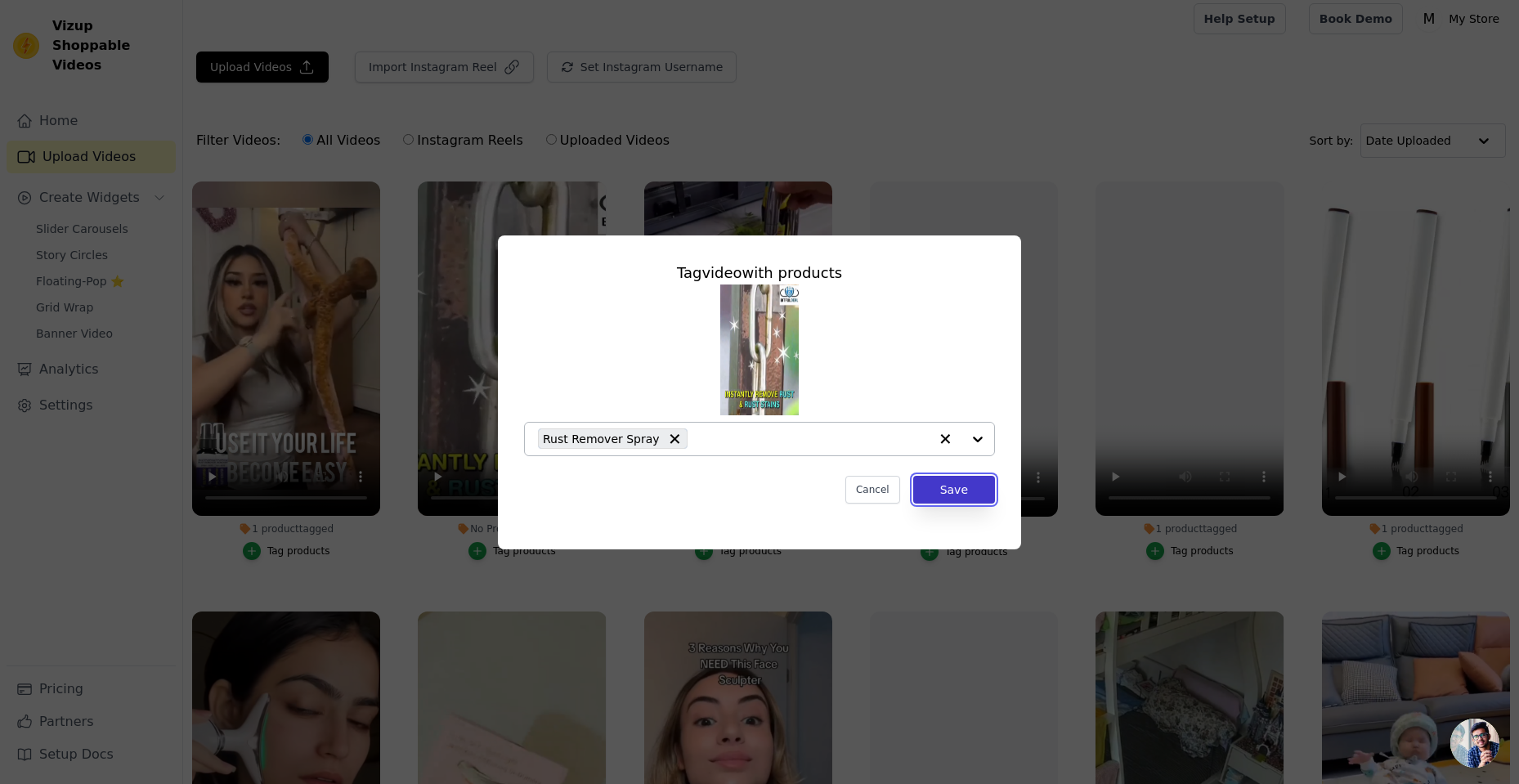
click at [973, 493] on button "Save" at bounding box center [954, 489] width 82 height 28
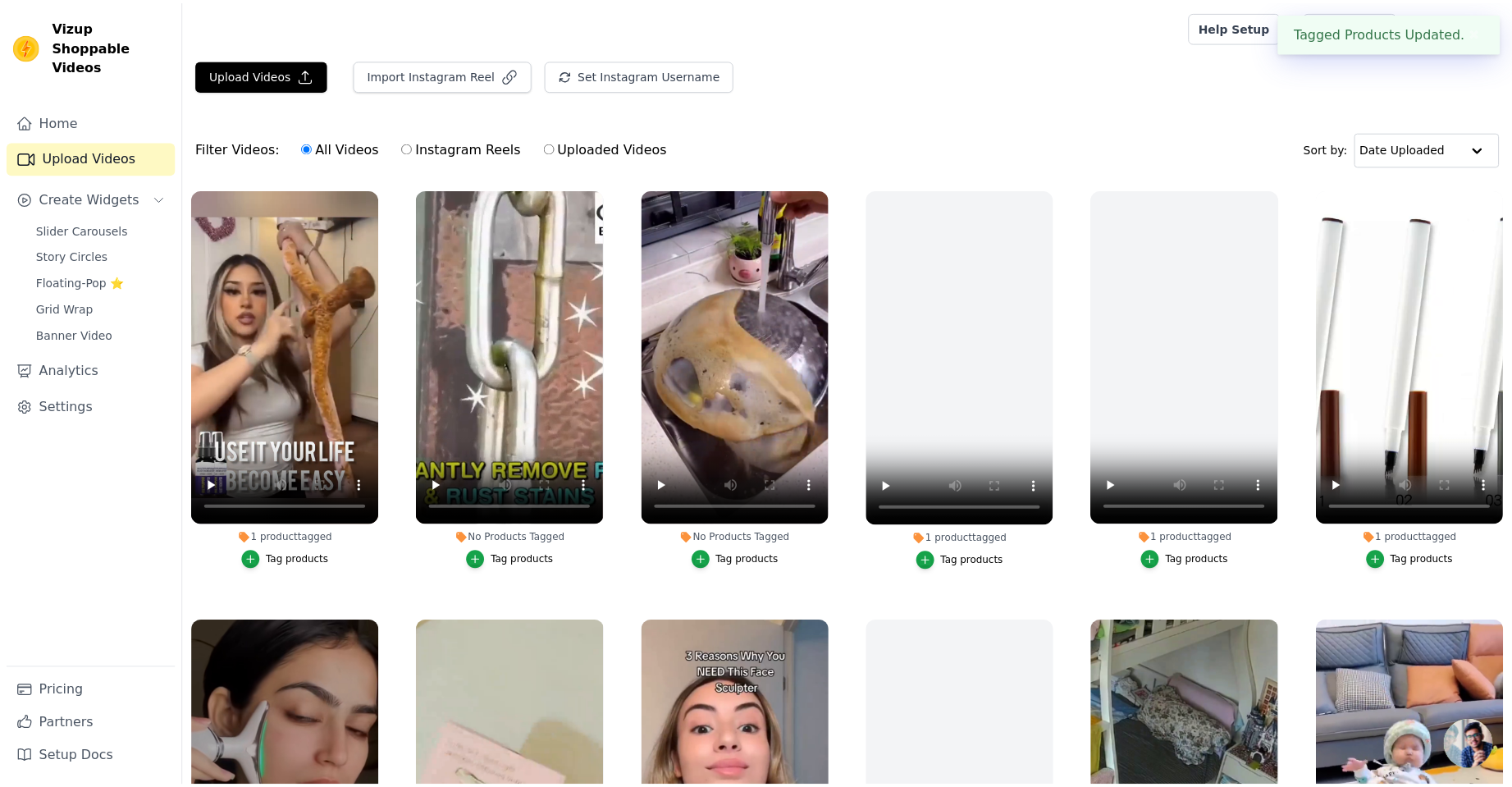
scroll to position [8, 0]
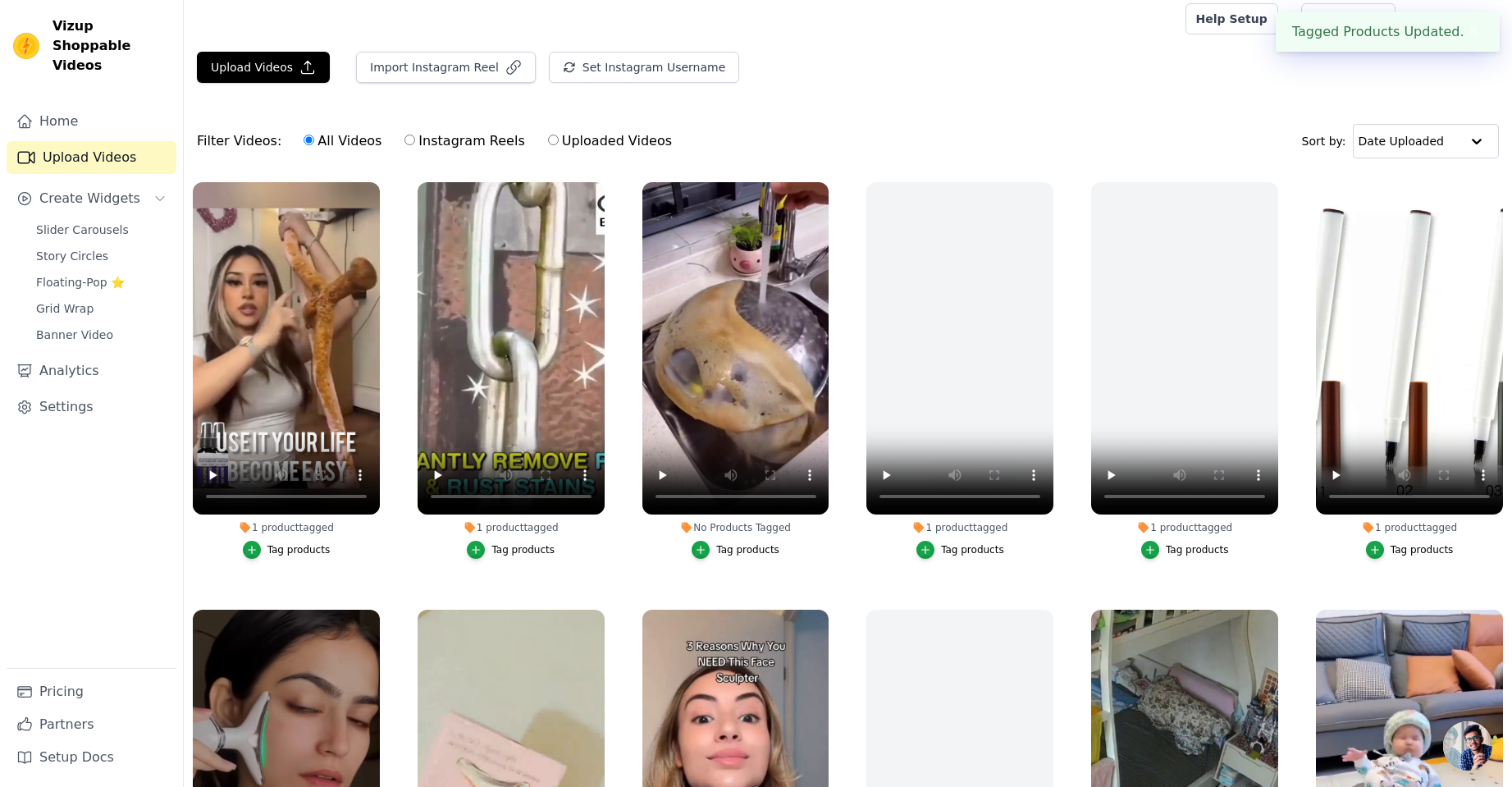
click at [753, 546] on div "Tag products" at bounding box center [747, 549] width 63 height 13
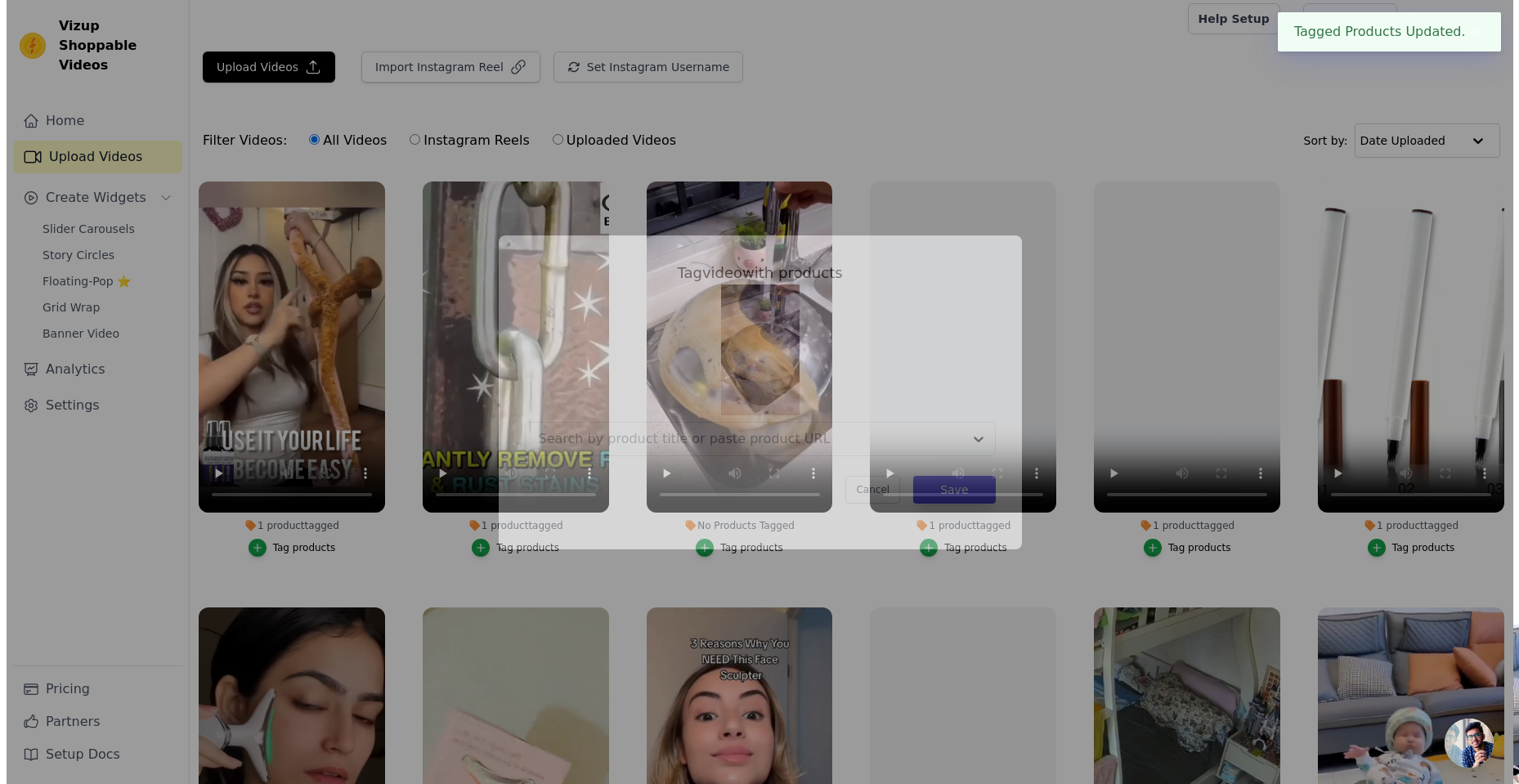
scroll to position [0, 0]
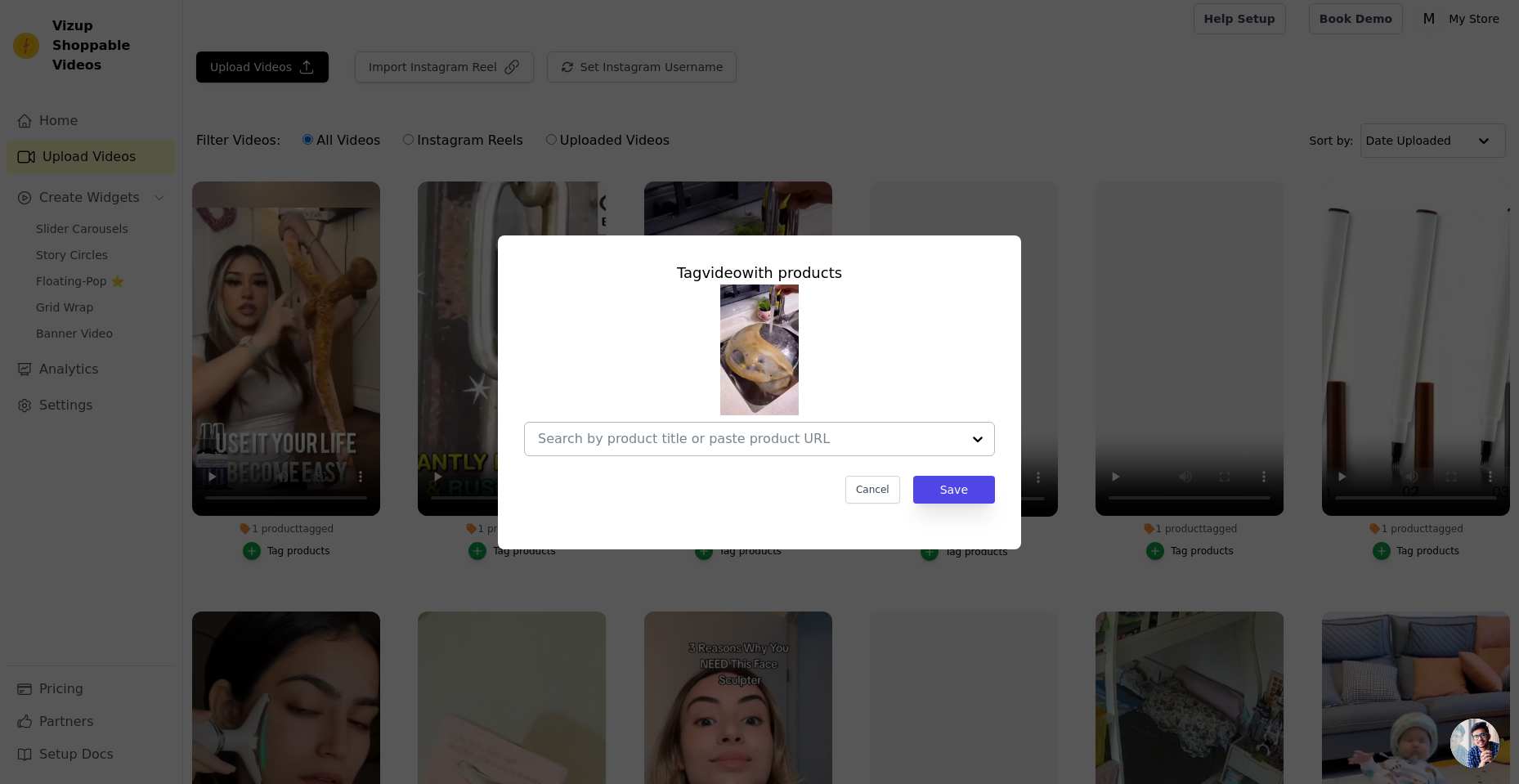
click at [835, 435] on input "No Products Tagged Tag video with products Cancel Save Tag products" at bounding box center [749, 439] width 424 height 15
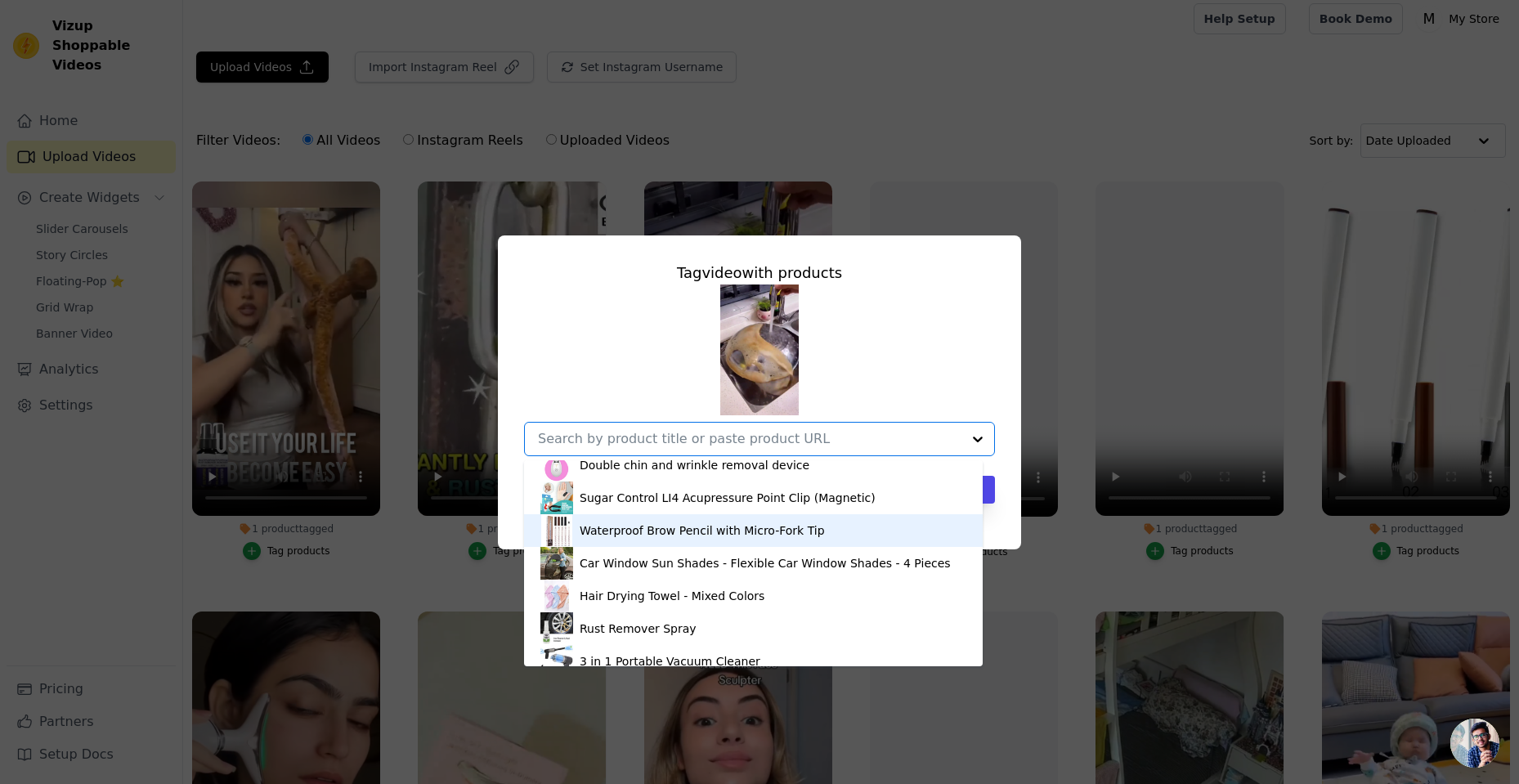
scroll to position [88, 0]
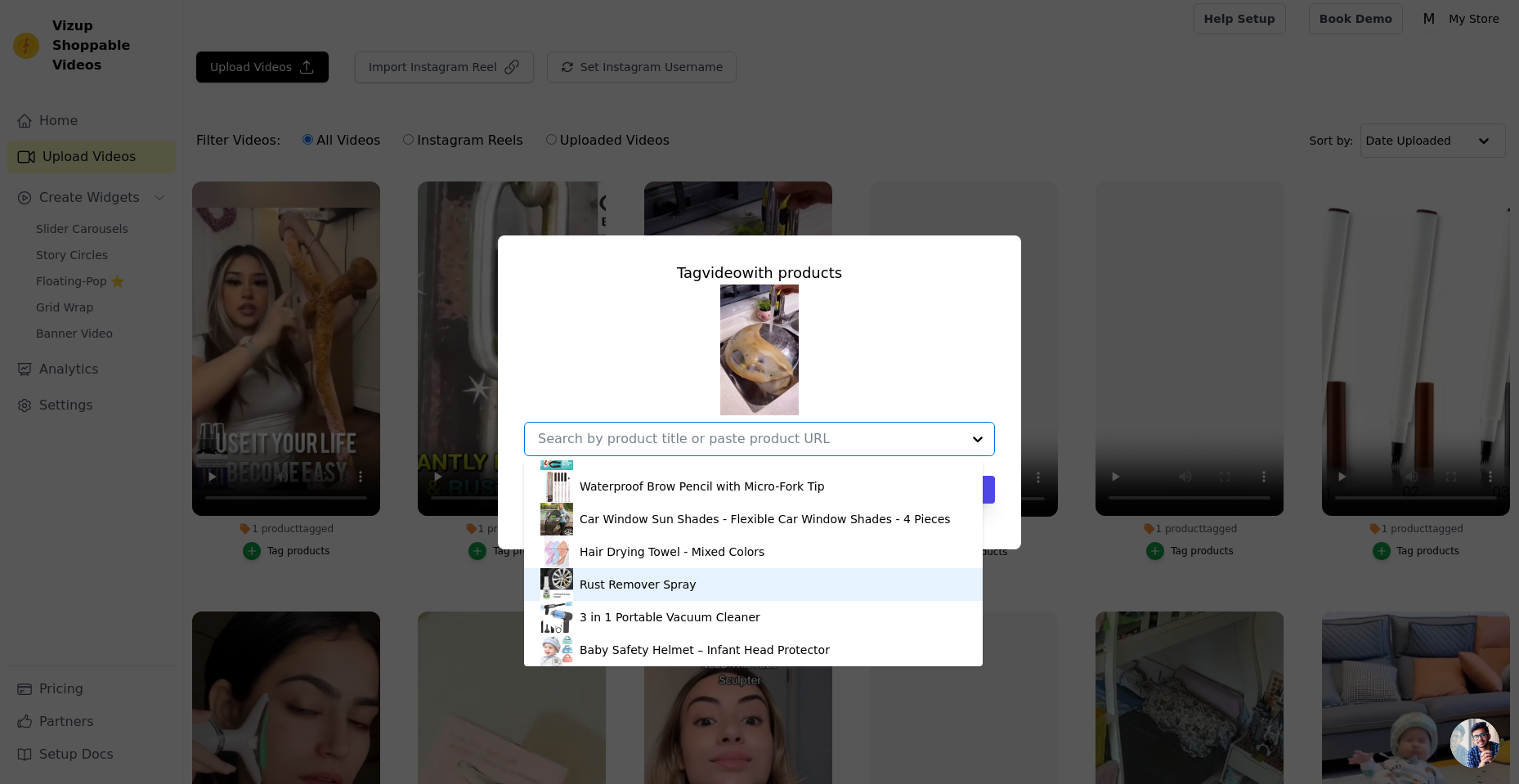
click at [617, 579] on div "Rust Remover Spray" at bounding box center [637, 584] width 117 height 16
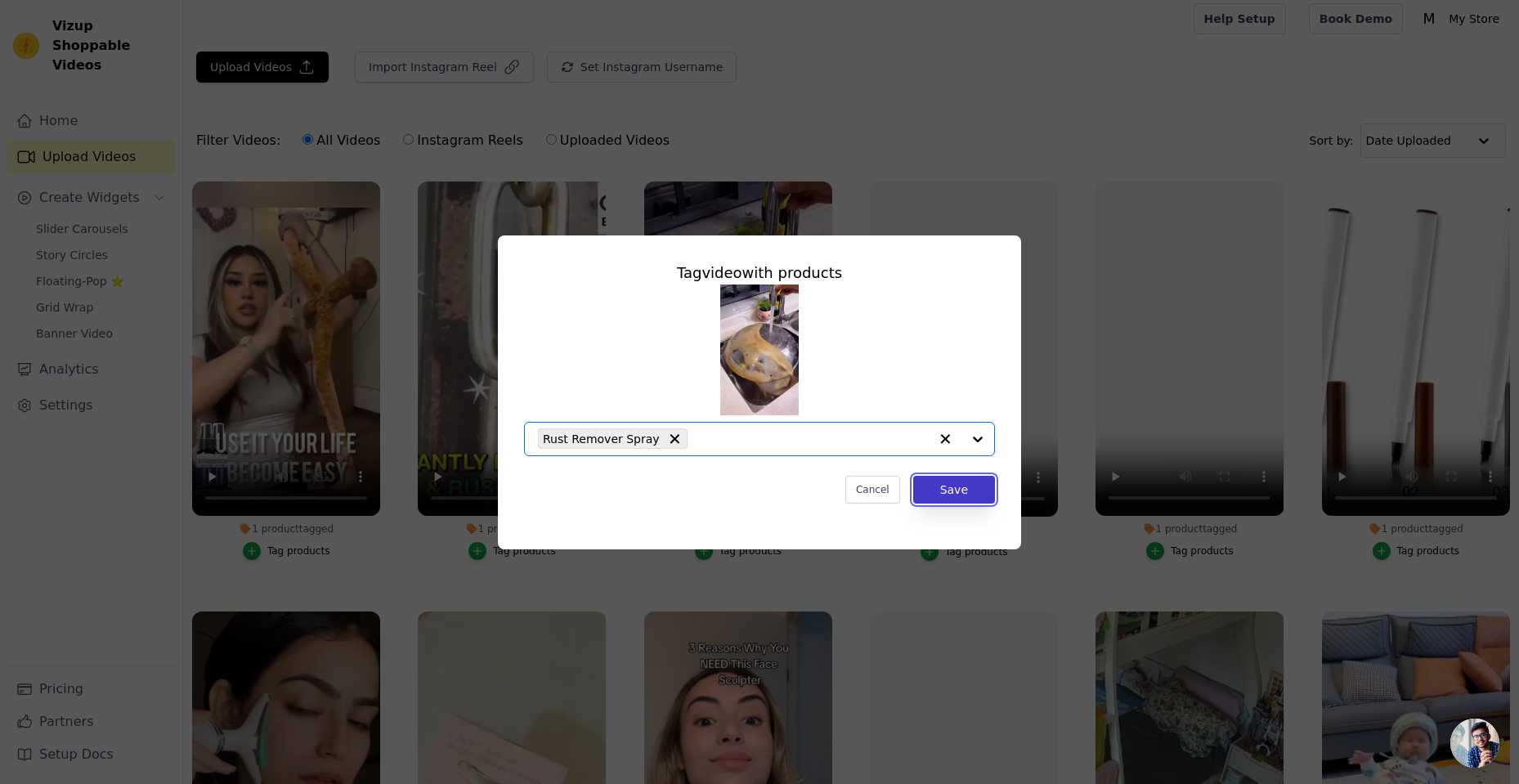
click at [974, 480] on button "Save" at bounding box center [954, 489] width 82 height 28
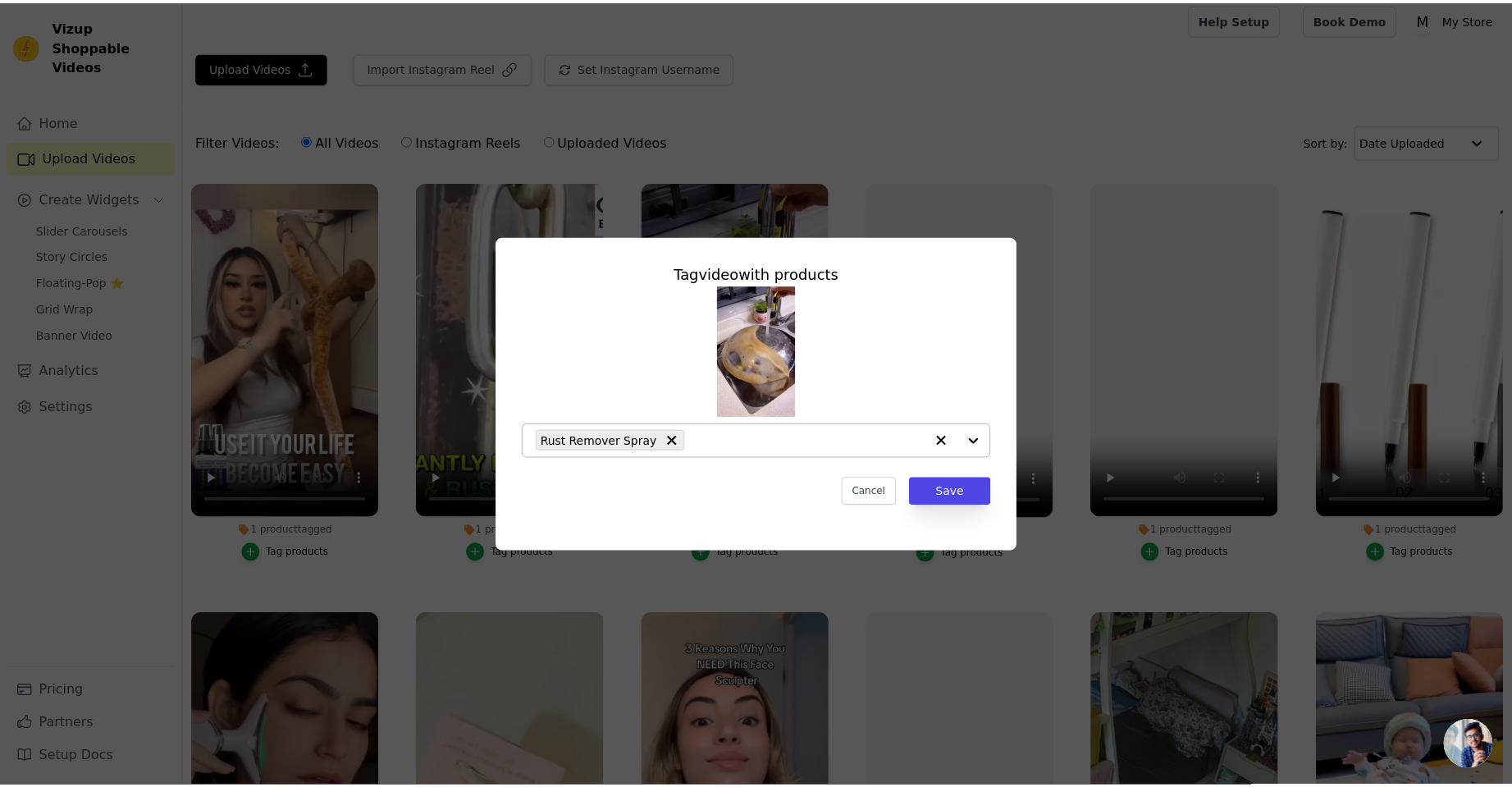
scroll to position [8, 0]
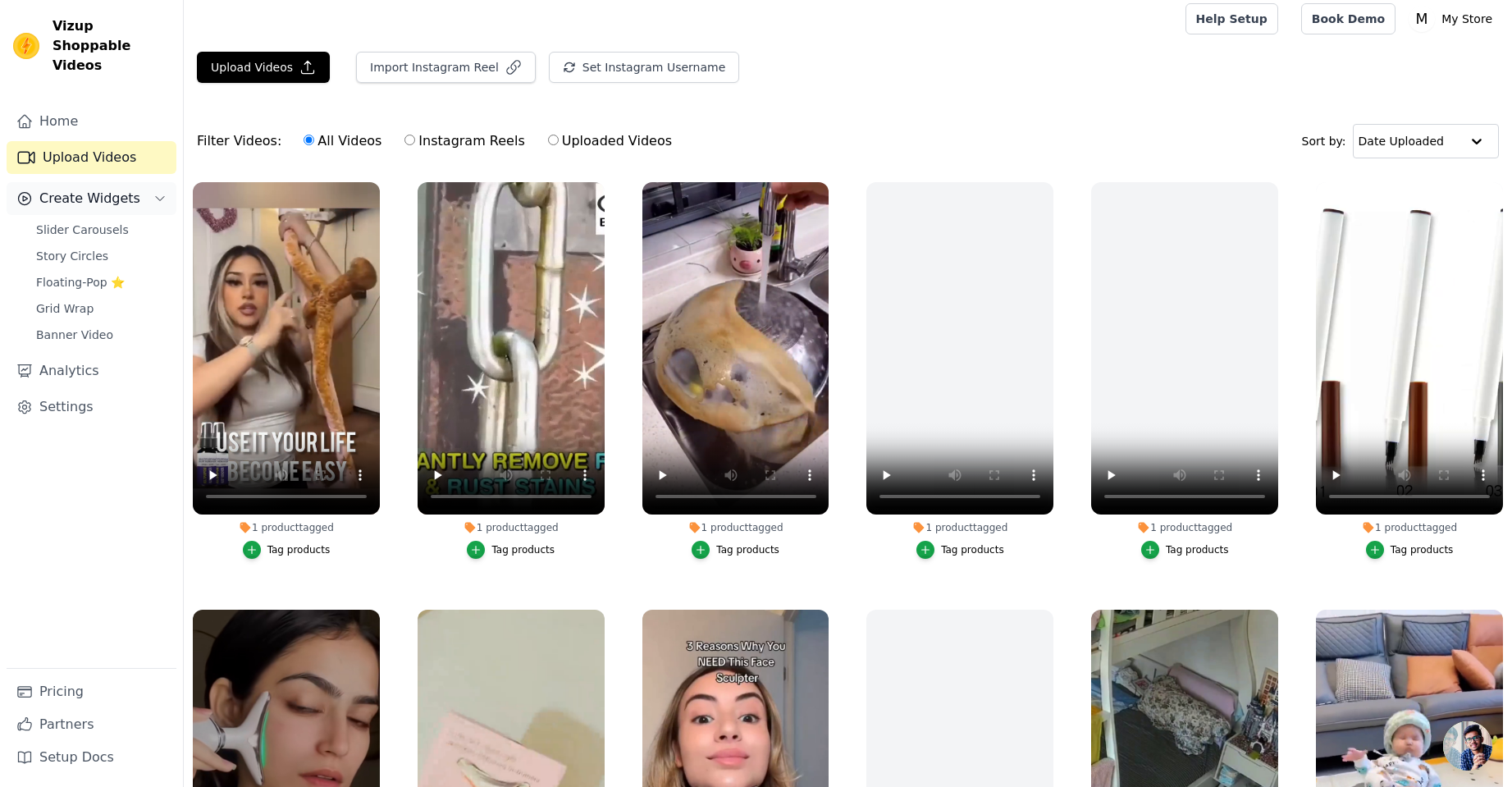
click at [136, 182] on button "Create Widgets" at bounding box center [91, 198] width 170 height 32
click at [160, 192] on icon "Sidebar" at bounding box center [160, 198] width 13 height 13
click at [123, 219] on link "Slider Carousels" at bounding box center [102, 230] width 150 height 23
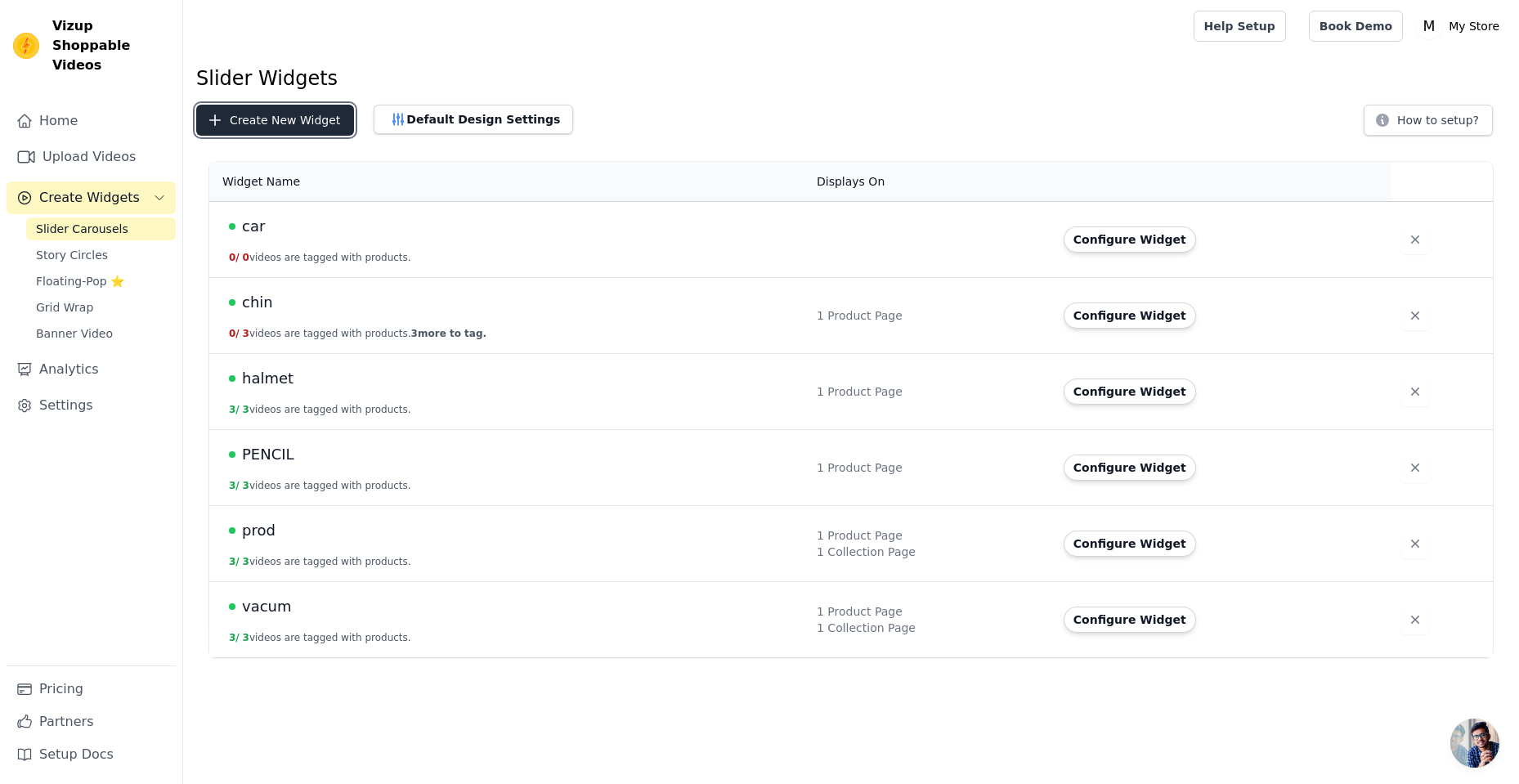
click at [308, 122] on button "Create New Widget" at bounding box center [276, 120] width 158 height 31
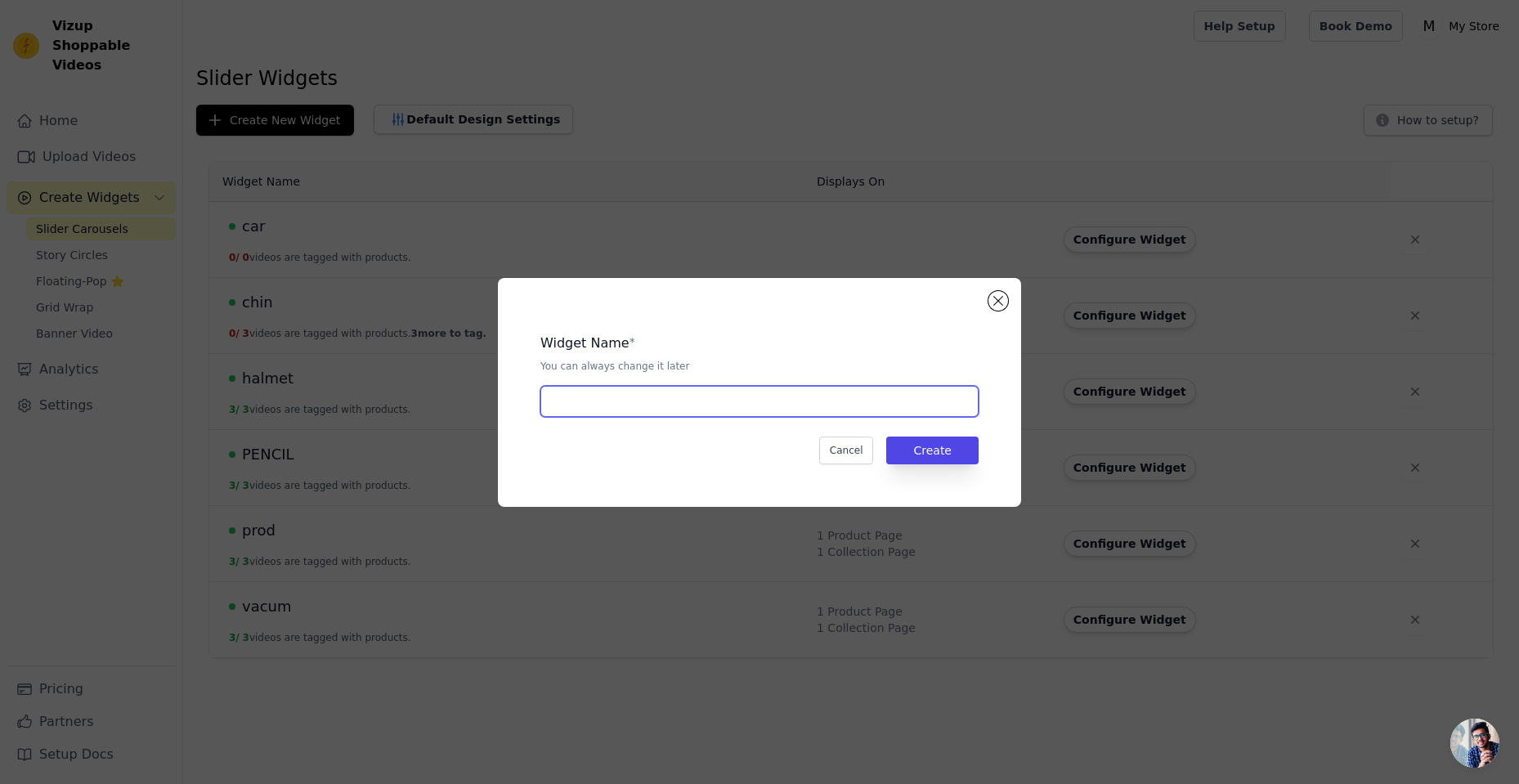
click at [611, 401] on input "text" at bounding box center [759, 401] width 438 height 31
type input "SPRAY"
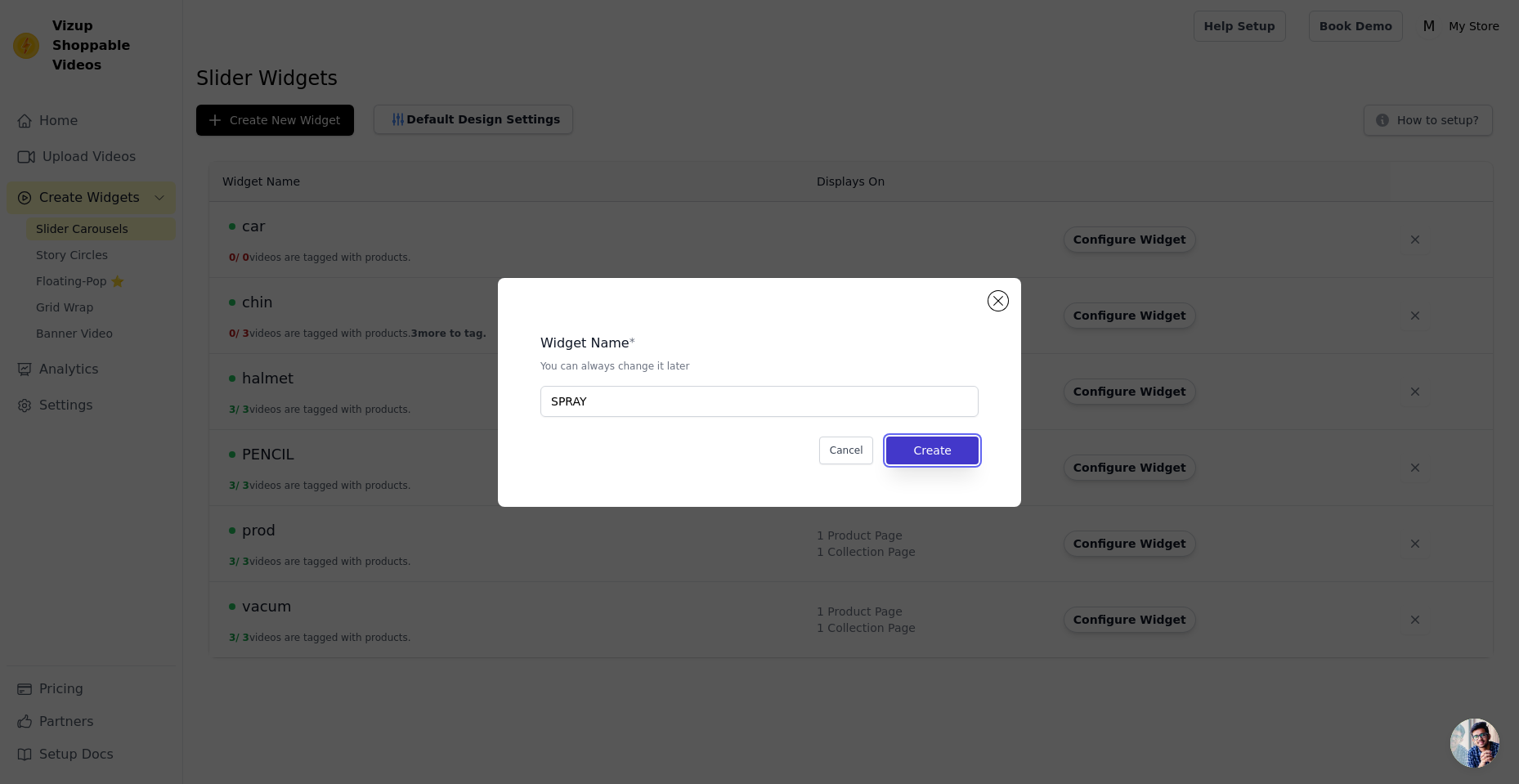
click at [938, 453] on button "Create" at bounding box center [932, 450] width 93 height 28
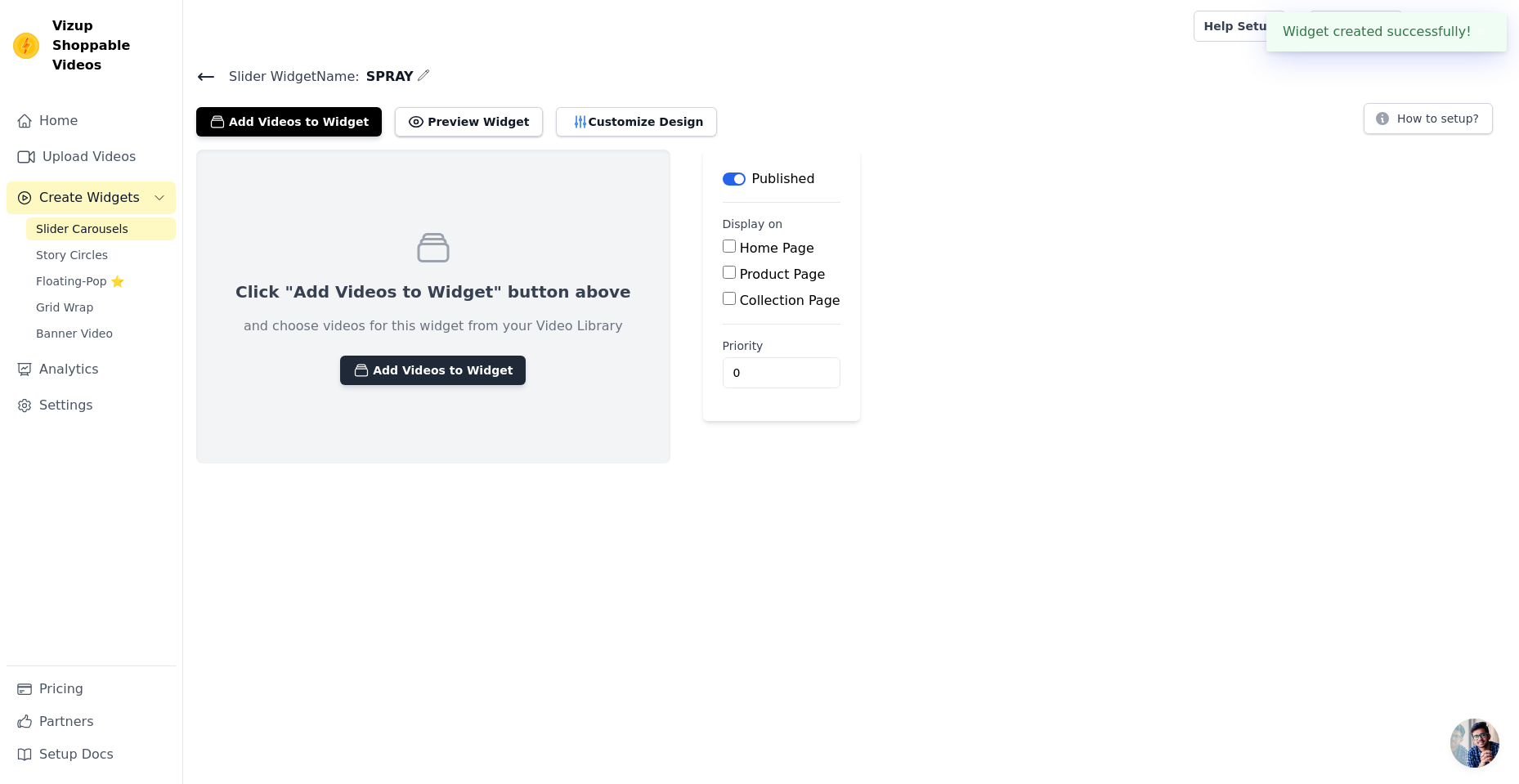
click at [423, 363] on button "Add Videos to Widget" at bounding box center [433, 370] width 185 height 30
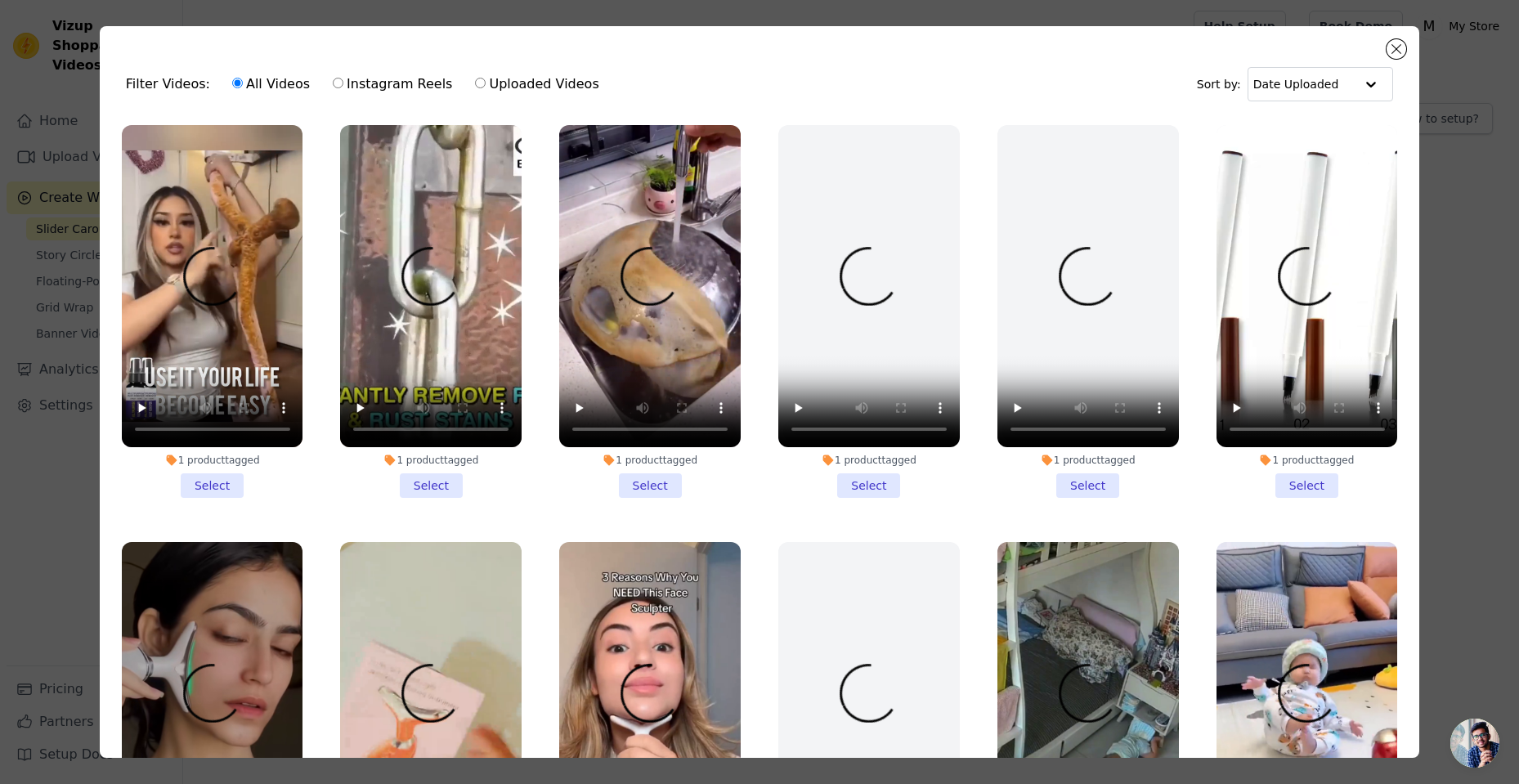
click at [226, 480] on li "1 product tagged Select" at bounding box center [212, 311] width 181 height 372
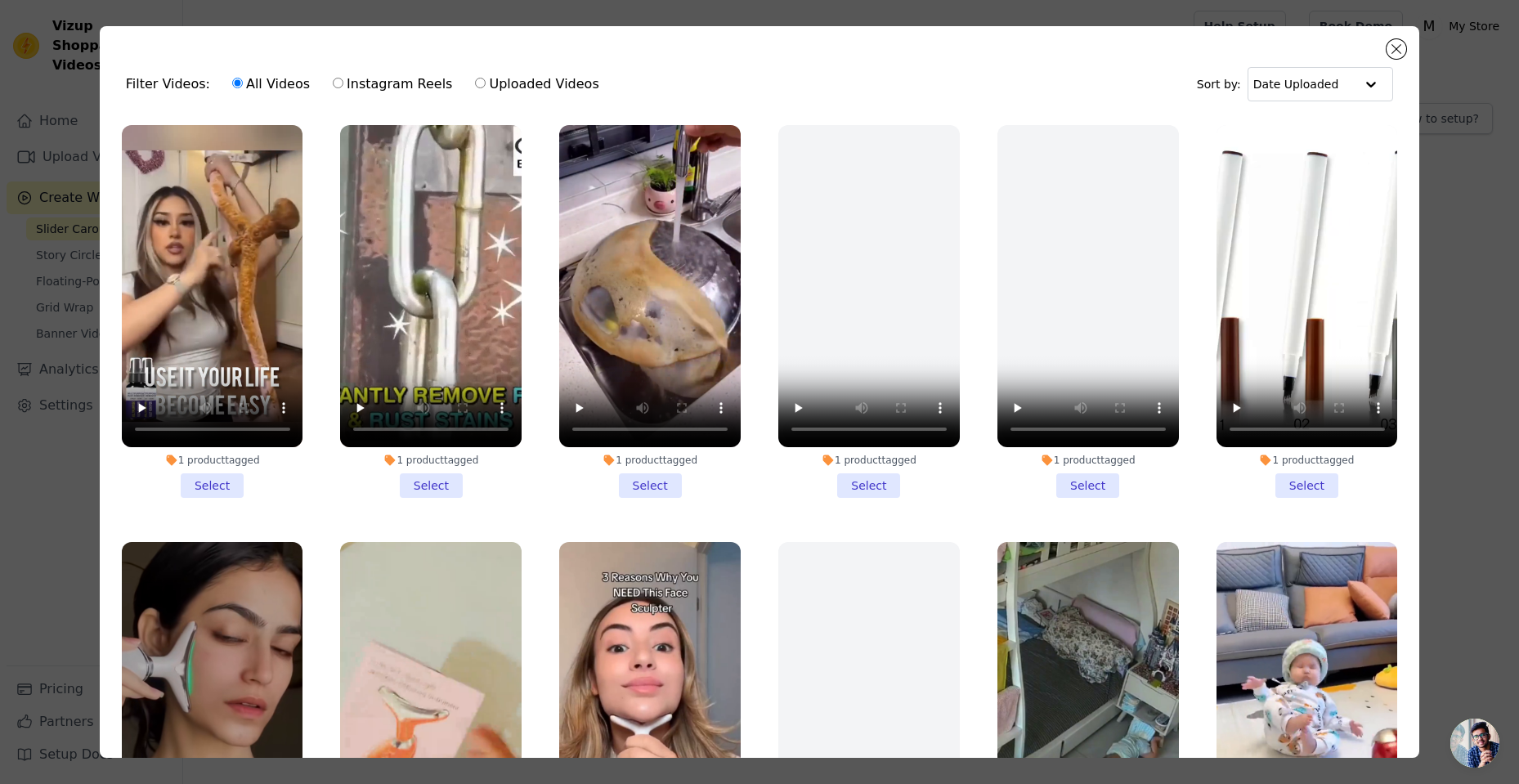
click at [0, 0] on input "1 product tagged Select" at bounding box center [0, 0] width 0 height 0
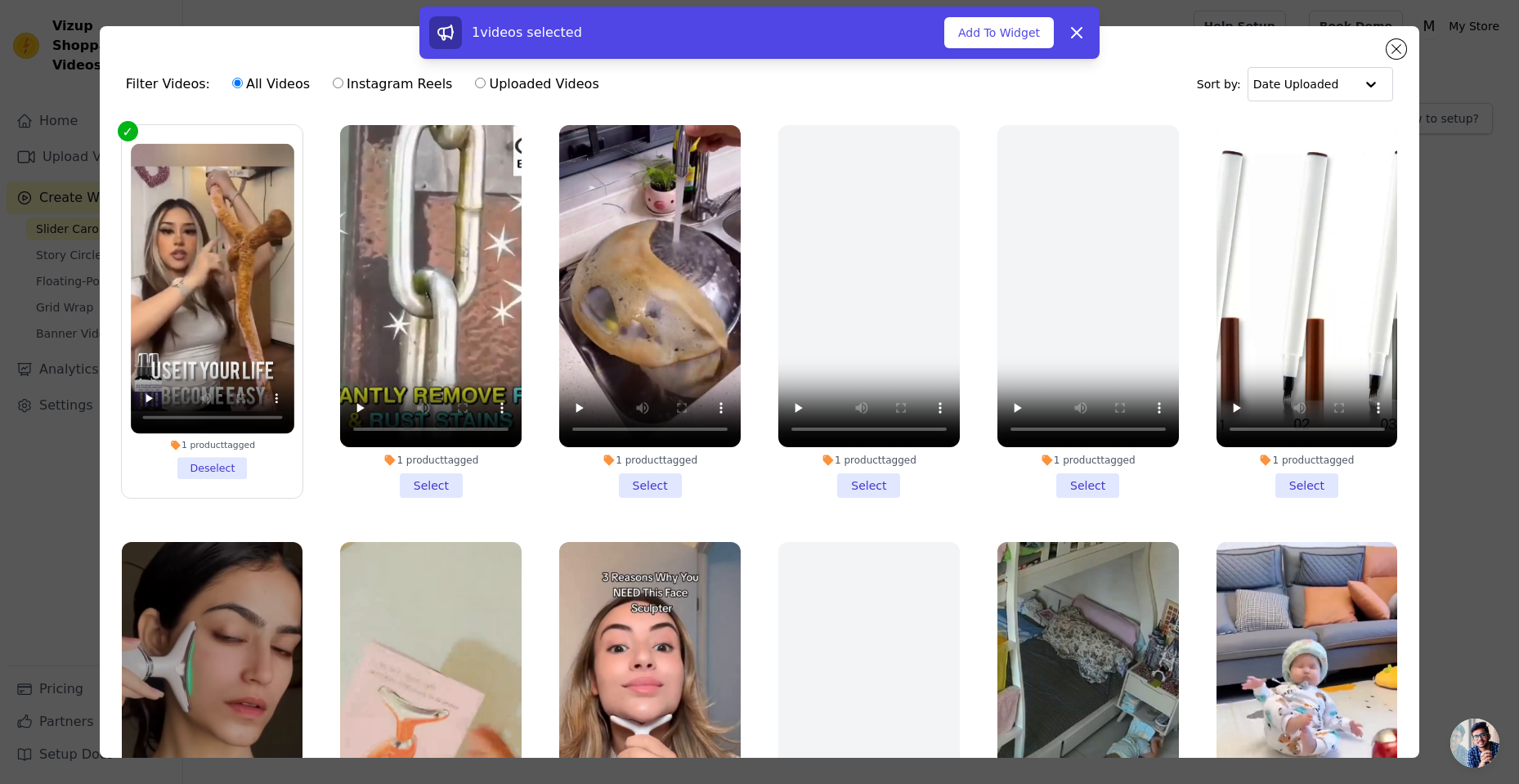
click at [439, 476] on li "1 product tagged Select" at bounding box center [430, 311] width 181 height 372
click at [0, 0] on input "1 product tagged Select" at bounding box center [0, 0] width 0 height 0
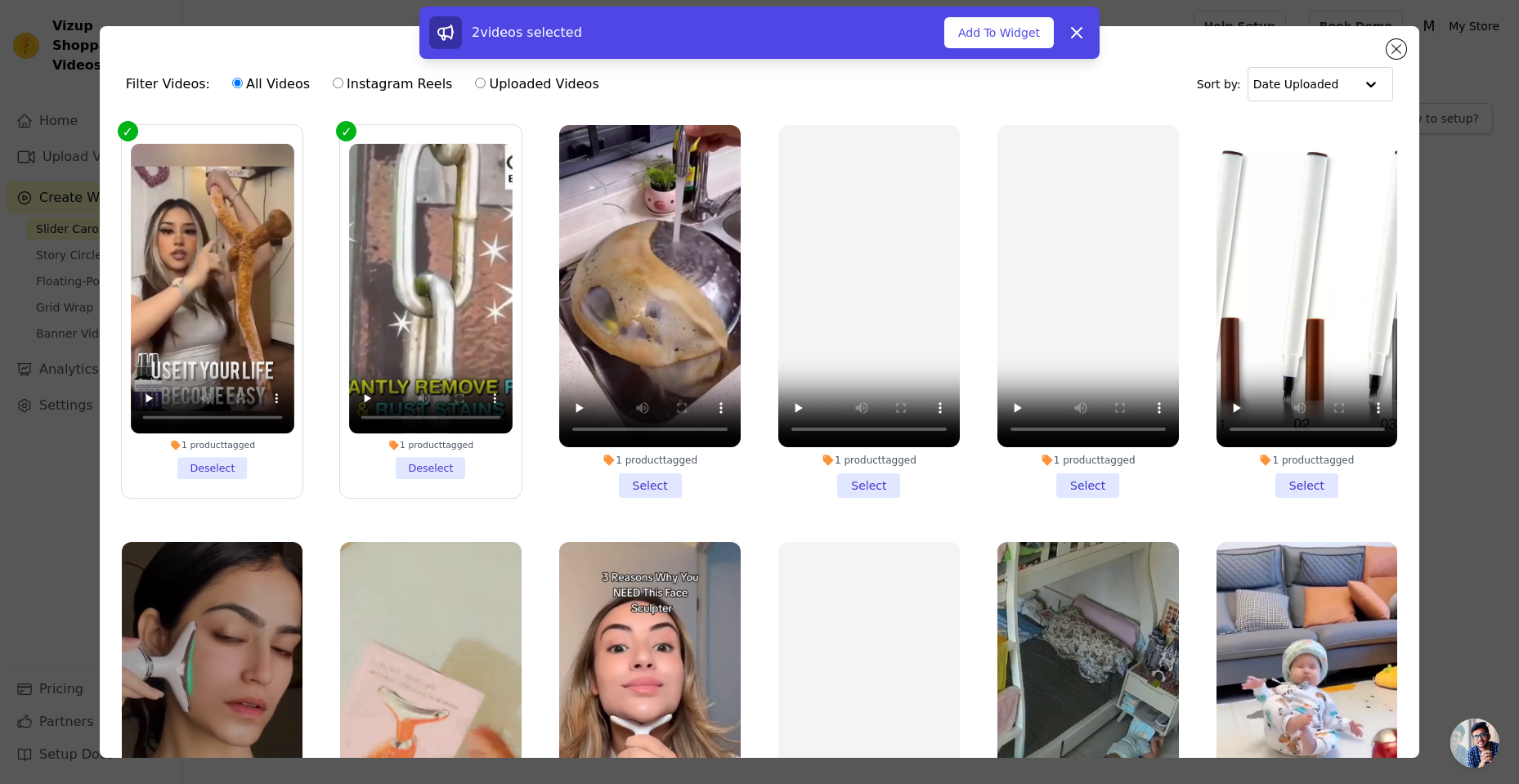
click at [647, 476] on li "1 product tagged Select" at bounding box center [649, 311] width 181 height 372
click at [0, 0] on input "1 product tagged Select" at bounding box center [0, 0] width 0 height 0
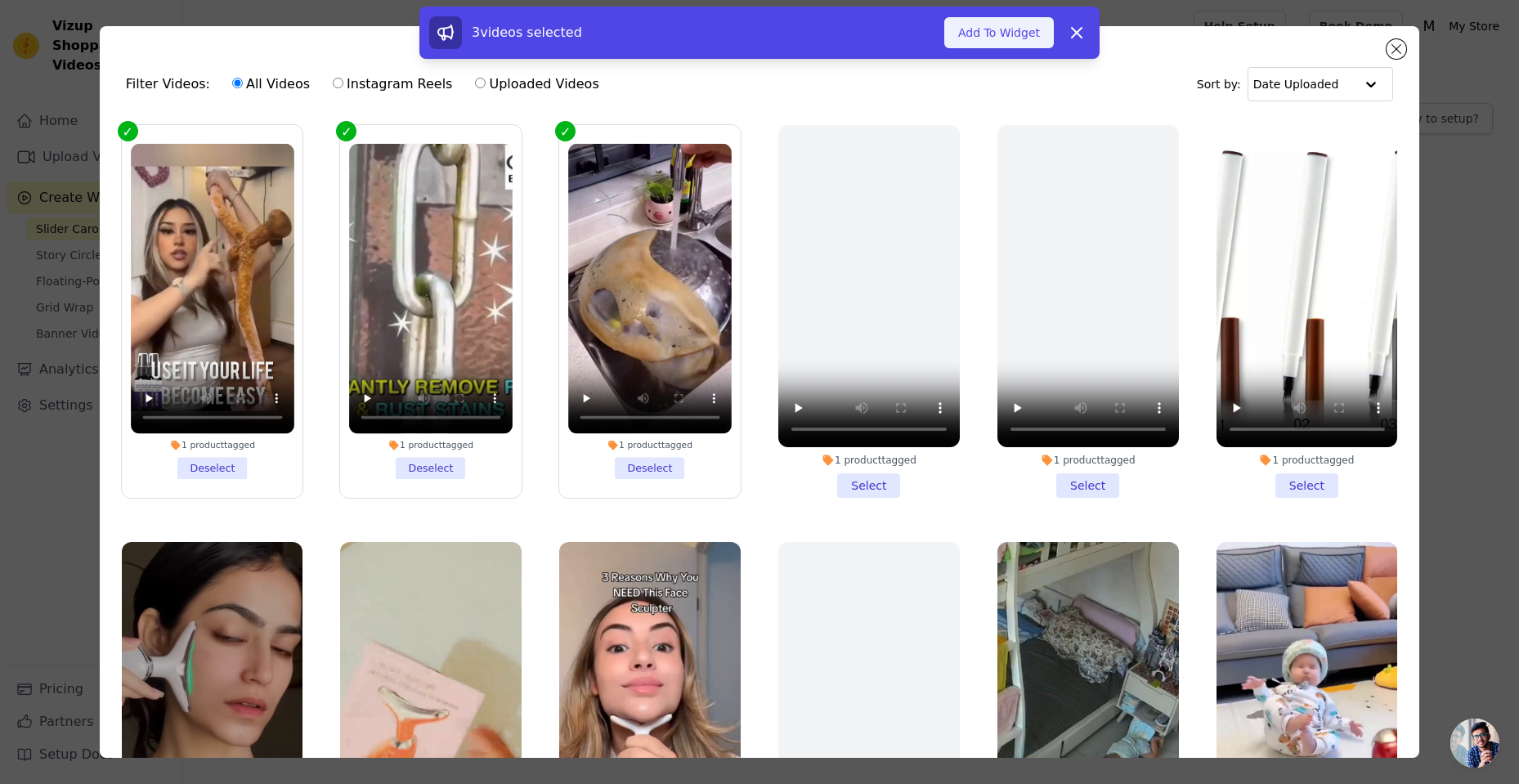
click at [991, 38] on button "Add To Widget" at bounding box center [998, 32] width 110 height 31
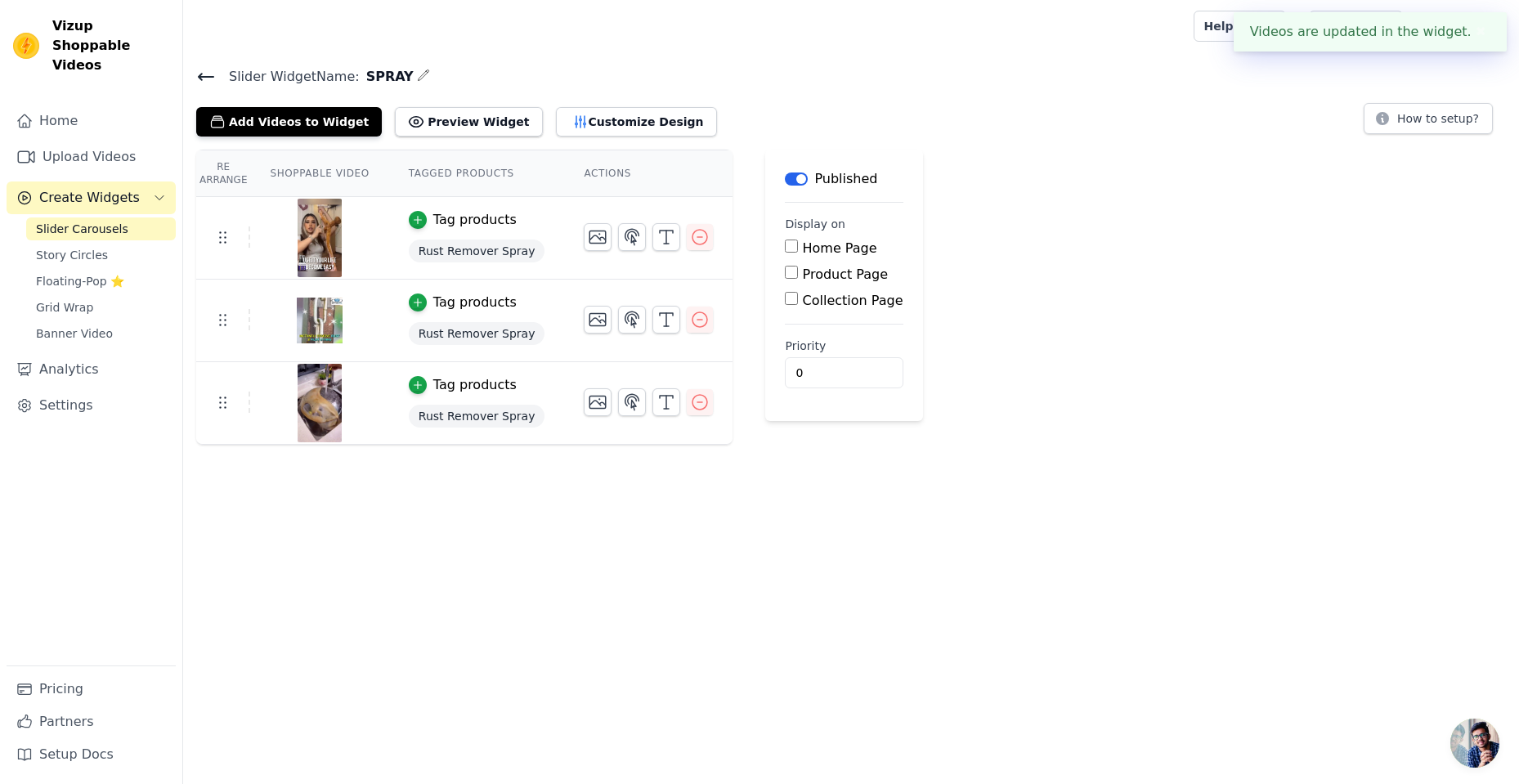
click at [807, 268] on label "Product Page" at bounding box center [845, 274] width 86 height 15
click at [798, 268] on input "Product Page" at bounding box center [791, 271] width 13 height 13
checkbox input "true"
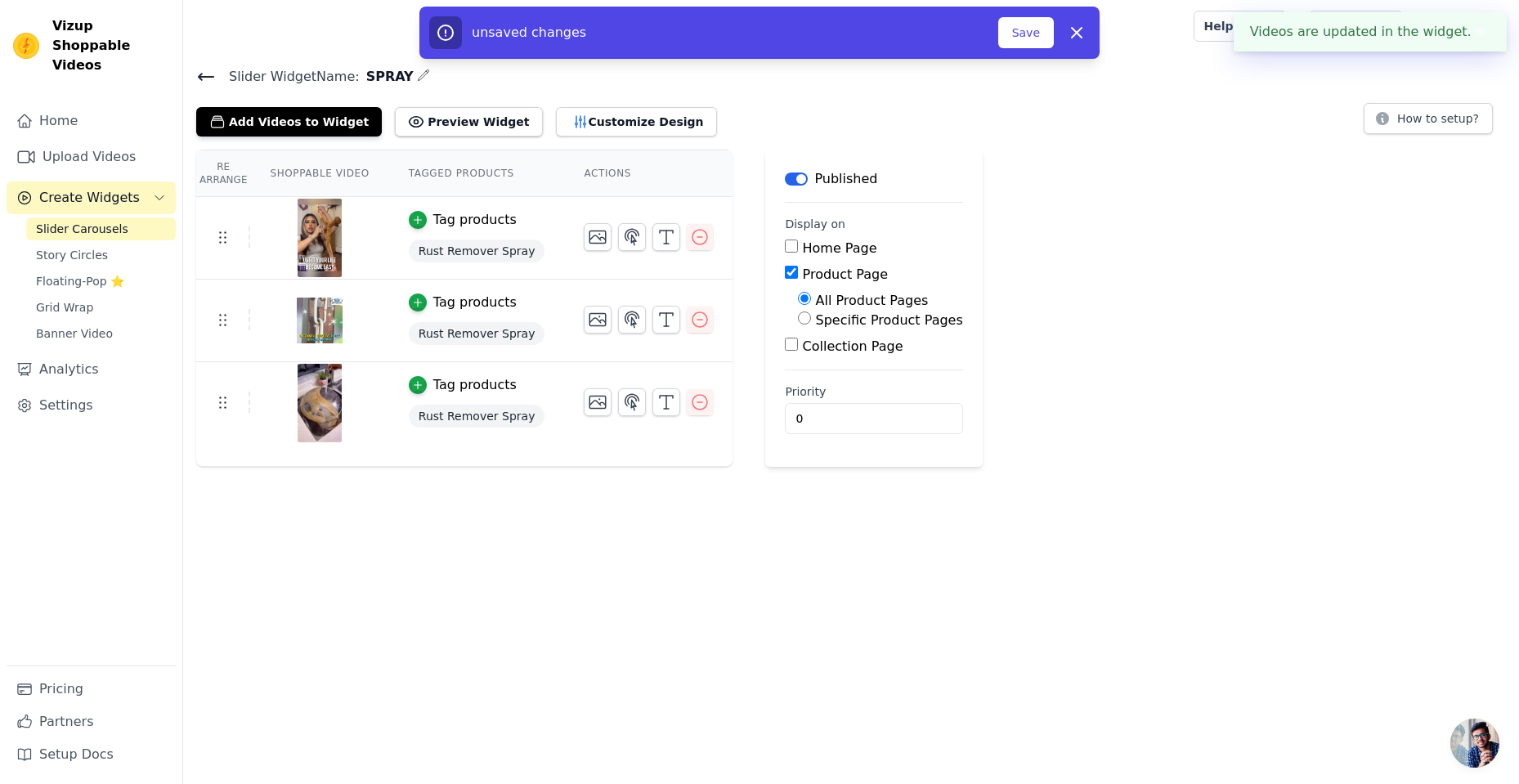
click at [816, 314] on label "Specific Product Pages" at bounding box center [889, 320] width 147 height 15
click at [798, 314] on input "Specific Product Pages" at bounding box center [804, 317] width 13 height 13
radio input "true"
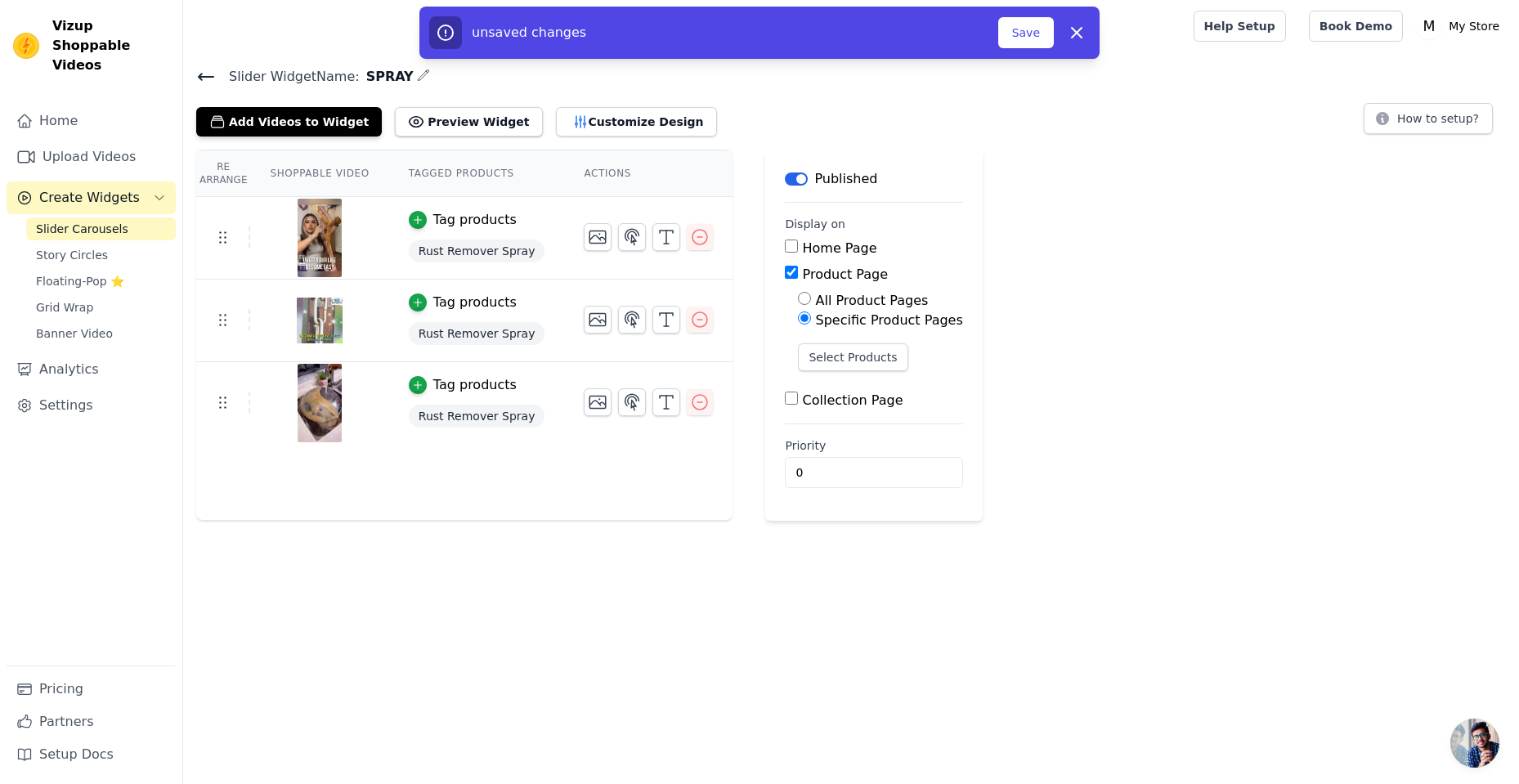
click at [803, 402] on label "Collection Page" at bounding box center [853, 400] width 100 height 15
click at [790, 402] on input "Collection Page" at bounding box center [791, 397] width 13 height 13
checkbox input "true"
click at [816, 445] on label "Specific Collection Pages" at bounding box center [896, 446] width 162 height 15
click at [798, 445] on input "Specific Collection Pages" at bounding box center [804, 443] width 13 height 13
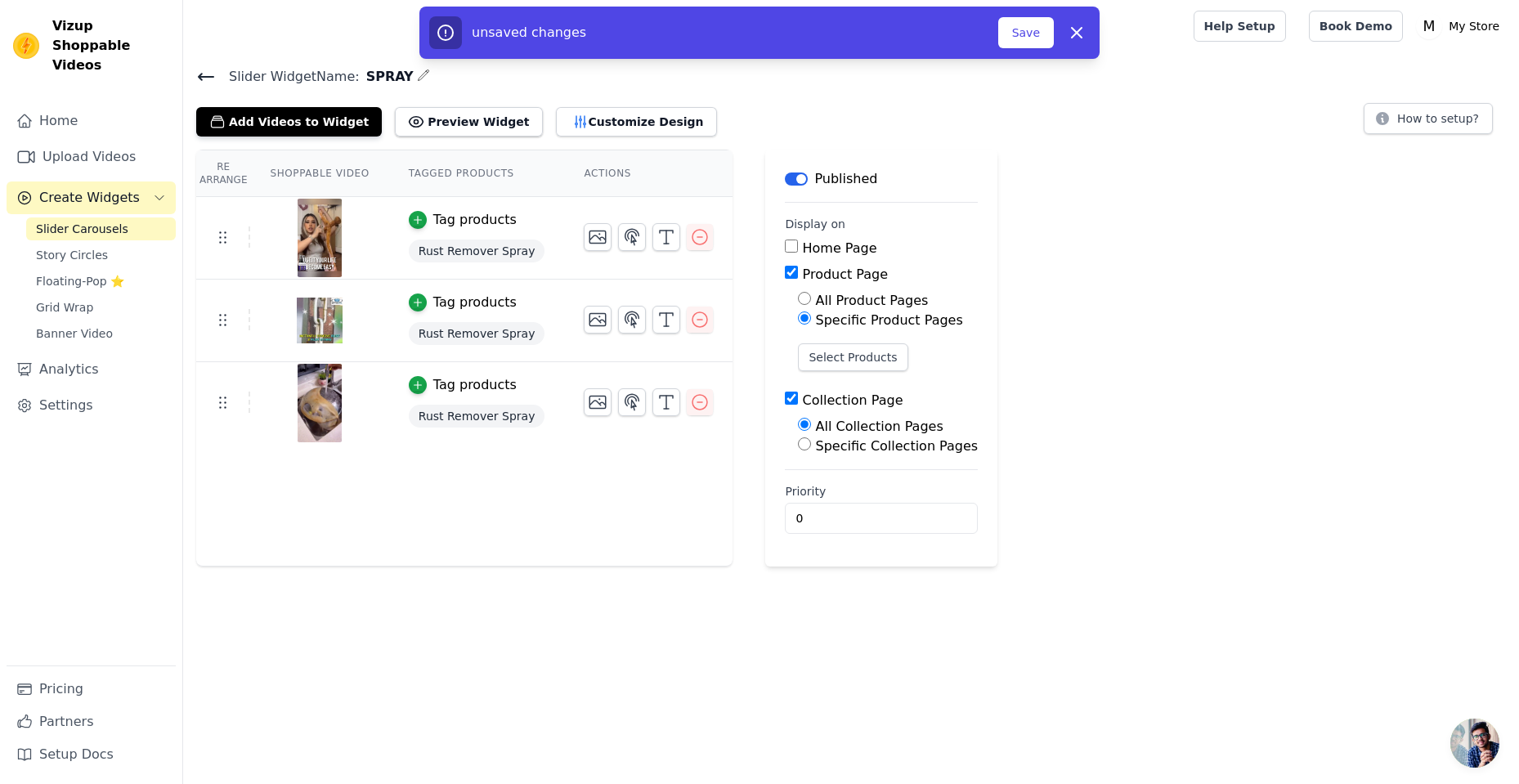
radio input "true"
click at [836, 354] on button "Select Products" at bounding box center [852, 357] width 110 height 28
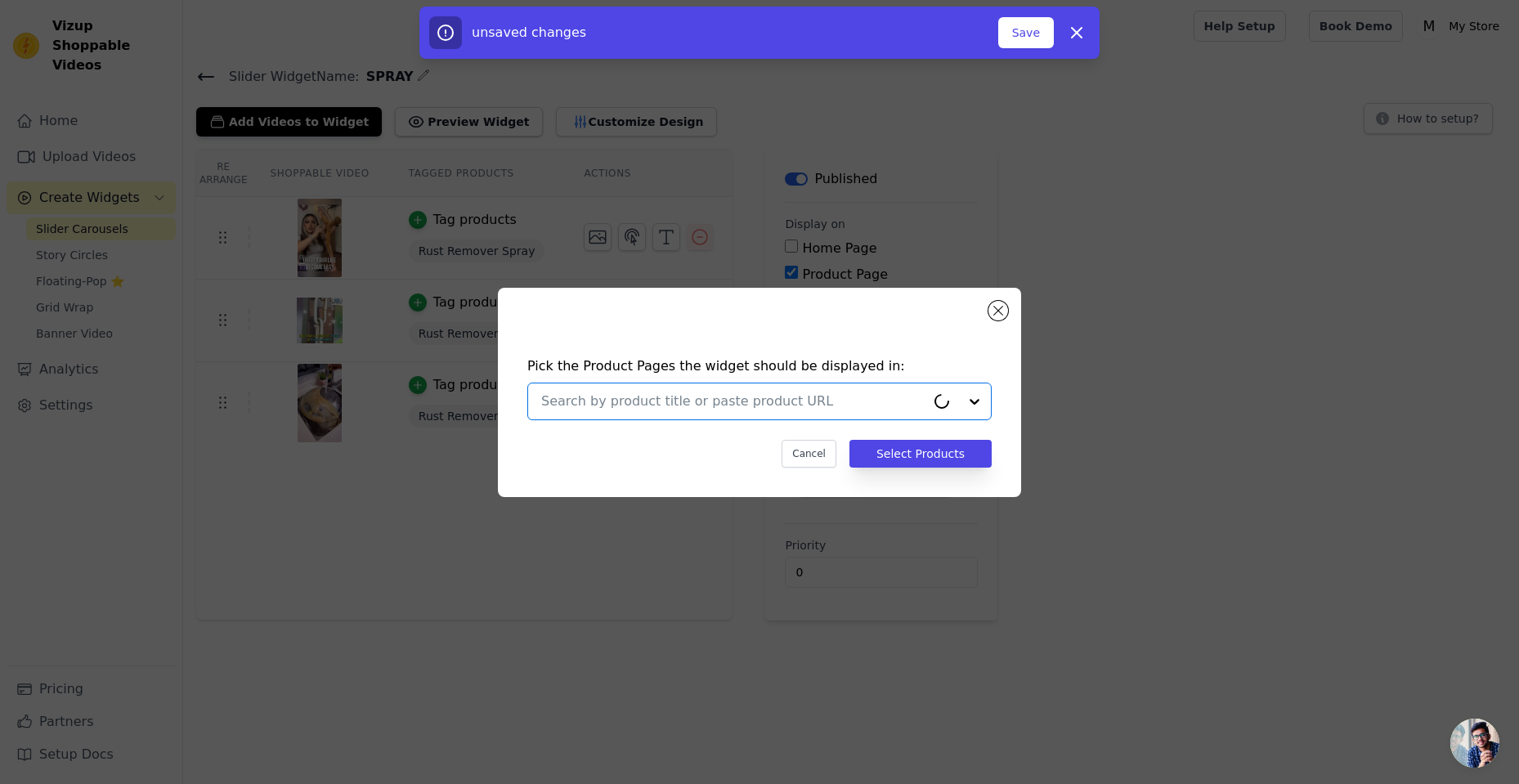
click at [797, 397] on input "text" at bounding box center [733, 401] width 384 height 20
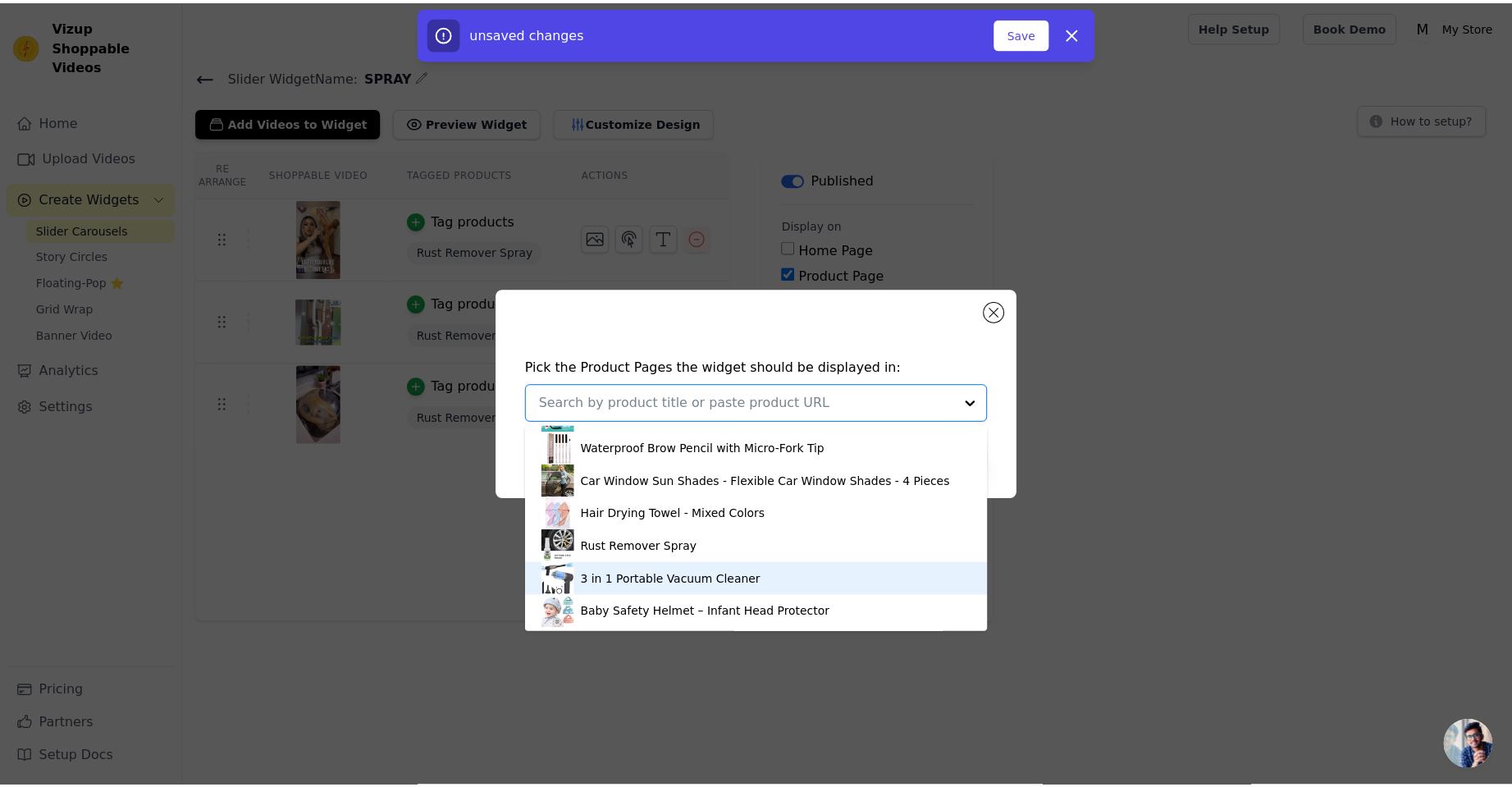
scroll to position [94, 0]
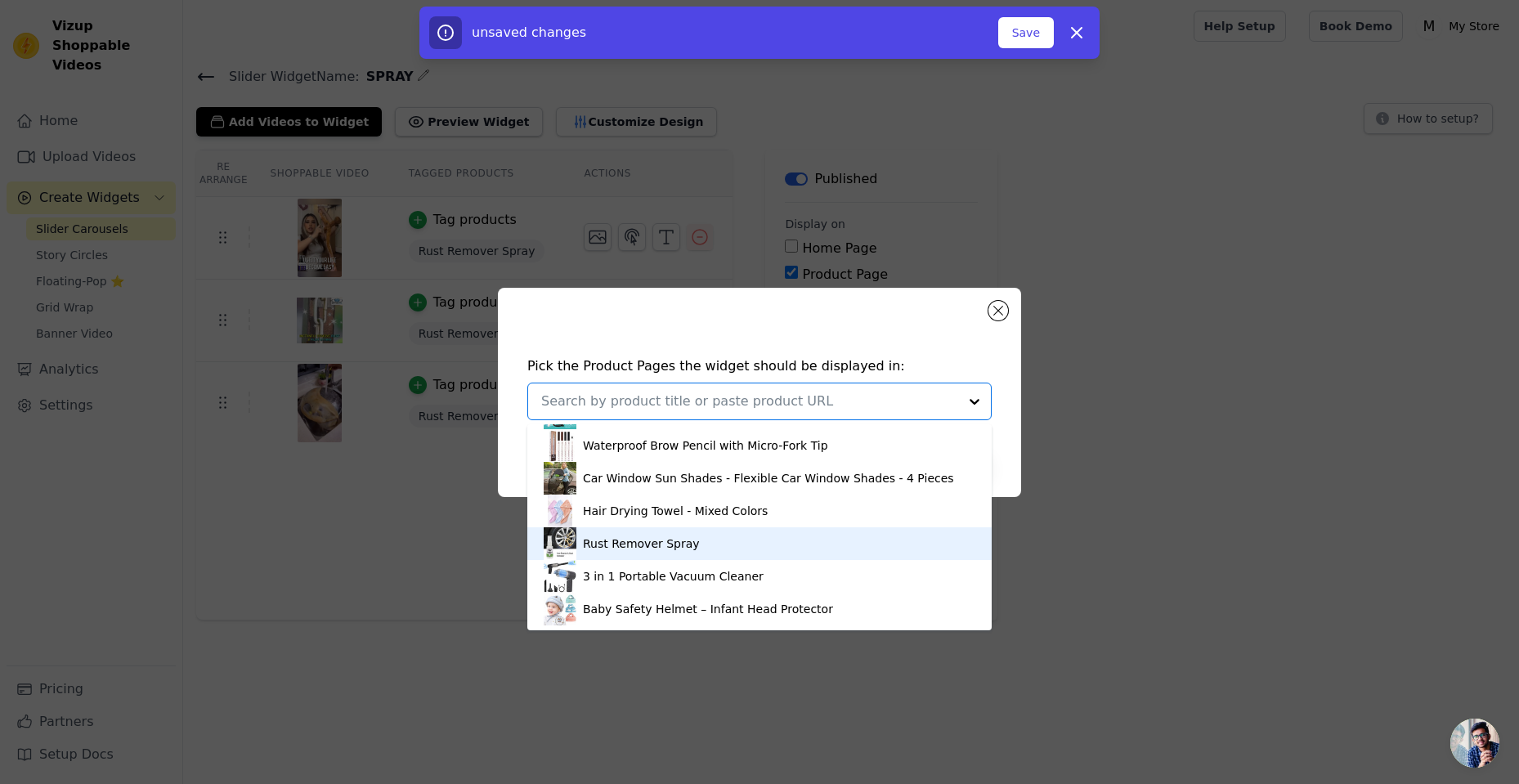
click at [664, 545] on div "Rust Remover Spray" at bounding box center [640, 543] width 117 height 16
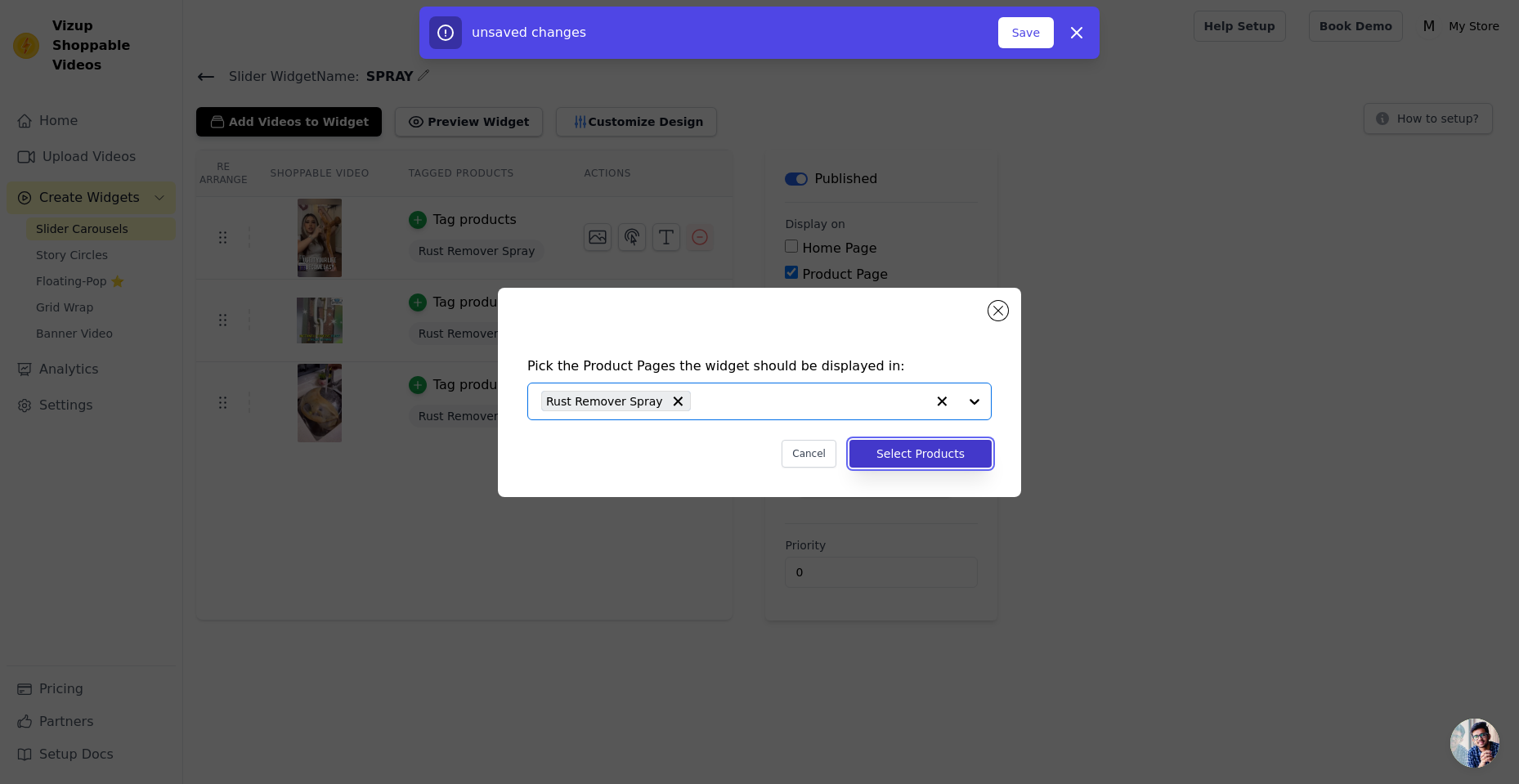
click at [941, 449] on button "Select Products" at bounding box center [920, 453] width 142 height 28
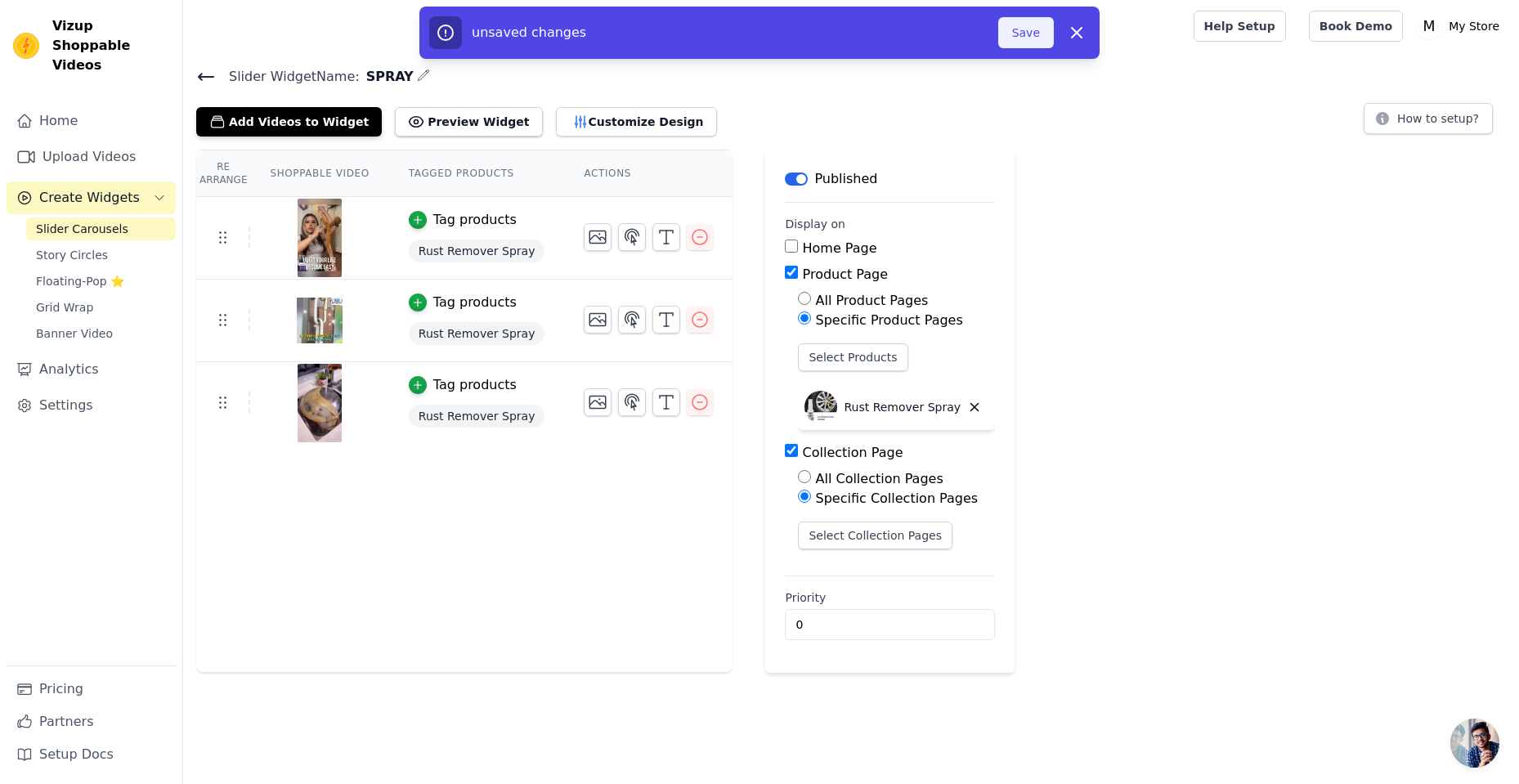
click at [1034, 37] on button "Save" at bounding box center [1026, 32] width 55 height 31
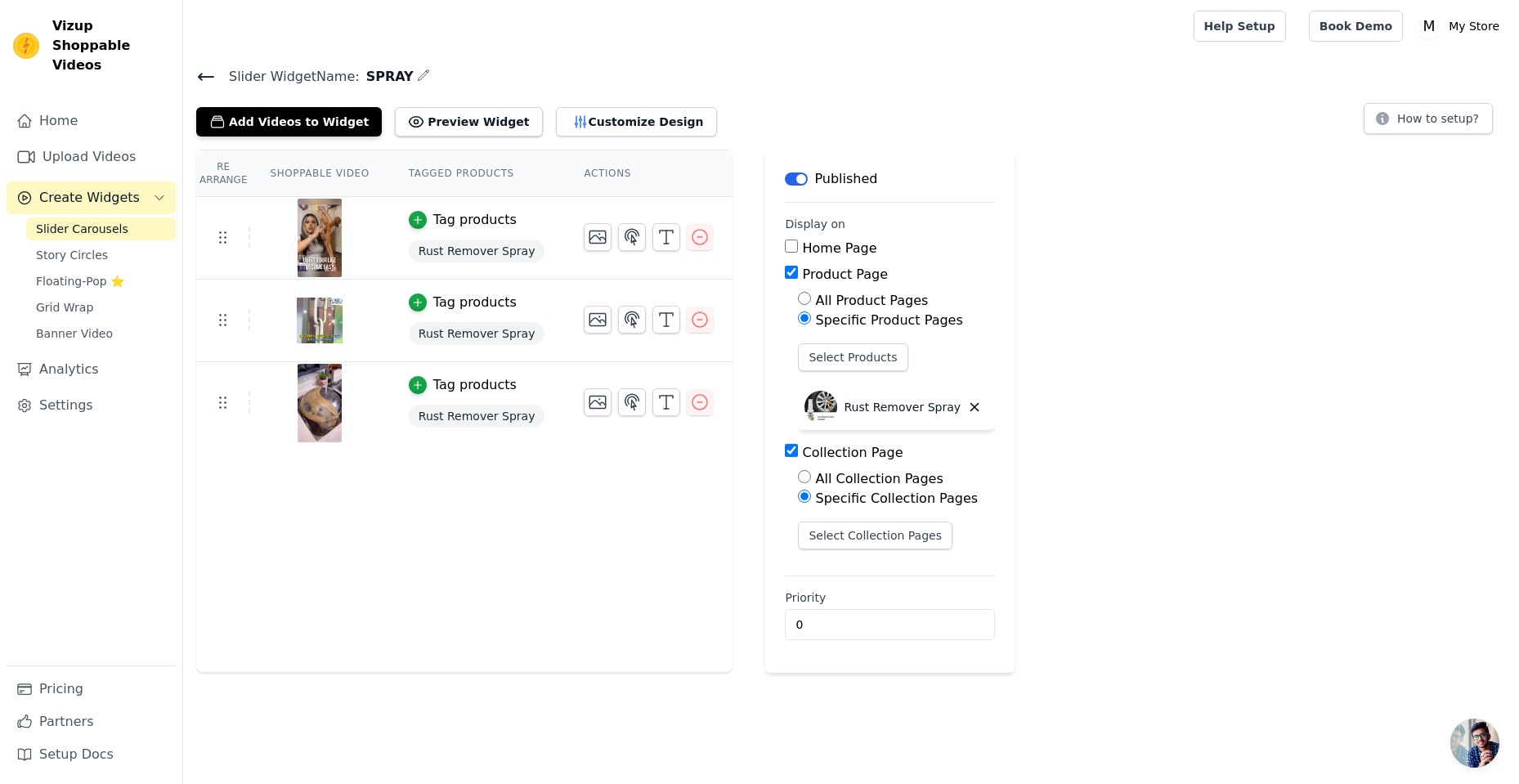
click at [148, 181] on button "Create Widgets" at bounding box center [91, 197] width 169 height 32
click at [147, 190] on button "Create Widgets" at bounding box center [91, 197] width 169 height 32
click at [131, 140] on link "Upload Videos" at bounding box center [91, 156] width 169 height 32
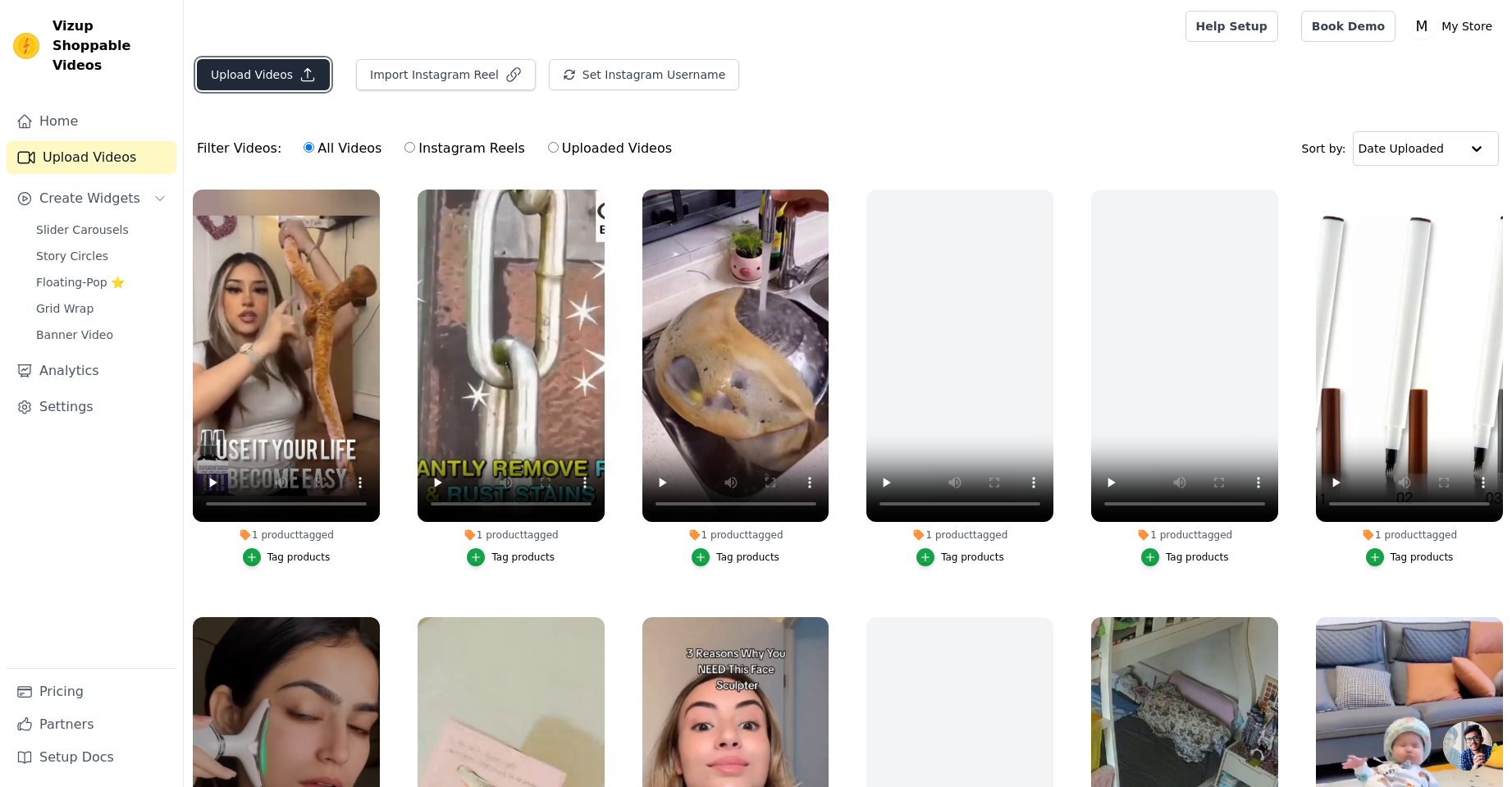
click at [288, 79] on button "Upload Videos" at bounding box center [264, 74] width 133 height 32
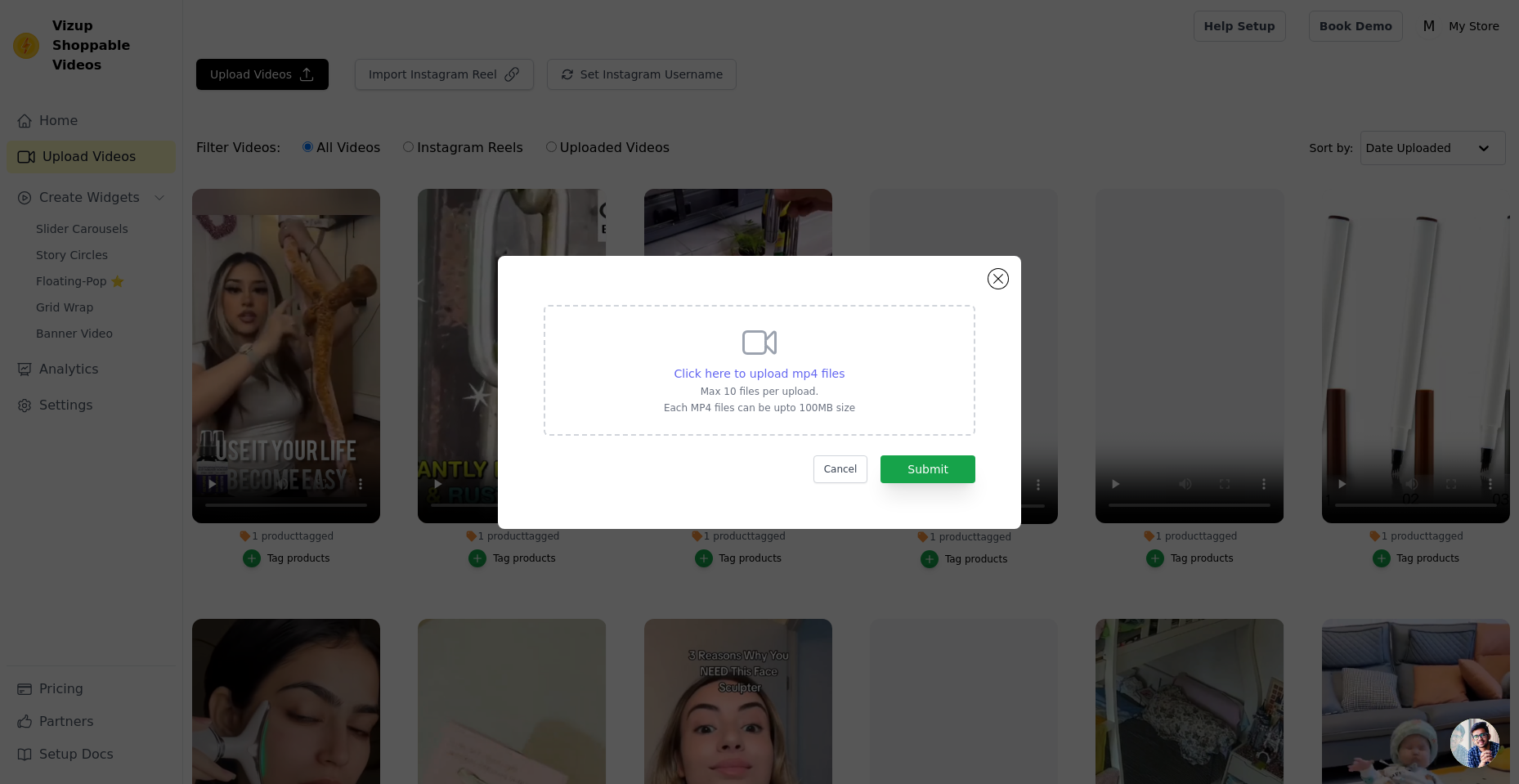
click at [813, 372] on span "Click here to upload mp4 files" at bounding box center [760, 373] width 171 height 13
click at [844, 366] on input "Click here to upload mp4 files Max 10 files per upload. Each MP4 files can be u…" at bounding box center [844, 365] width 1 height 1
type input "C:\fakepath\Find on Daraz_7313896073376959749-no-watermark (1).mp4"
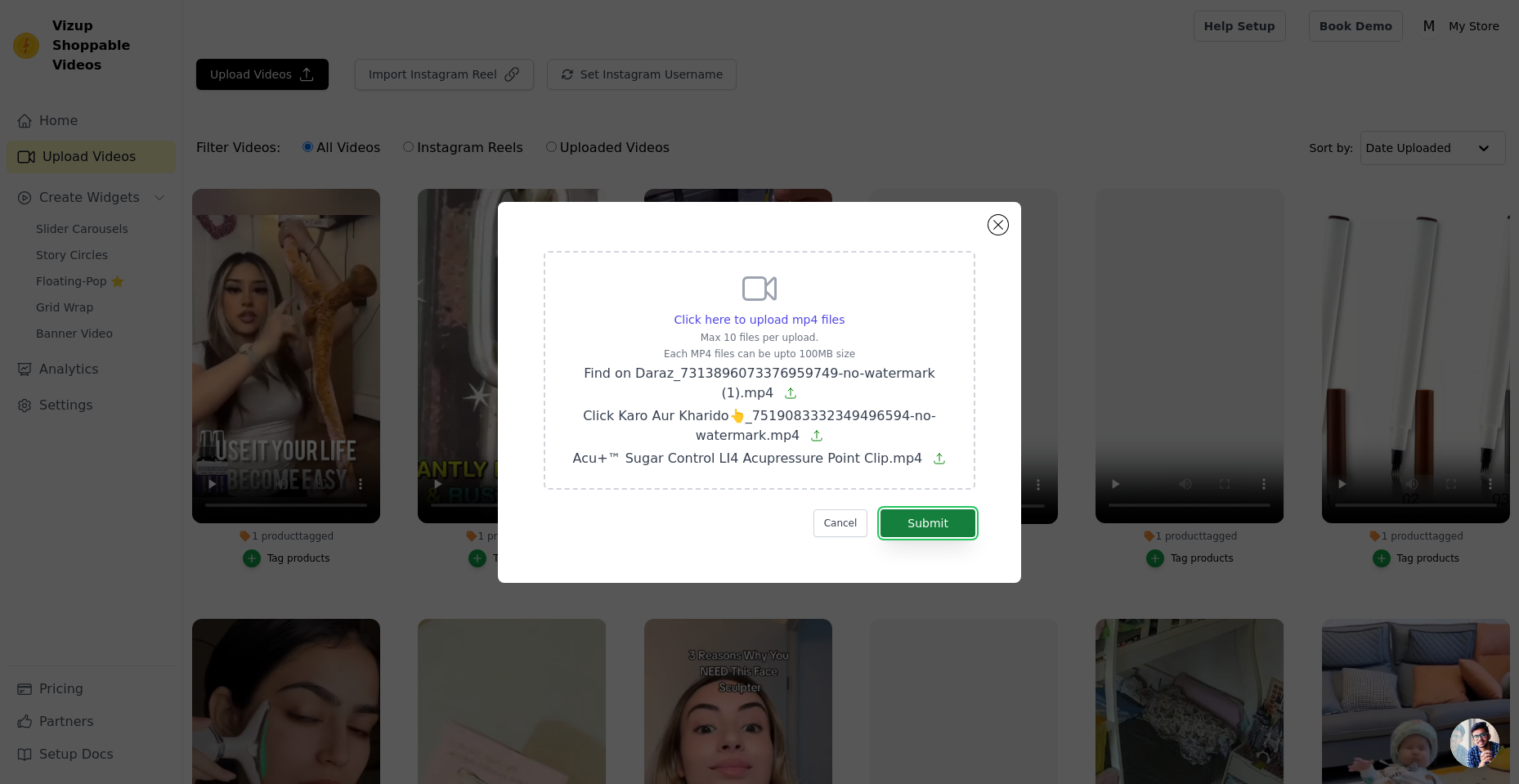
click at [930, 510] on button "Submit" at bounding box center [928, 523] width 95 height 28
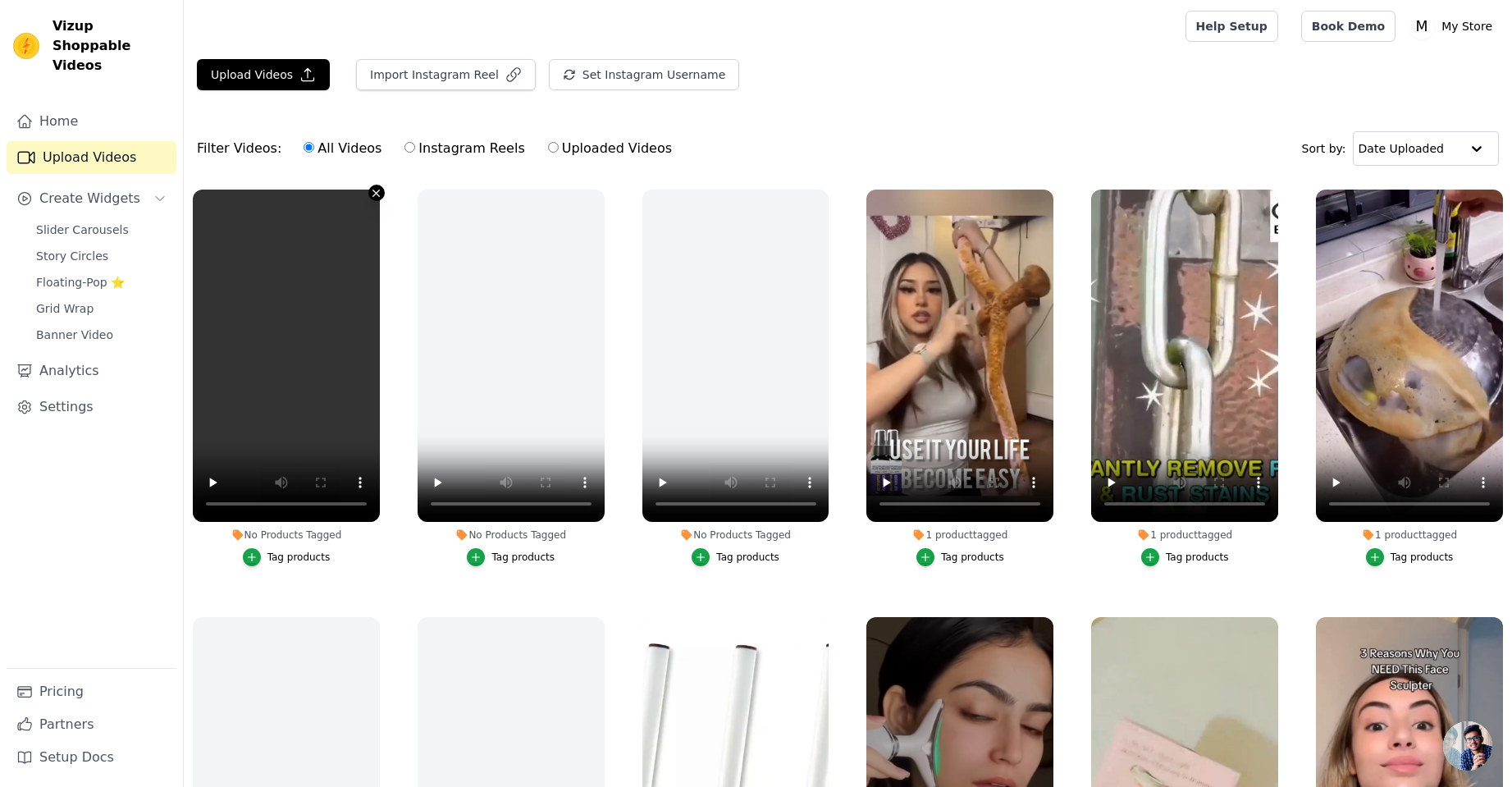
click at [370, 191] on icon "button" at bounding box center [376, 193] width 12 height 12
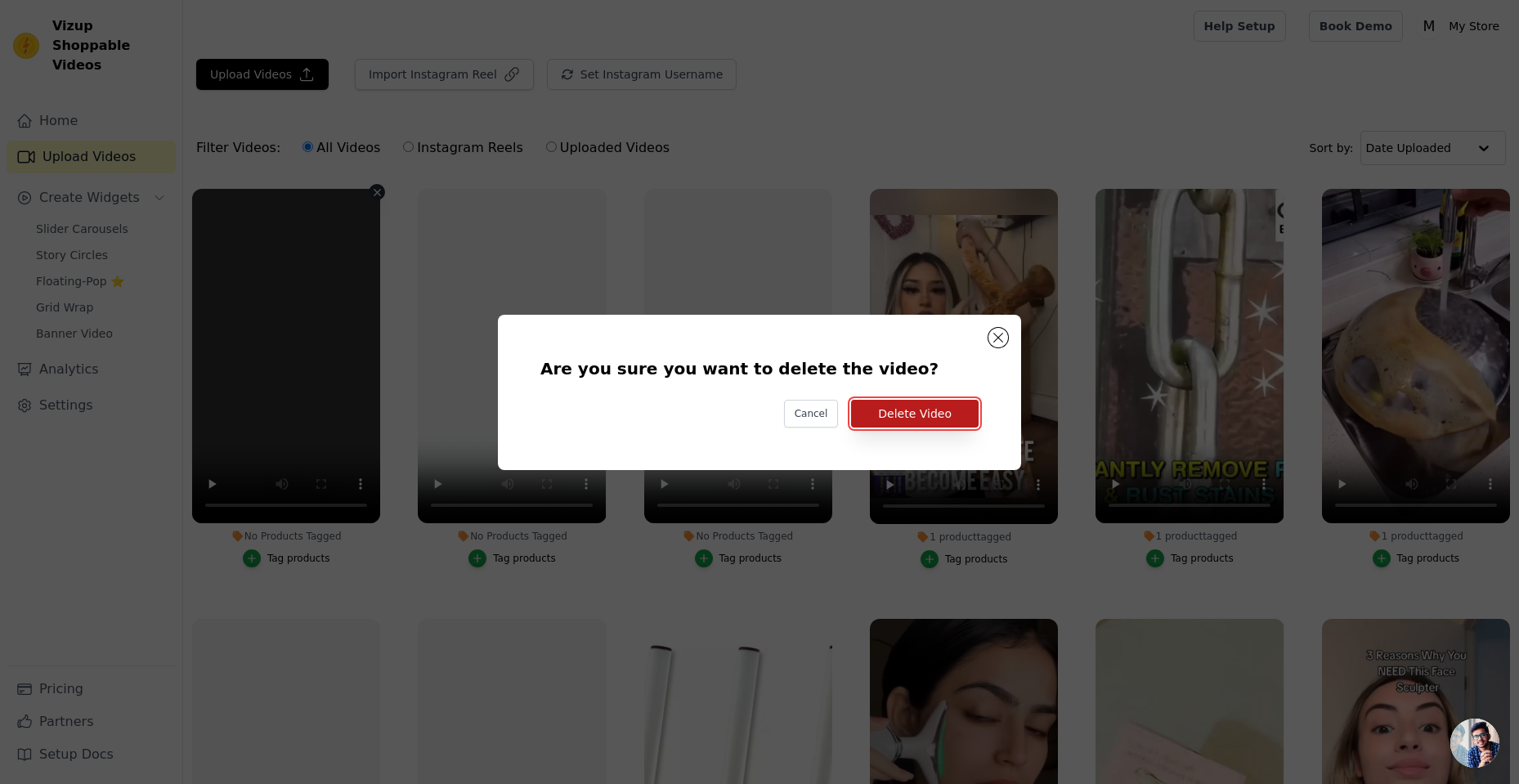
click at [885, 416] on button "Delete Video" at bounding box center [915, 413] width 128 height 28
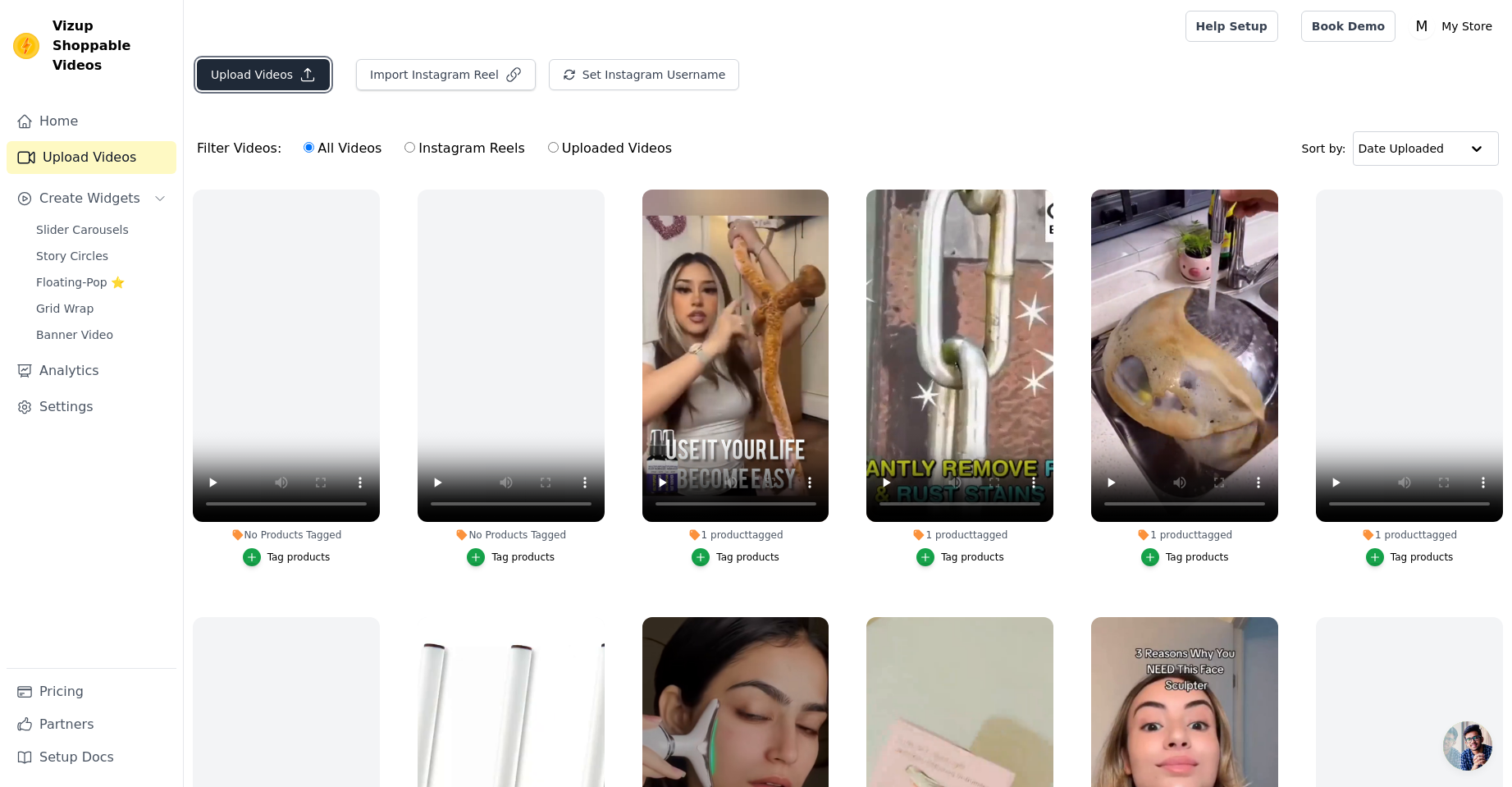
click at [287, 69] on button "Upload Videos" at bounding box center [264, 74] width 133 height 32
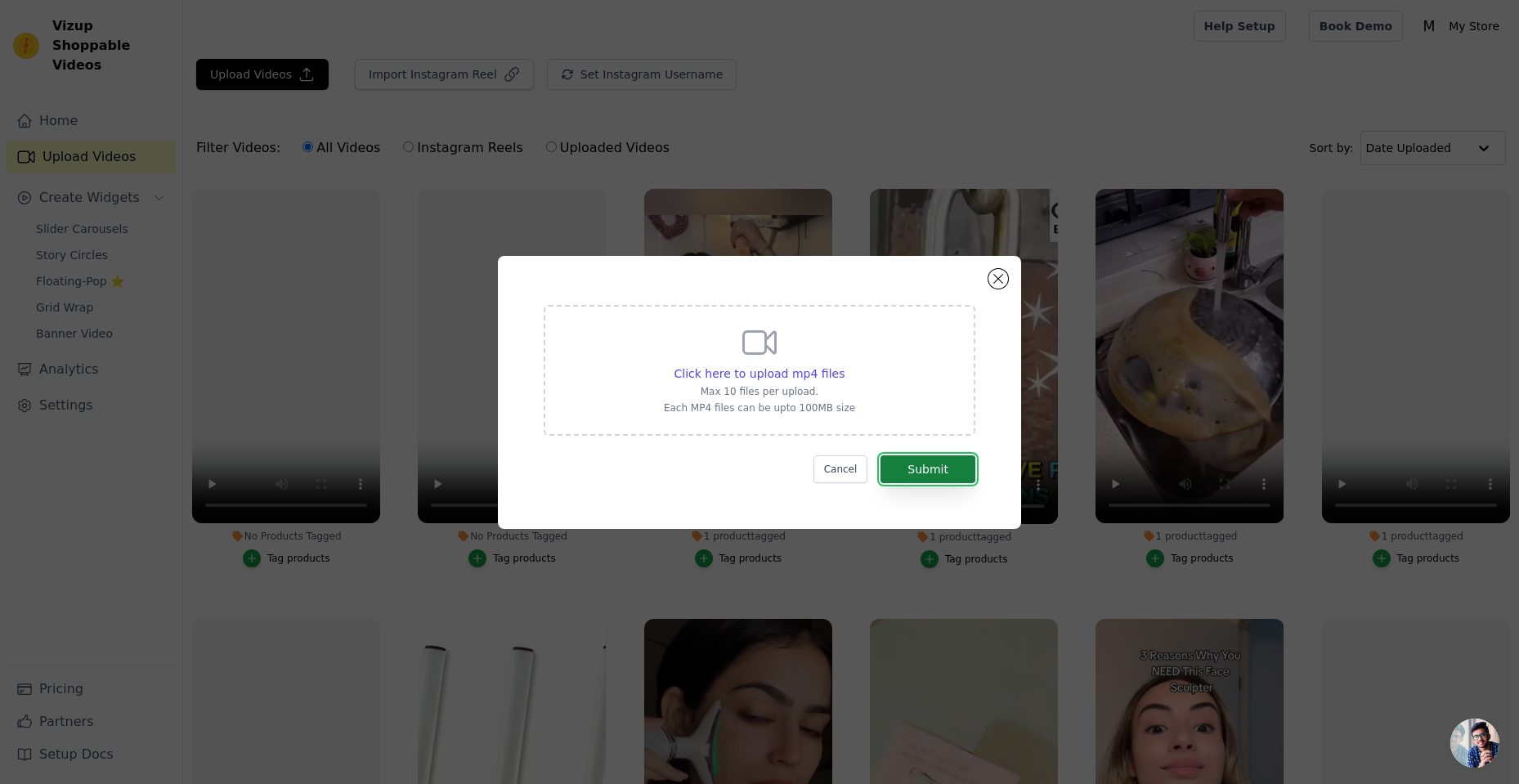
click at [954, 463] on button "Submit" at bounding box center [928, 469] width 95 height 28
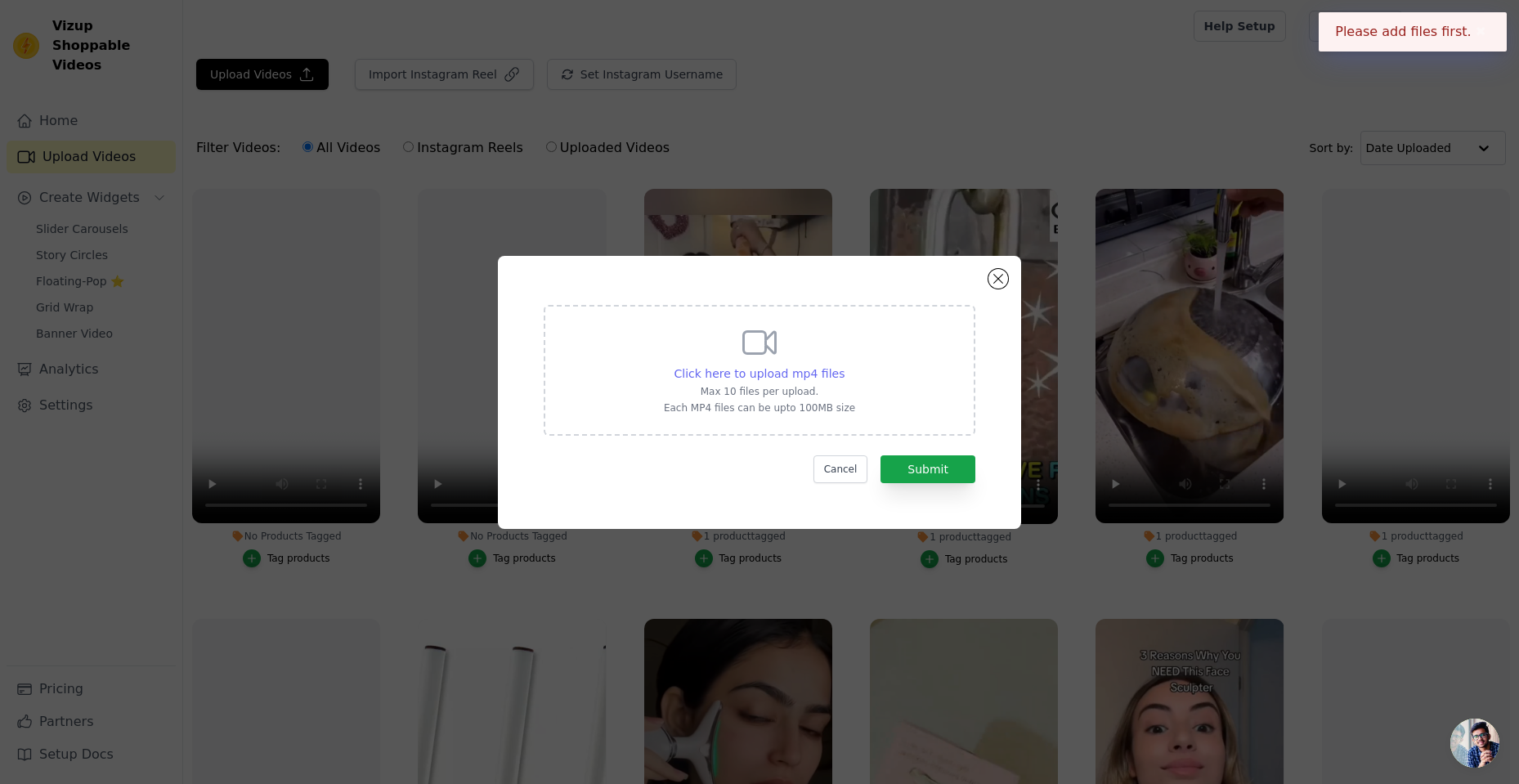
click at [792, 374] on span "Click here to upload mp4 files" at bounding box center [760, 373] width 171 height 13
click at [844, 366] on input "Click here to upload mp4 files Max 10 files per upload. Each MP4 files can be u…" at bounding box center [844, 365] width 1 height 1
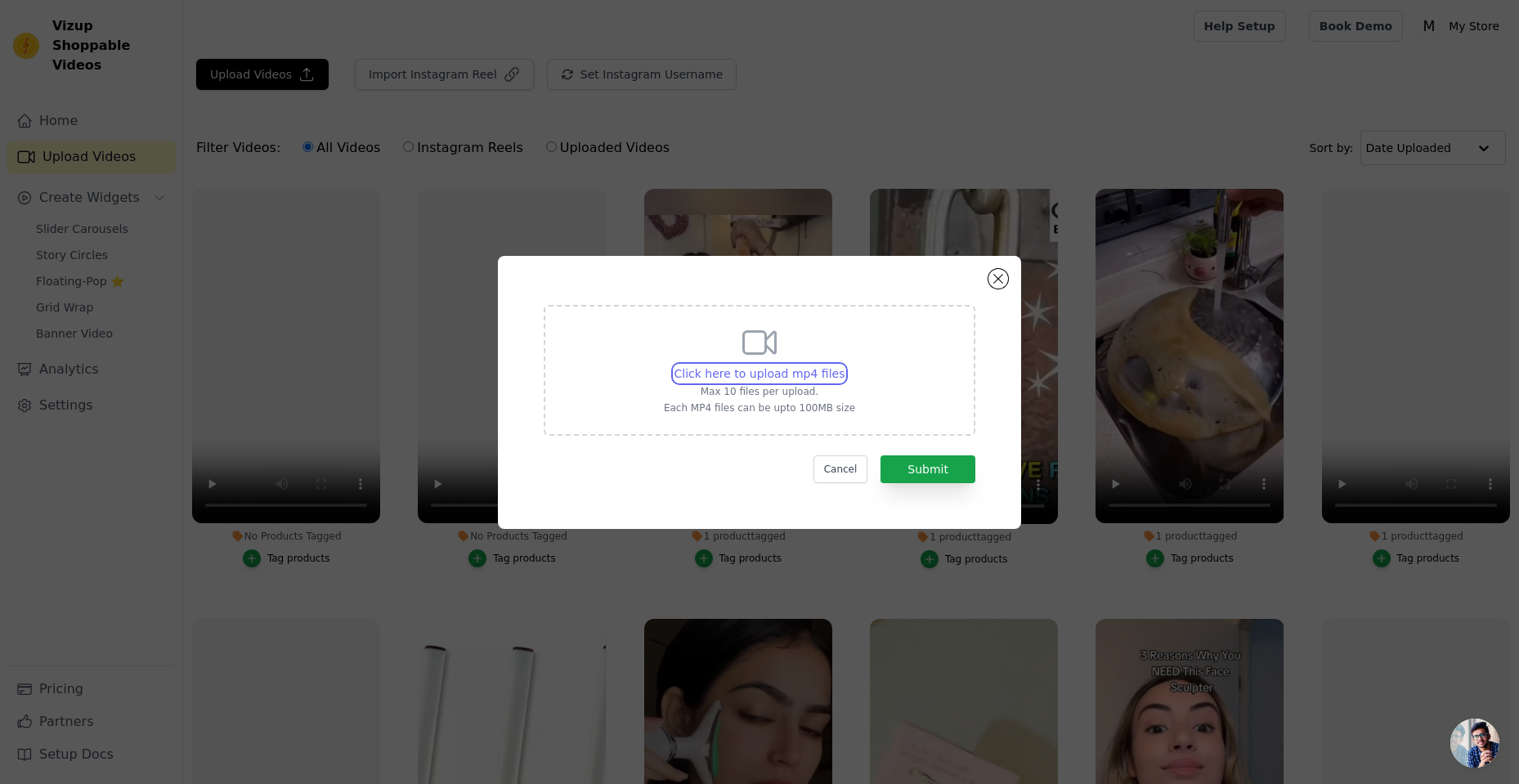
type input "C:\fakepath\Find on Daraz_7313896073376959749-no-watermark.mp4"
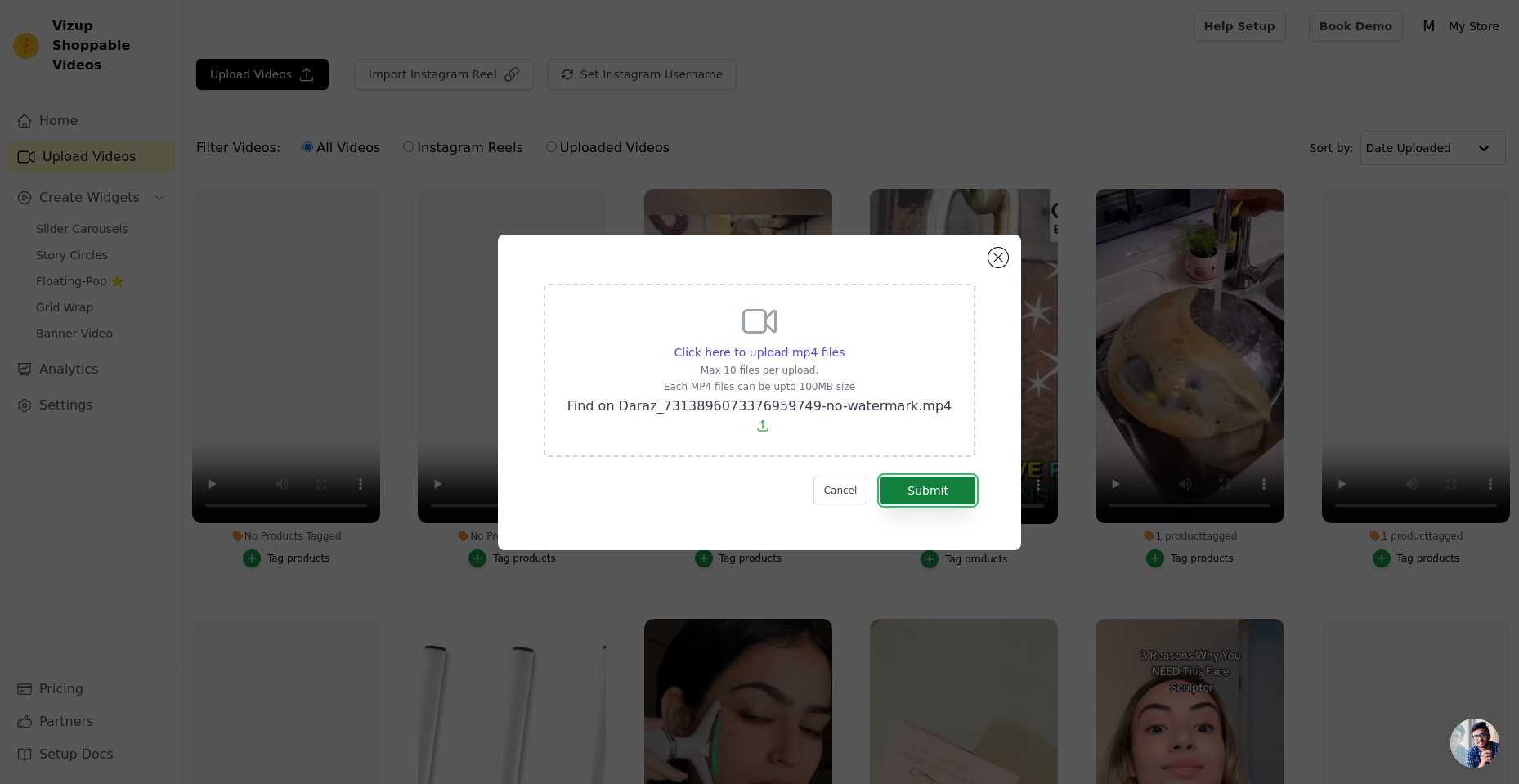
click at [937, 482] on button "Submit" at bounding box center [928, 490] width 95 height 28
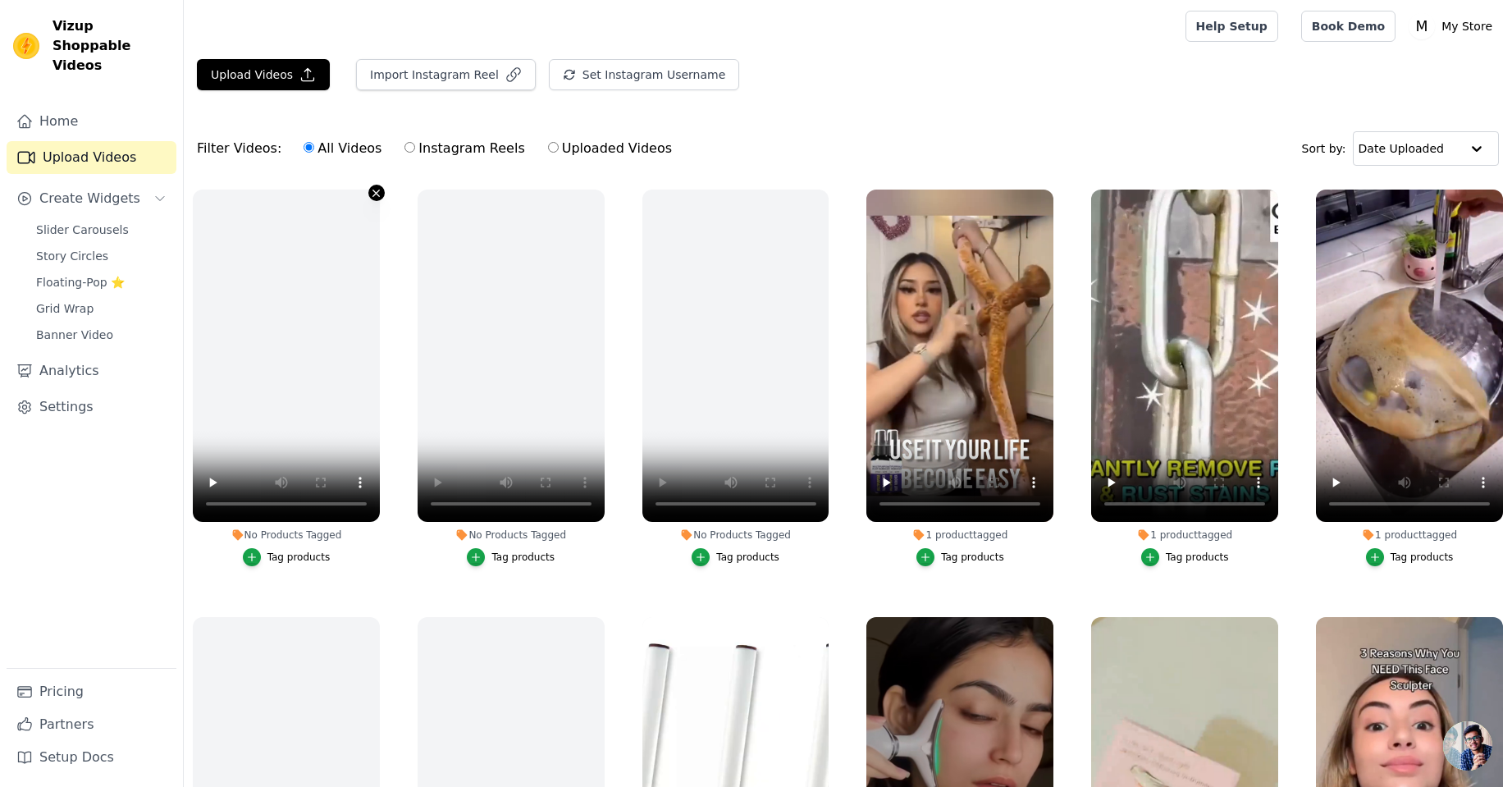
click at [376, 195] on icon "button" at bounding box center [376, 193] width 7 height 7
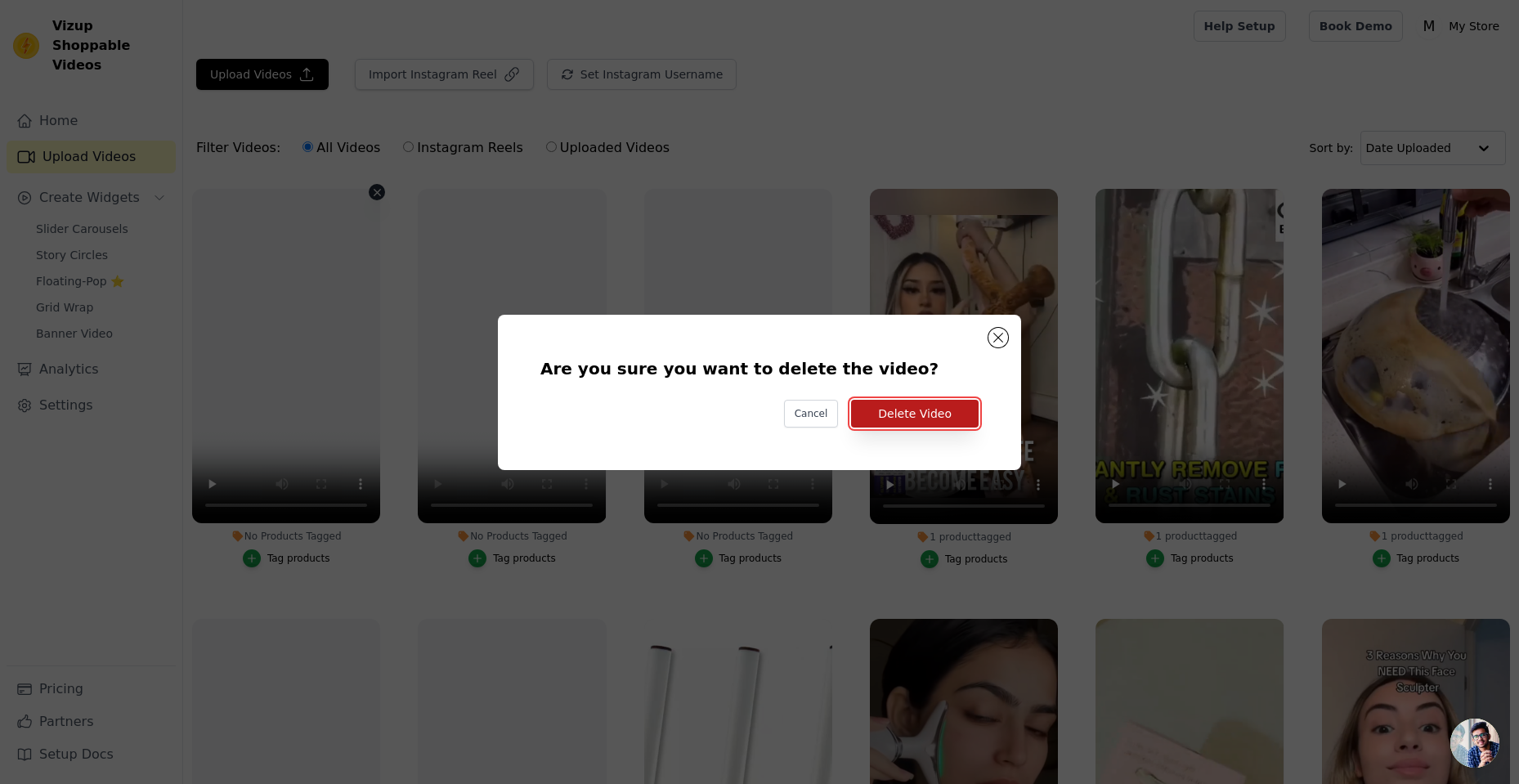
click at [920, 411] on button "Delete Video" at bounding box center [915, 413] width 128 height 28
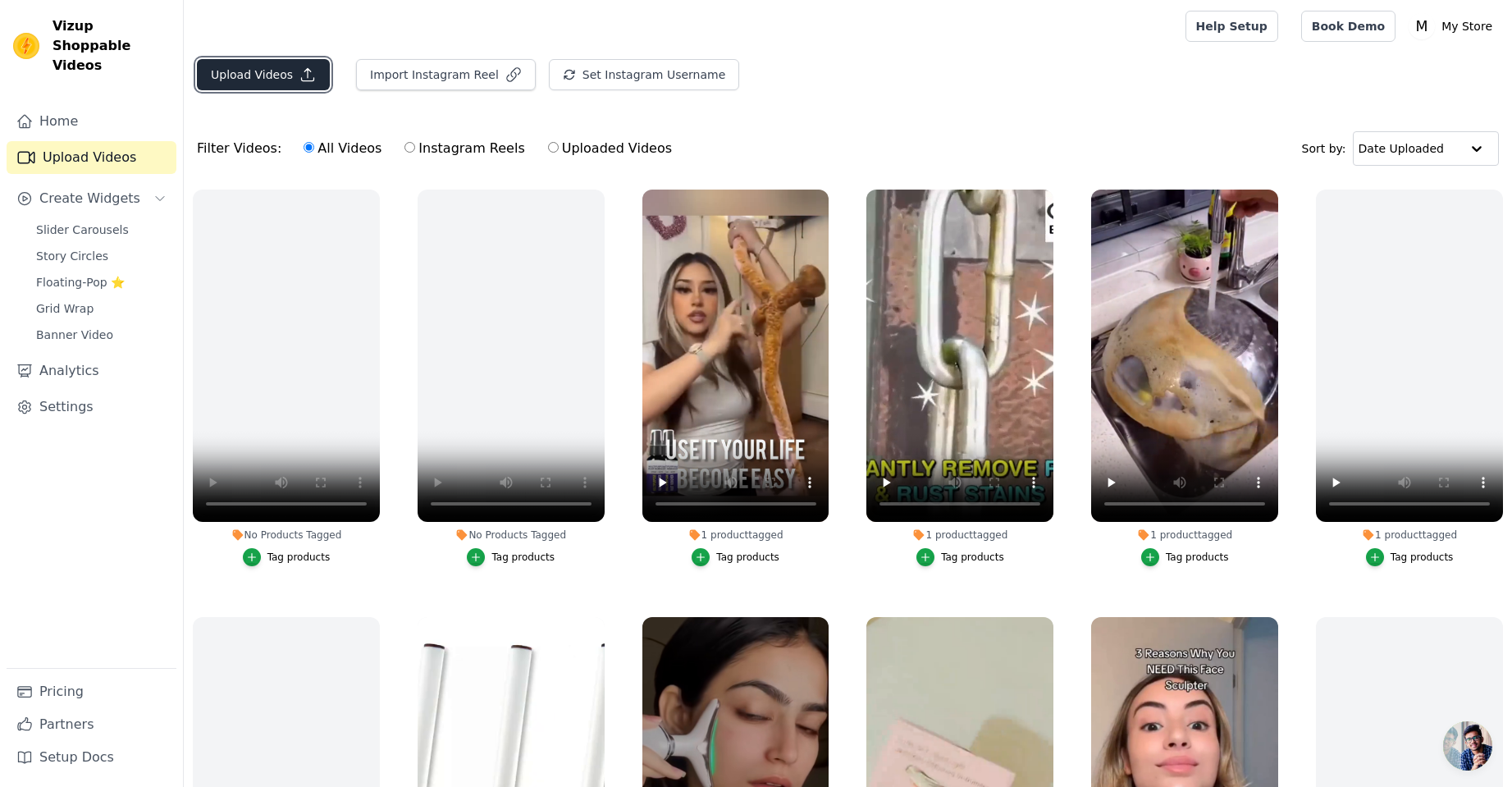
click at [299, 73] on icon "button" at bounding box center [307, 74] width 16 height 16
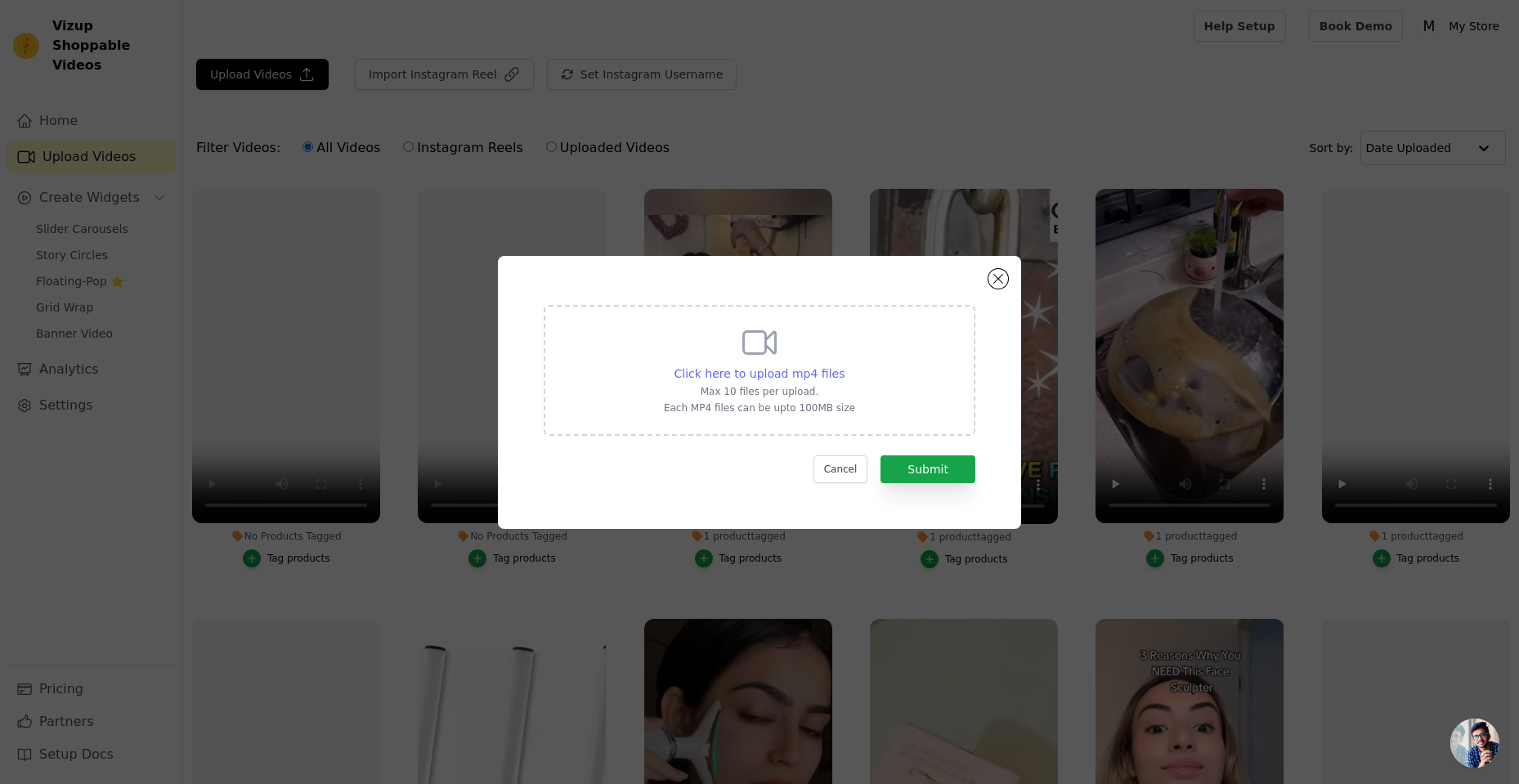
click at [811, 377] on span "Click here to upload mp4 files" at bounding box center [760, 373] width 171 height 13
click at [886, 378] on div "Click here to upload mp4 files Max 10 files per upload. Each MP4 files can be u…" at bounding box center [760, 371] width 432 height 131
click at [845, 366] on input "Click here to upload mp4 files Max 10 files per upload. Each MP4 files can be u…" at bounding box center [844, 365] width 1 height 1
type input "C:\fakepath\@InstyleOnlineStore_7346224542186032389-no-watermark.mp4"
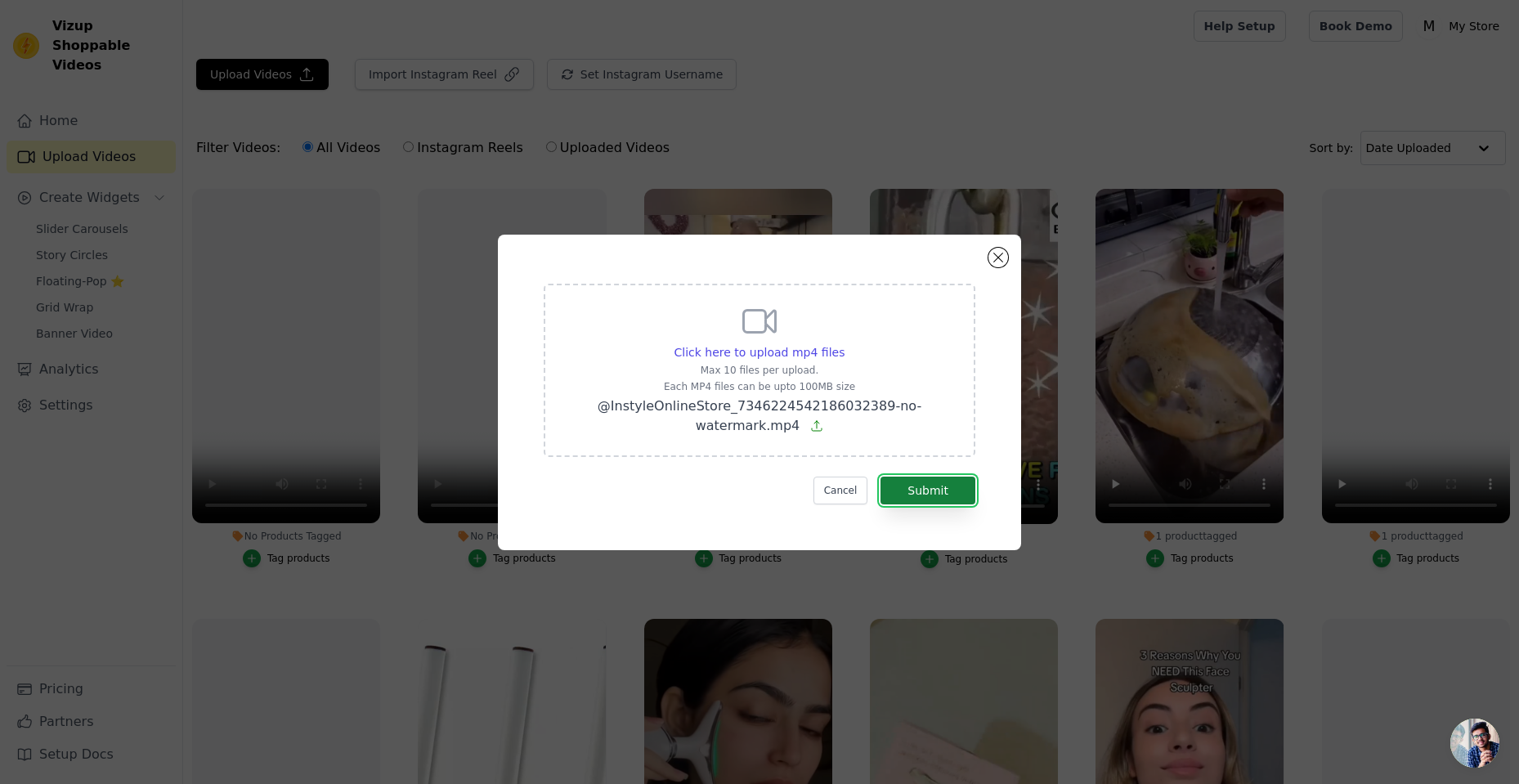
click at [919, 493] on button "Submit" at bounding box center [928, 490] width 95 height 28
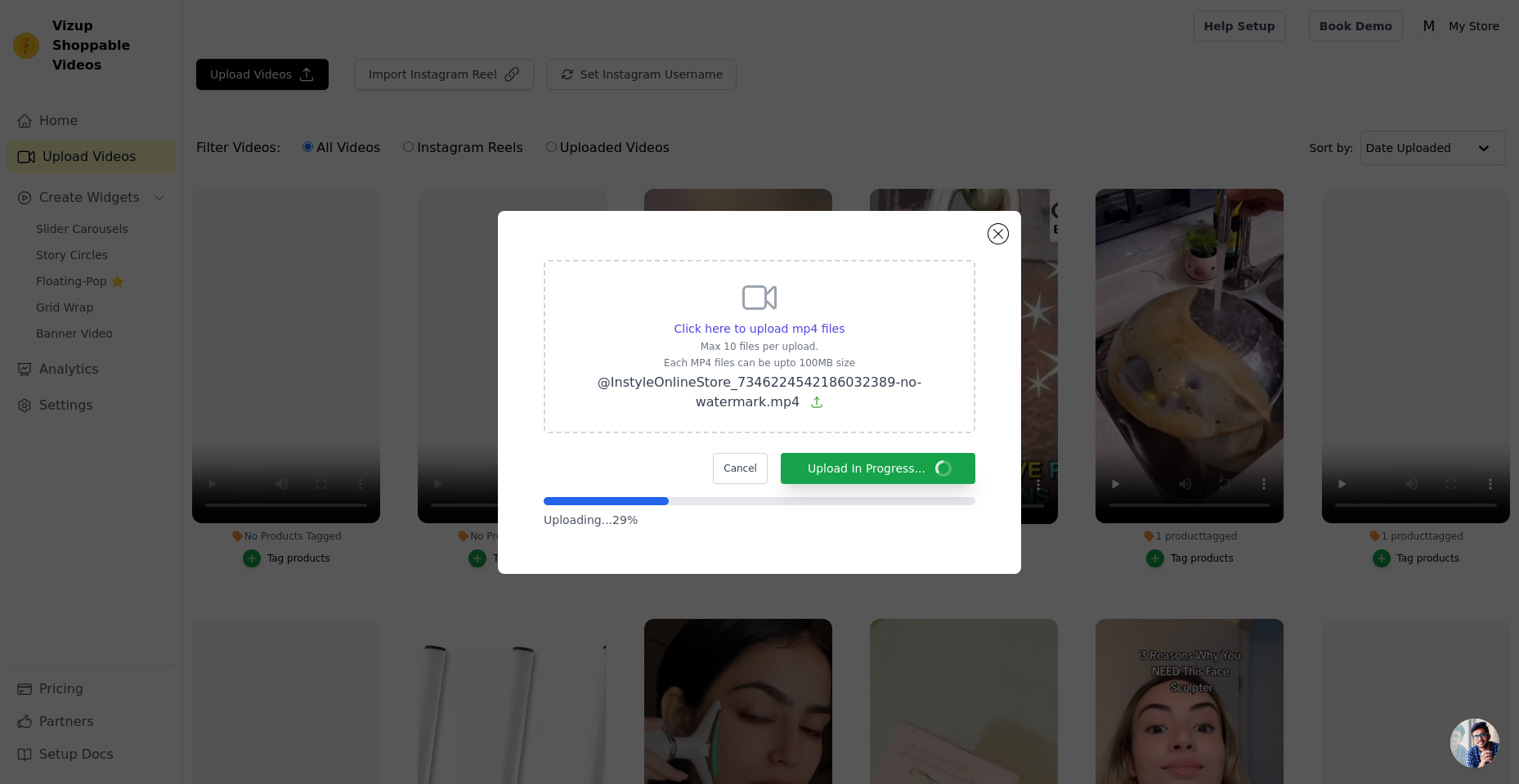
click at [1243, 783] on div "Click here to upload mp4 files Max 10 files per upload. Each MP4 files can be u…" at bounding box center [760, 392] width 1519 height 784
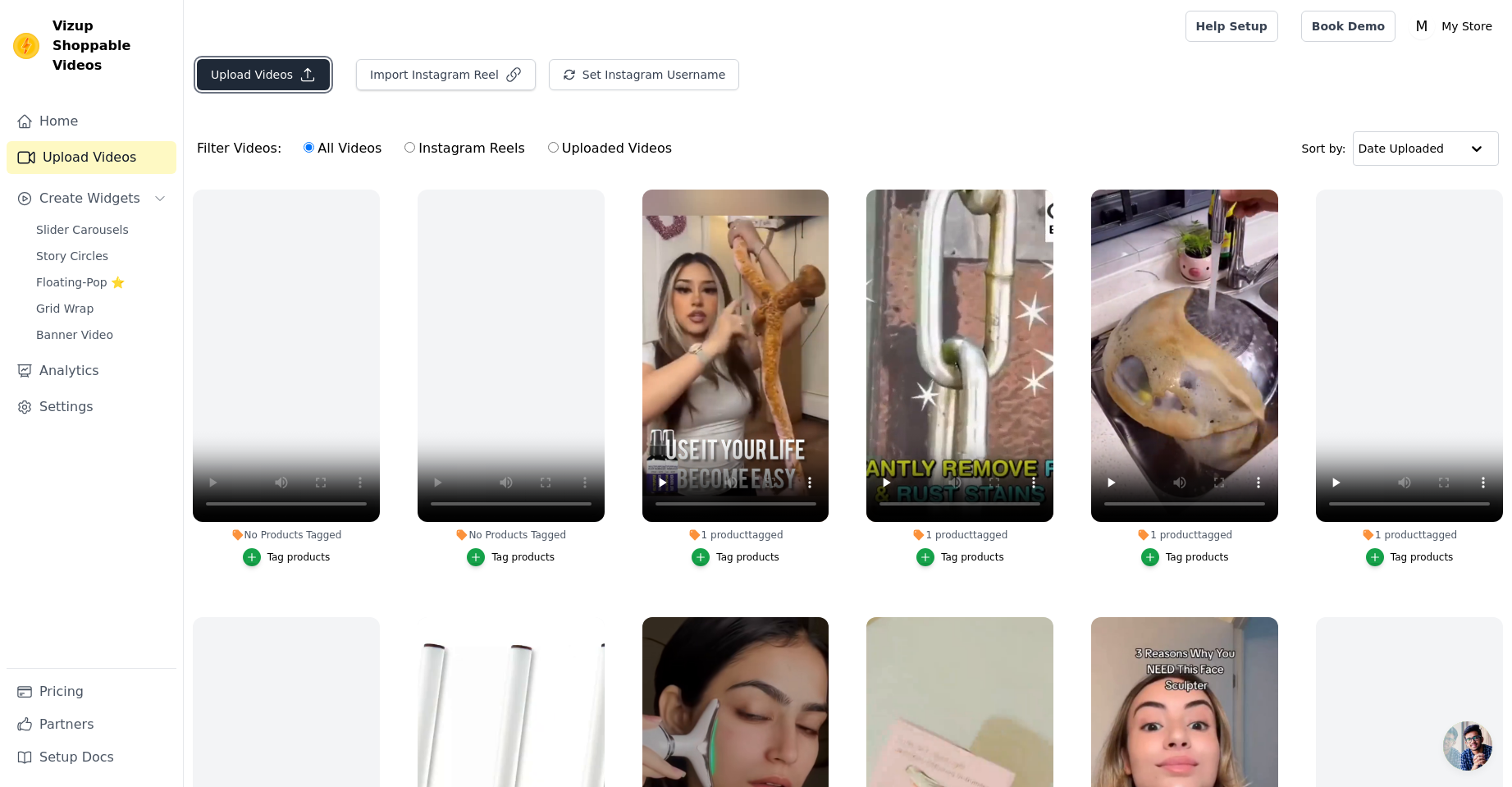
click at [307, 76] on icon "button" at bounding box center [307, 74] width 16 height 16
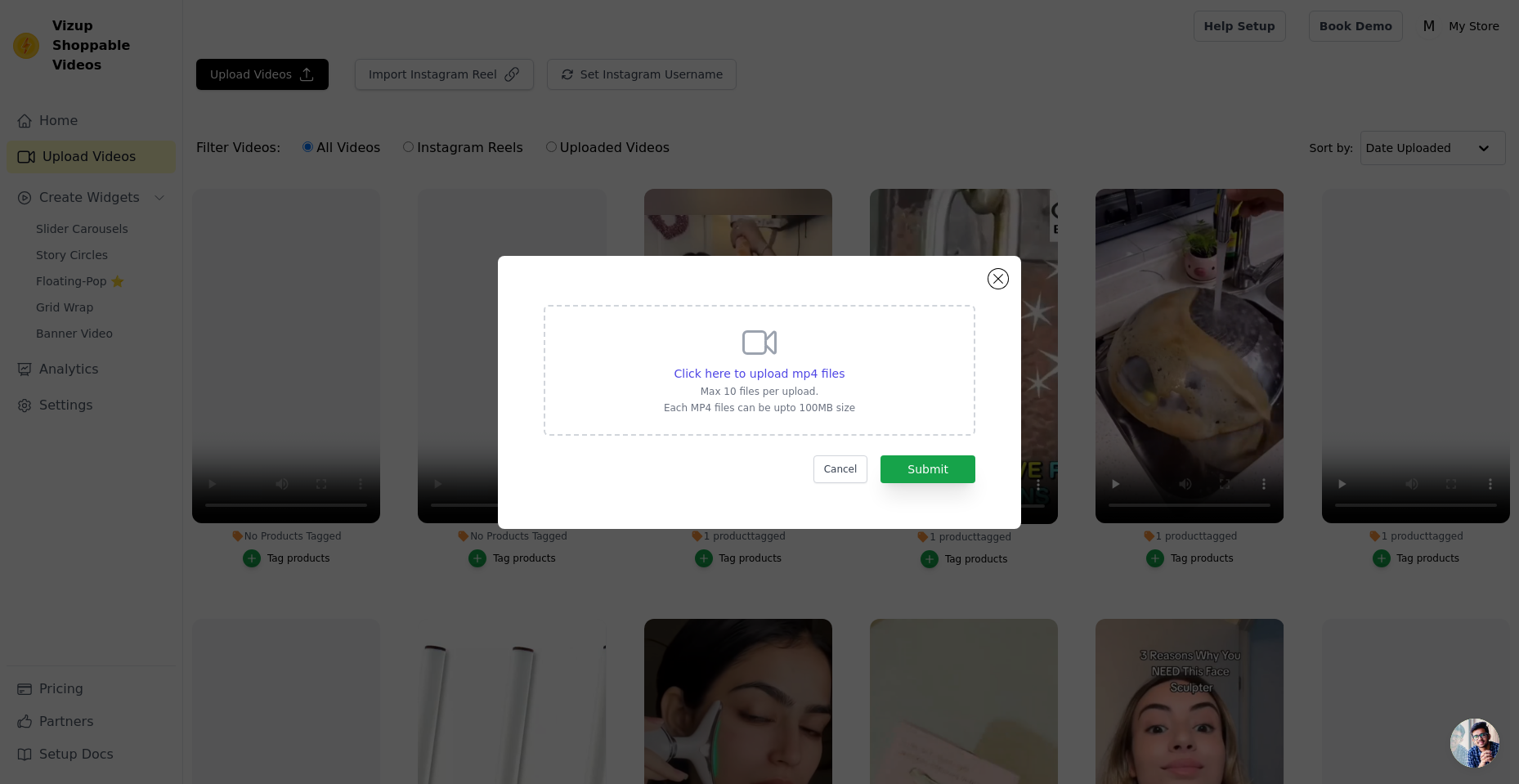
click at [1012, 276] on div "Click here to upload mp4 files Max 10 files per upload. Each MP4 files can be u…" at bounding box center [759, 392] width 523 height 273
click at [999, 277] on button "Close modal" at bounding box center [998, 278] width 20 height 20
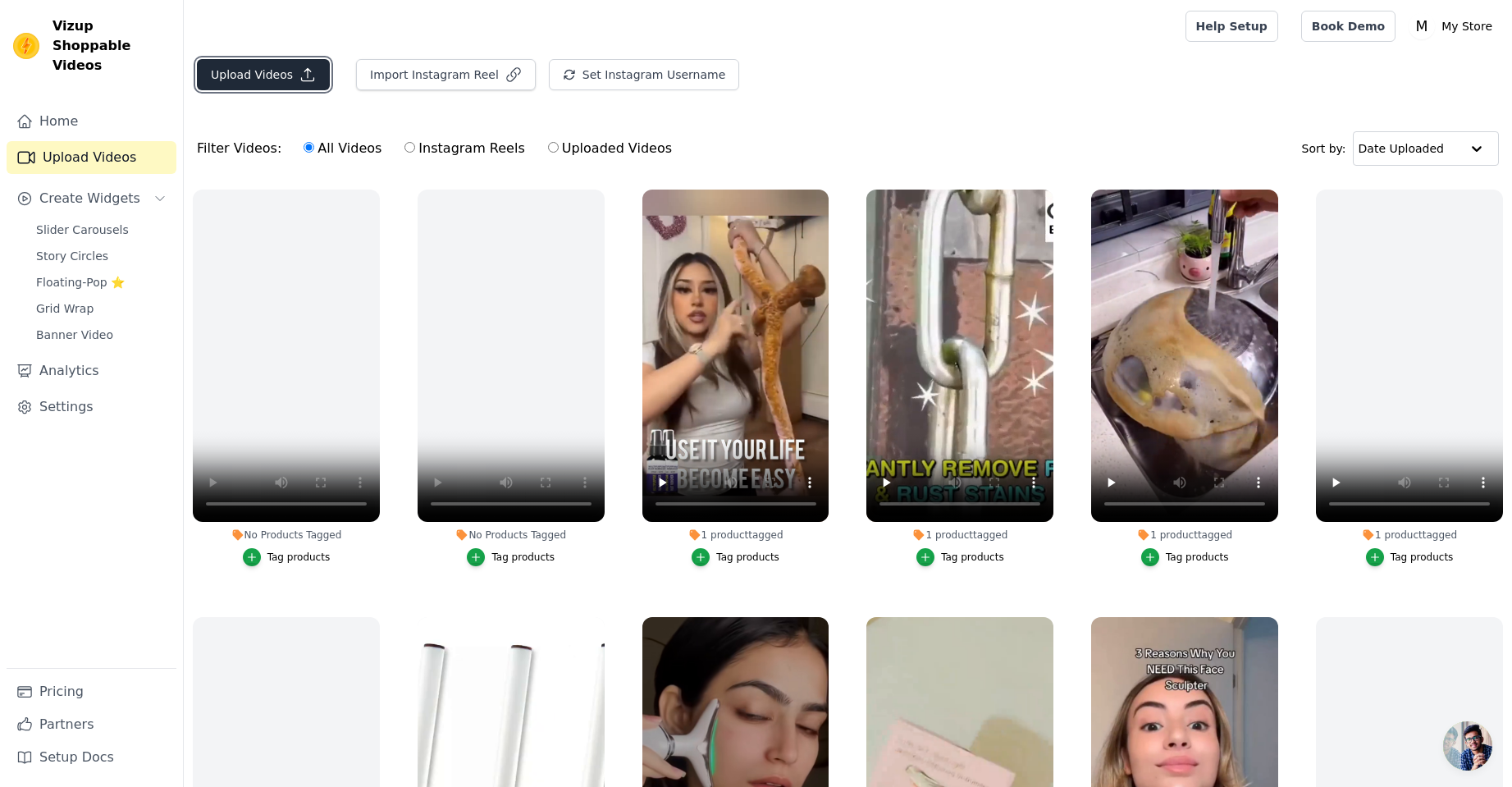
click at [263, 87] on button "Upload Videos" at bounding box center [264, 74] width 133 height 32
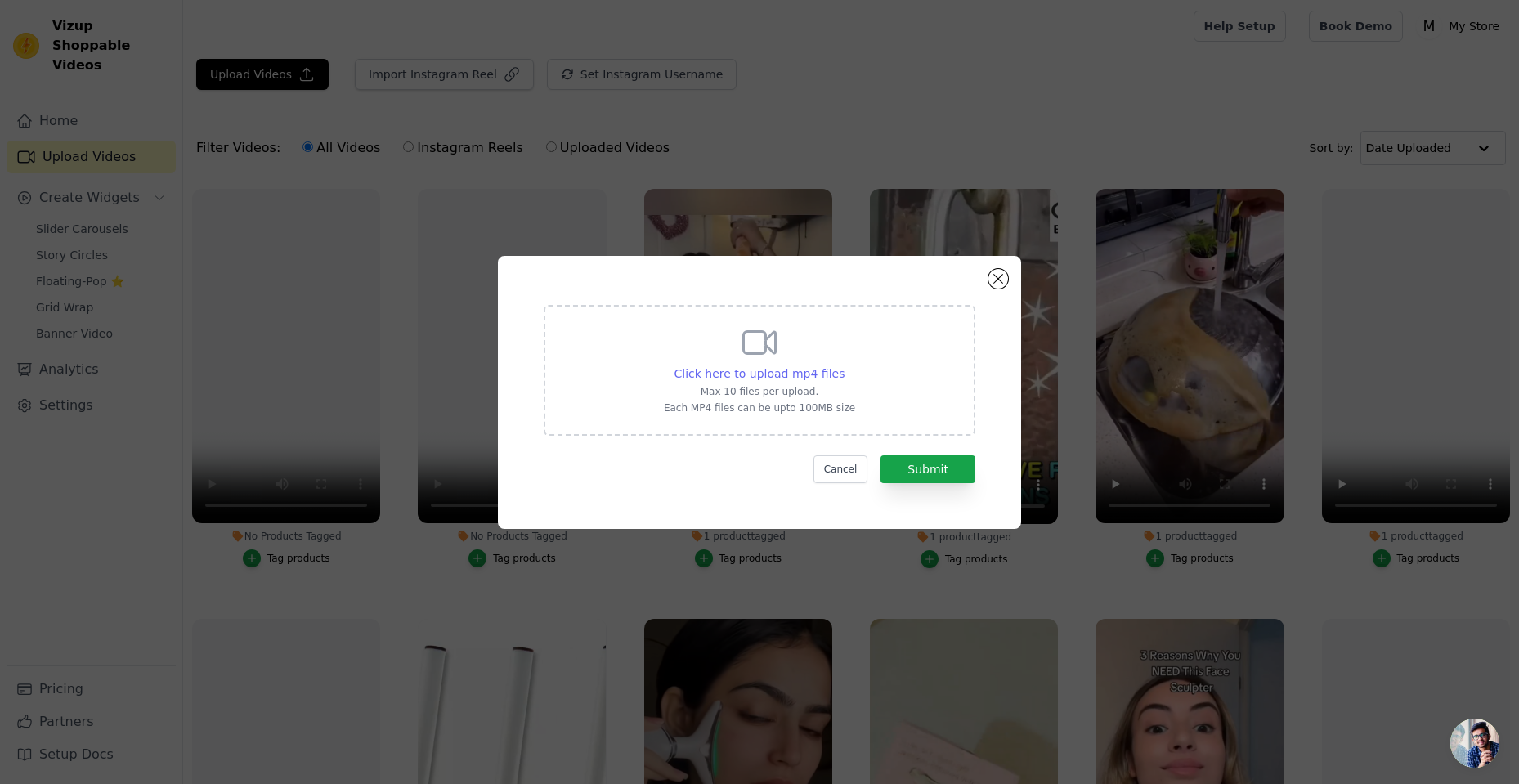
click at [754, 369] on span "Click here to upload mp4 files" at bounding box center [760, 373] width 171 height 13
click at [844, 366] on input "Click here to upload mp4 files Max 10 files per upload. Each MP4 files can be u…" at bounding box center [844, 365] width 1 height 1
type input "C:\fakepath\@InstyleOnlineStore_7346224542186032389-no-watermark.mp4"
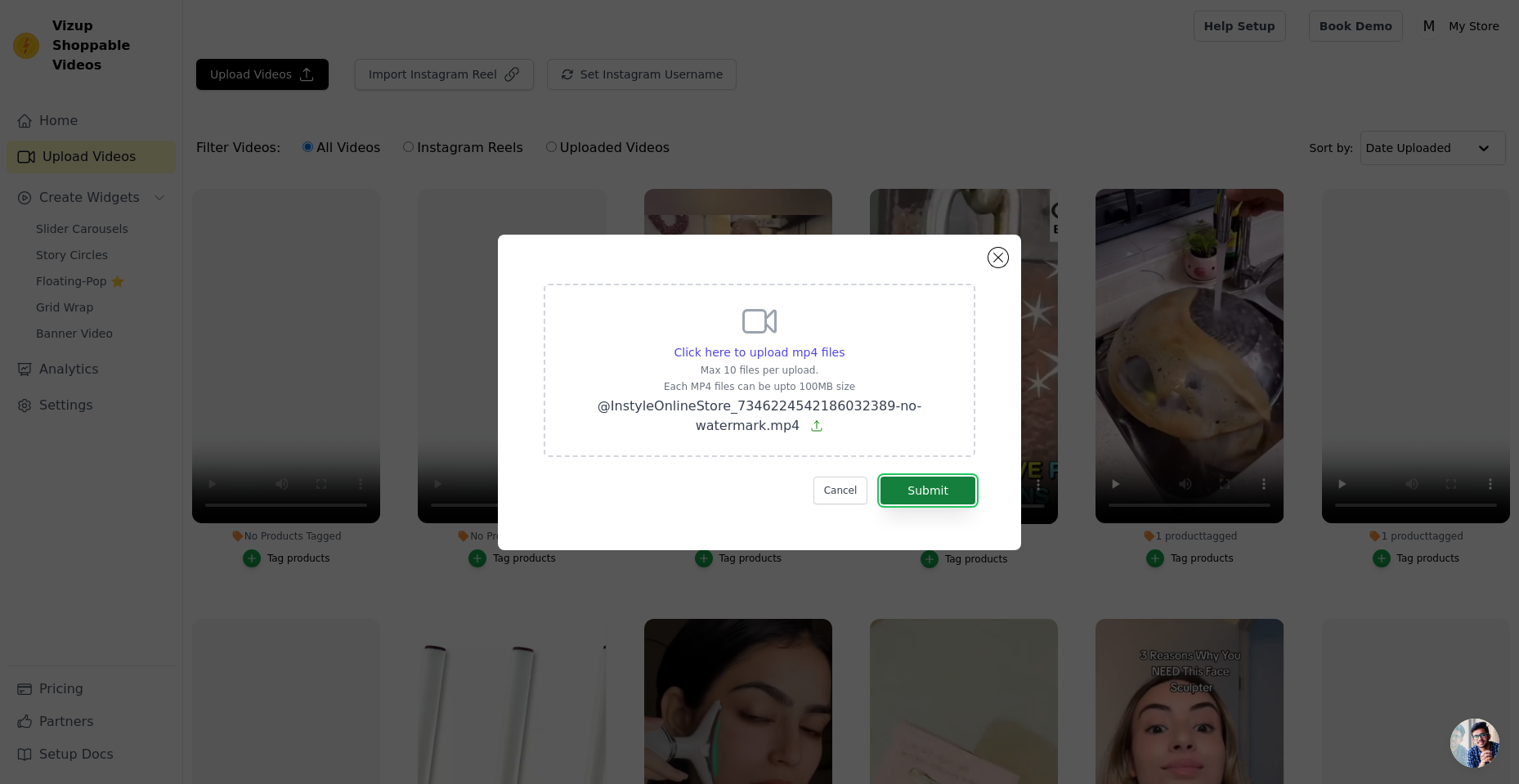
click at [918, 492] on button "Submit" at bounding box center [928, 490] width 95 height 28
click at [928, 491] on button "Submit" at bounding box center [928, 490] width 95 height 28
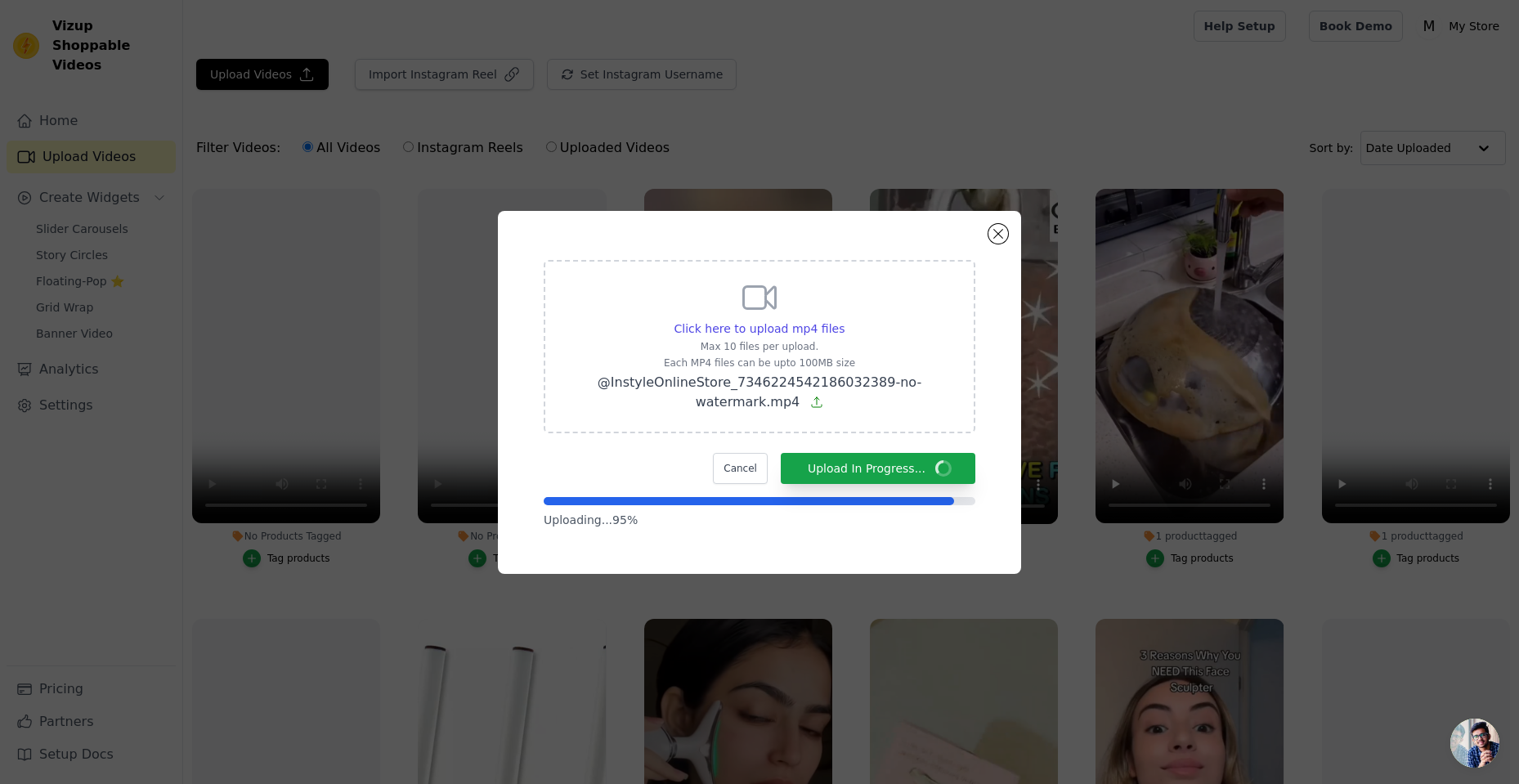
click at [289, 783] on div "Click here to upload mp4 files Max 10 files per upload. Each MP4 files can be u…" at bounding box center [760, 392] width 1519 height 784
